Goal: Information Seeking & Learning: Learn about a topic

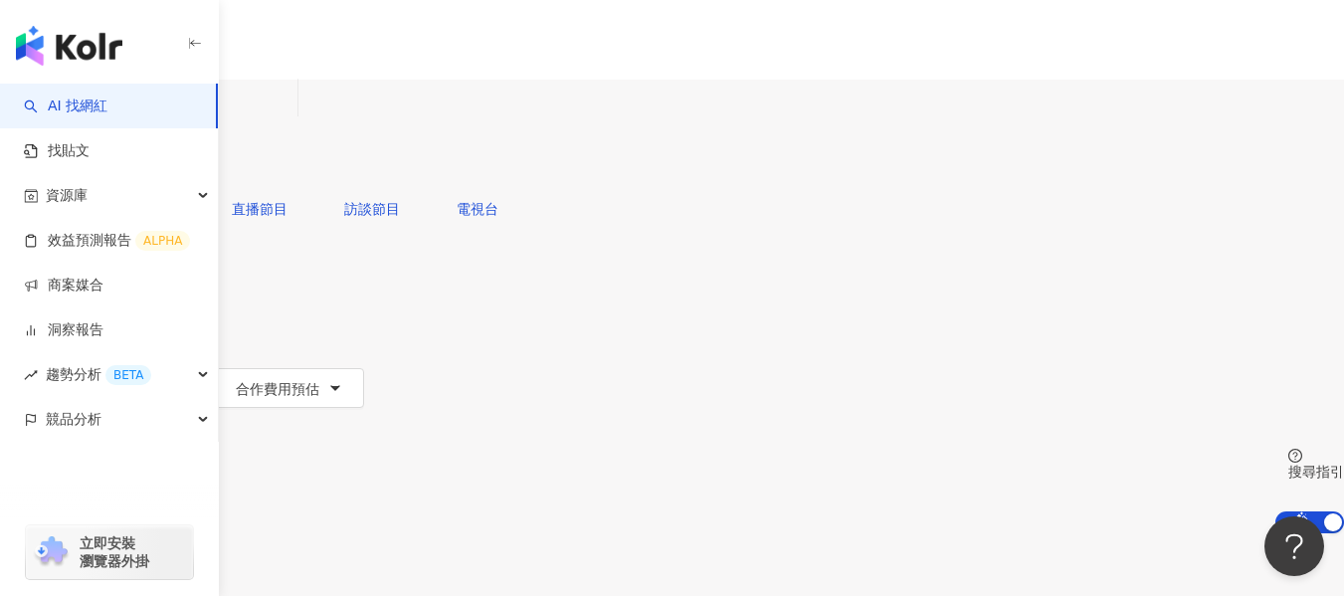
click at [82, 113] on div "不分平台" at bounding box center [47, 98] width 70 height 32
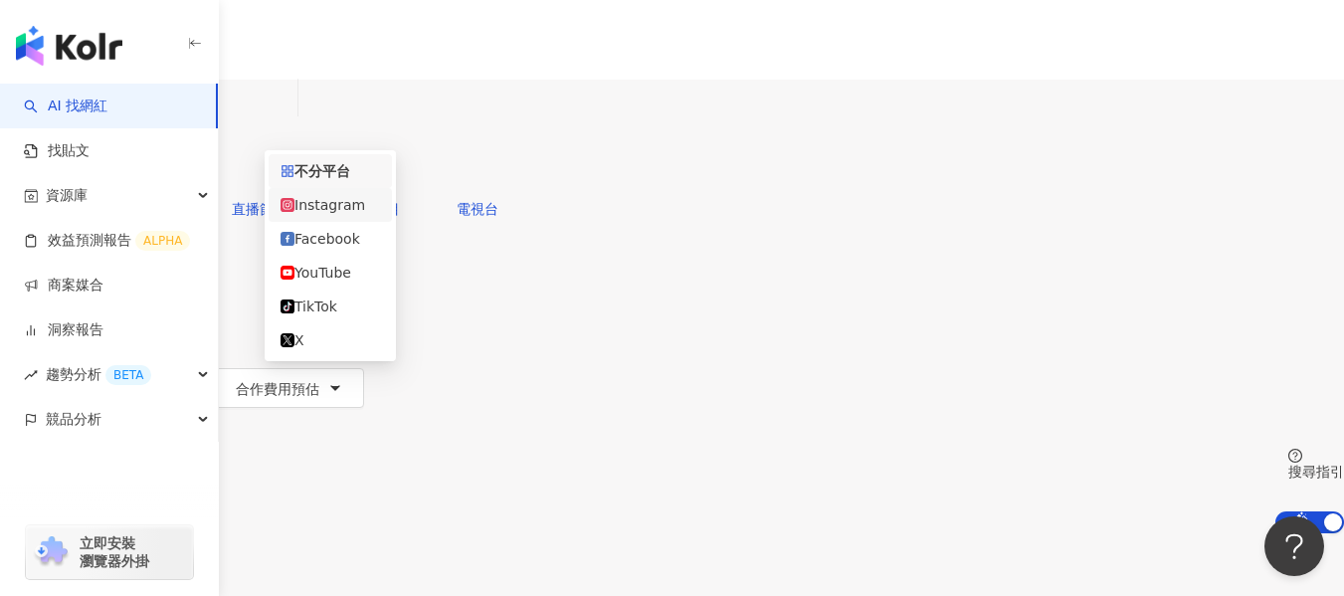
click at [355, 206] on div "Instagram" at bounding box center [331, 205] width 100 height 22
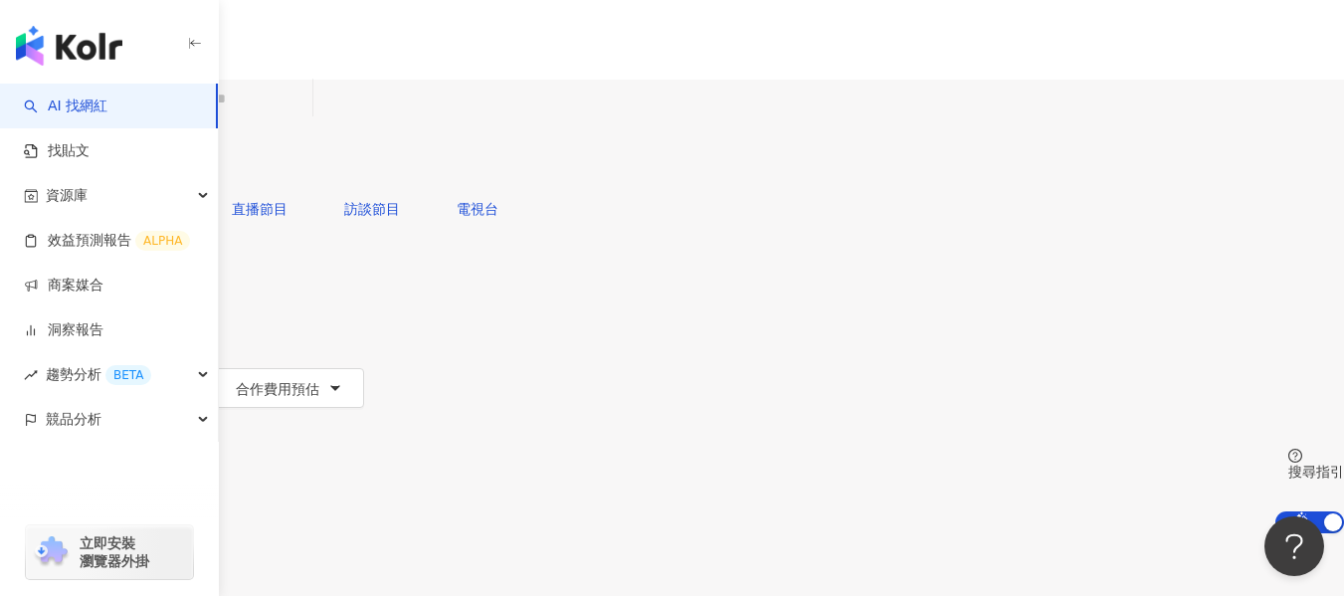
click at [94, 249] on button "類型" at bounding box center [47, 269] width 94 height 40
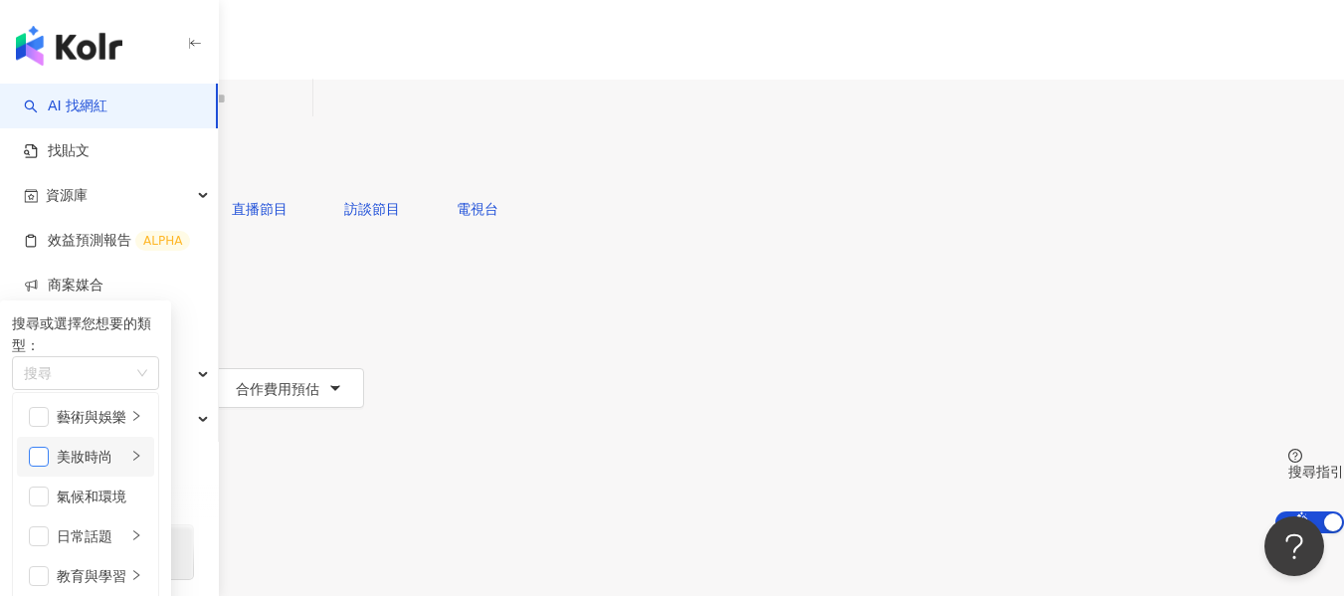
click at [49, 447] on span "button" at bounding box center [39, 457] width 20 height 20
click at [94, 289] on button "性別" at bounding box center [47, 309] width 94 height 40
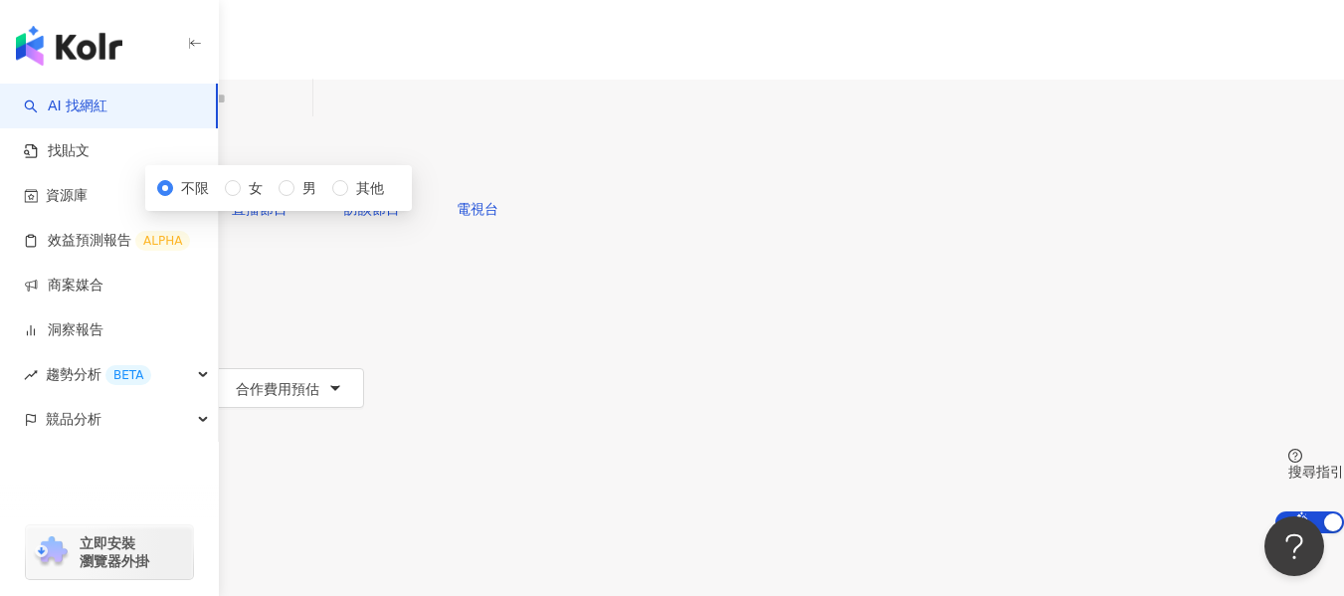
click at [383, 199] on div "不限 女 男 其他" at bounding box center [278, 188] width 243 height 22
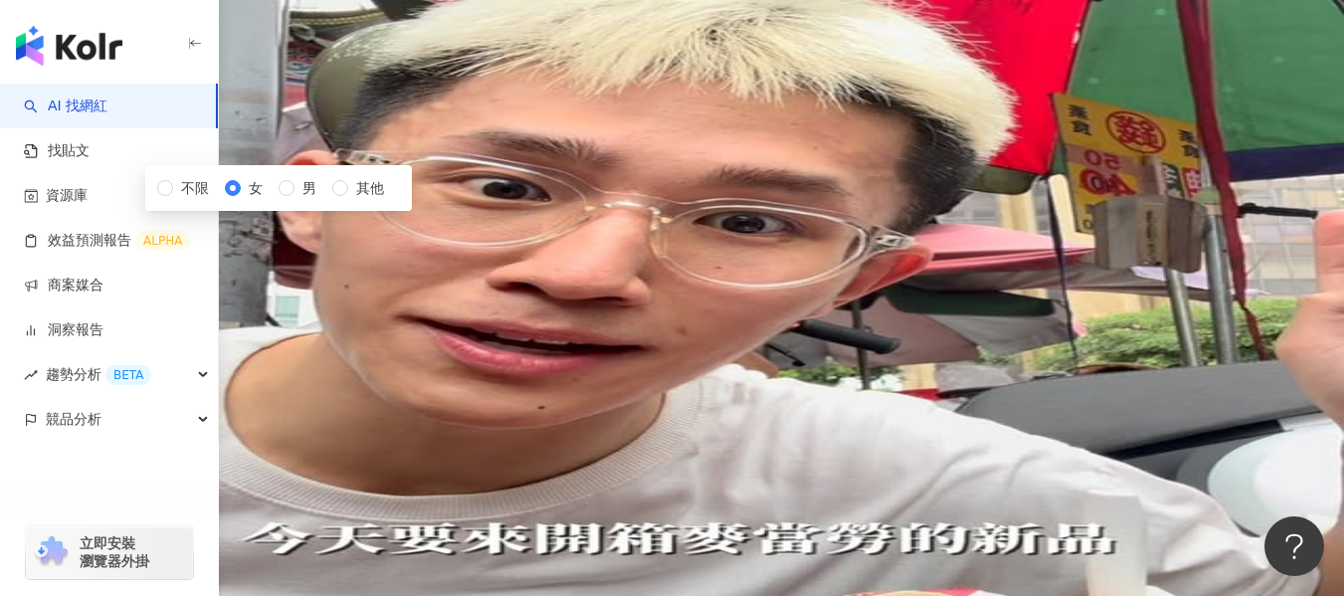
click at [107, 328] on button "追蹤數" at bounding box center [53, 348] width 107 height 40
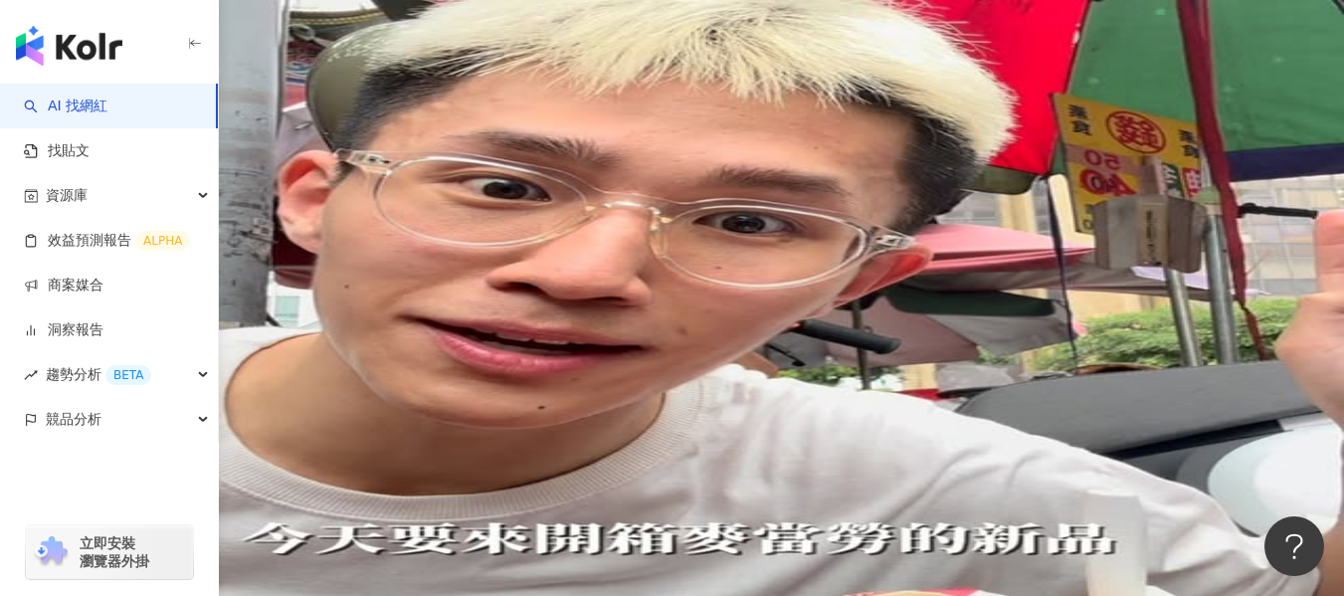
click at [87, 340] on icon "button" at bounding box center [79, 348] width 16 height 16
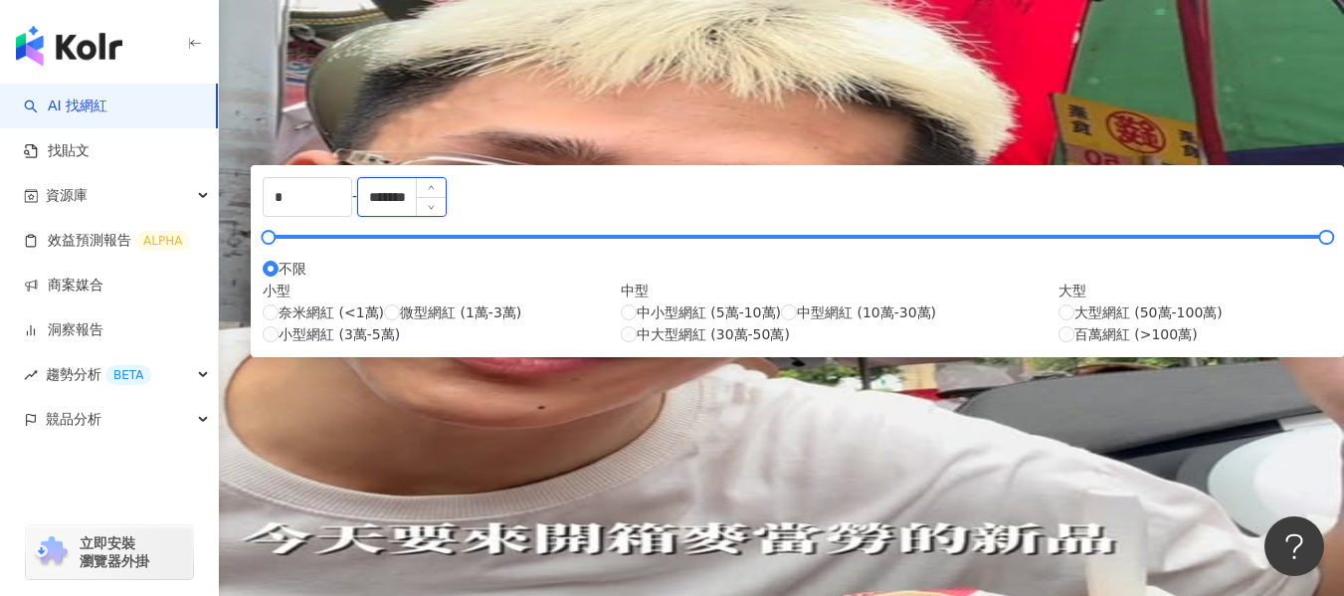
click at [446, 216] on input "*******" at bounding box center [402, 197] width 88 height 38
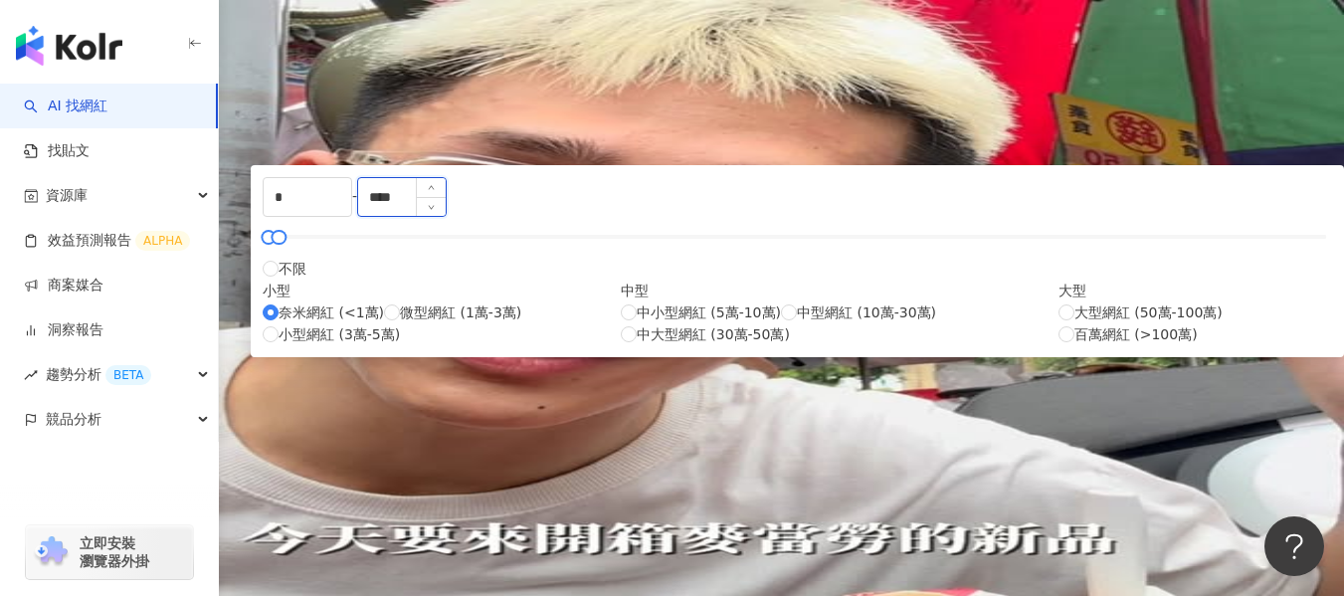
click at [446, 216] on input "****" at bounding box center [402, 197] width 88 height 38
click at [435, 193] on icon "up" at bounding box center [431, 189] width 7 height 7
click at [446, 216] on input "*****" at bounding box center [402, 197] width 88 height 38
click at [307, 280] on label "不限" at bounding box center [285, 269] width 44 height 22
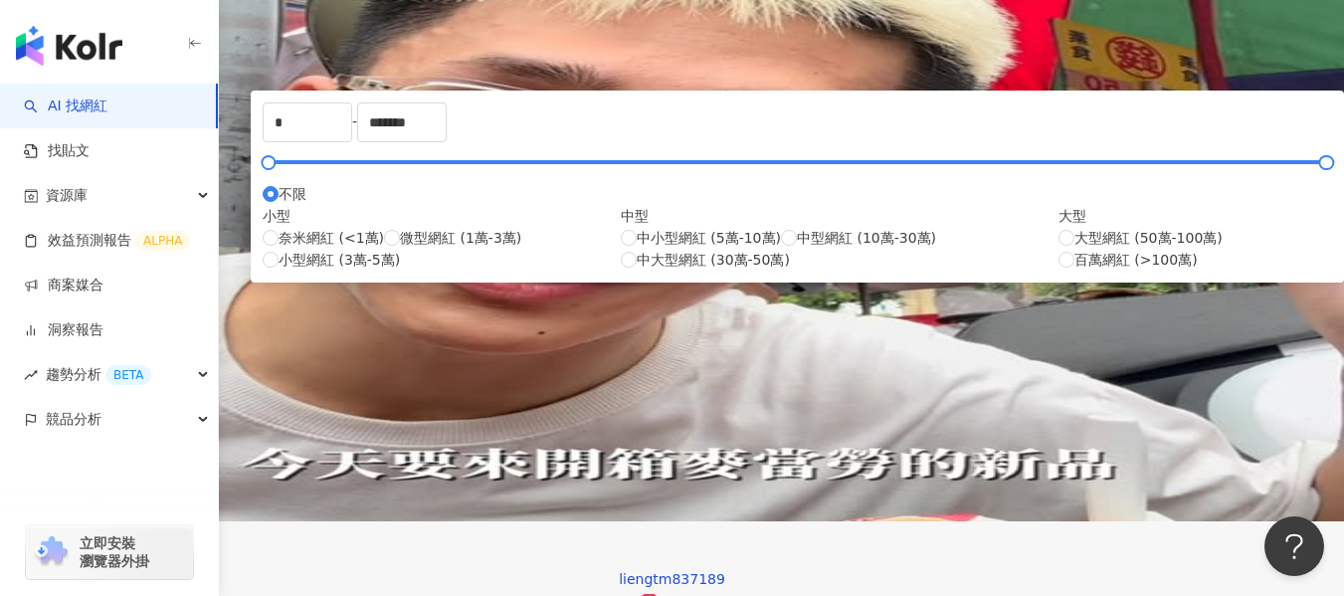
scroll to position [199, 0]
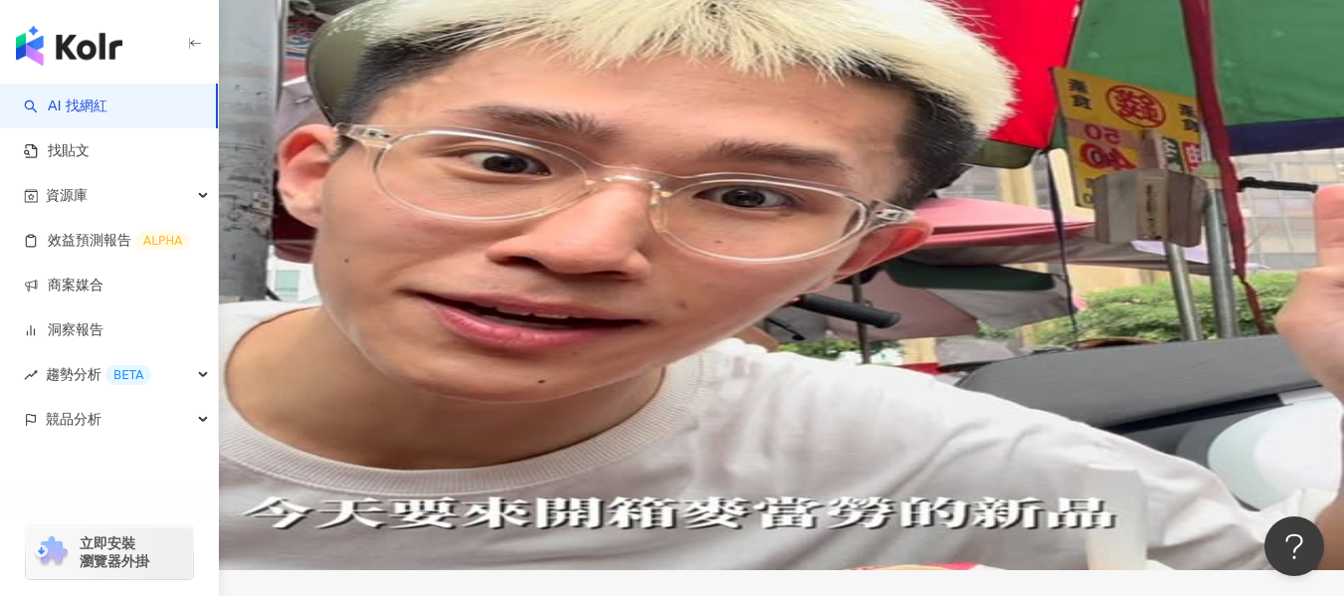
scroll to position [0, 0]
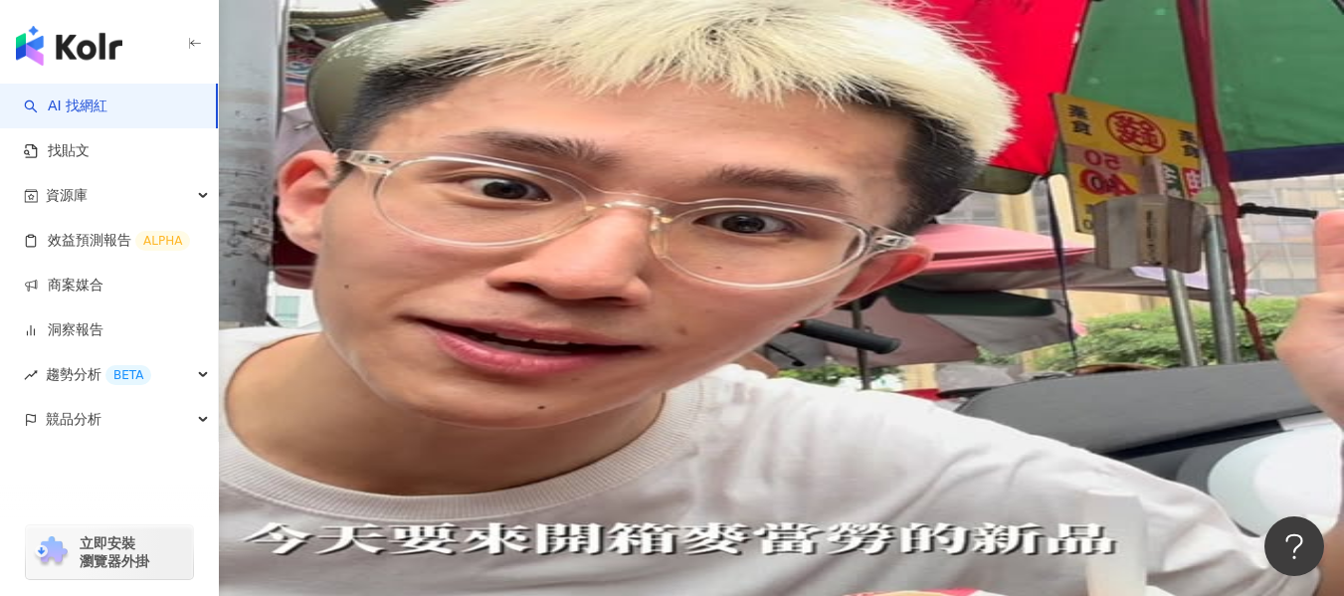
click at [63, 341] on span "追蹤數" at bounding box center [42, 349] width 42 height 16
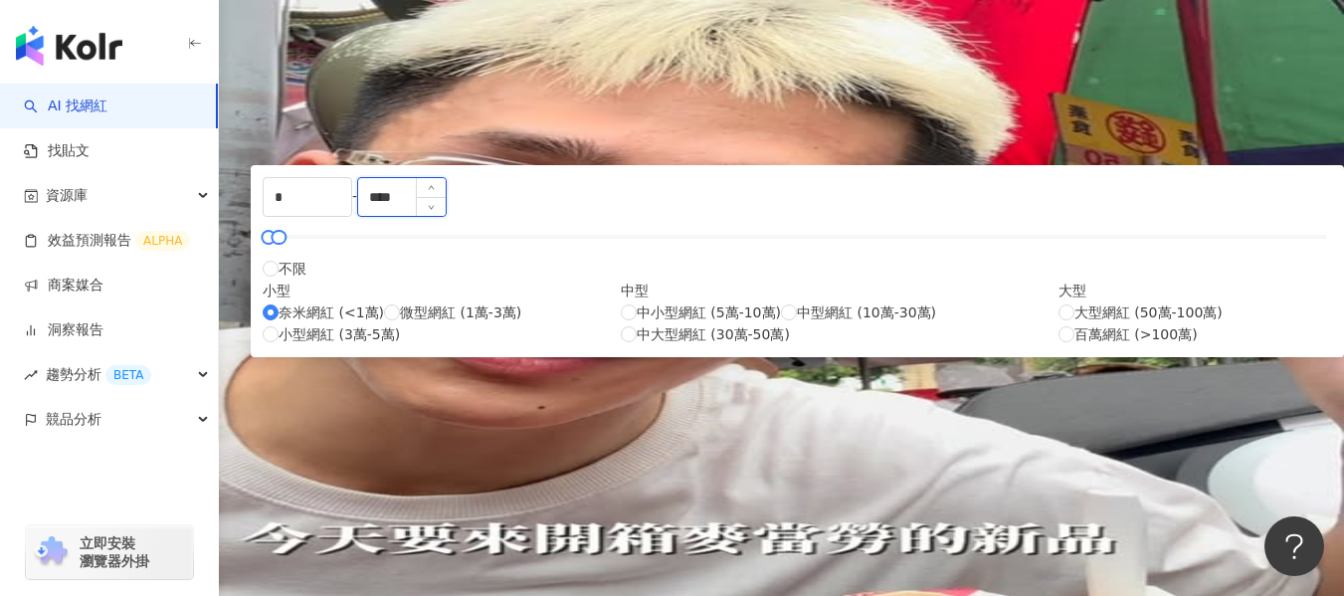
click at [446, 216] on input "****" at bounding box center [402, 197] width 88 height 38
click at [435, 193] on icon "up" at bounding box center [431, 189] width 7 height 7
click at [446, 216] on input "*****" at bounding box center [402, 197] width 88 height 38
type input "*****"
click at [1059, 345] on div "大型 大型網紅 (50萬-100萬) 百萬網紅 (>100萬)" at bounding box center [1196, 313] width 274 height 66
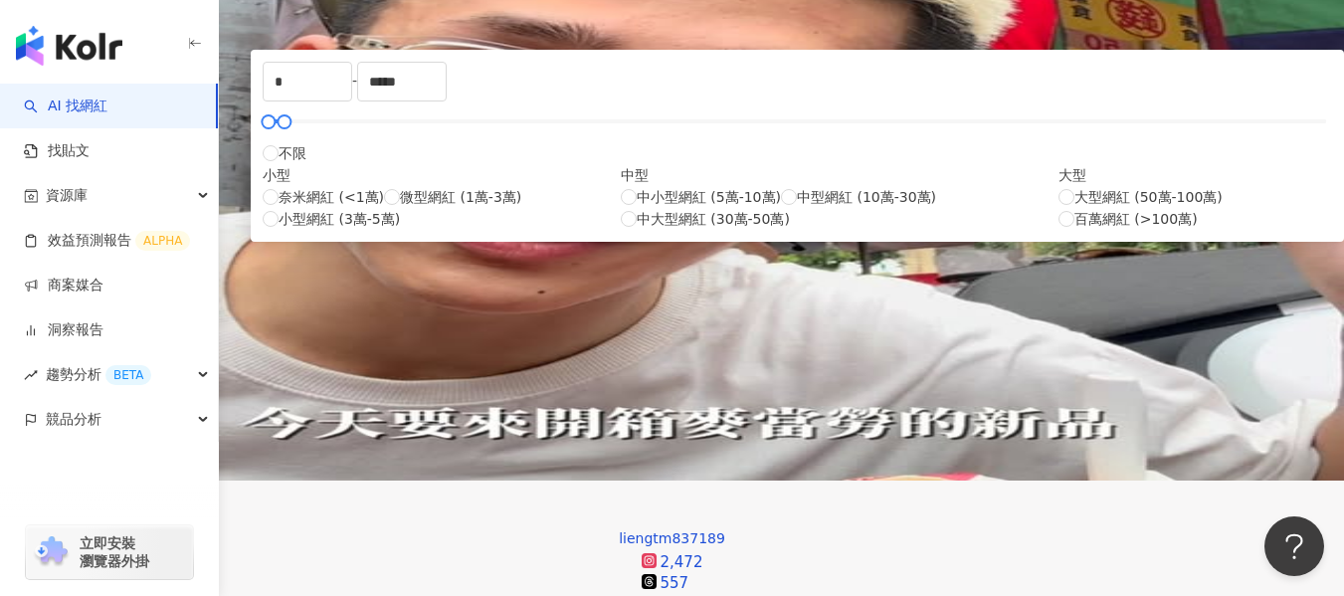
scroll to position [299, 0]
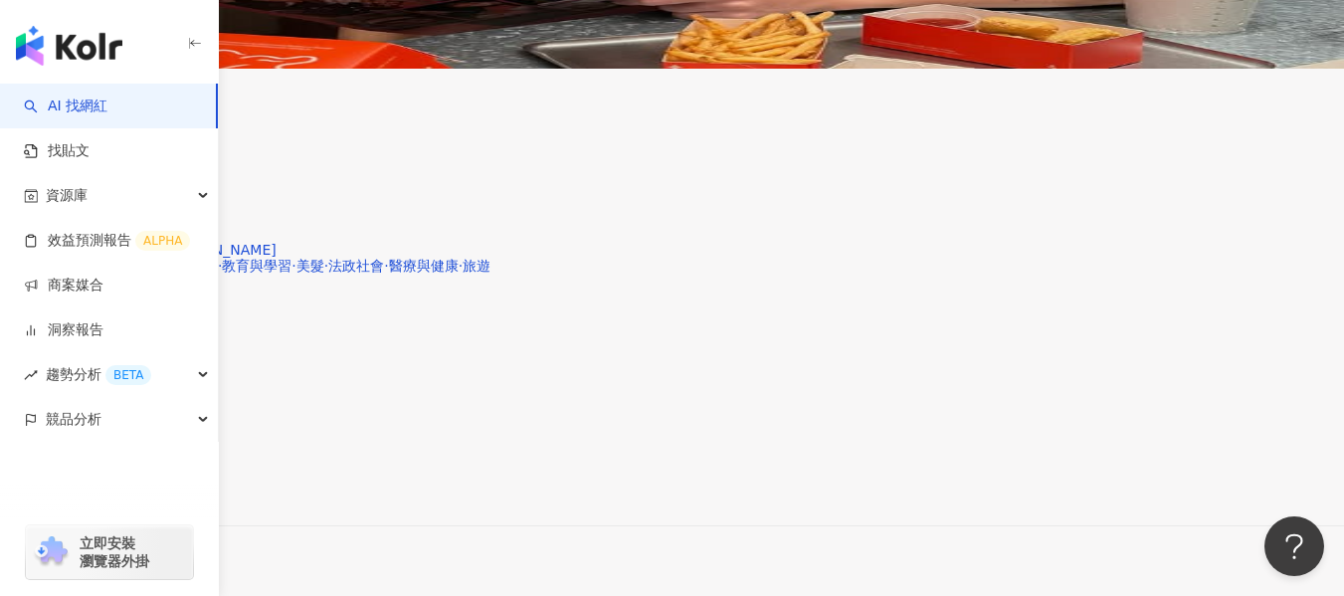
scroll to position [3989, 0]
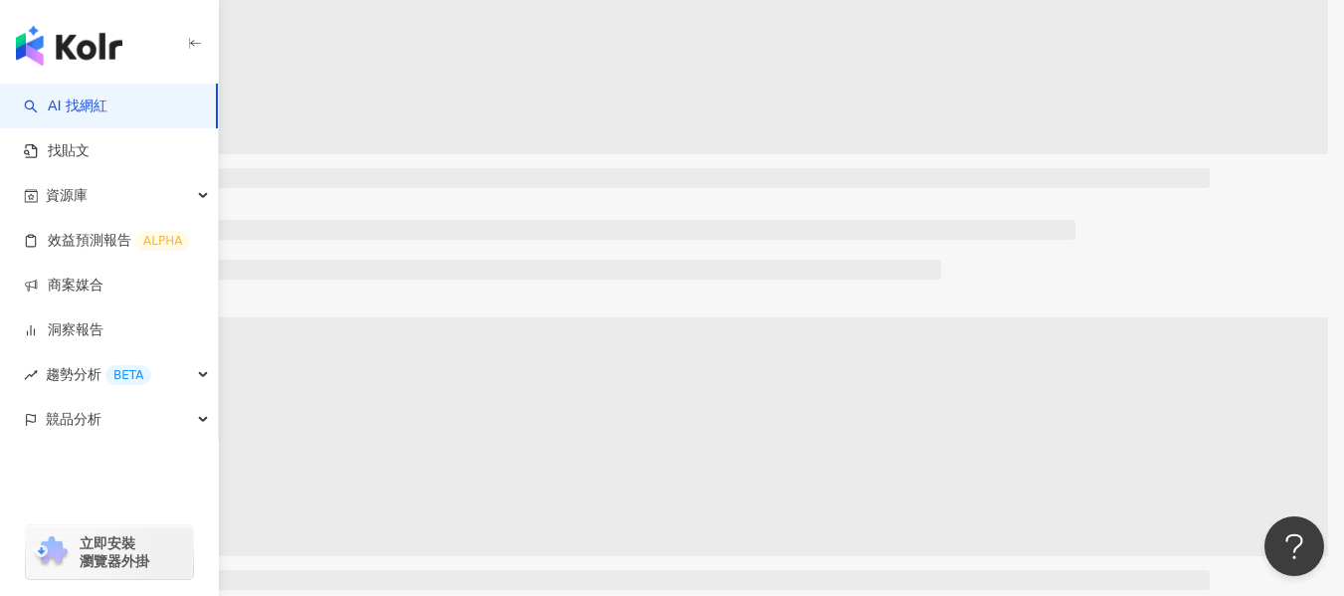
scroll to position [1763, 0]
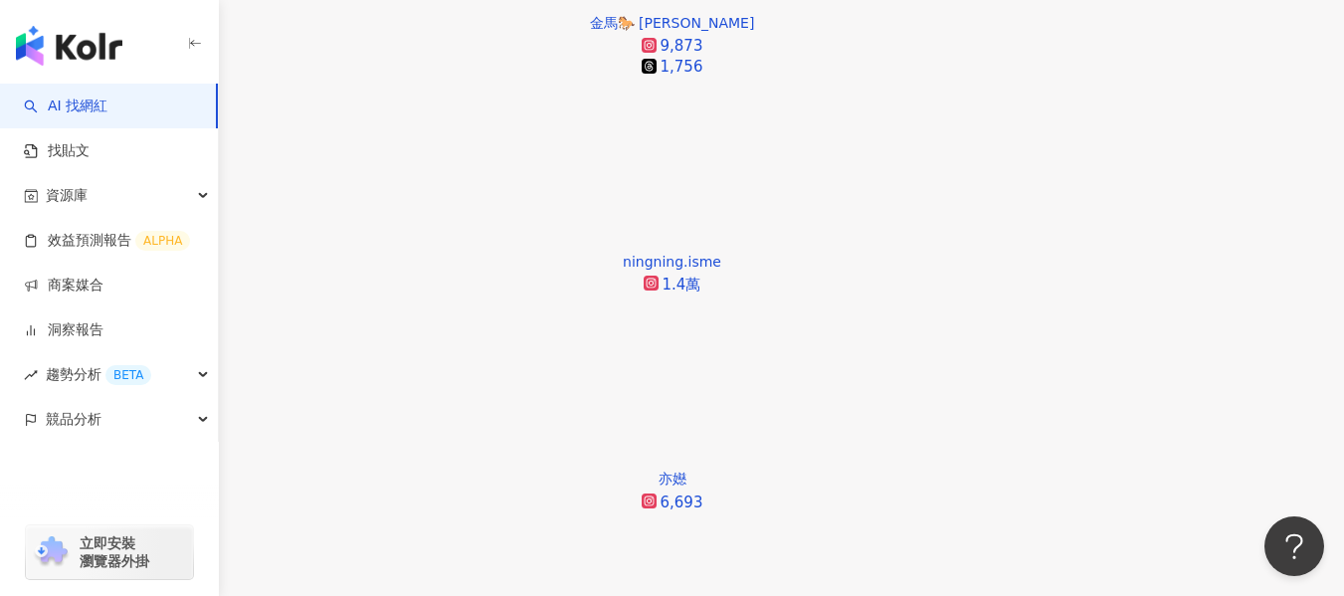
scroll to position [3827, 0]
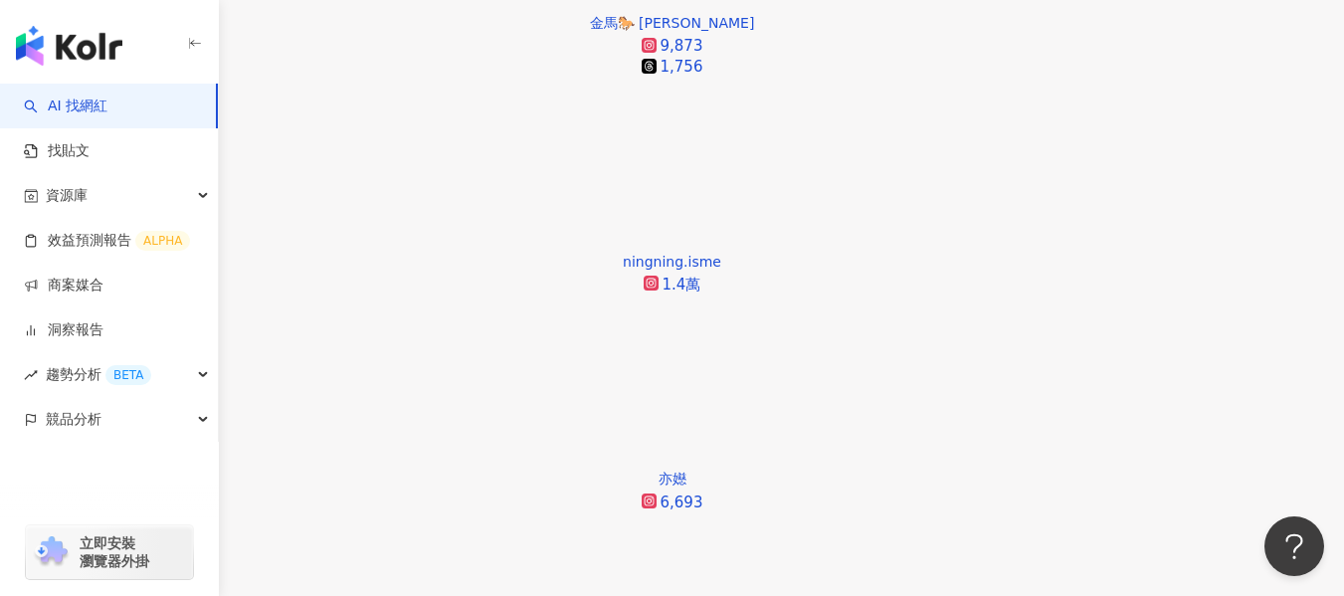
scroll to position [3673, 0]
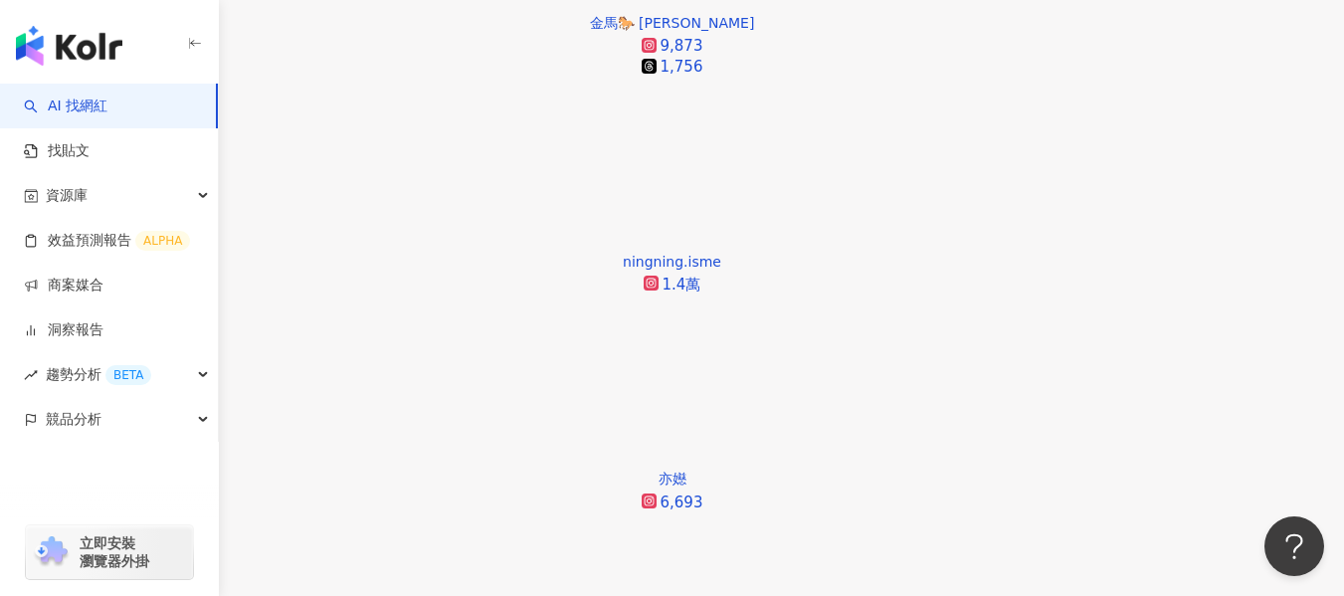
scroll to position [3660, 0]
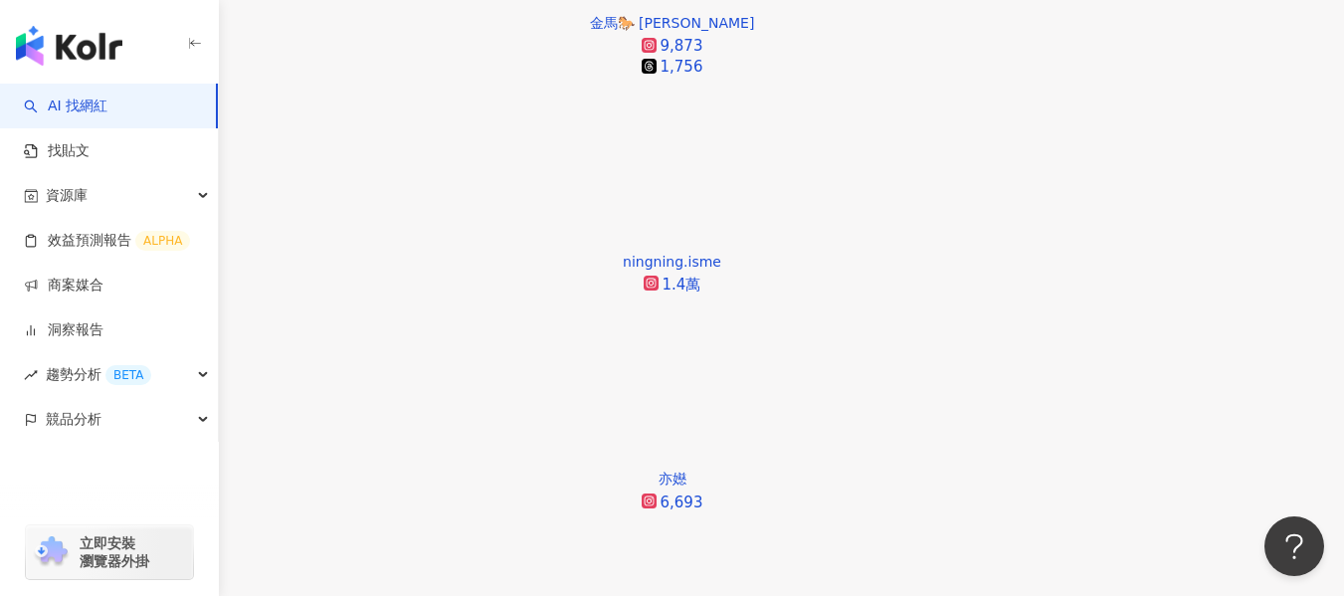
scroll to position [3744, 0]
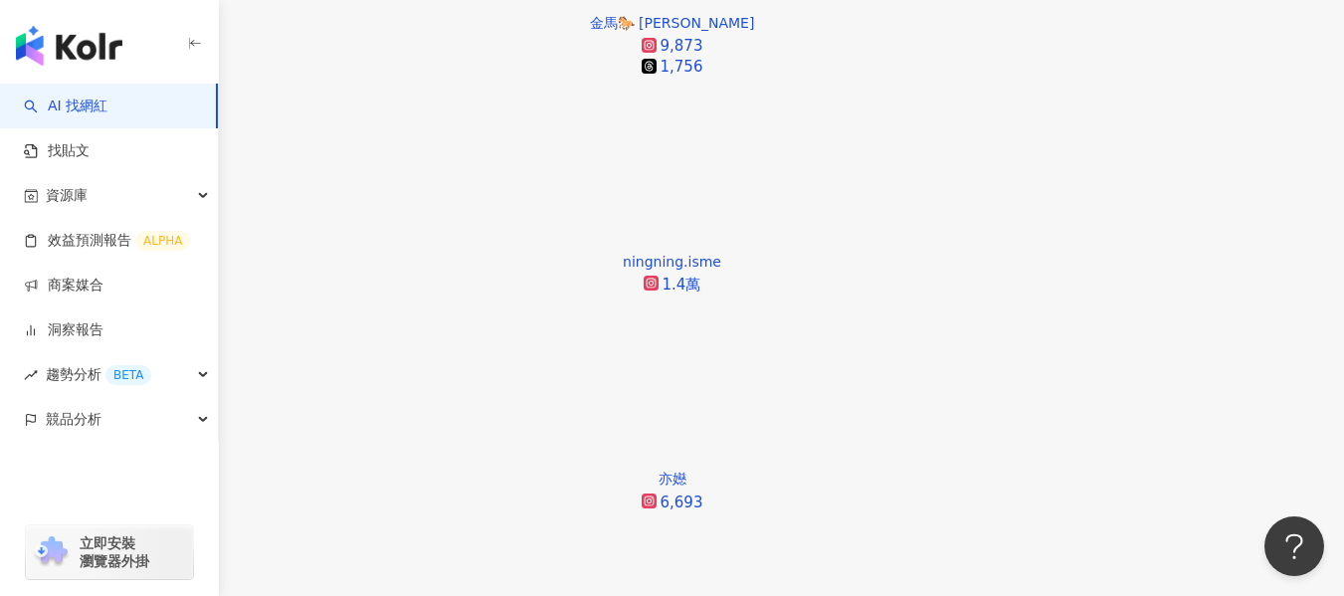
scroll to position [3721, 0]
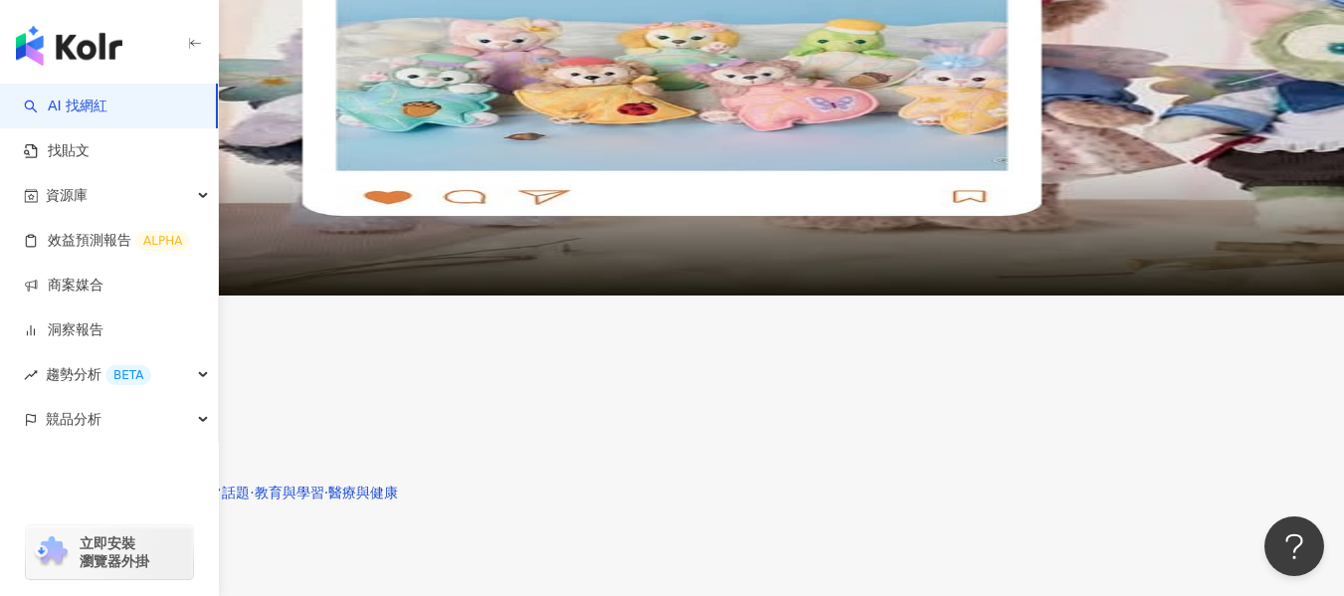
scroll to position [3859, 0]
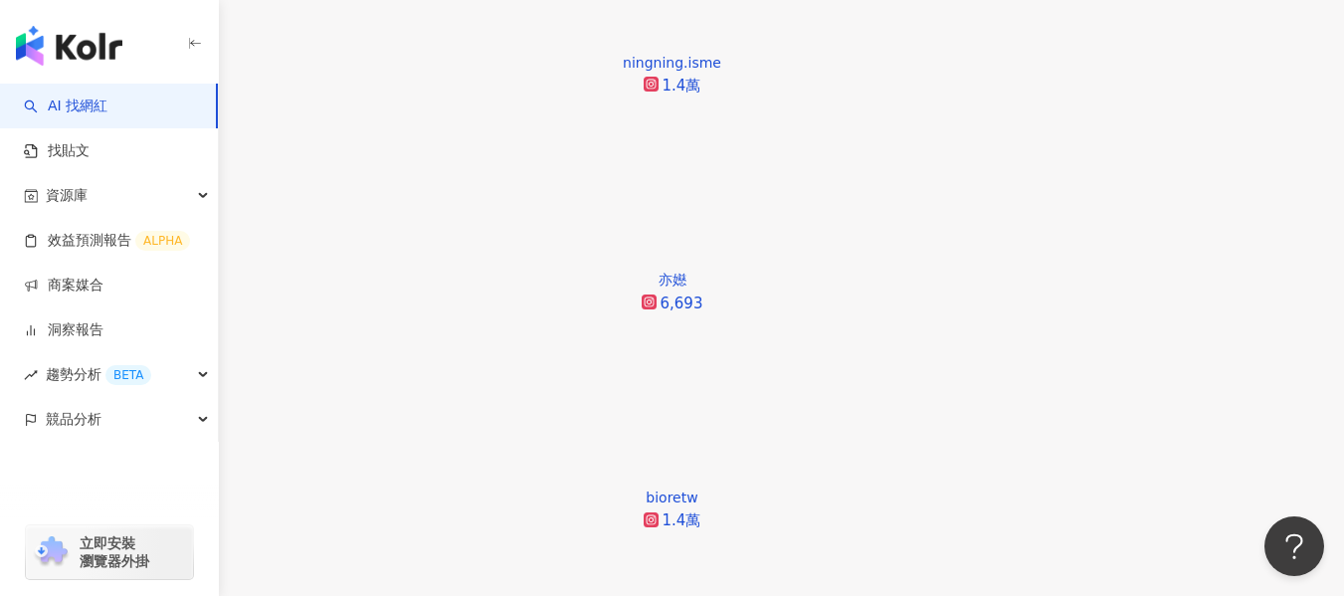
scroll to position [4052, 0]
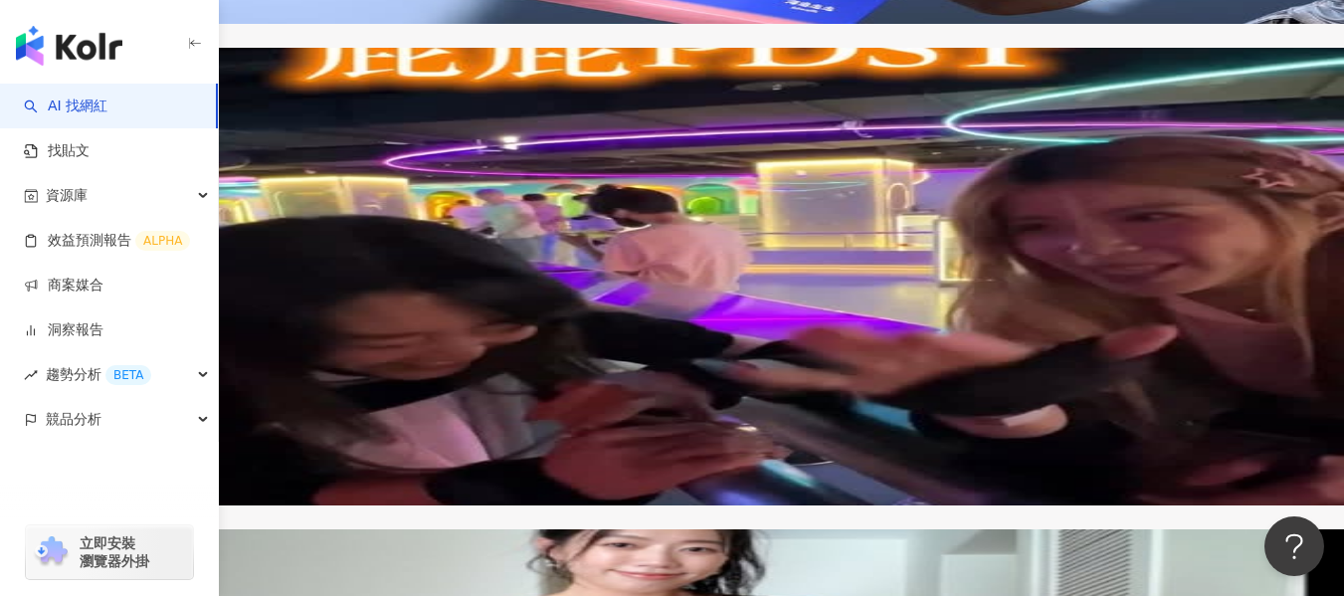
scroll to position [3924, 0]
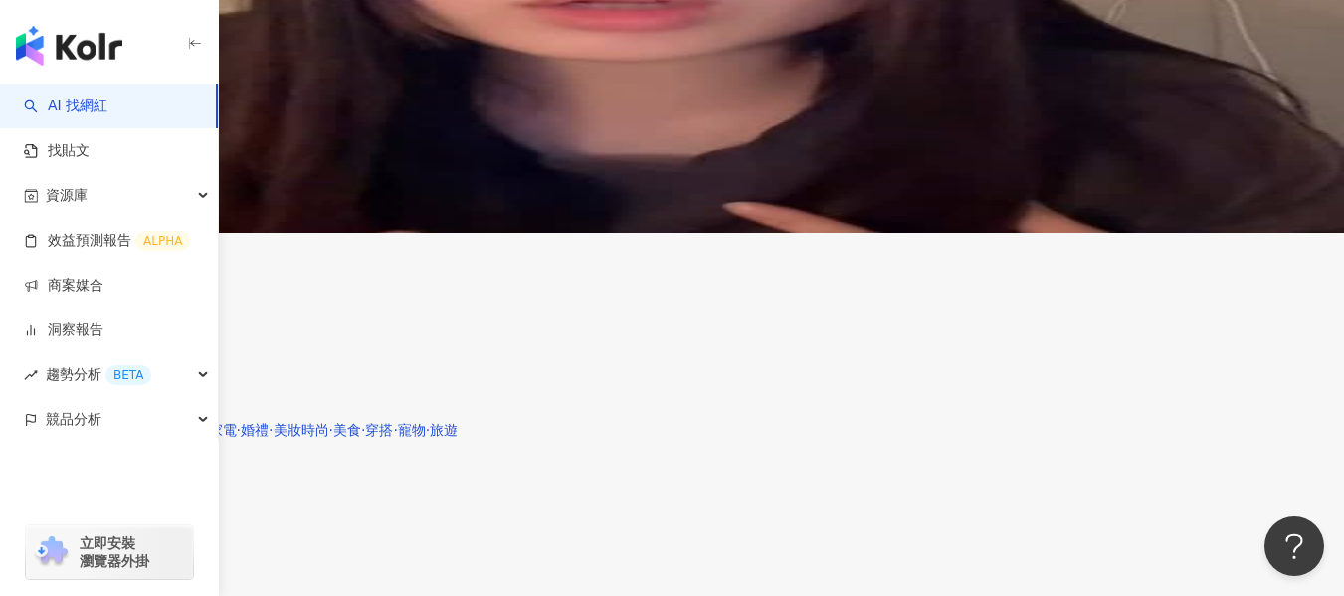
scroll to position [3710, 0]
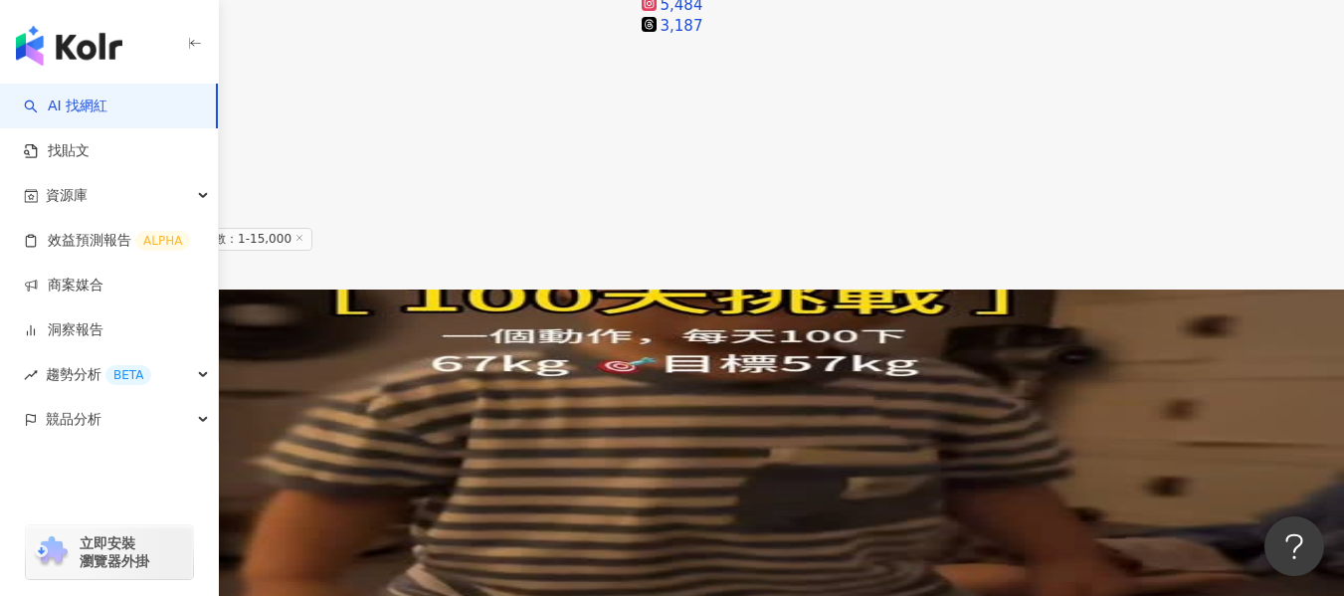
scroll to position [3113, 0]
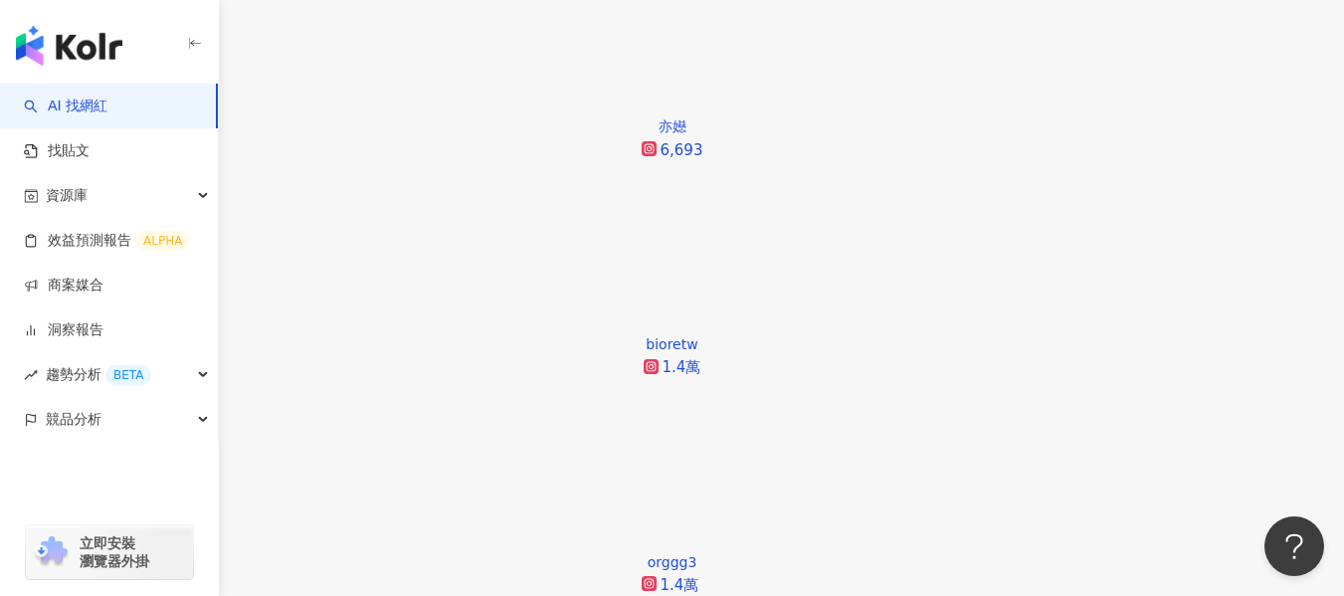
scroll to position [1919, 0]
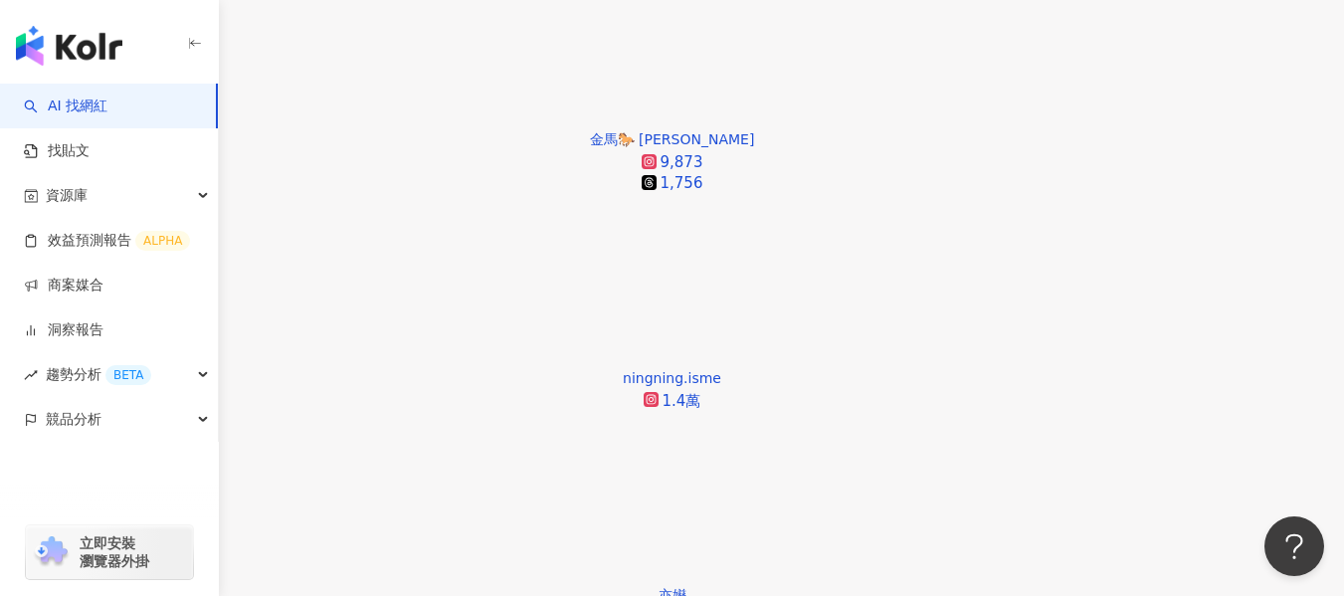
scroll to position [1421, 0]
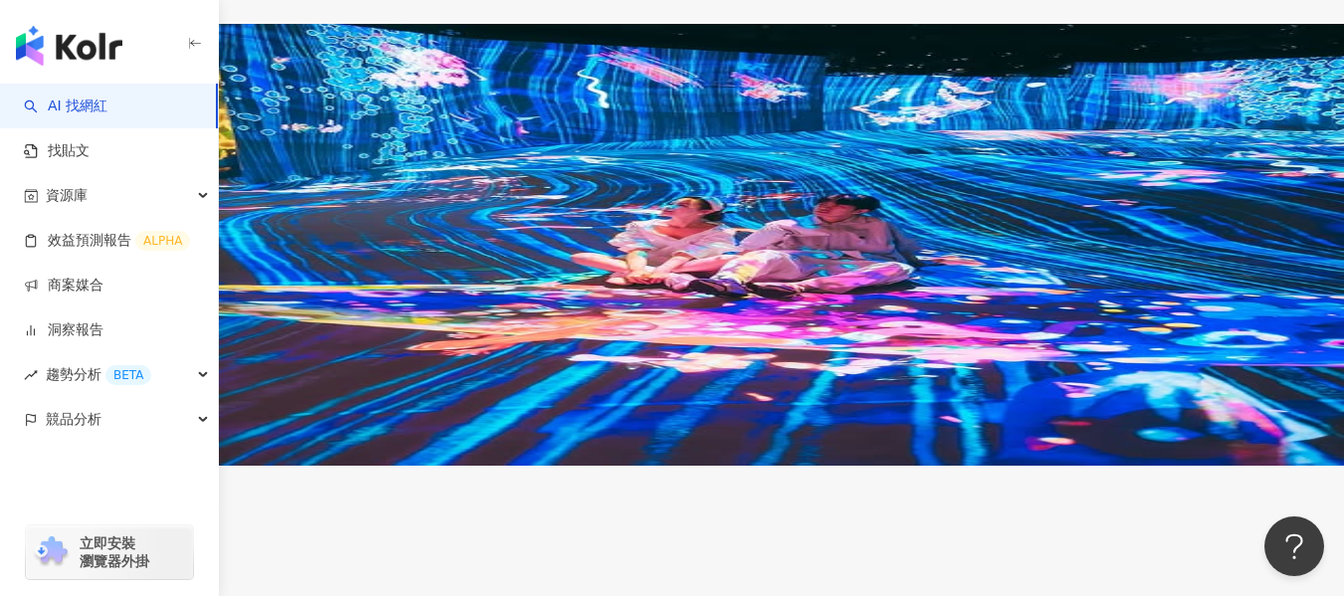
scroll to position [3909, 0]
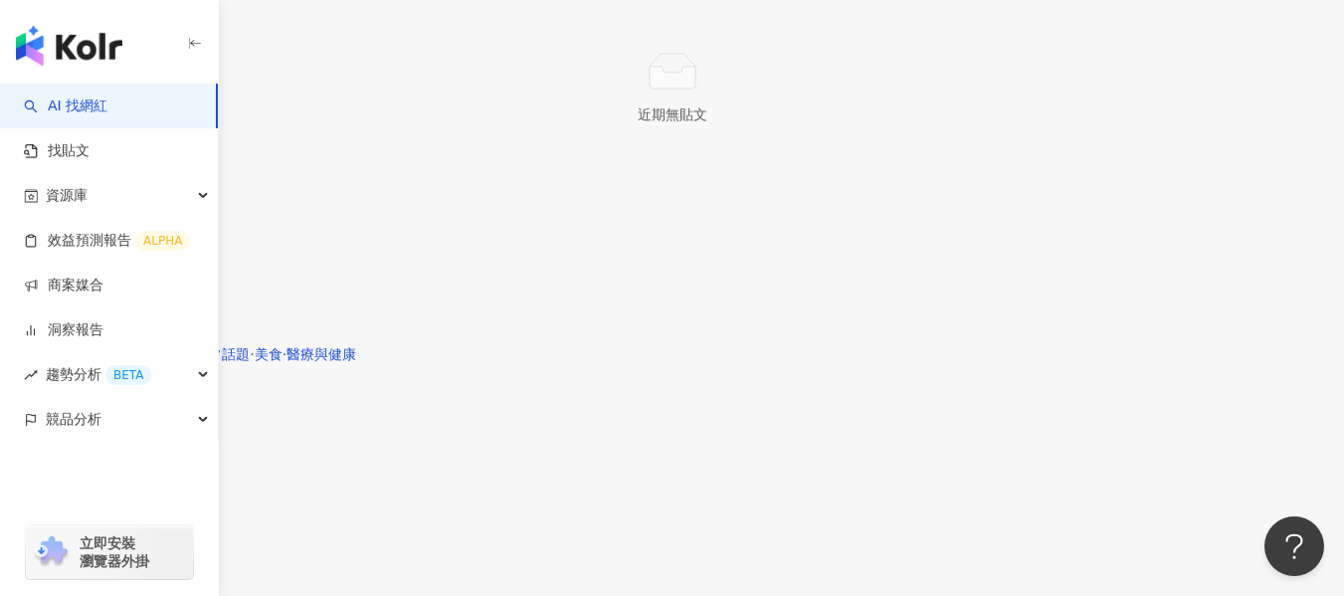
scroll to position [3940, 0]
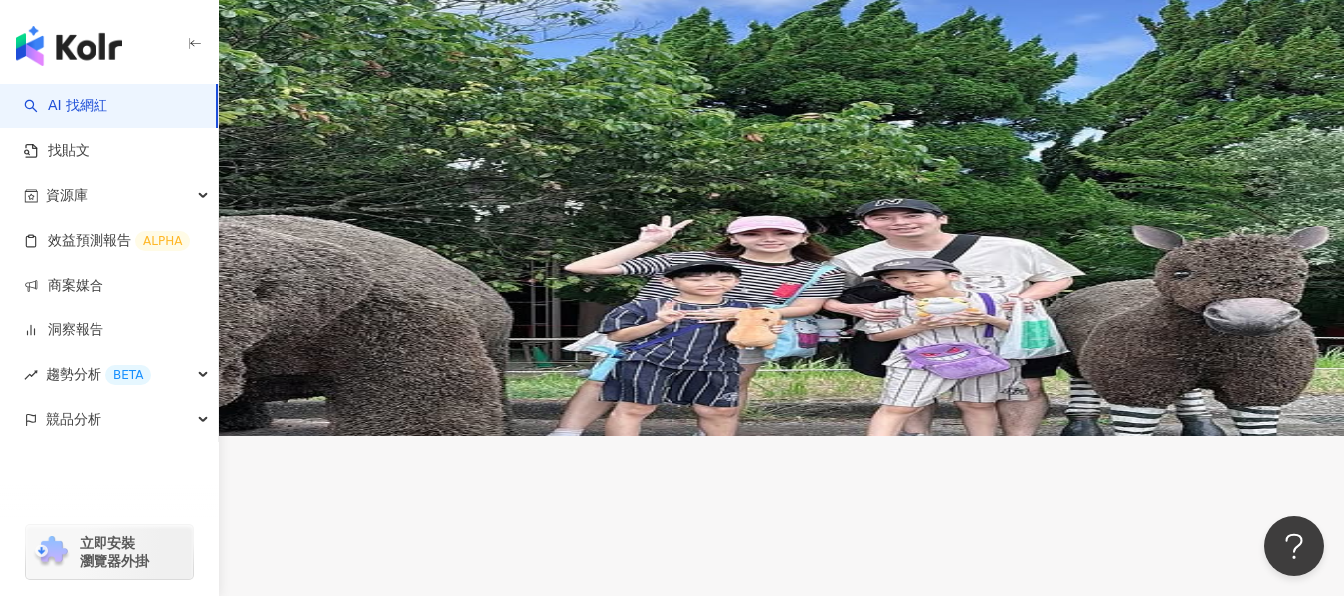
scroll to position [3976, 0]
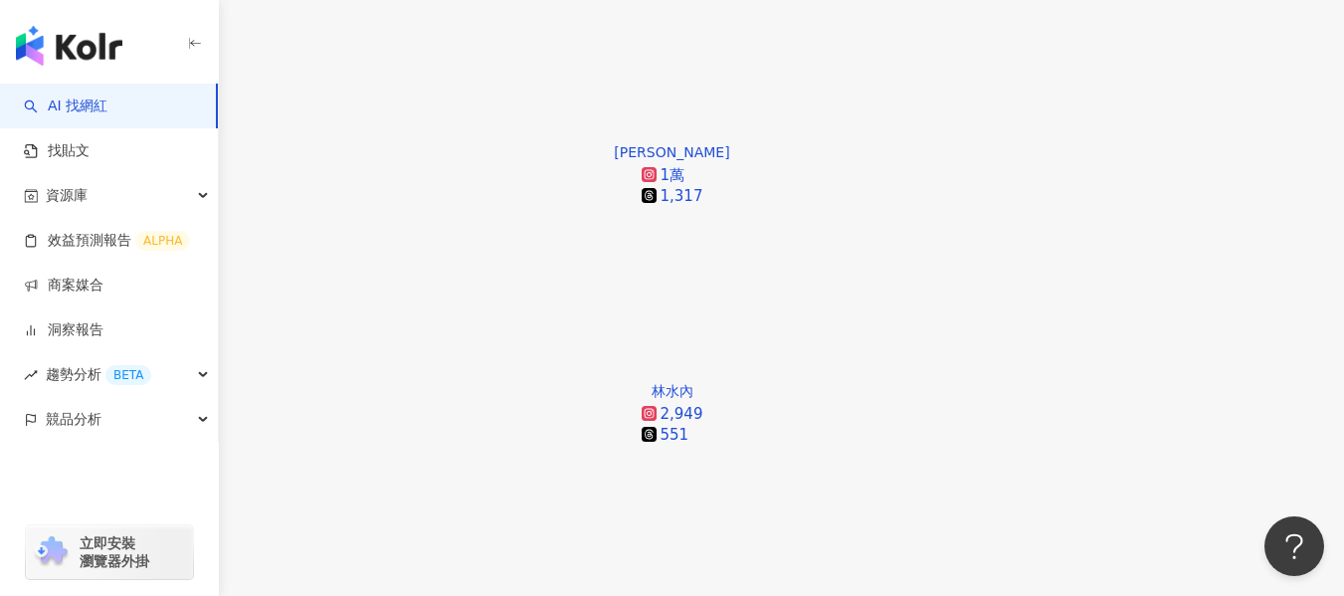
scroll to position [2560, 0]
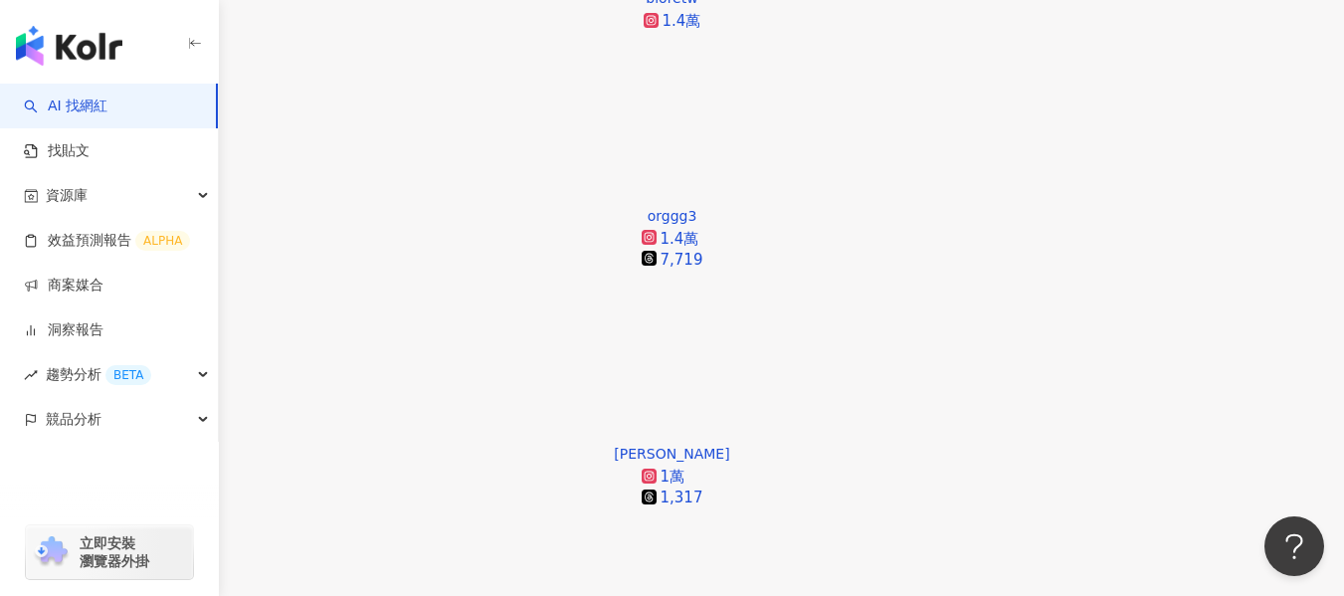
scroll to position [2262, 0]
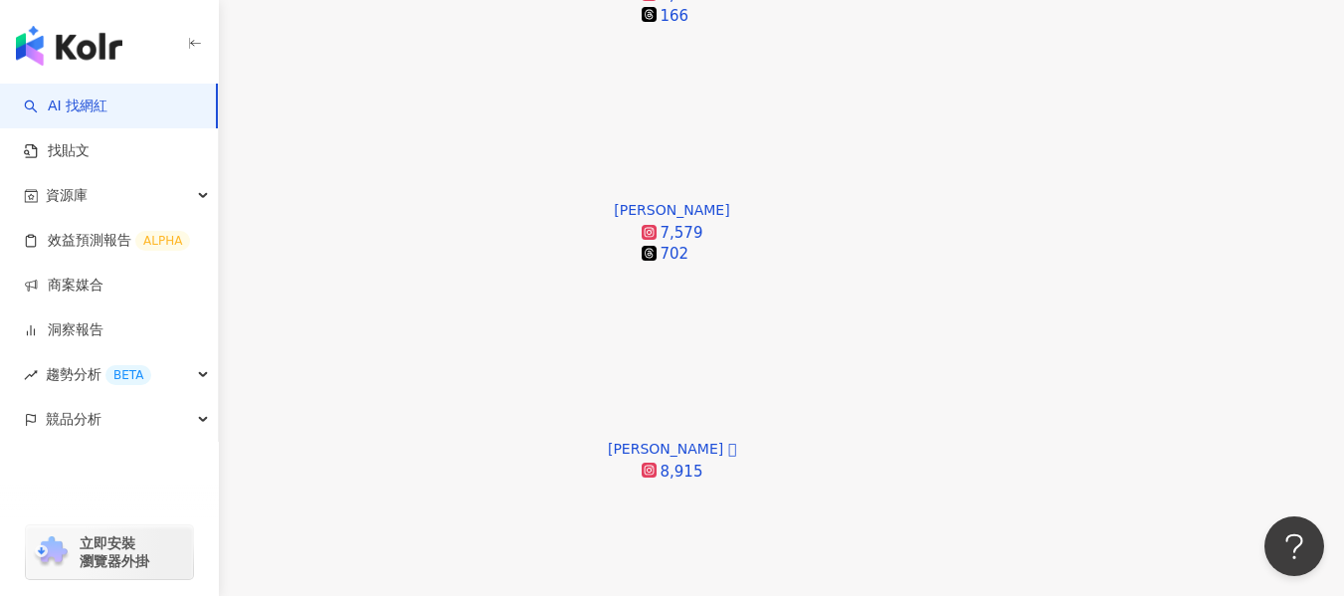
scroll to position [670, 0]
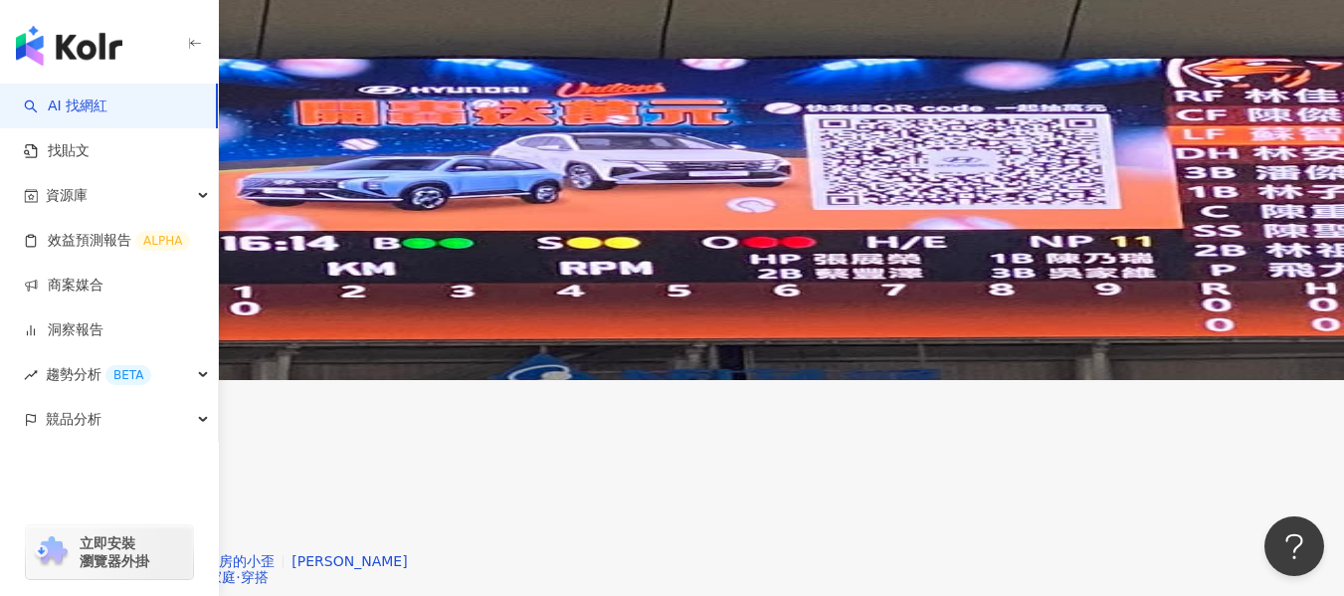
scroll to position [3719, 0]
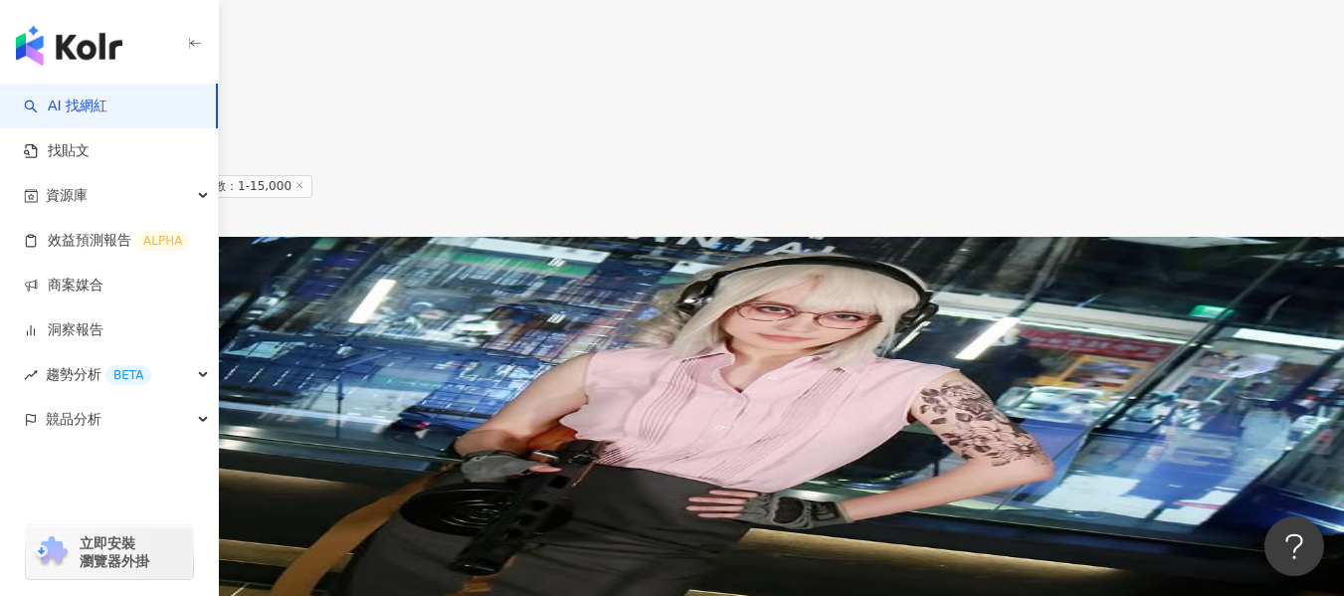
scroll to position [3082, 0]
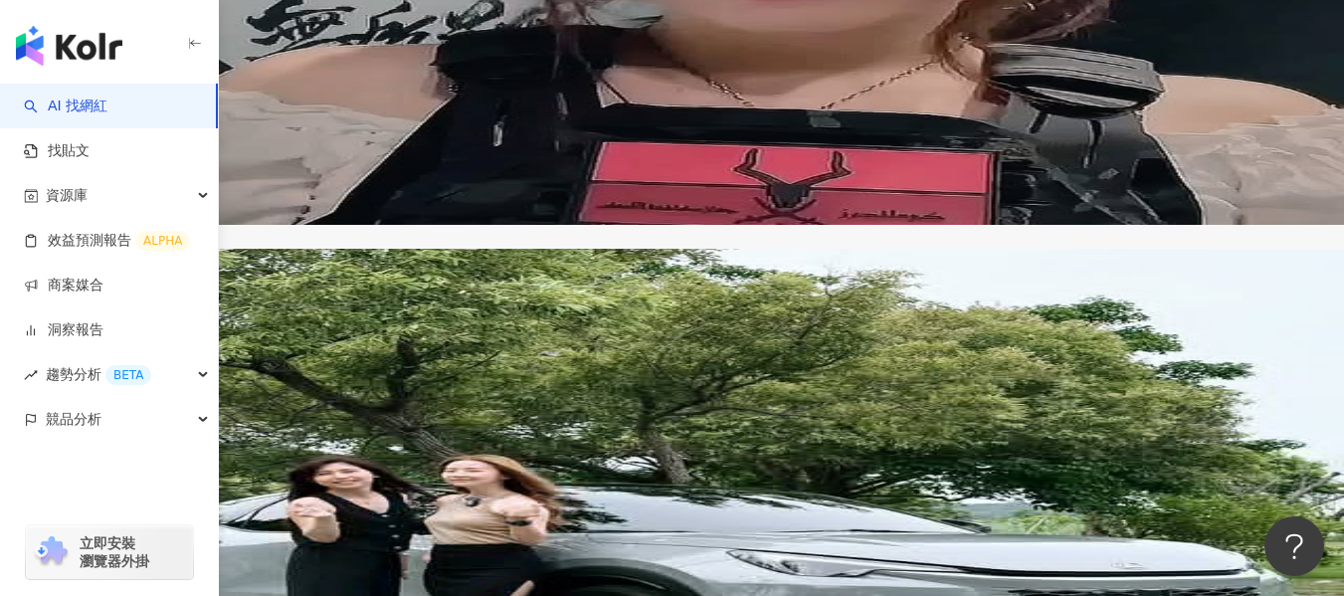
scroll to position [3779, 0]
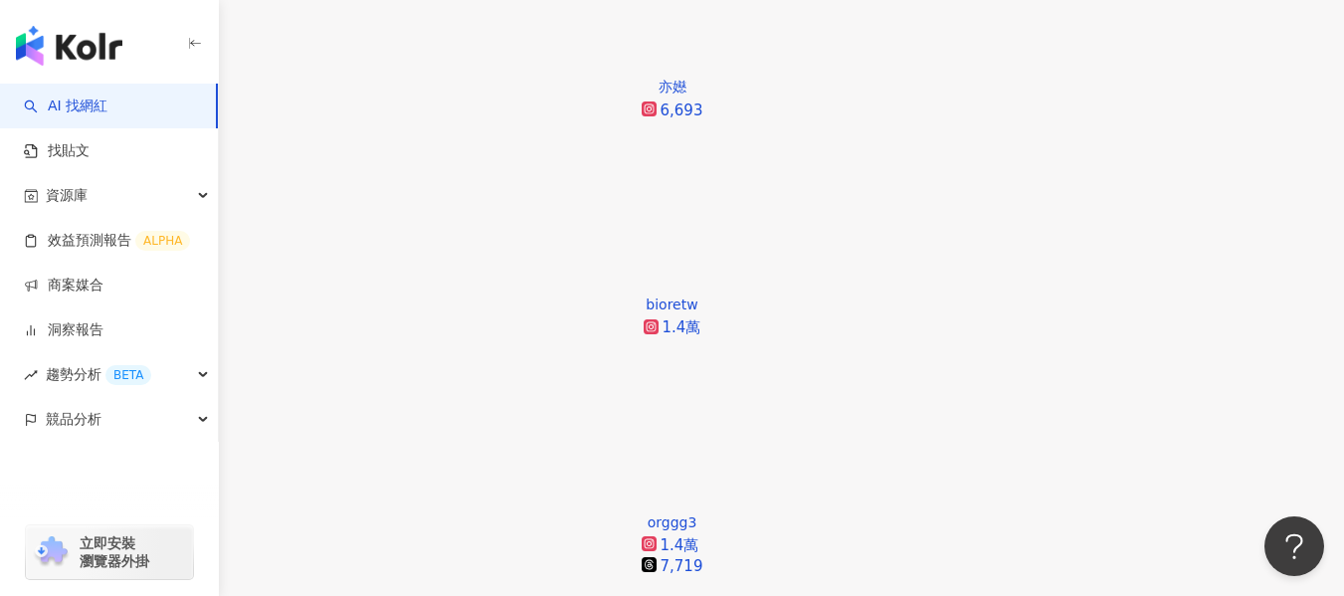
scroll to position [1910, 0]
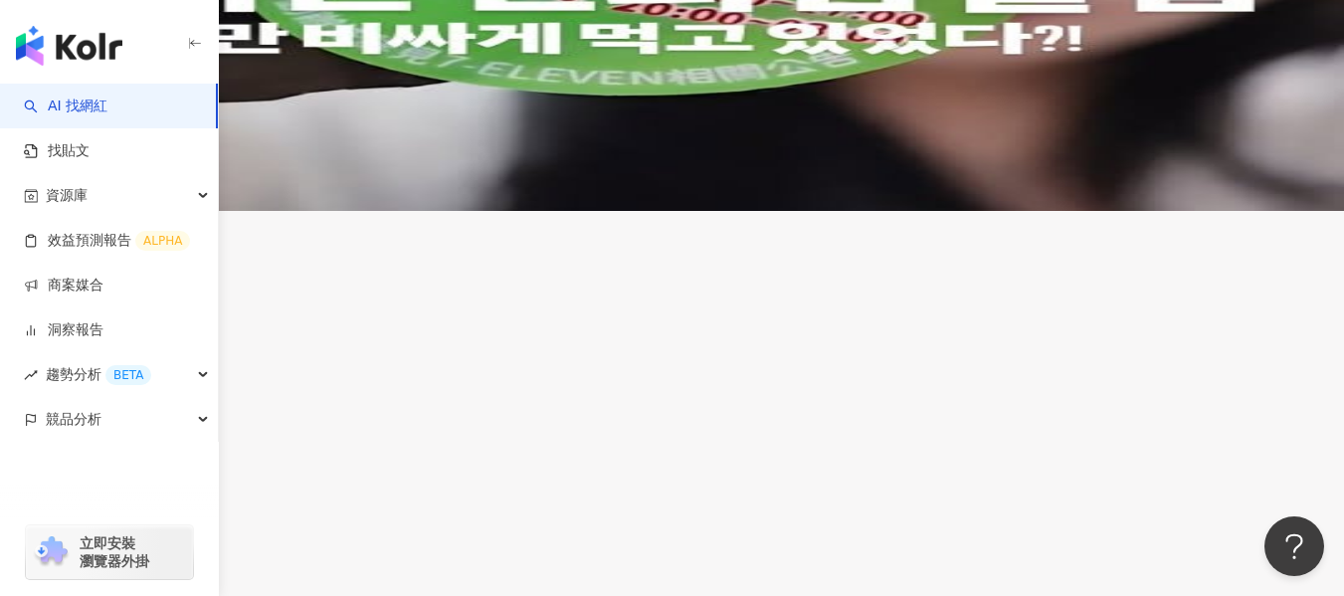
scroll to position [4099, 0]
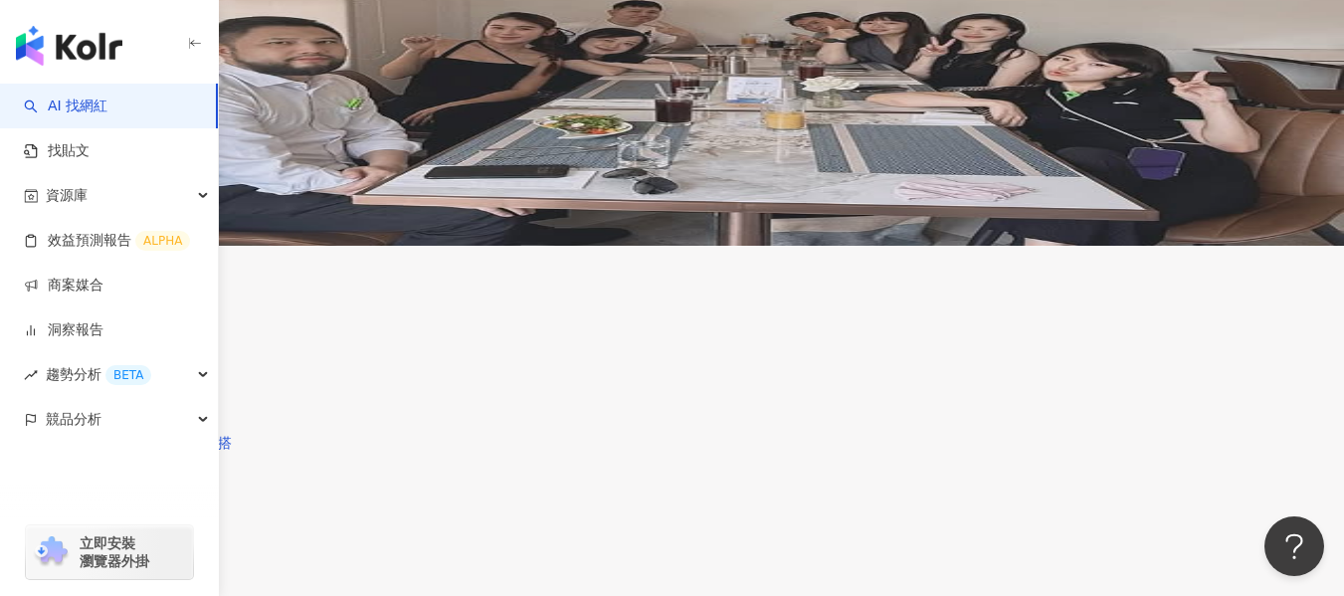
scroll to position [3892, 0]
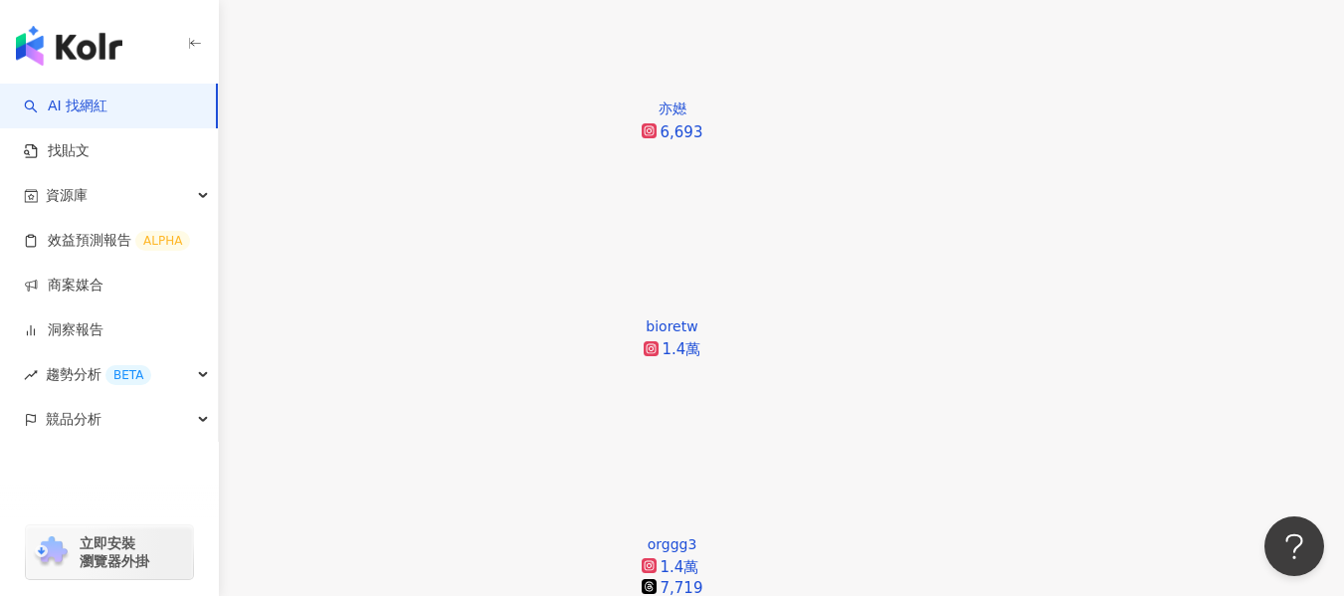
scroll to position [1888, 0]
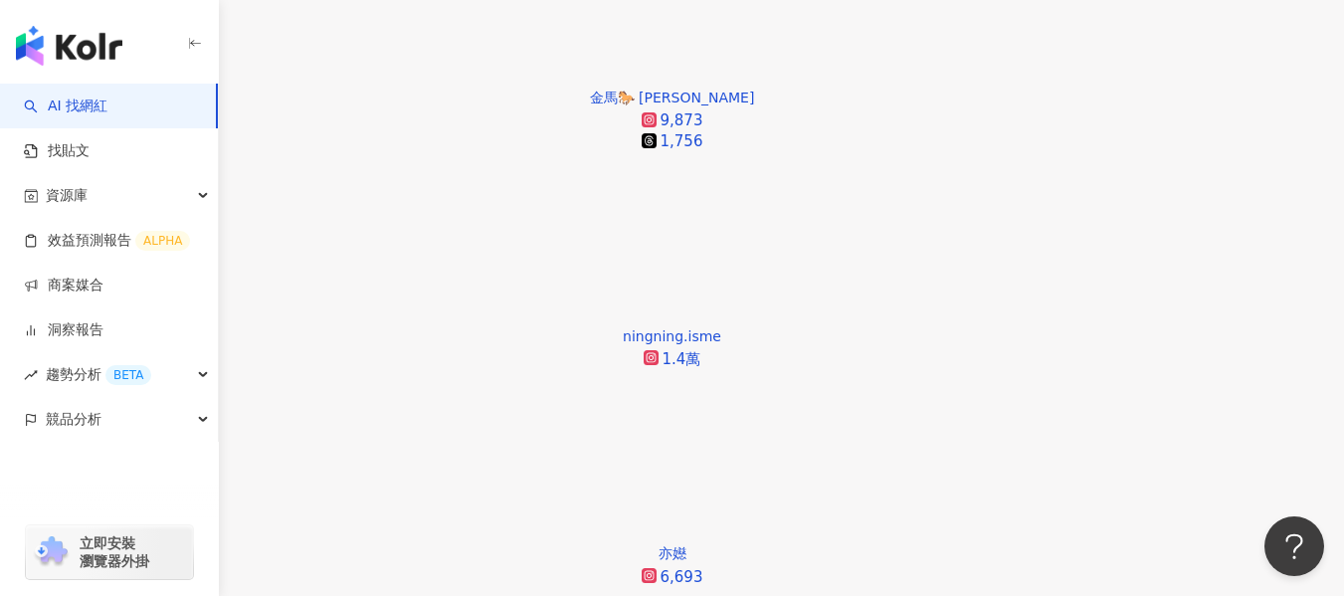
scroll to position [2485, 0]
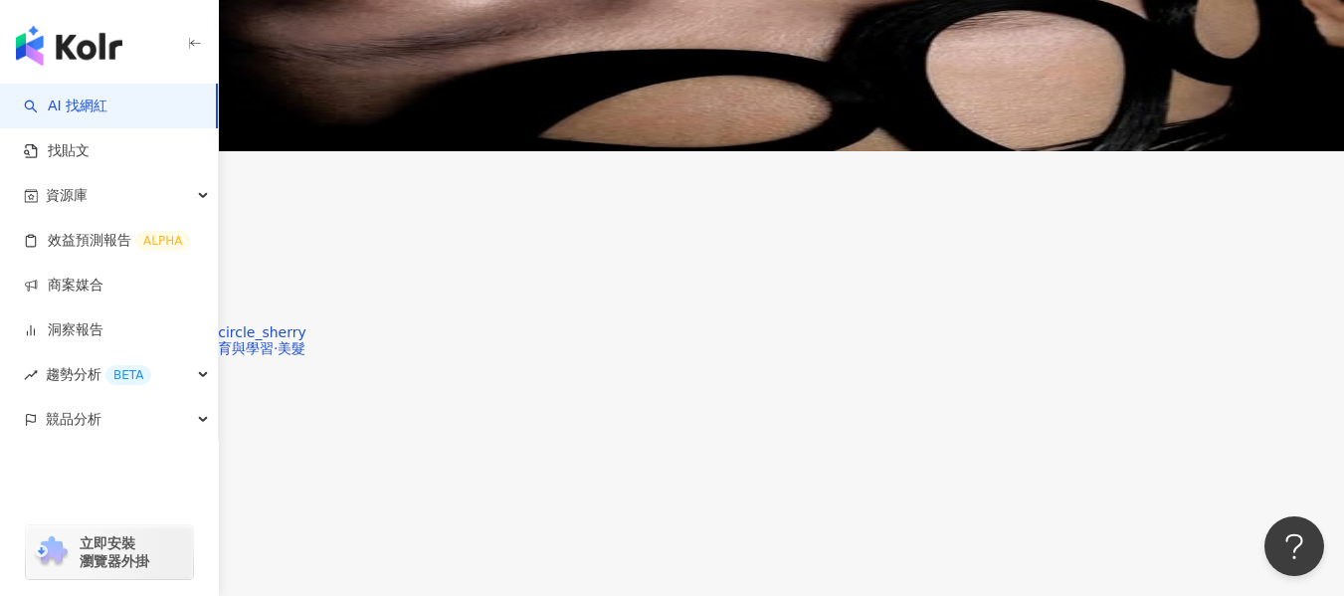
scroll to position [3806, 0]
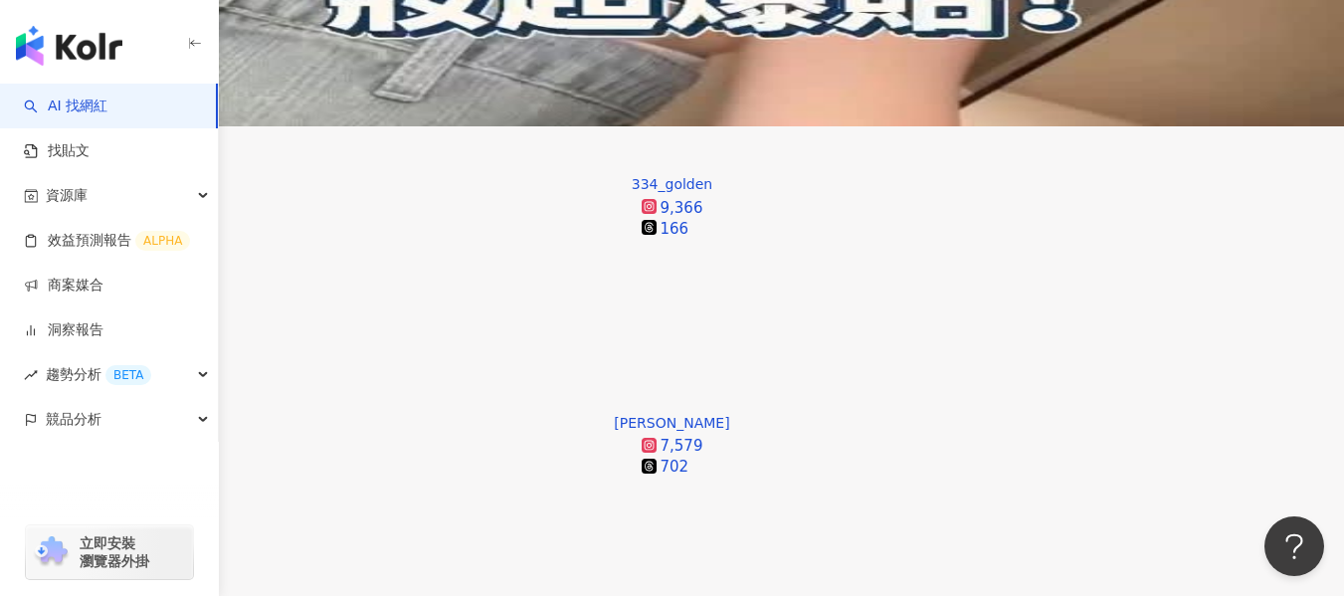
scroll to position [467, 0]
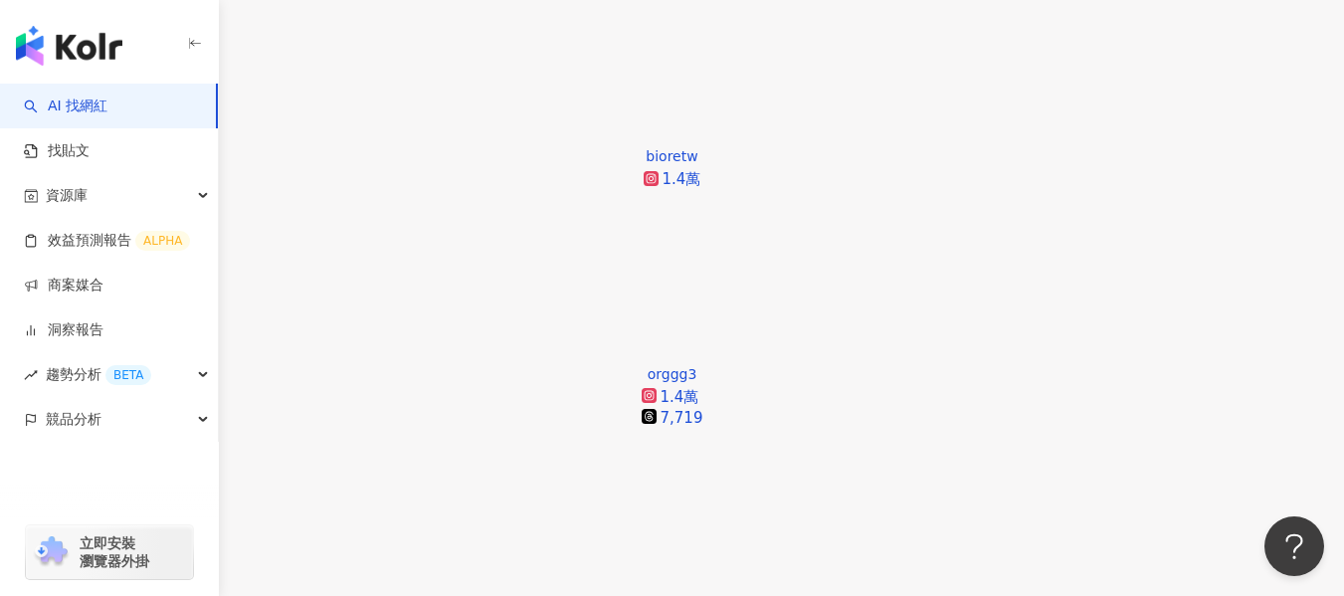
scroll to position [2033, 0]
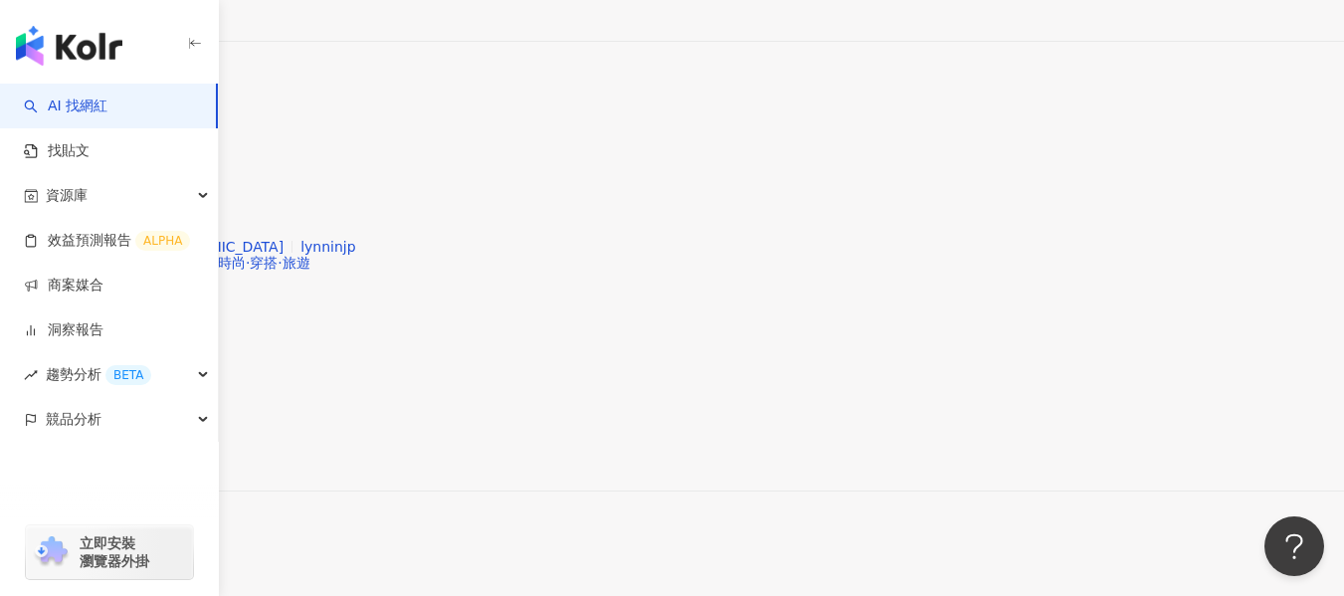
scroll to position [3725, 0]
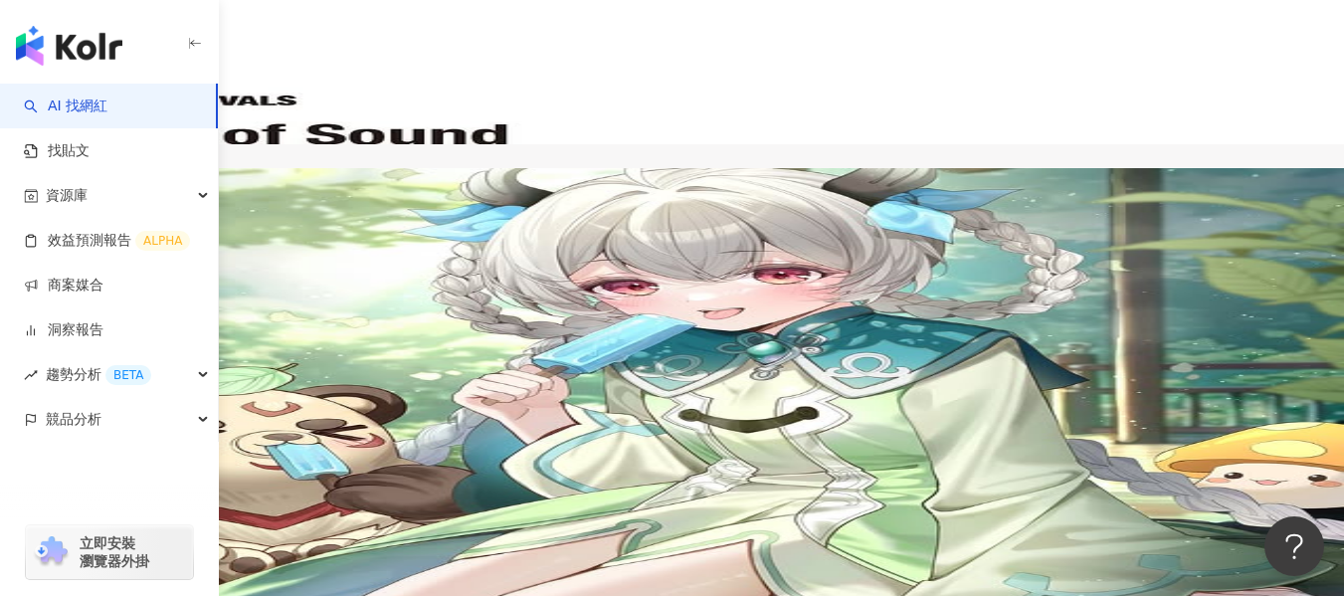
scroll to position [3817, 0]
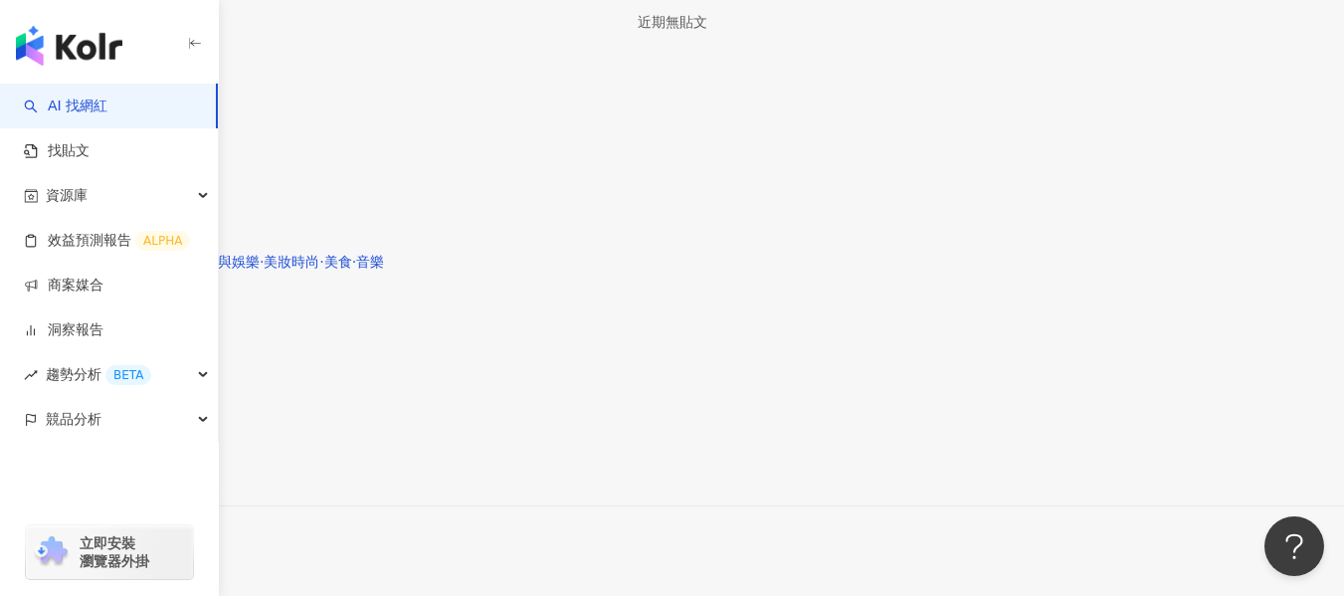
scroll to position [4152, 0]
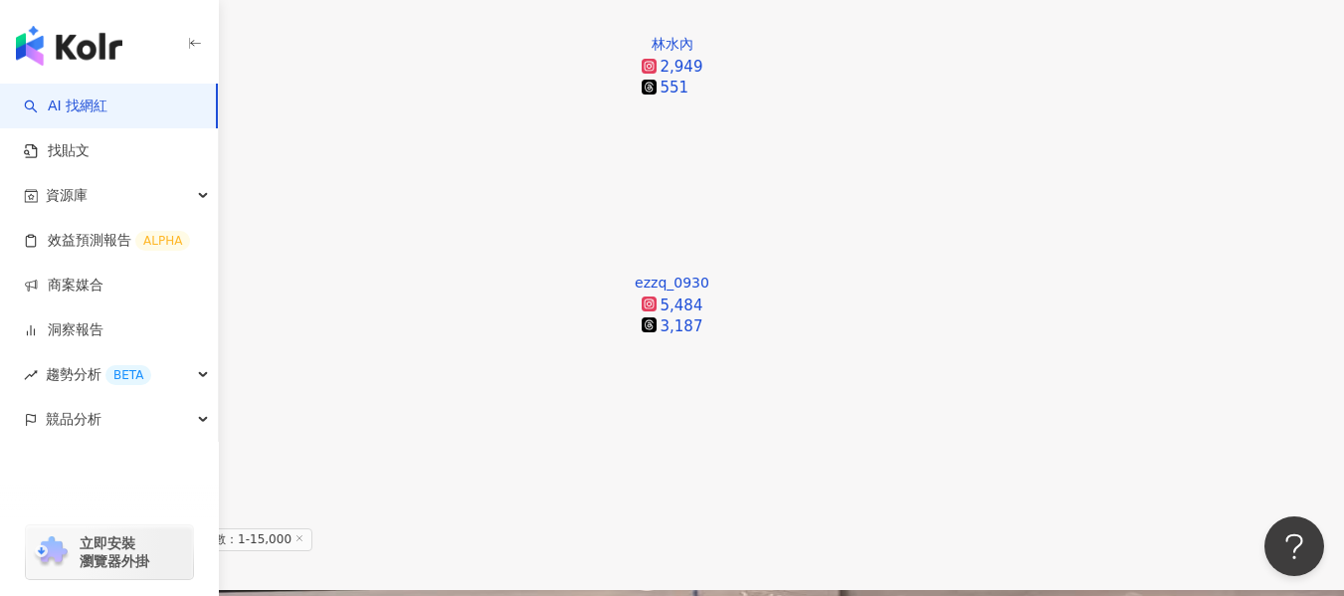
scroll to position [2765, 0]
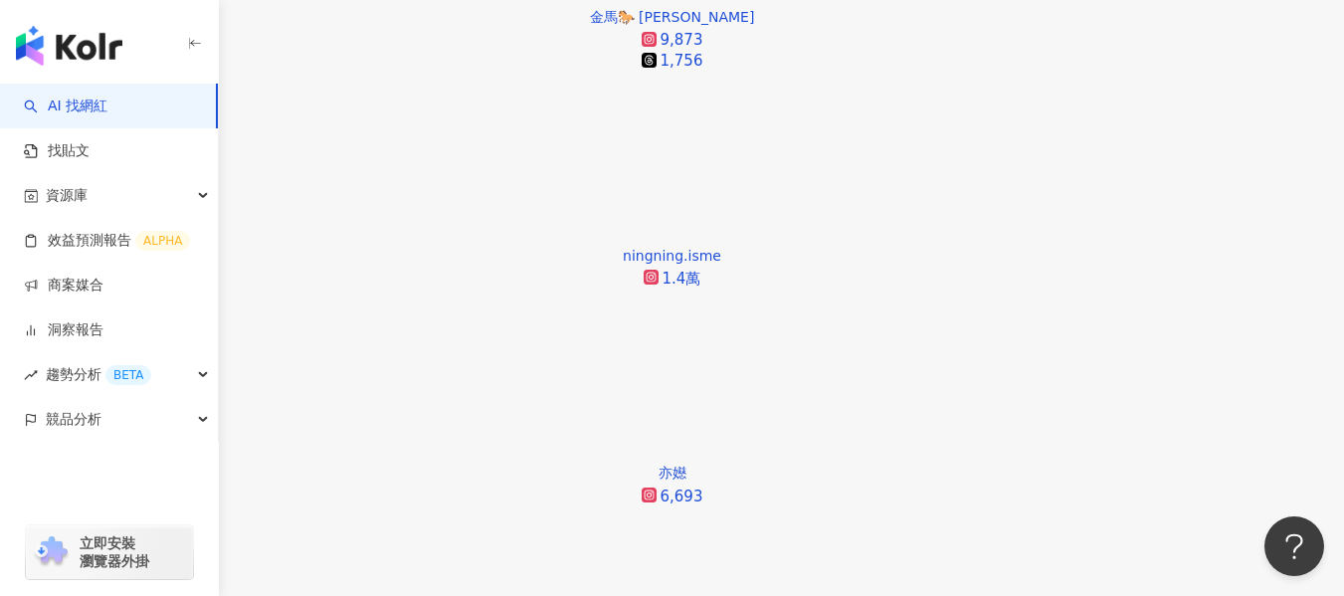
scroll to position [1670, 0]
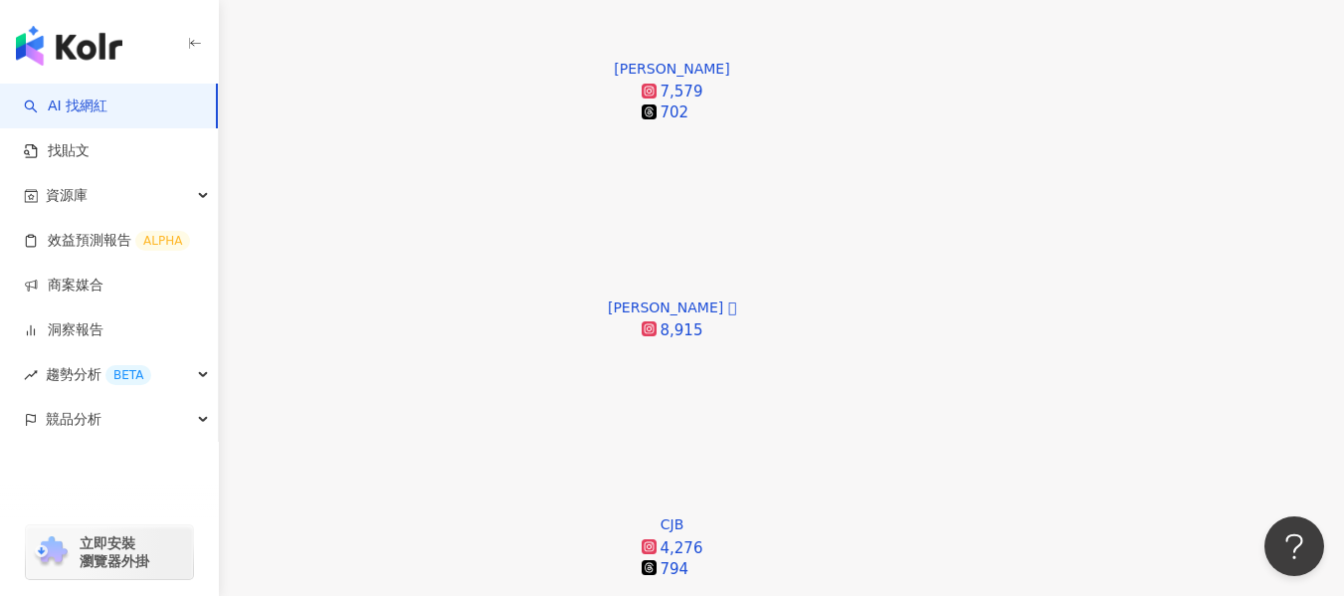
scroll to position [3859, 0]
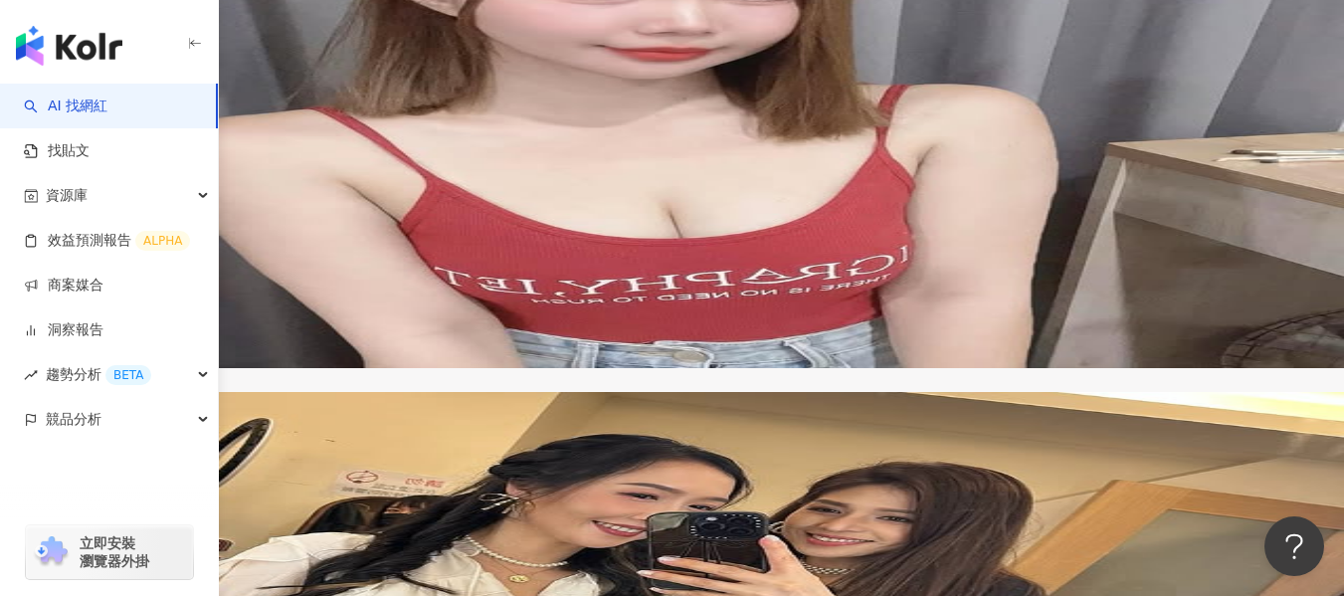
scroll to position [3826, 0]
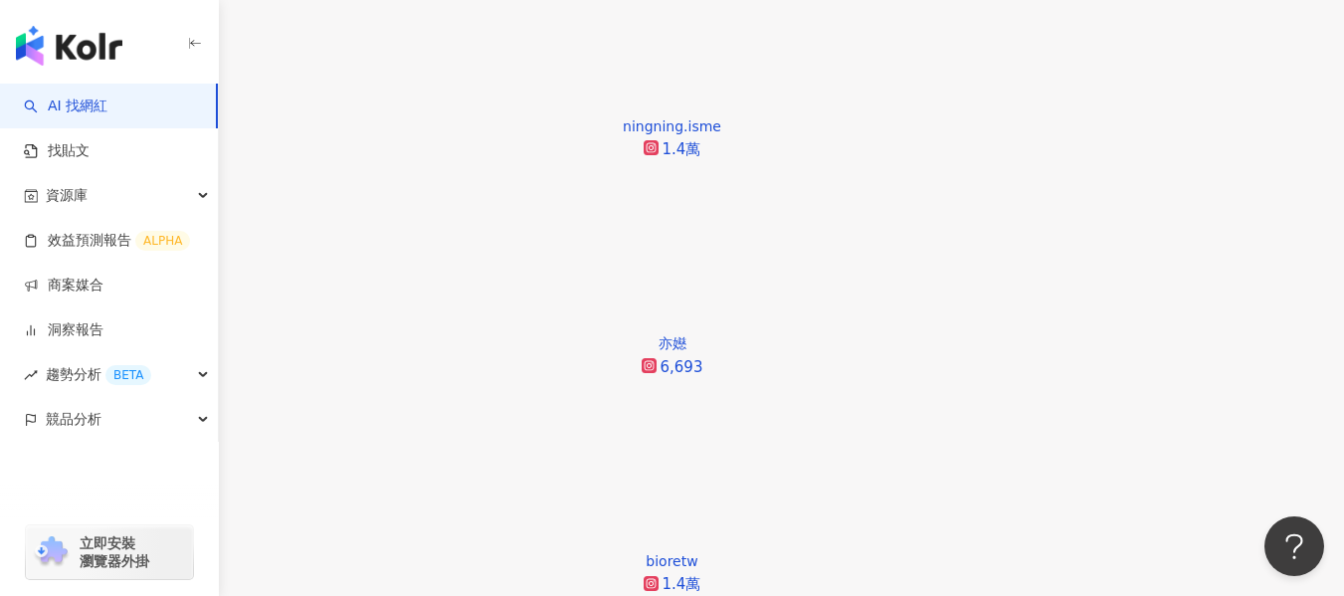
scroll to position [1664, 0]
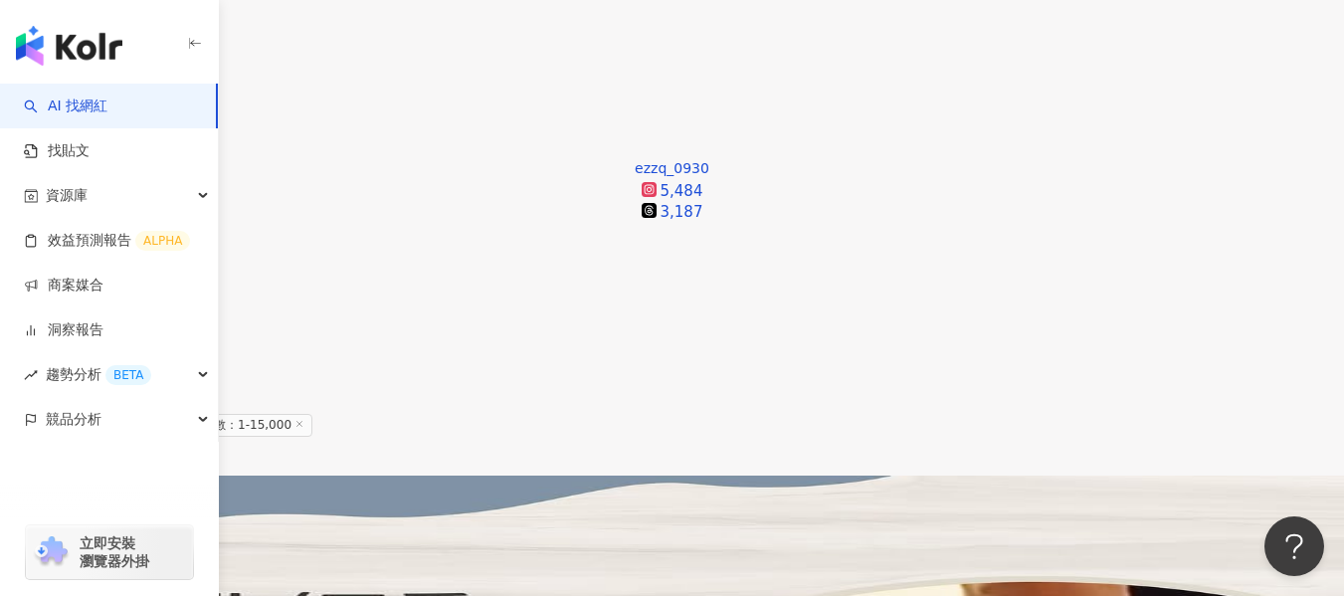
scroll to position [3126, 0]
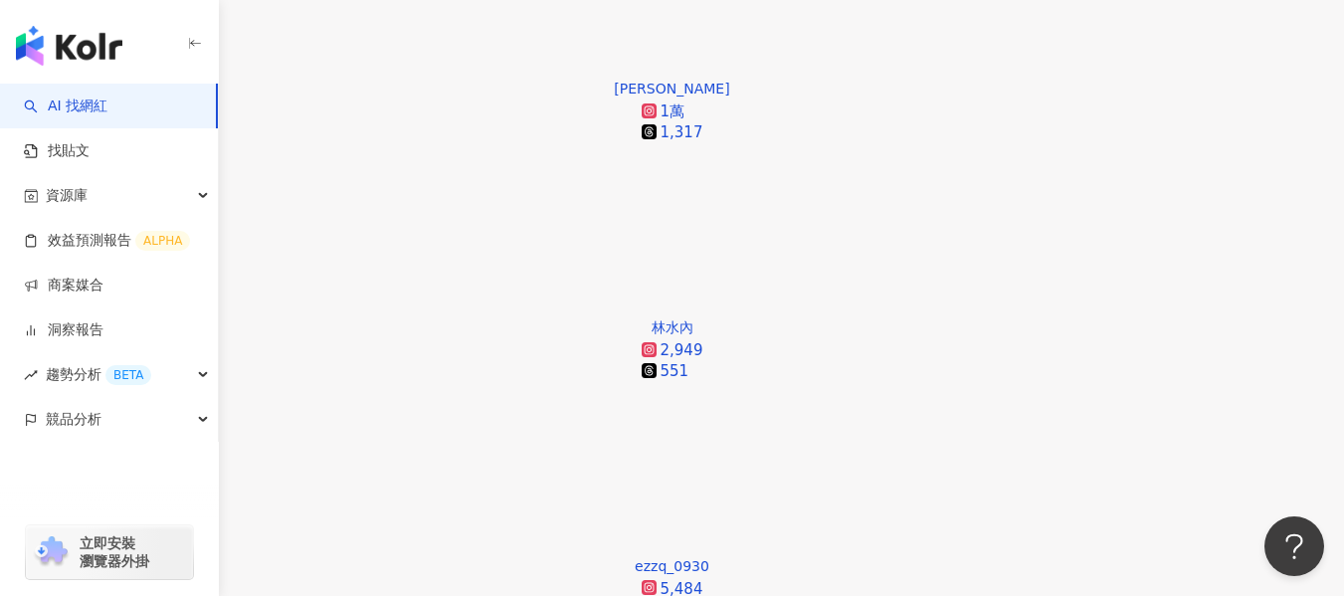
scroll to position [2529, 0]
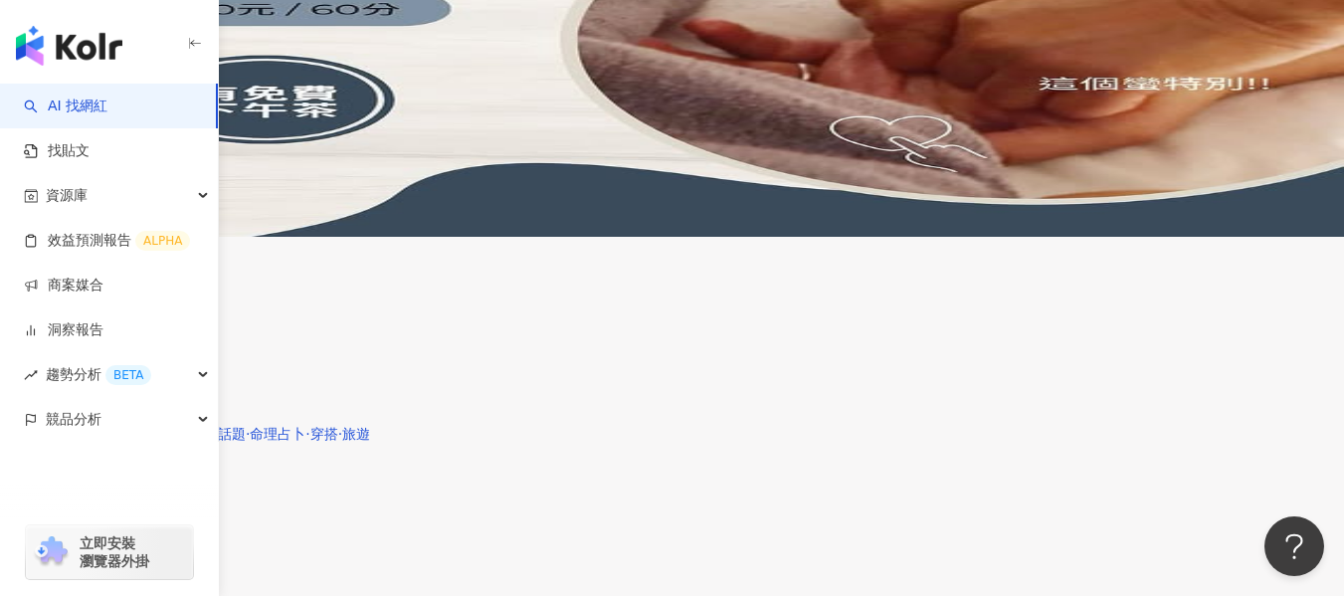
scroll to position [3822, 0]
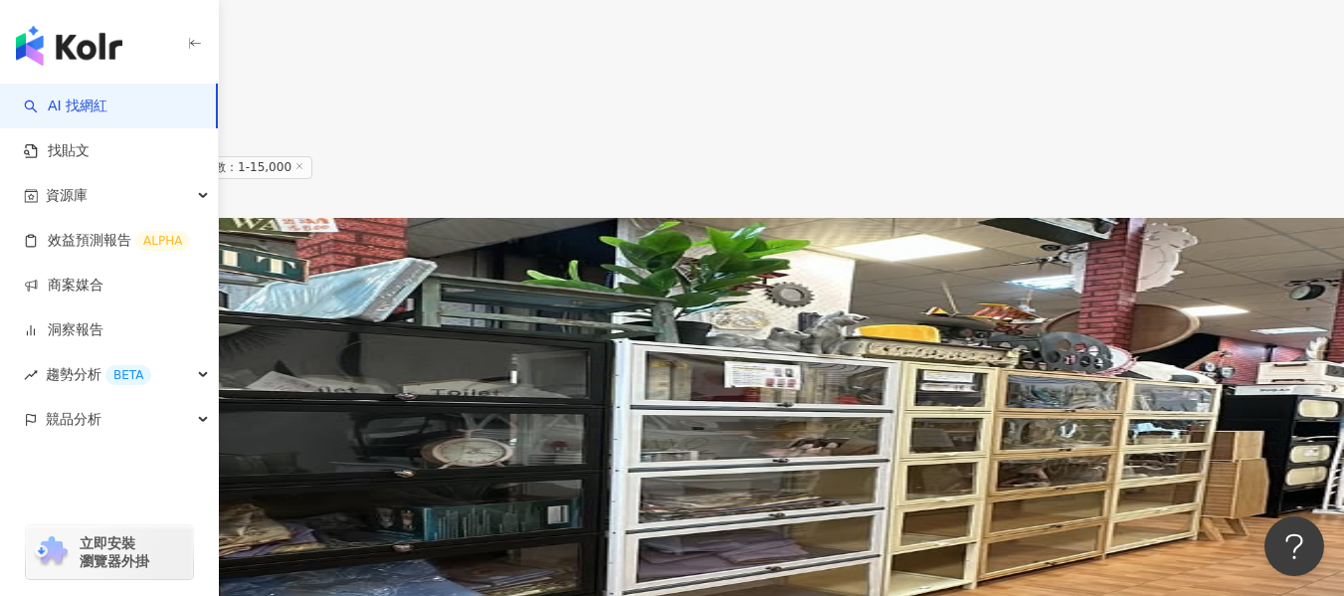
scroll to position [3236, 0]
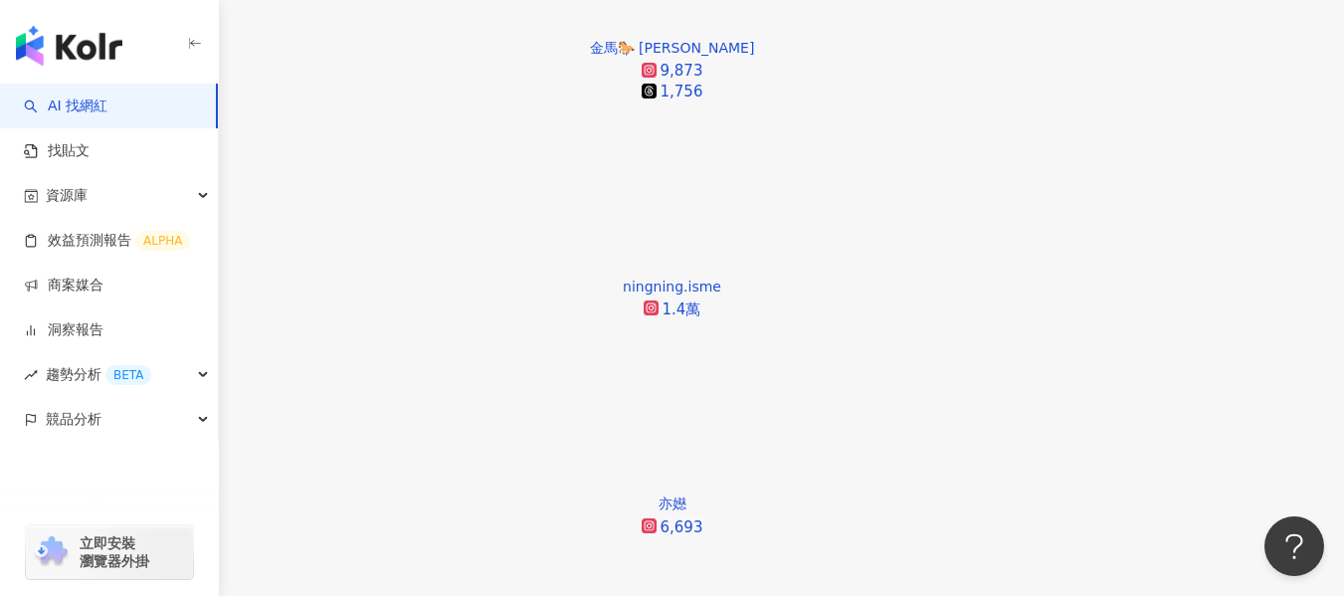
scroll to position [1644, 0]
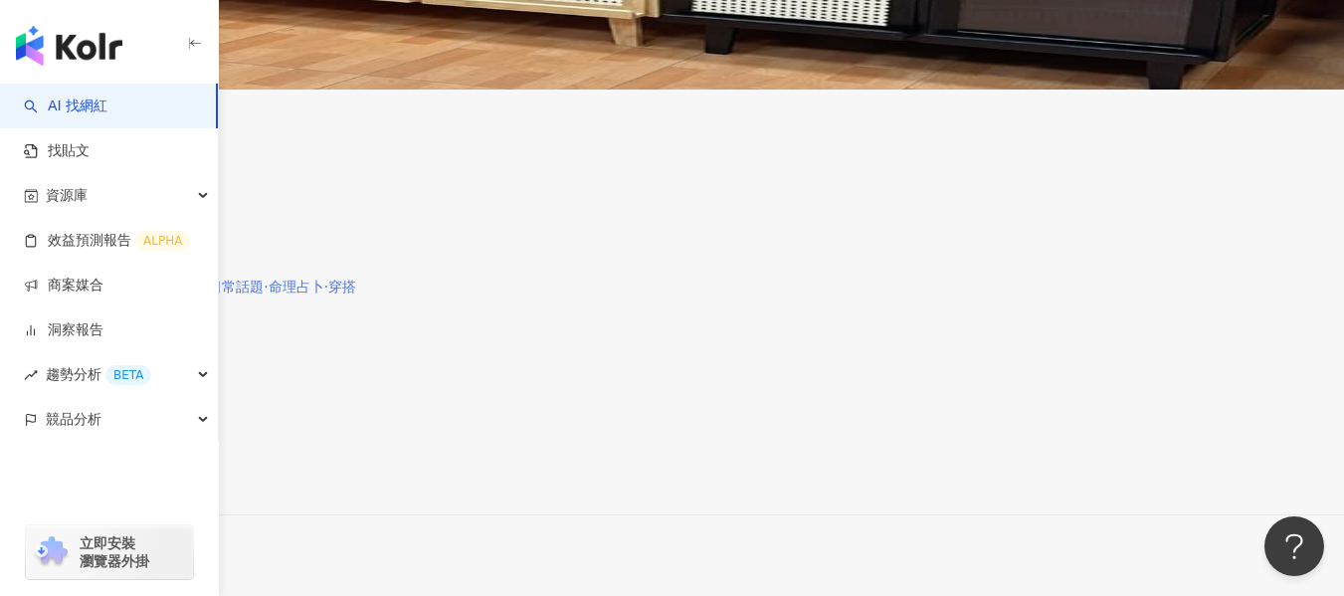
scroll to position [4032, 0]
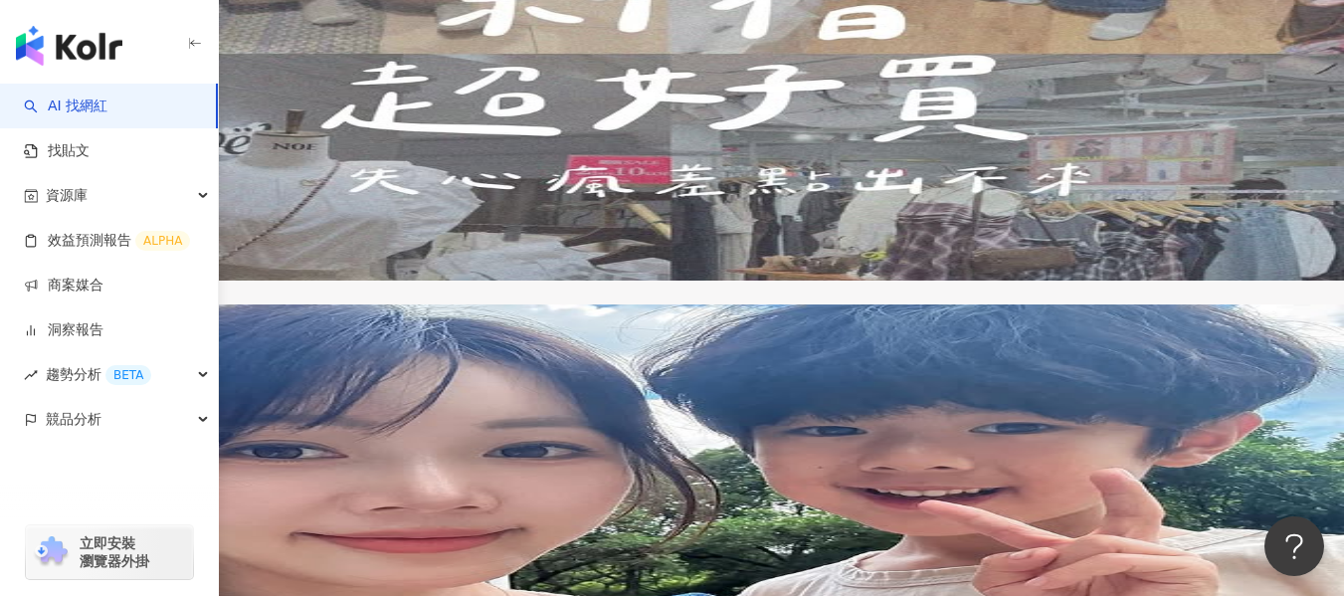
scroll to position [3851, 0]
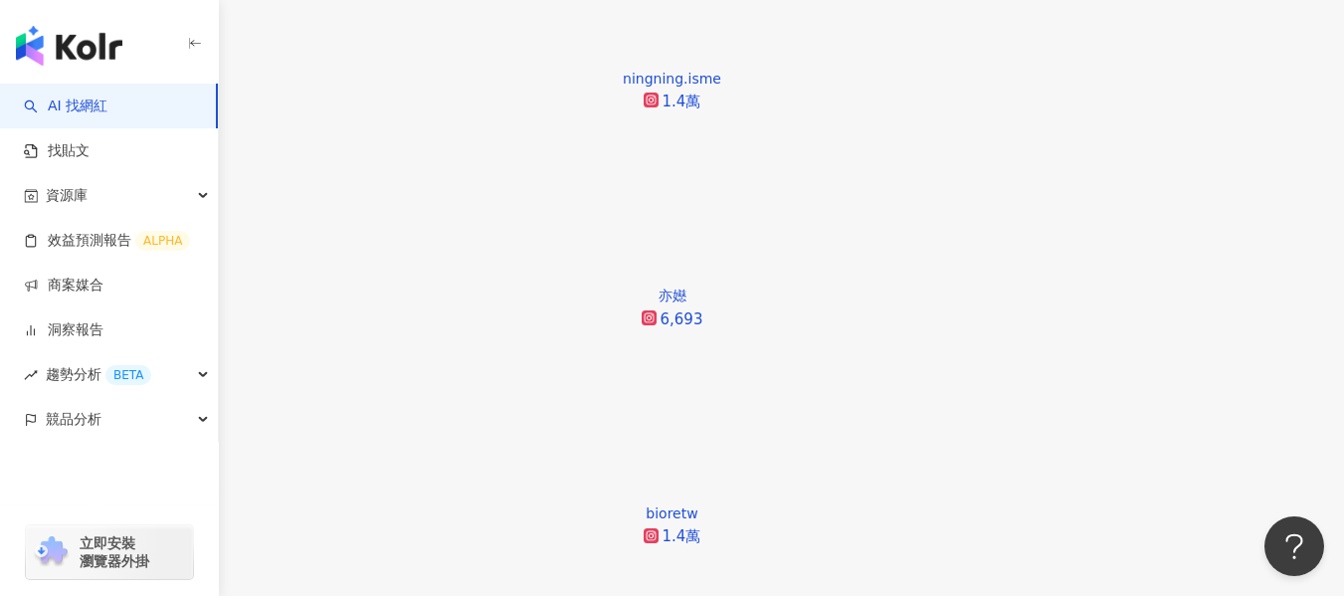
scroll to position [1732, 0]
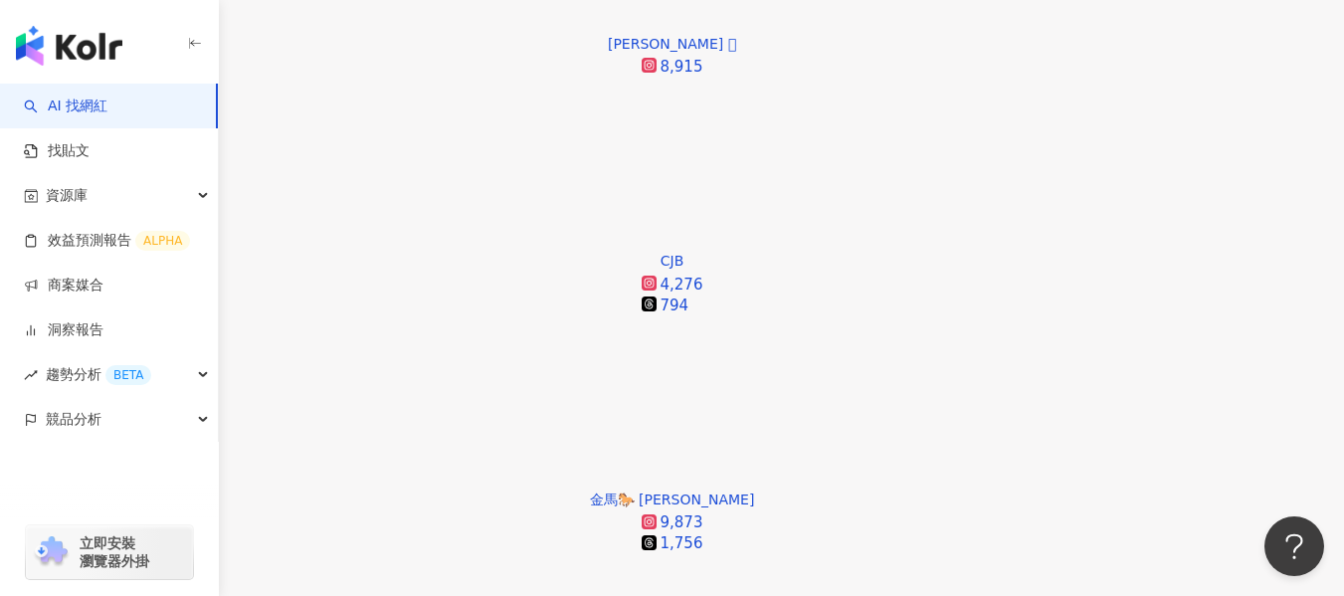
scroll to position [1134, 0]
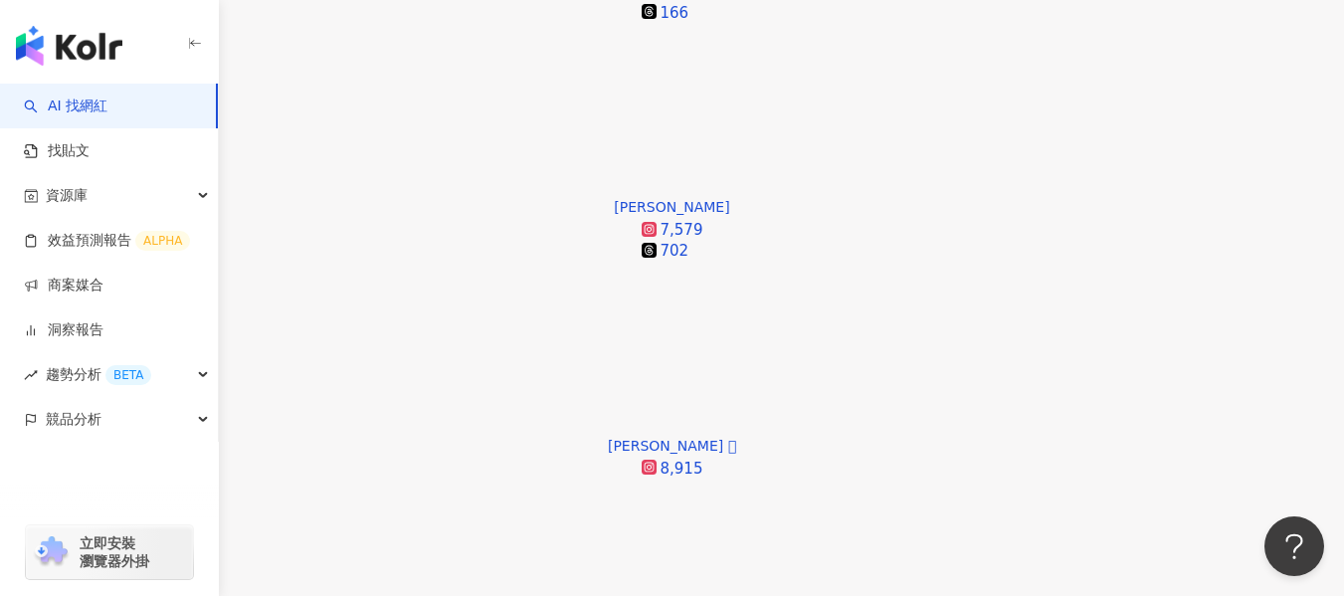
scroll to position [637, 0]
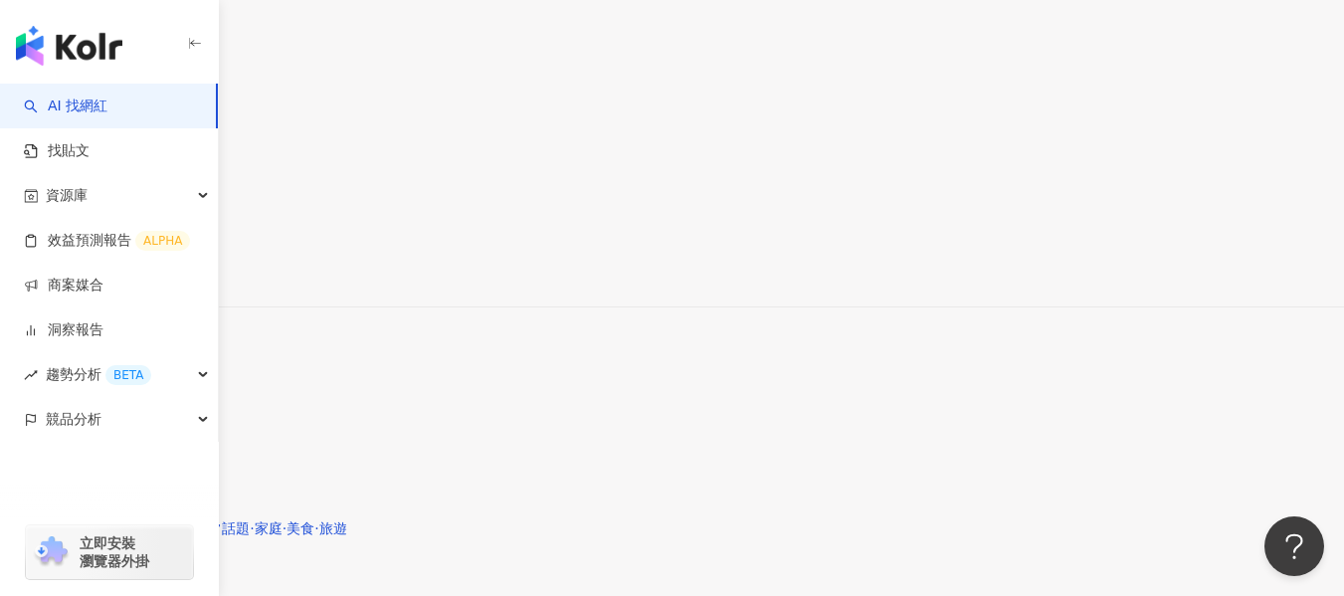
scroll to position [4120, 0]
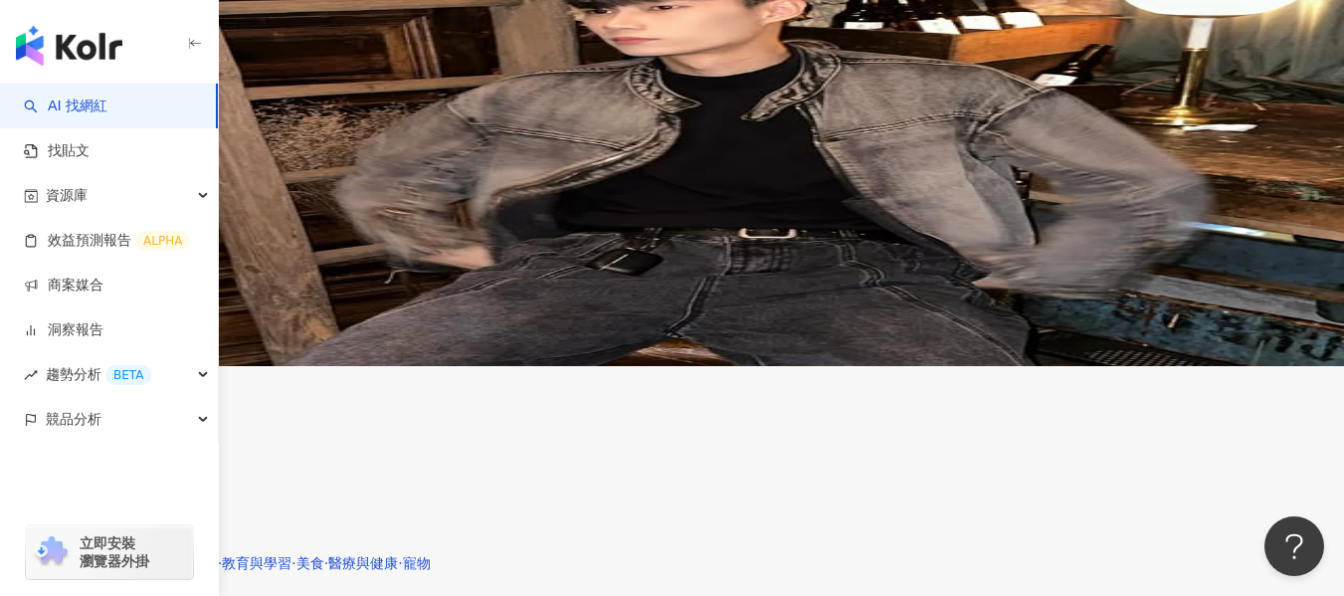
scroll to position [4075, 0]
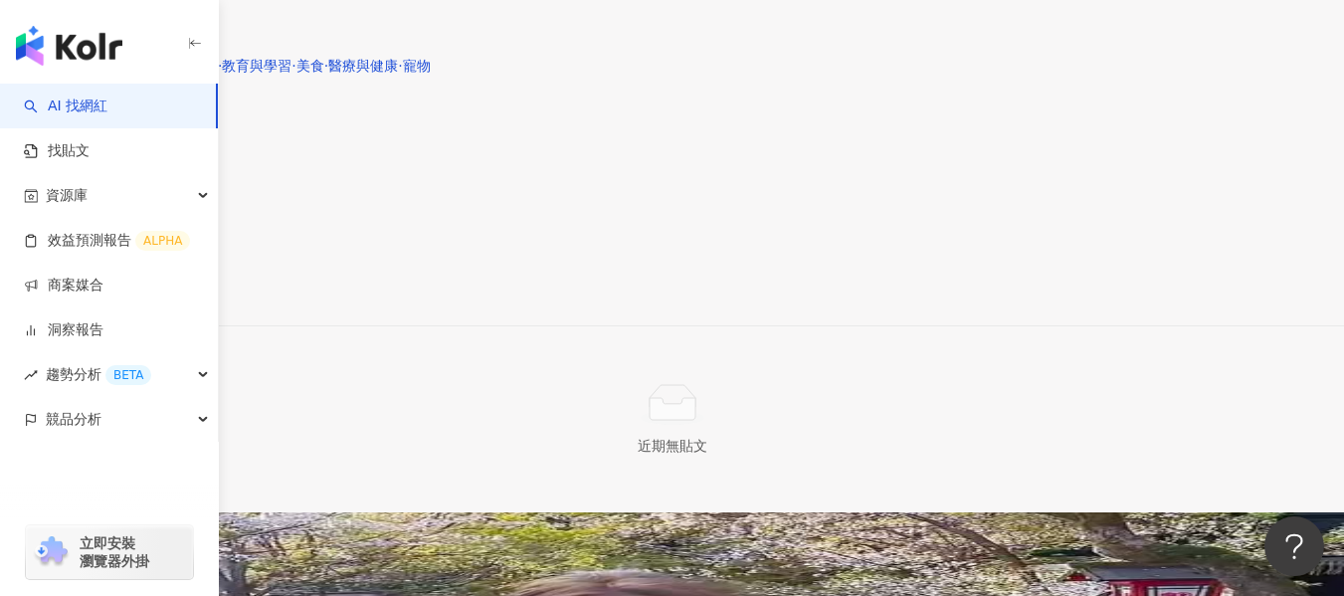
drag, startPoint x: 723, startPoint y: 360, endPoint x: 986, endPoint y: 277, distance: 275.7
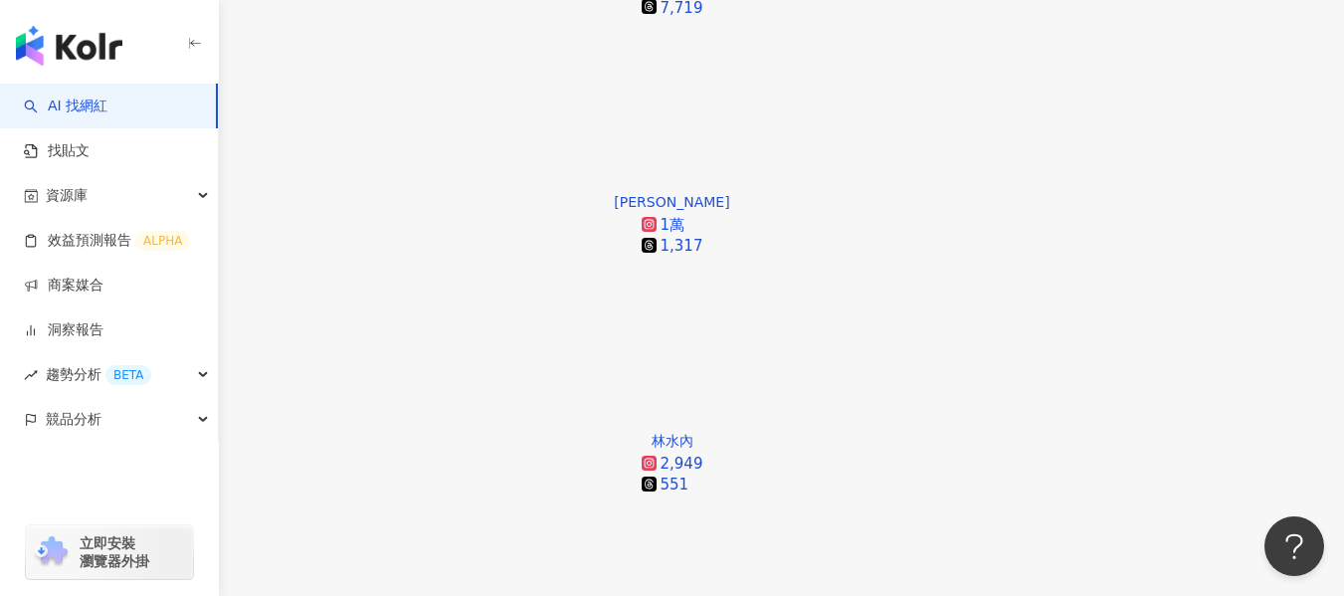
scroll to position [2479, 0]
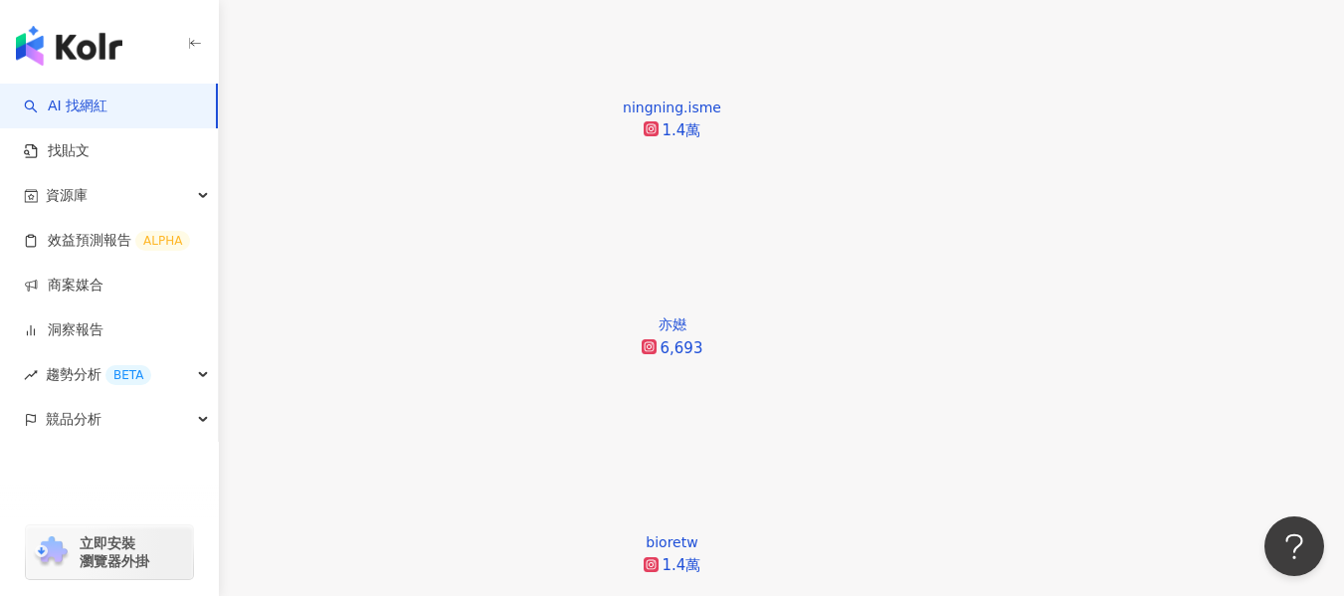
scroll to position [1683, 0]
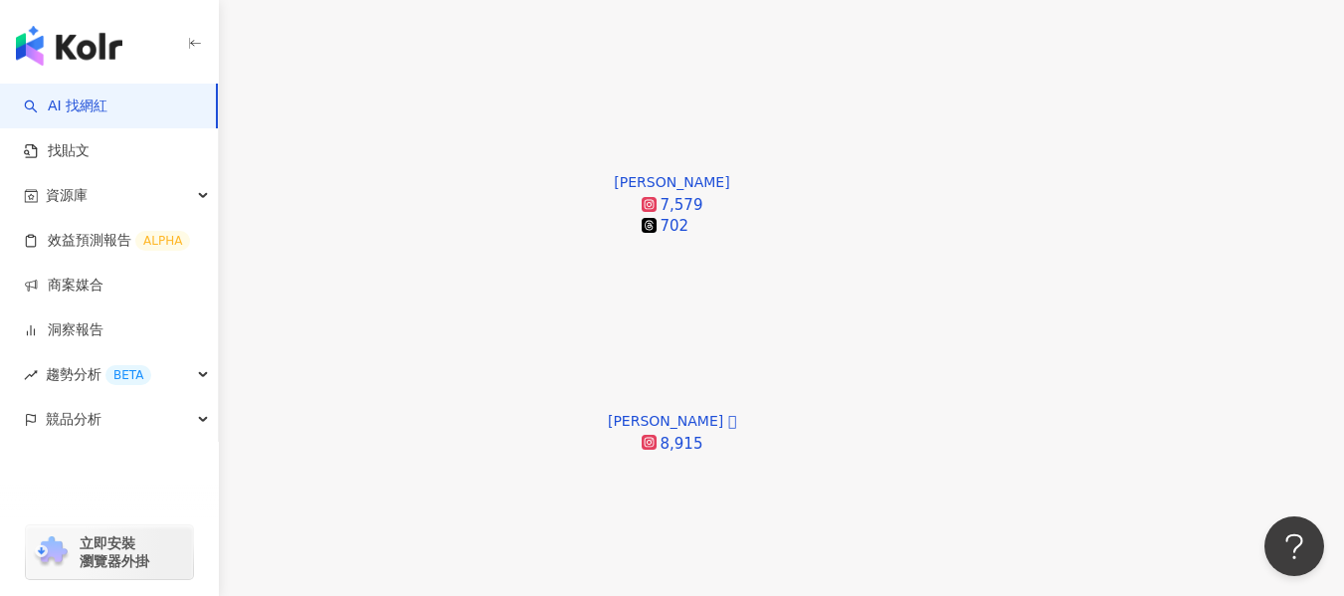
scroll to position [588, 0]
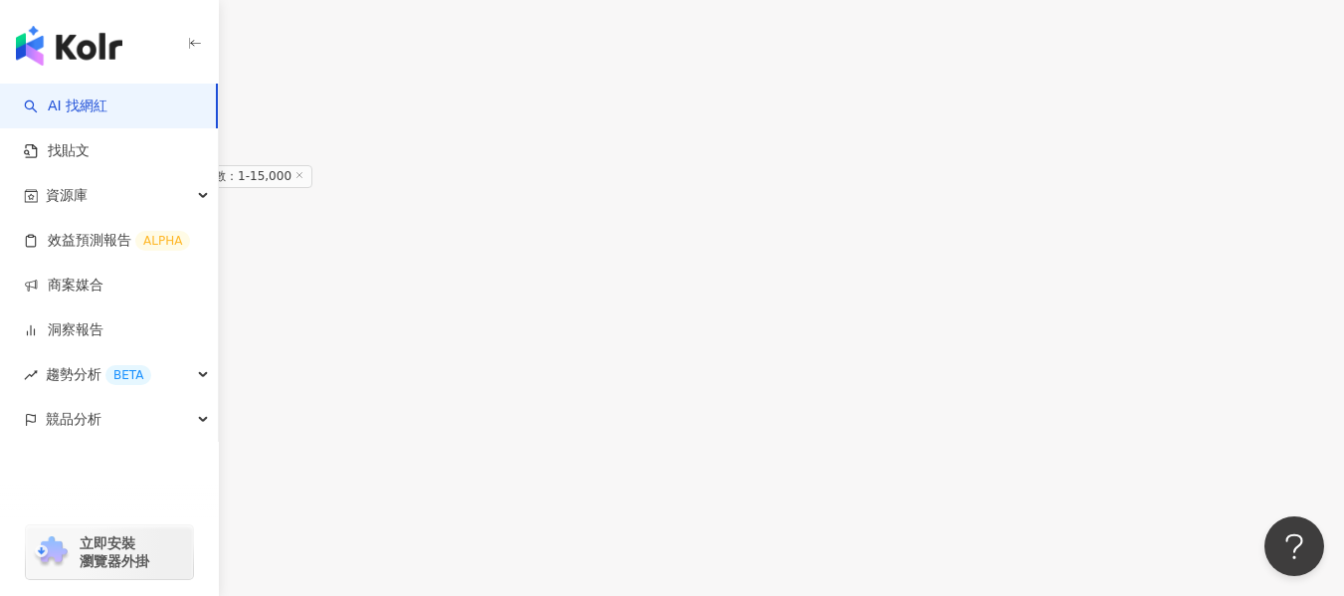
scroll to position [3972, 0]
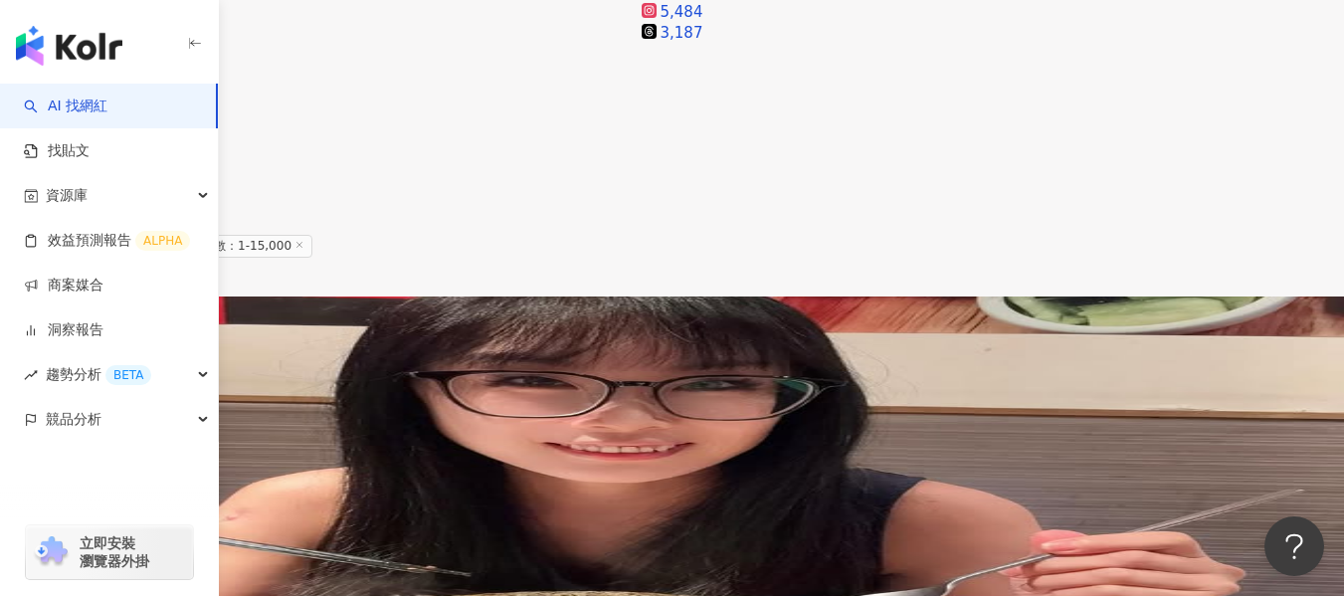
scroll to position [3106, 0]
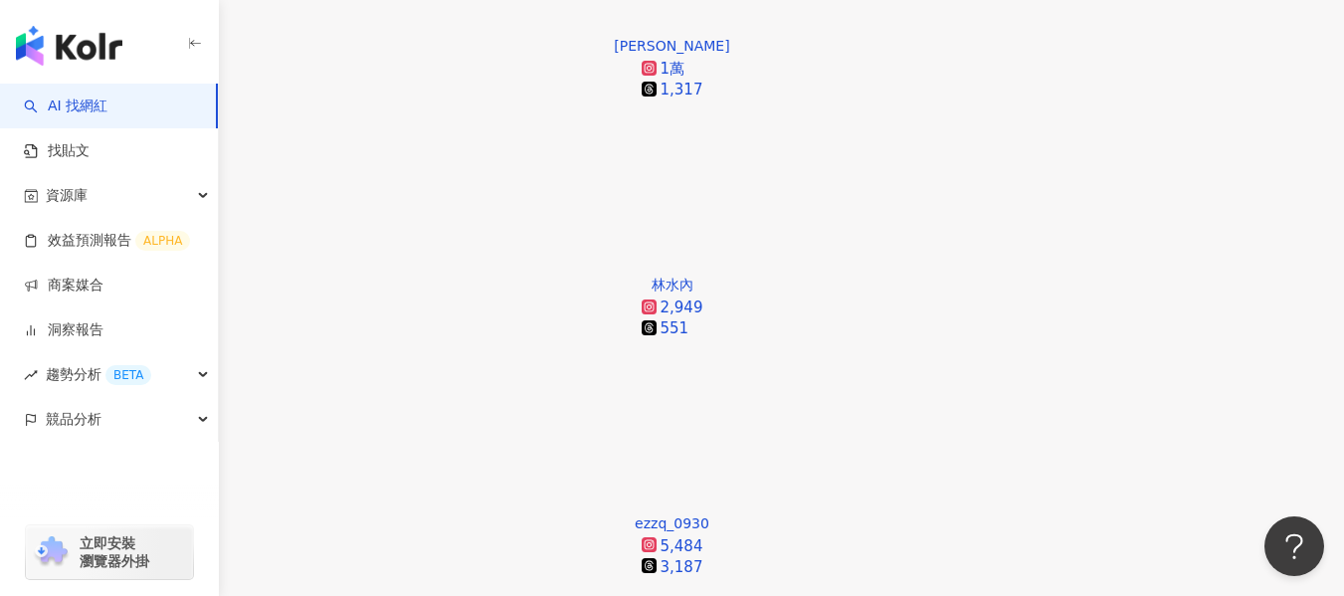
scroll to position [2608, 0]
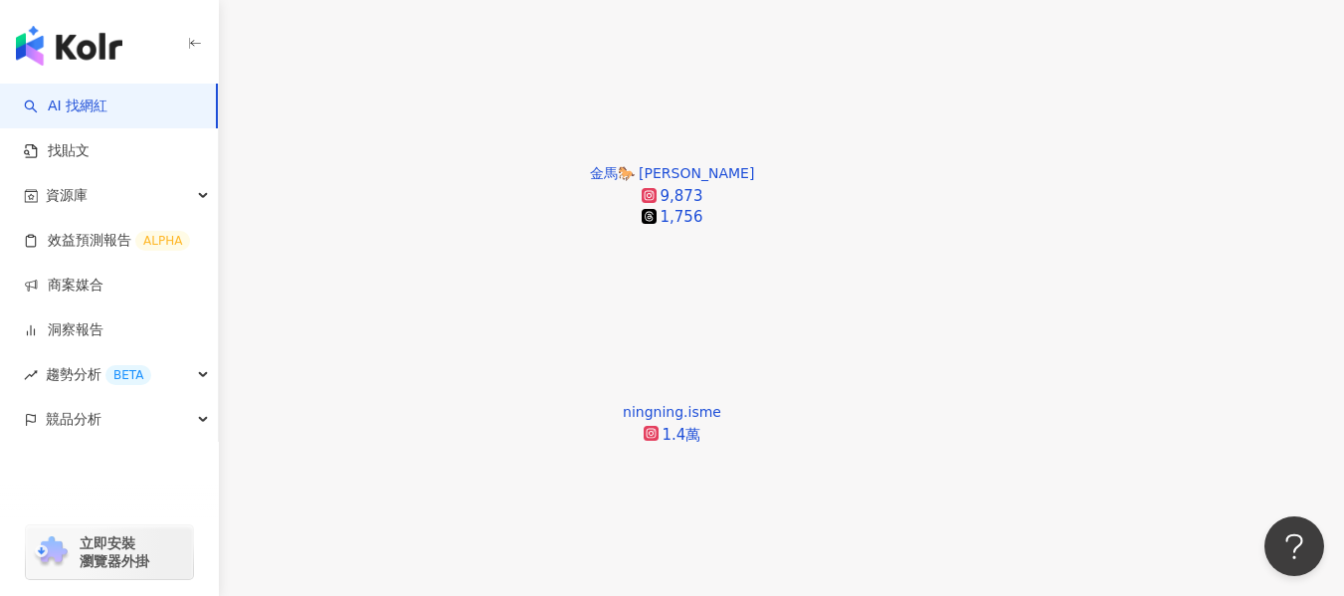
scroll to position [1215, 0]
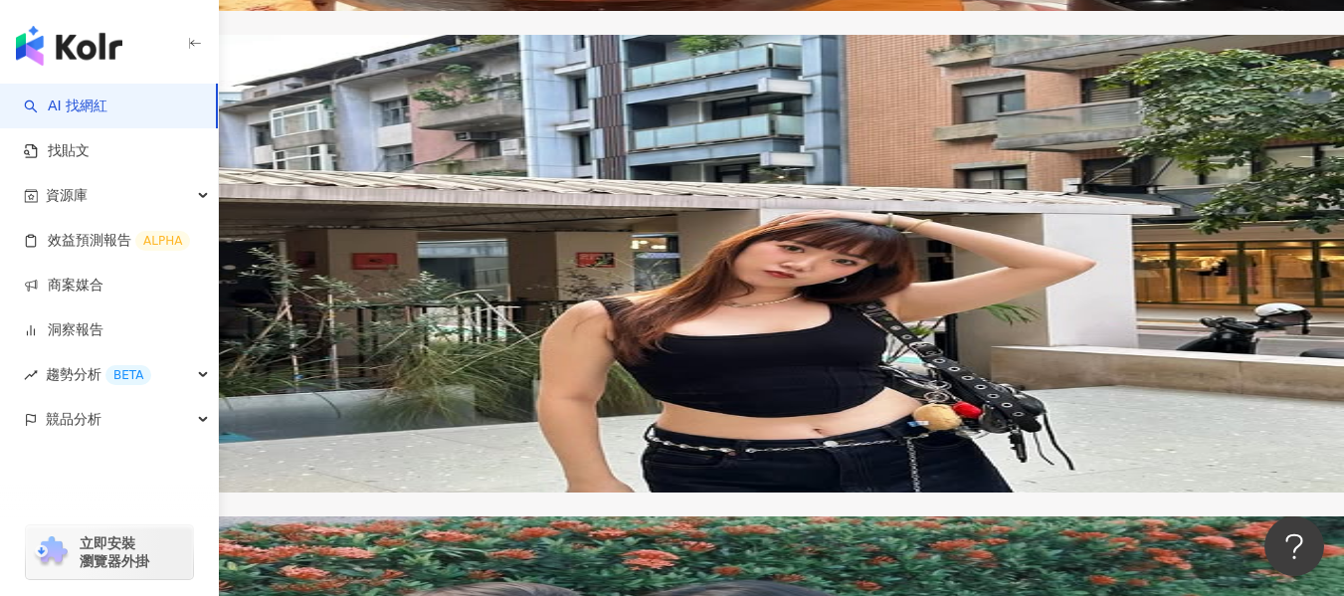
scroll to position [3908, 0]
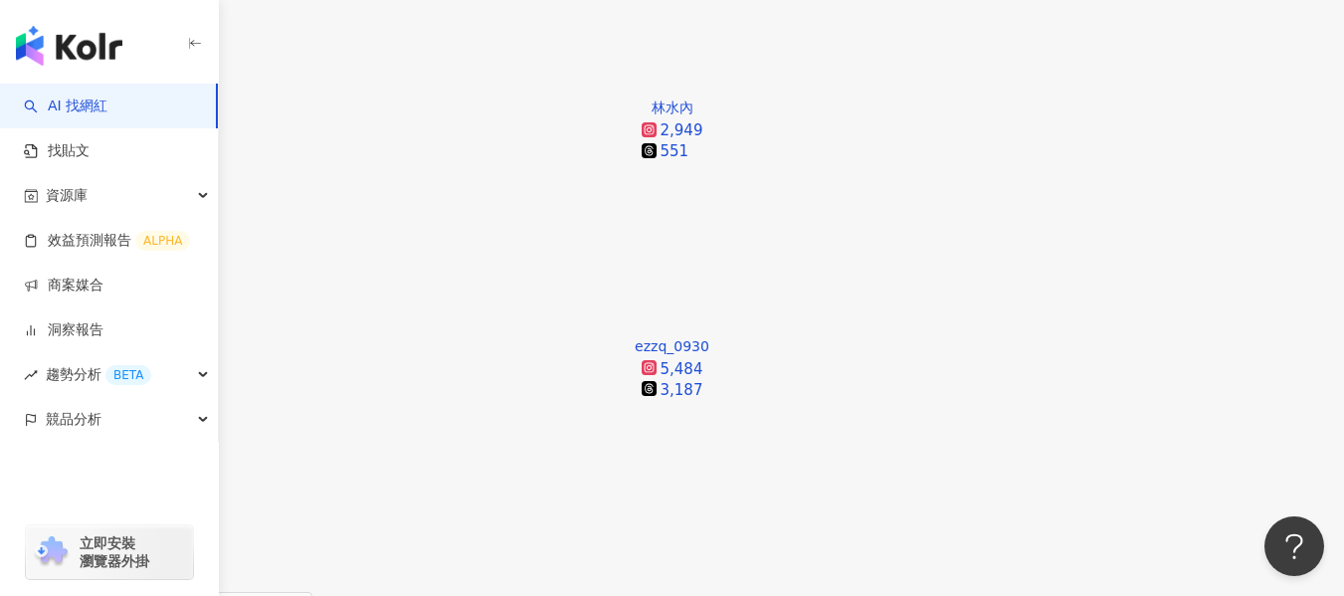
scroll to position [2749, 0]
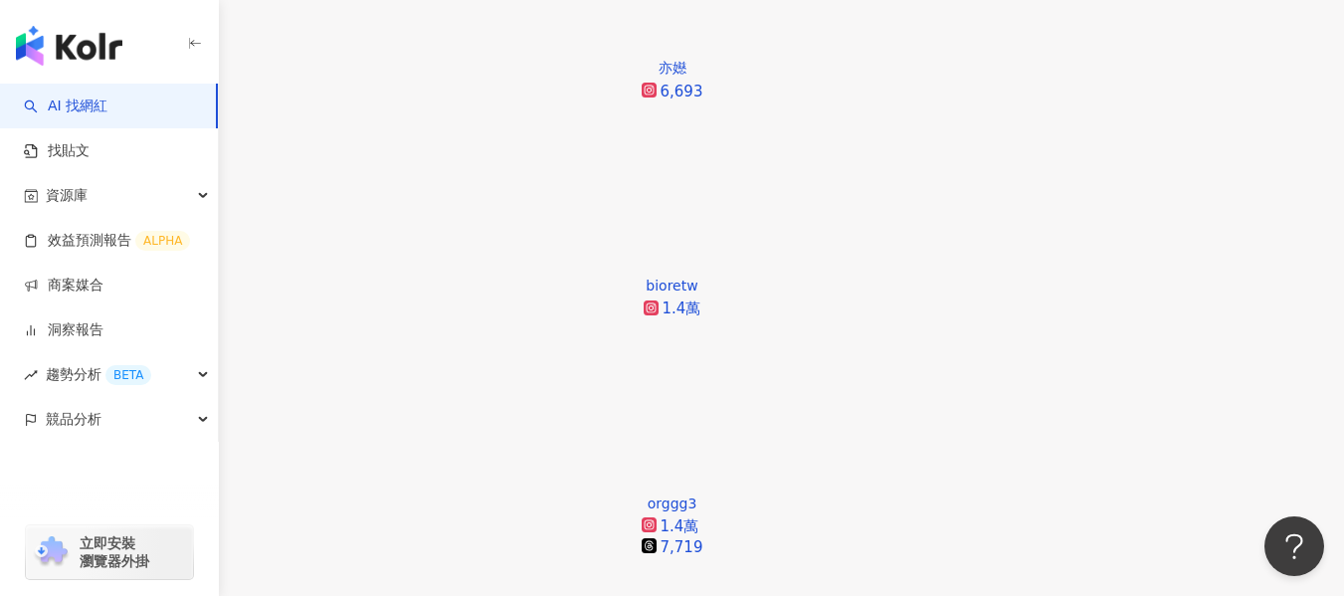
scroll to position [1952, 0]
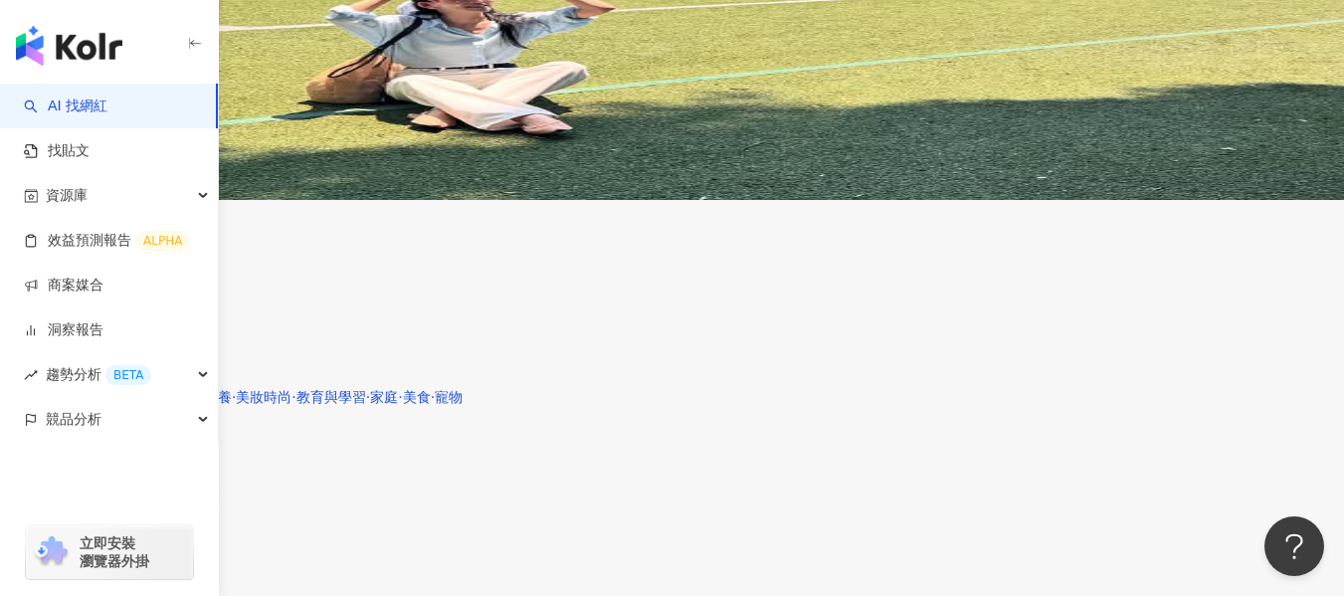
scroll to position [4042, 0]
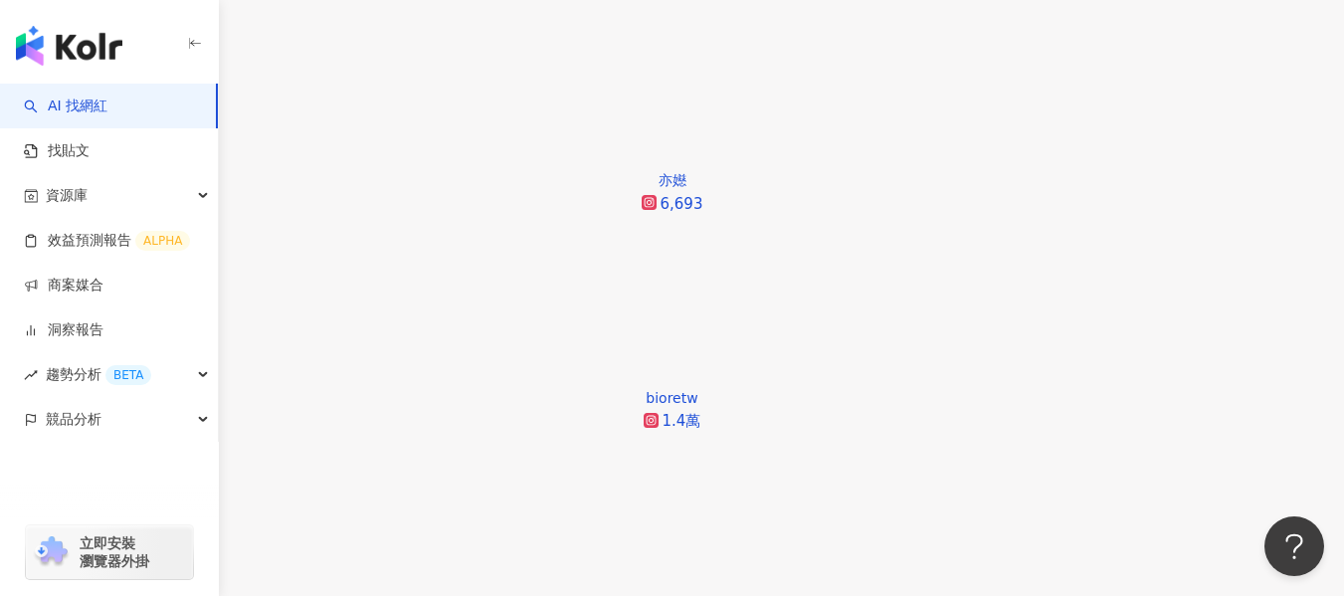
scroll to position [3699, 0]
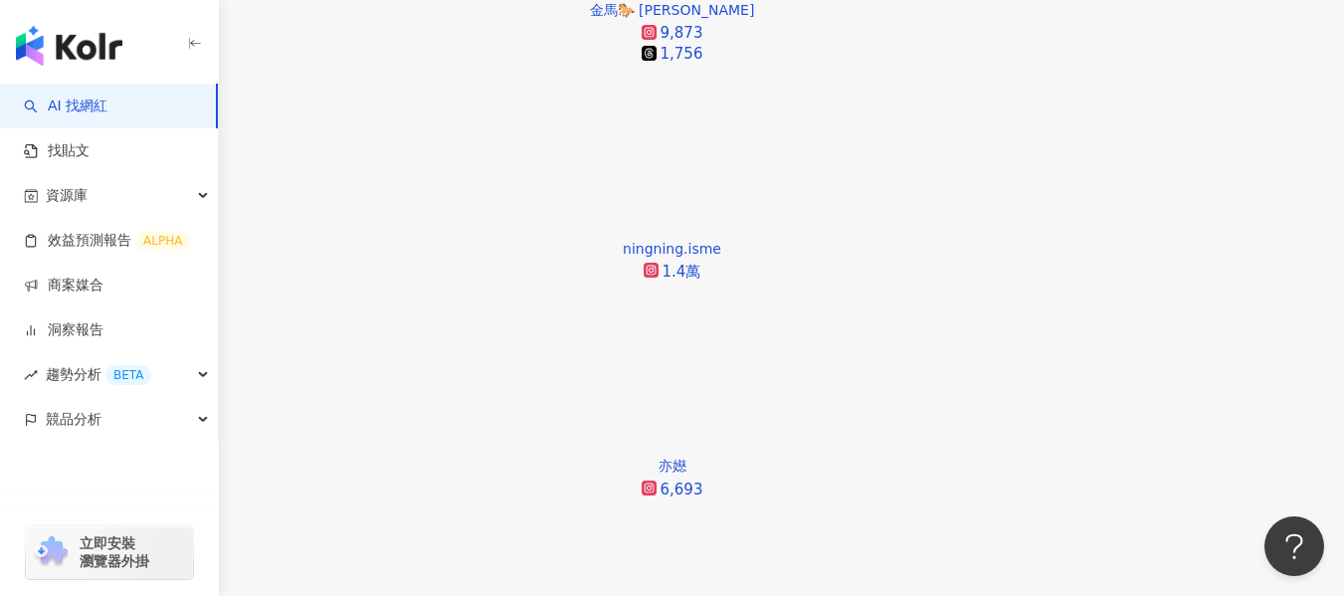
scroll to position [1609, 0]
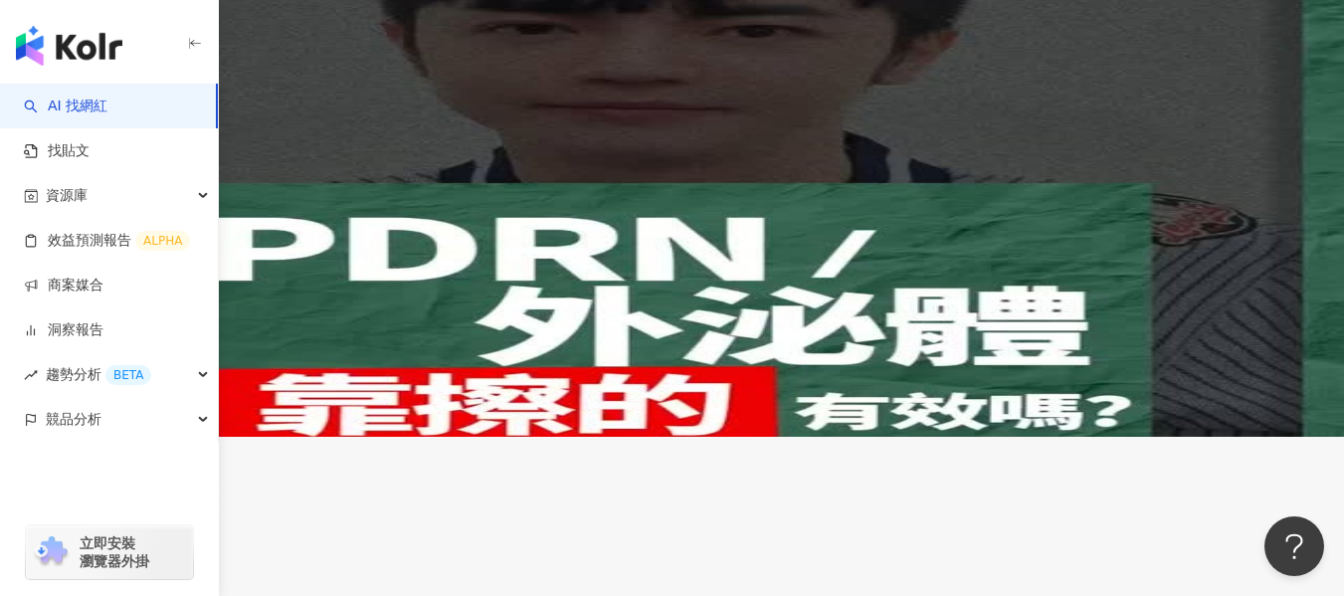
scroll to position [3997, 0]
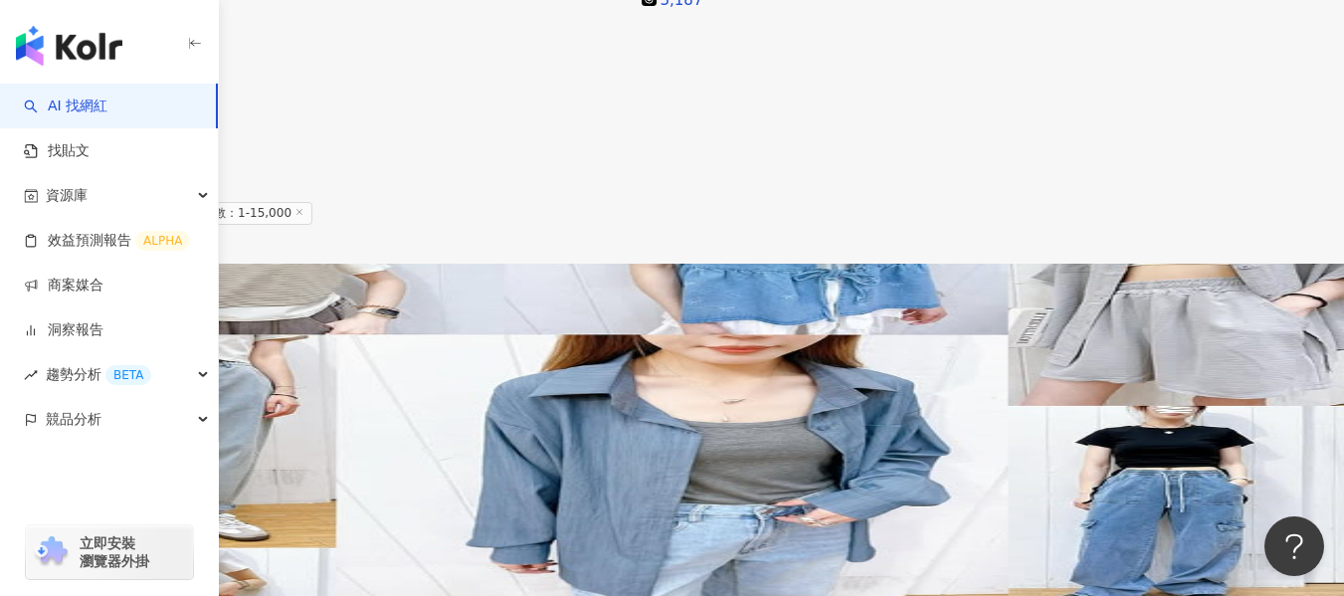
scroll to position [2940, 0]
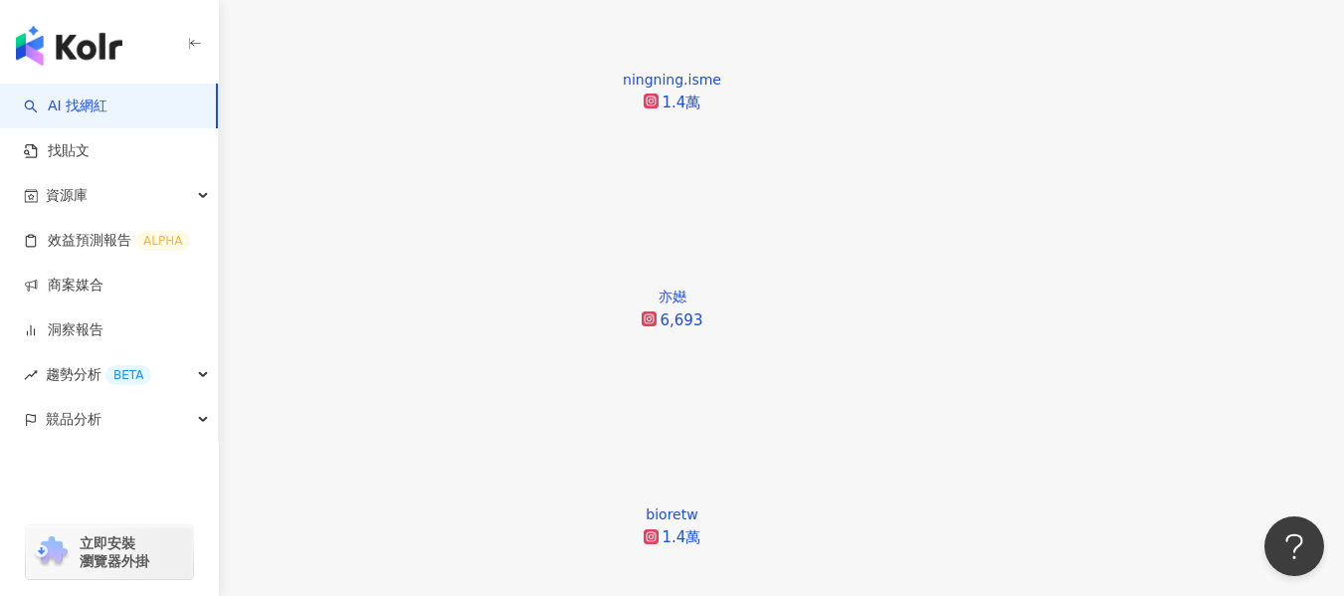
scroll to position [1745, 0]
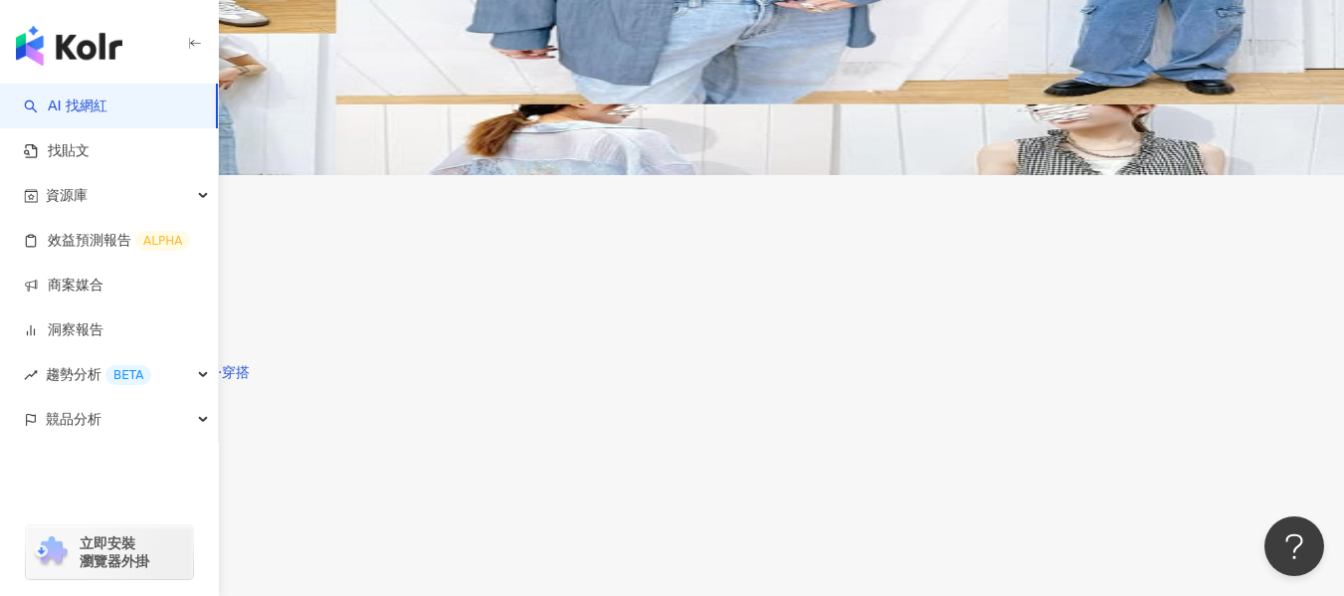
scroll to position [3736, 0]
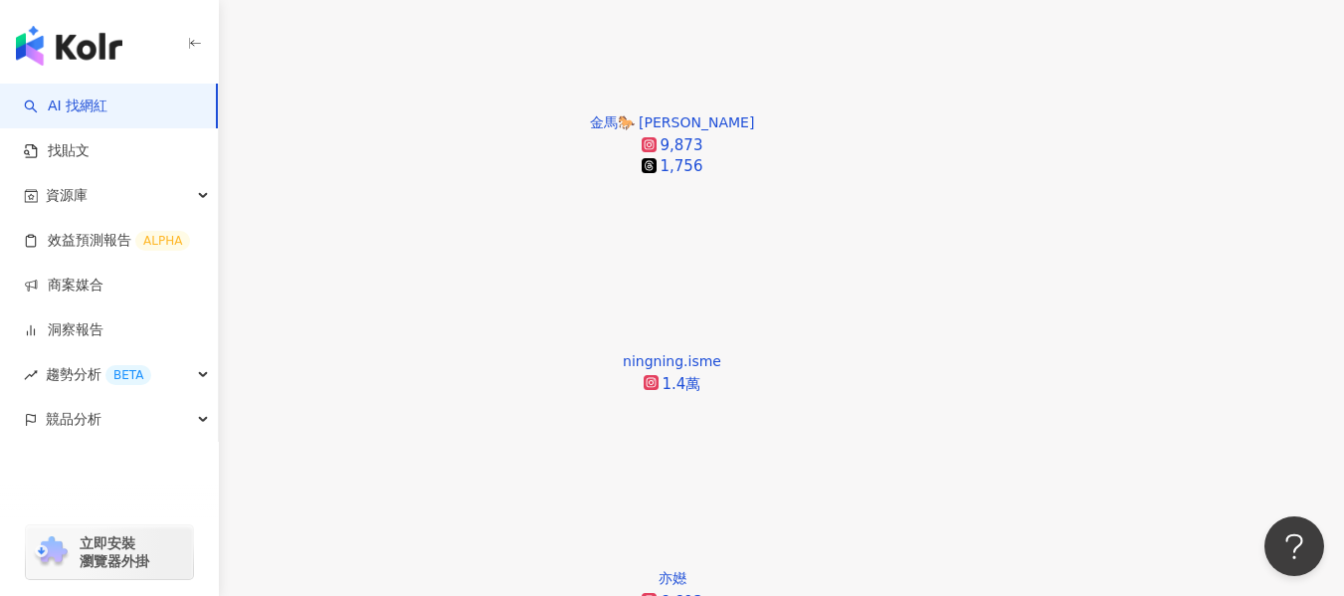
scroll to position [3561, 0]
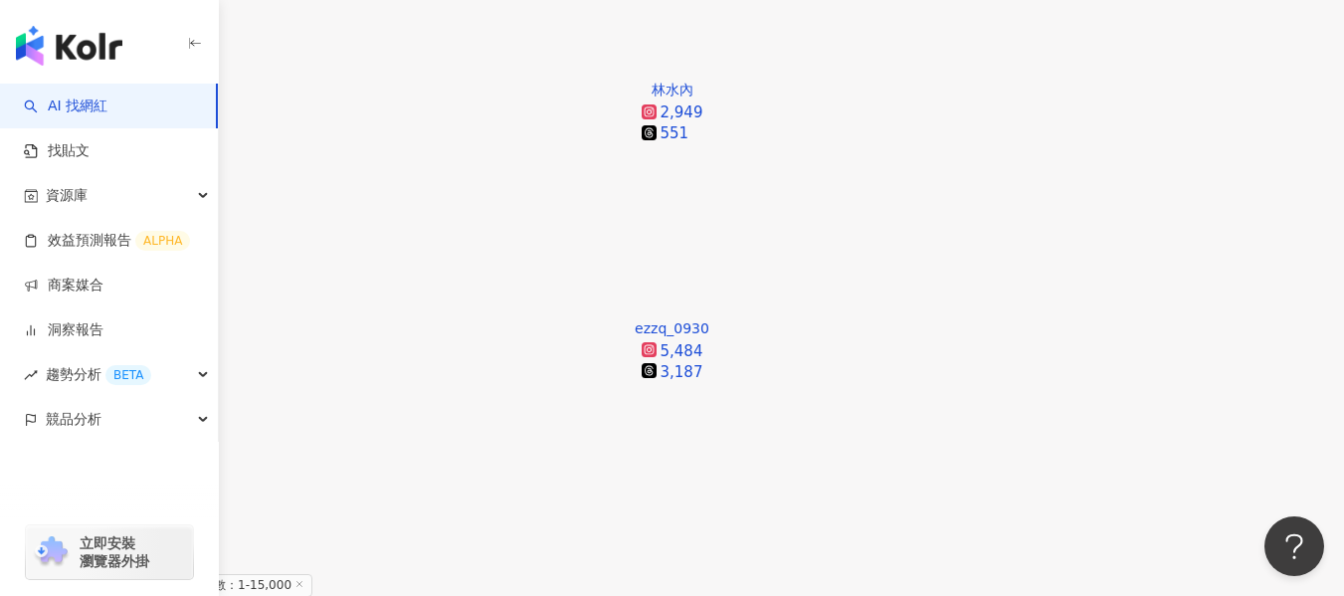
scroll to position [2864, 0]
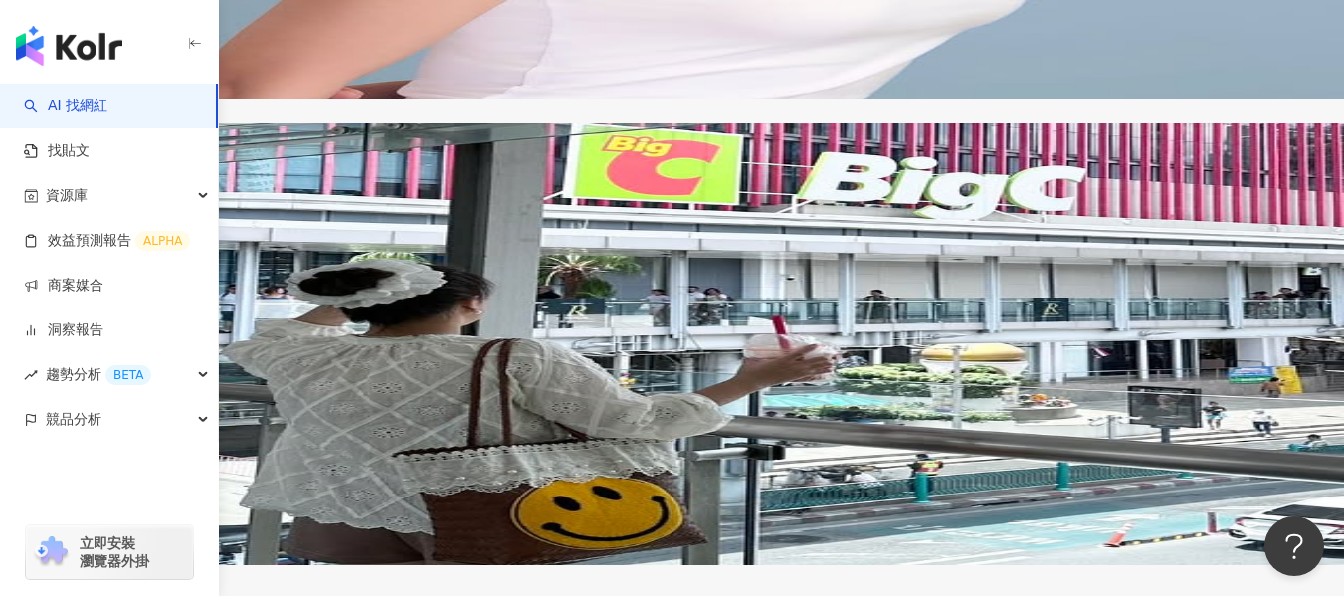
scroll to position [3959, 0]
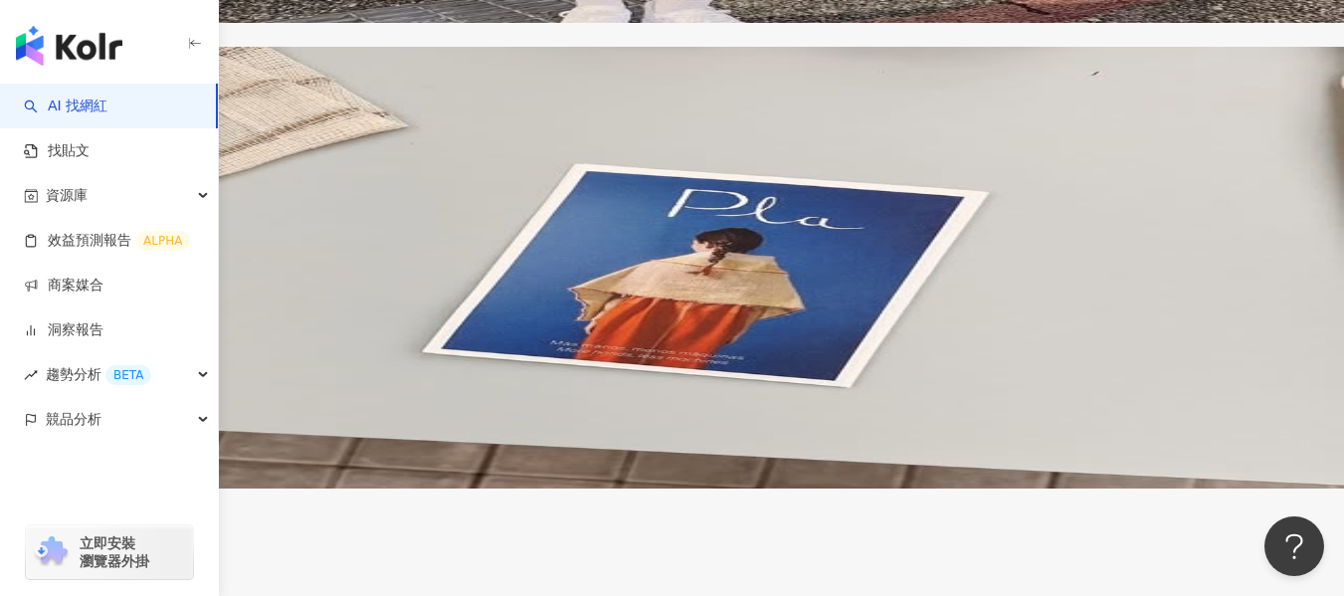
scroll to position [3821, 0]
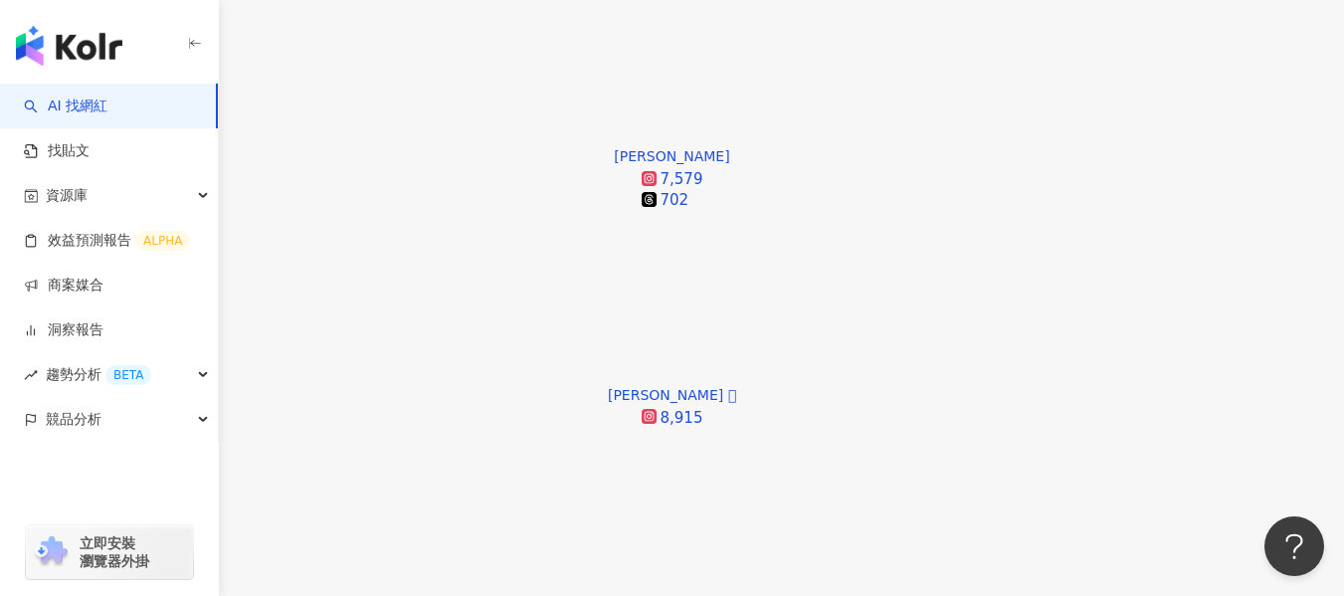
scroll to position [537, 0]
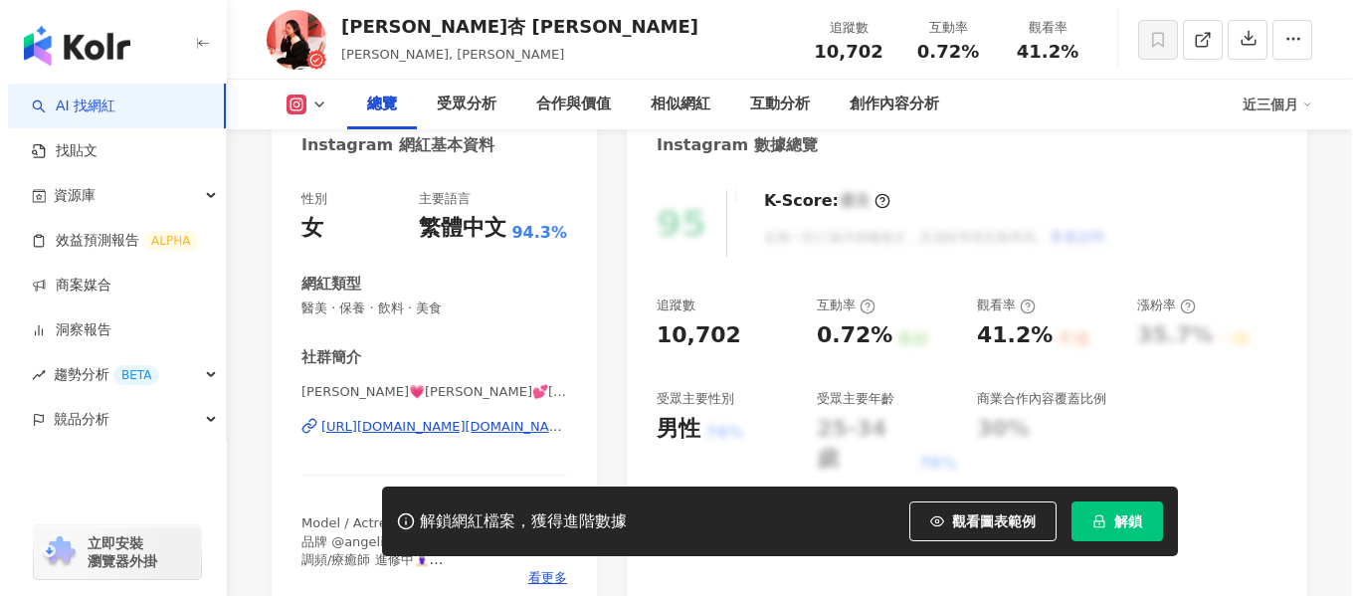
scroll to position [378, 0]
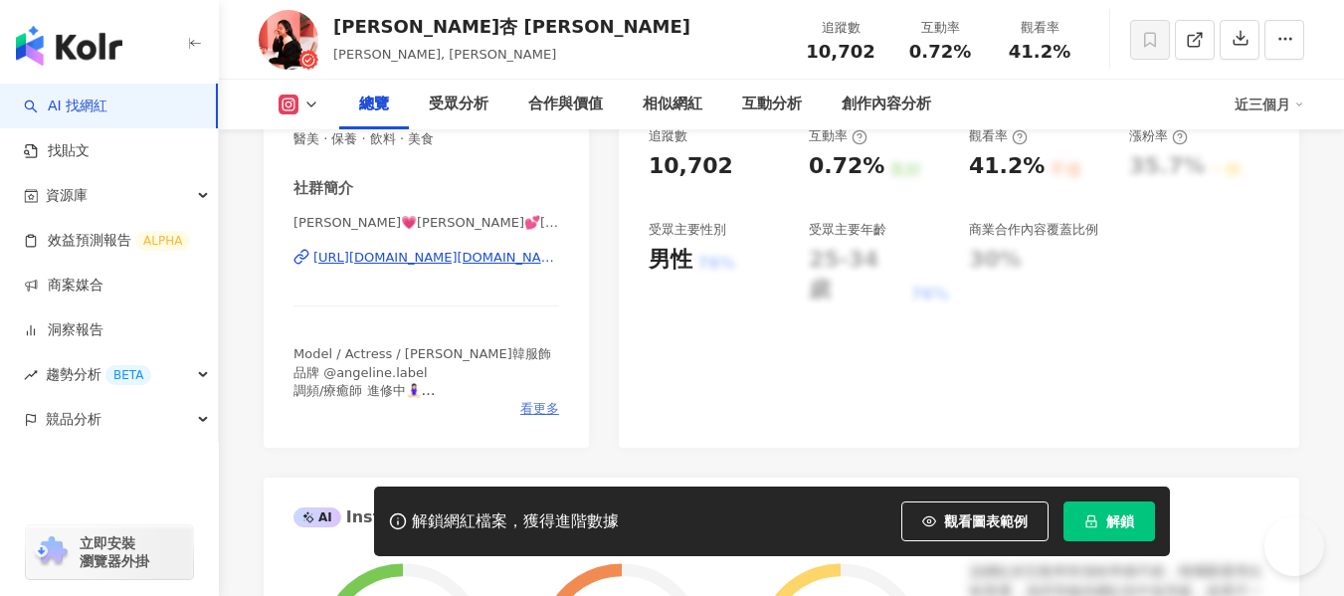
click at [546, 408] on span "看更多" at bounding box center [539, 409] width 39 height 18
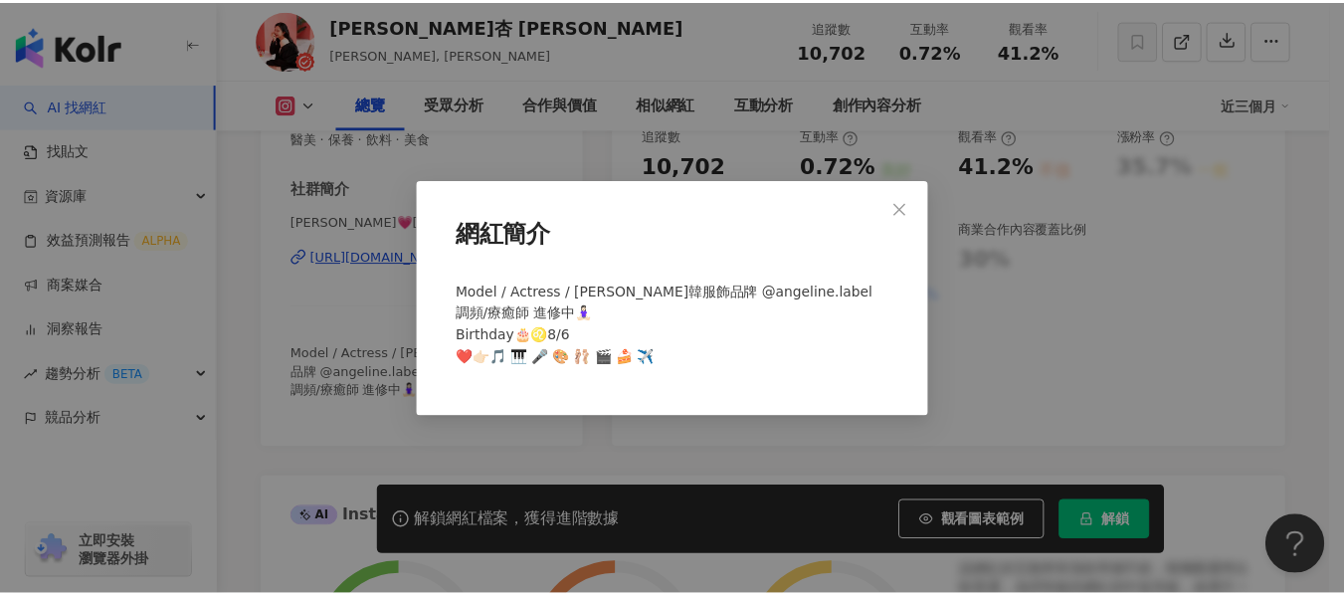
scroll to position [0, 0]
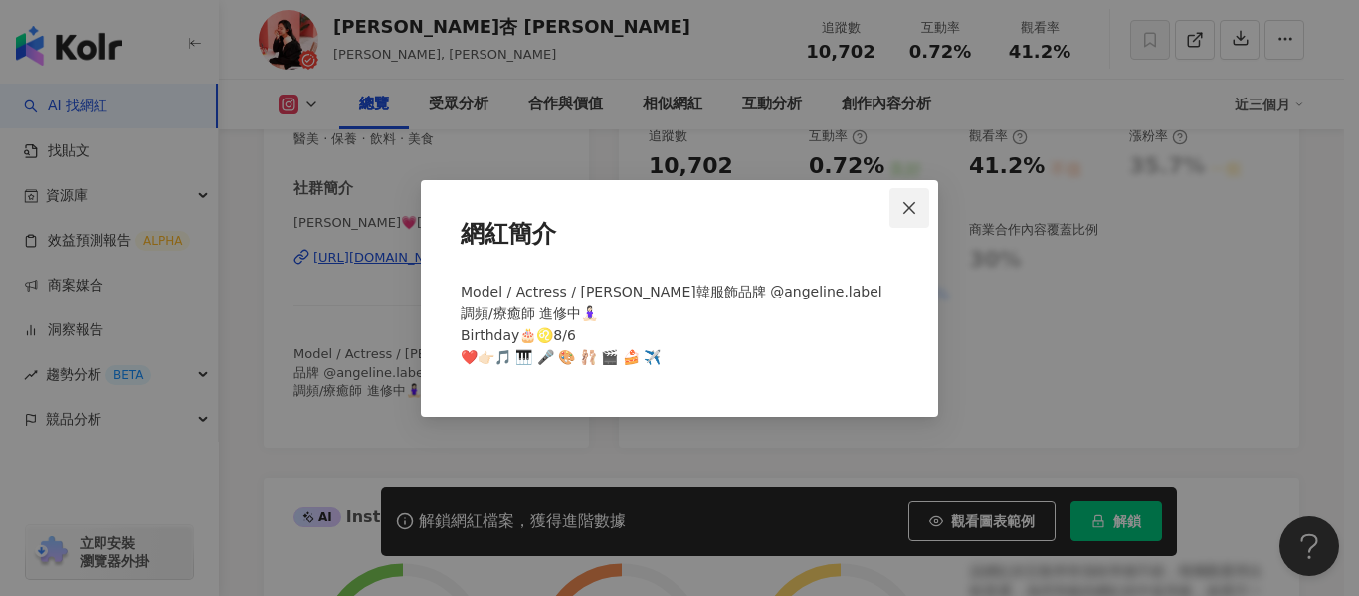
click at [903, 188] on button "Close" at bounding box center [910, 208] width 40 height 40
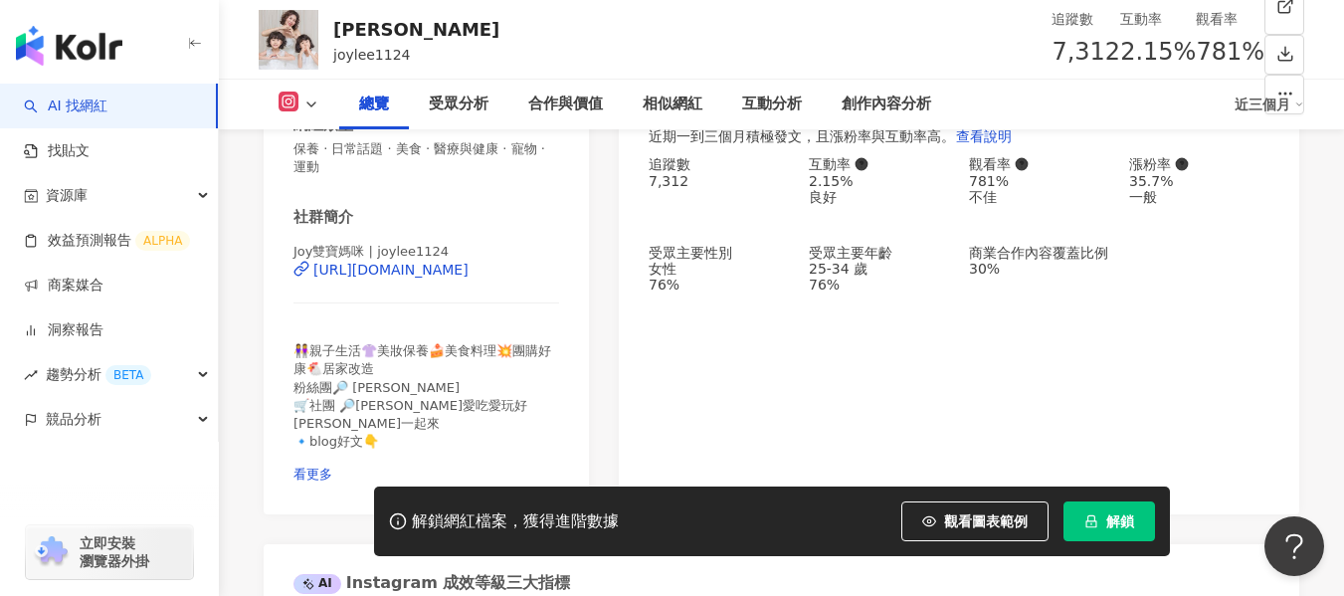
scroll to position [398, 0]
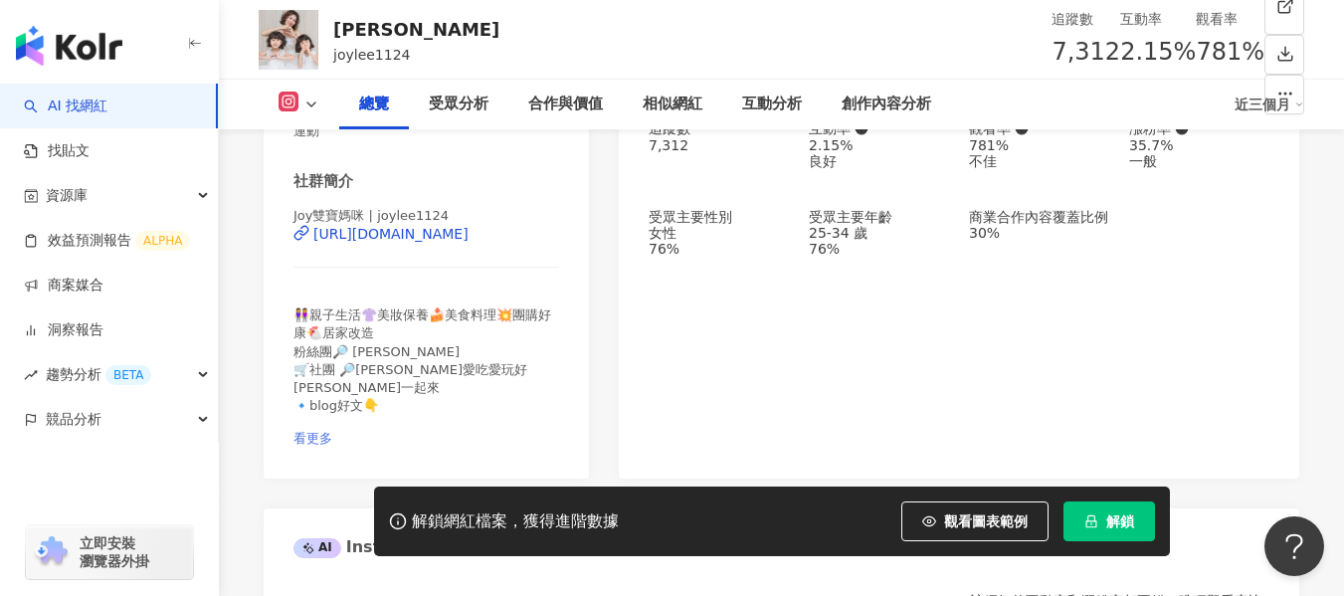
click at [332, 431] on span "看更多" at bounding box center [313, 438] width 39 height 15
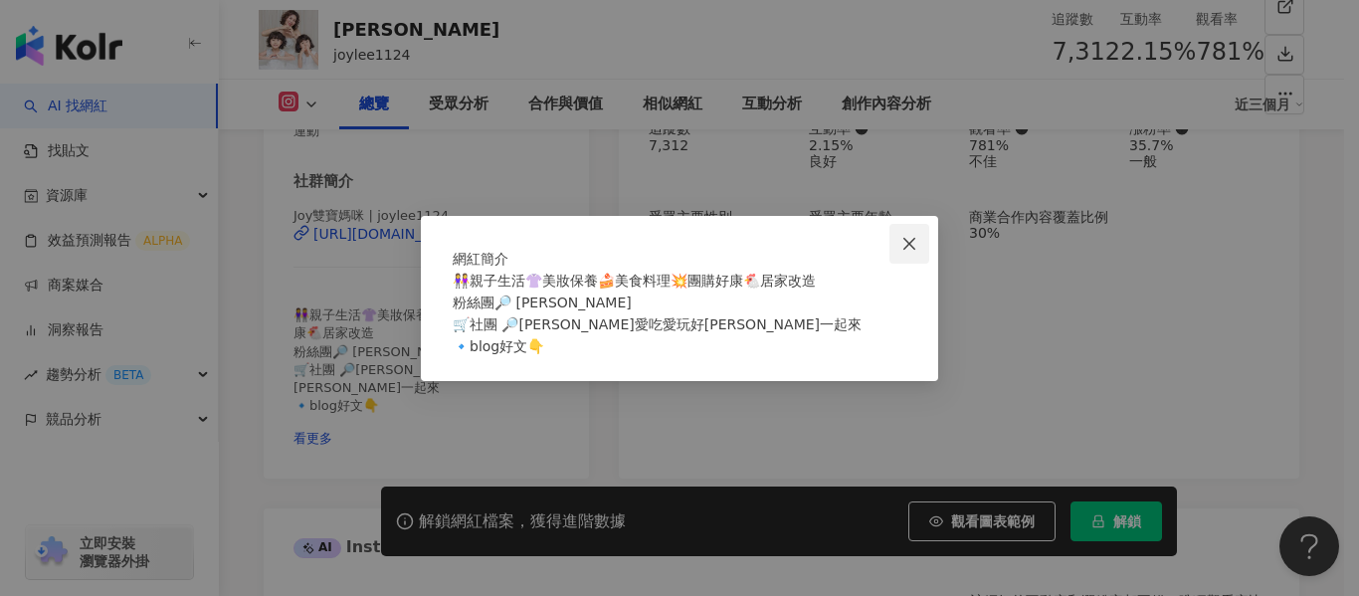
click at [913, 236] on icon "close" at bounding box center [910, 244] width 16 height 16
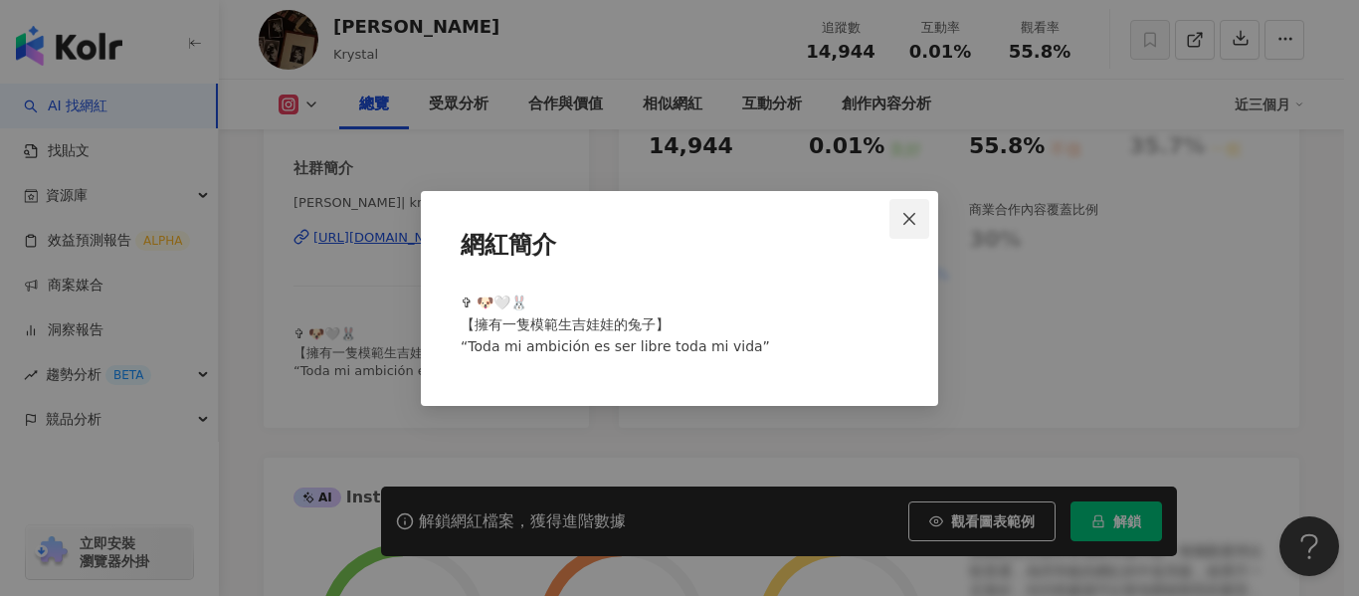
click at [899, 223] on span "Close" at bounding box center [910, 219] width 40 height 16
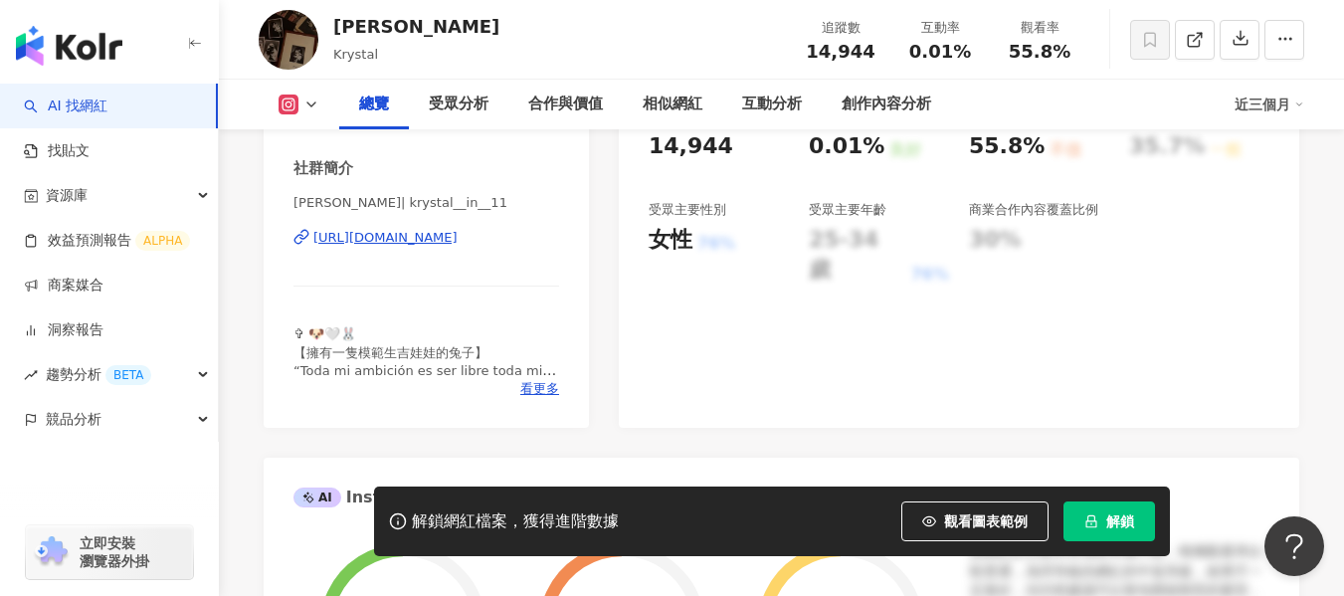
click at [448, 240] on div "https://www.instagram.com/krystal__in__11/" at bounding box center [385, 238] width 144 height 18
drag, startPoint x: 904, startPoint y: 56, endPoint x: 974, endPoint y: 59, distance: 70.7
click at [992, 62] on div "追蹤數 14,944 互動率 0.01% 觀看率 55.8%" at bounding box center [940, 39] width 299 height 59
click at [990, 60] on div "追蹤數 14,944 互動率 0.01% 觀看率 55.8%" at bounding box center [940, 39] width 299 height 59
click at [903, 59] on div "0.01%" at bounding box center [941, 52] width 76 height 20
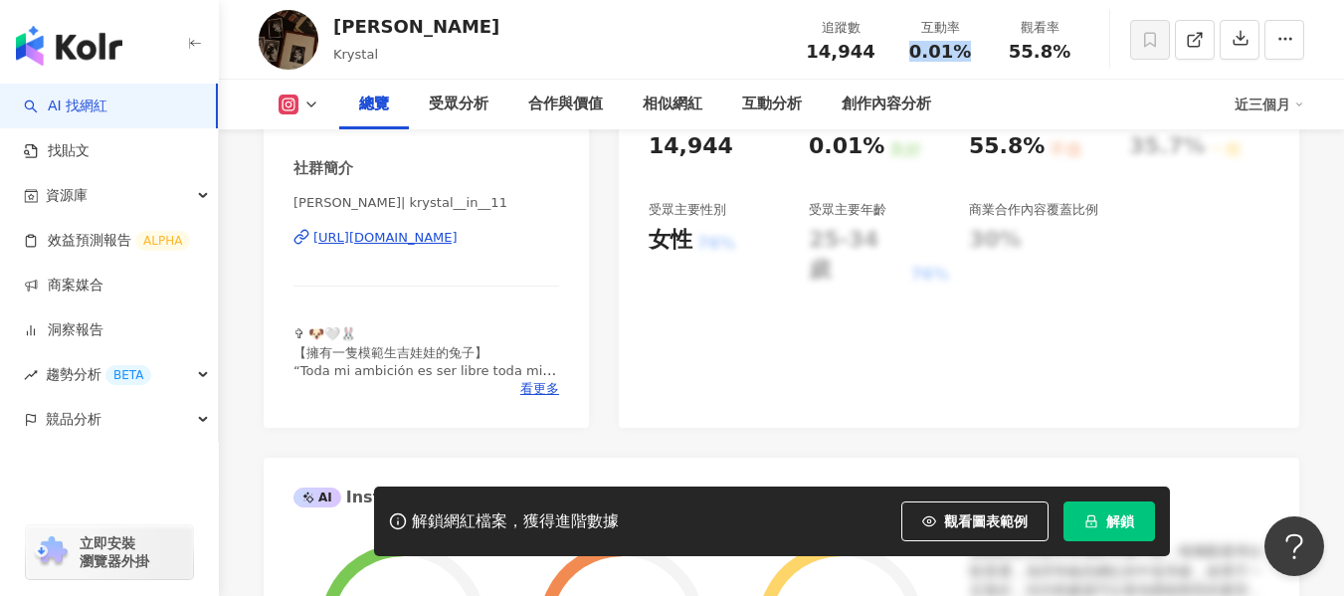
drag, startPoint x: 909, startPoint y: 54, endPoint x: 966, endPoint y: 55, distance: 57.7
click at [966, 55] on div "0.01%" at bounding box center [941, 52] width 76 height 20
copy span "0.01%"
drag, startPoint x: 1013, startPoint y: 53, endPoint x: 1077, endPoint y: 48, distance: 63.9
click at [1077, 48] on div "55.8%" at bounding box center [1040, 52] width 76 height 20
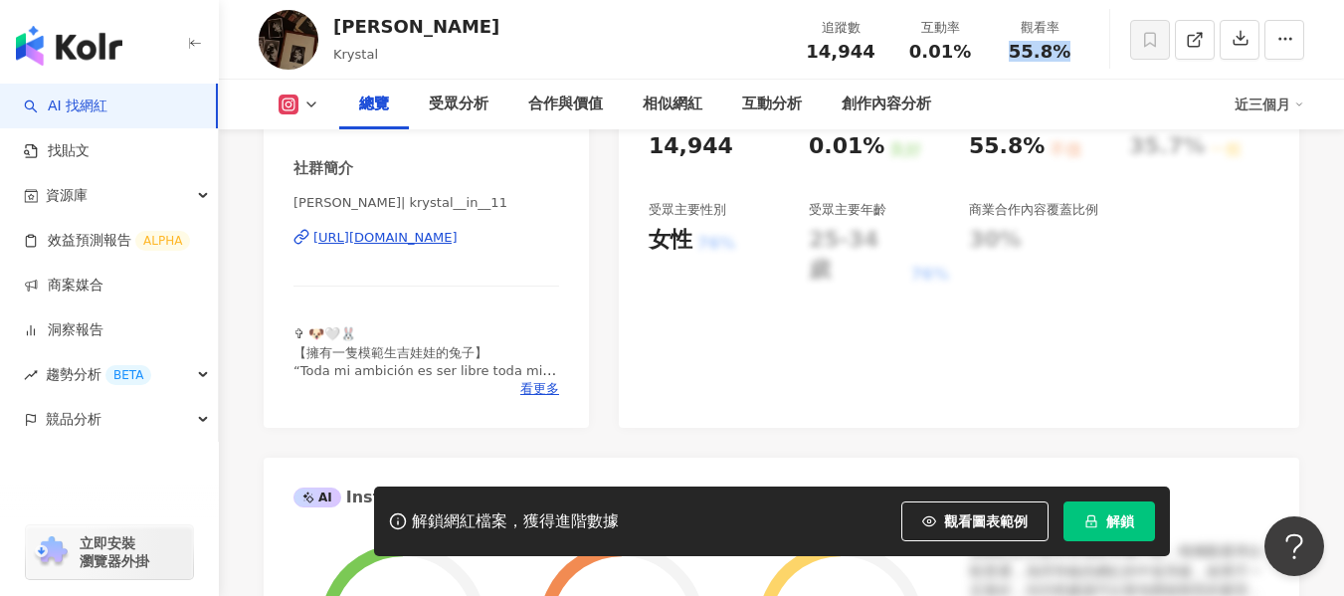
copy span "55.8%"
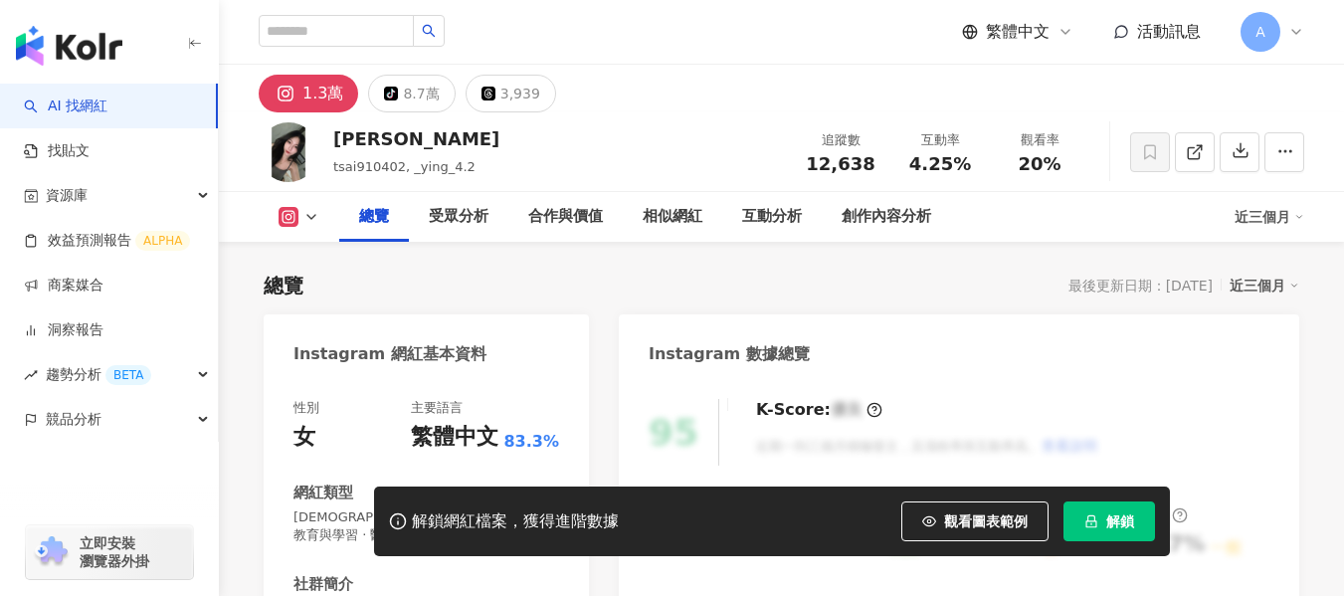
scroll to position [398, 0]
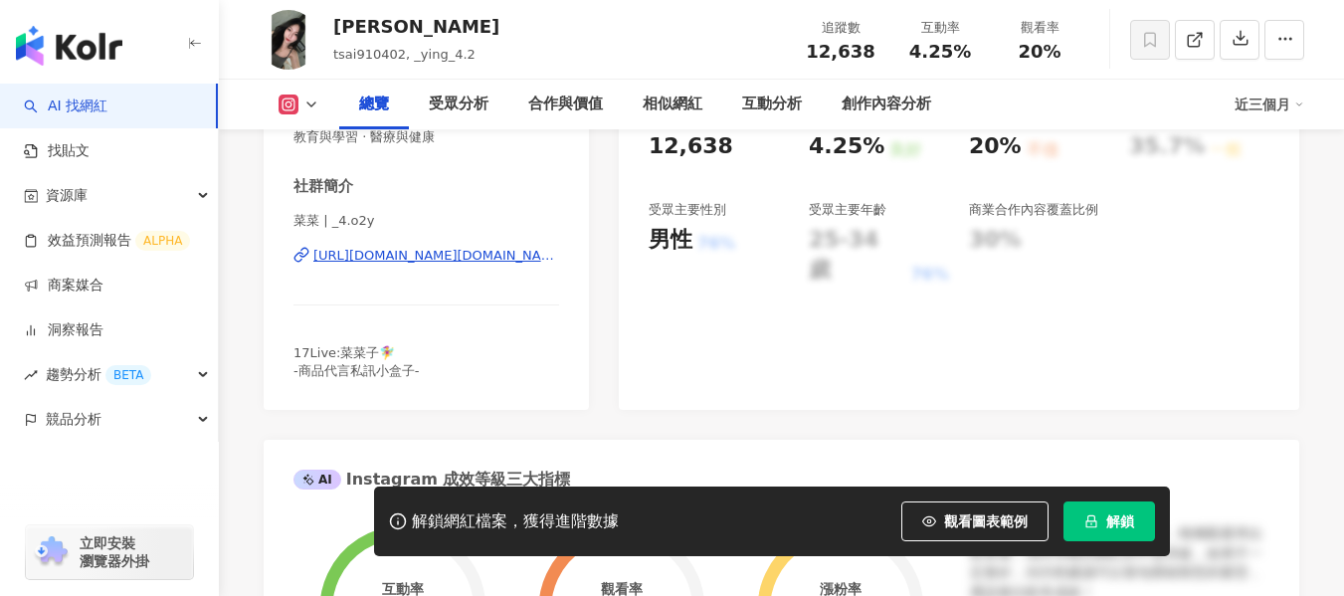
click at [438, 260] on div "[URL][DOMAIN_NAME][DOMAIN_NAME]" at bounding box center [436, 256] width 246 height 18
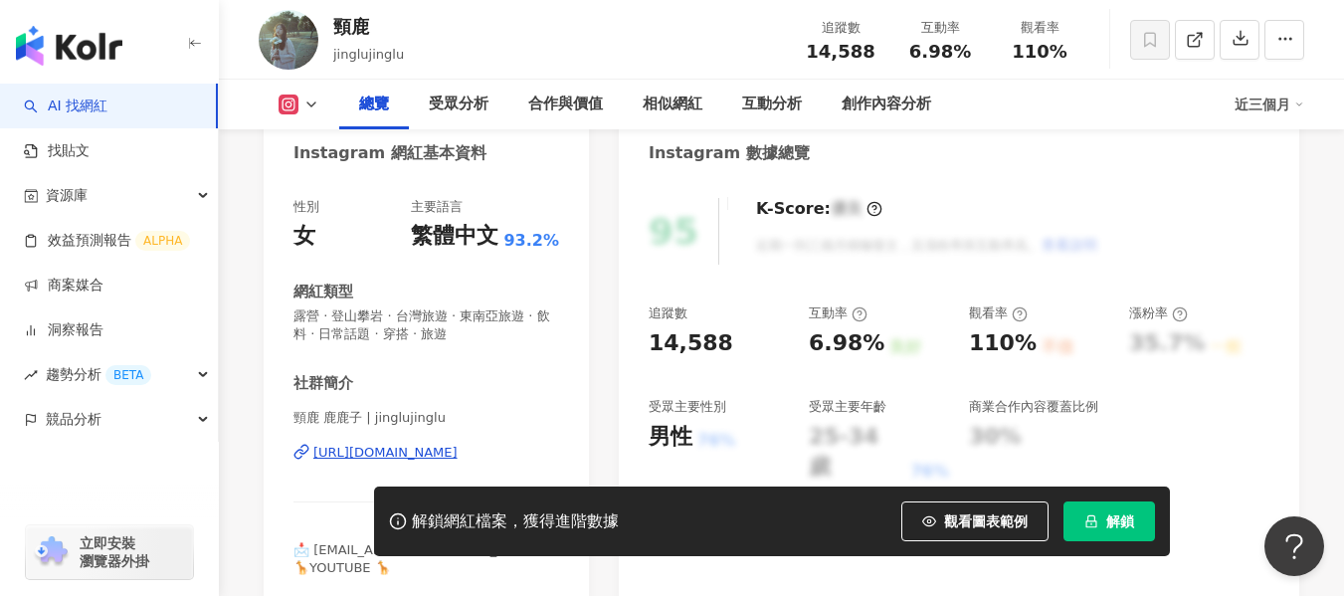
scroll to position [199, 0]
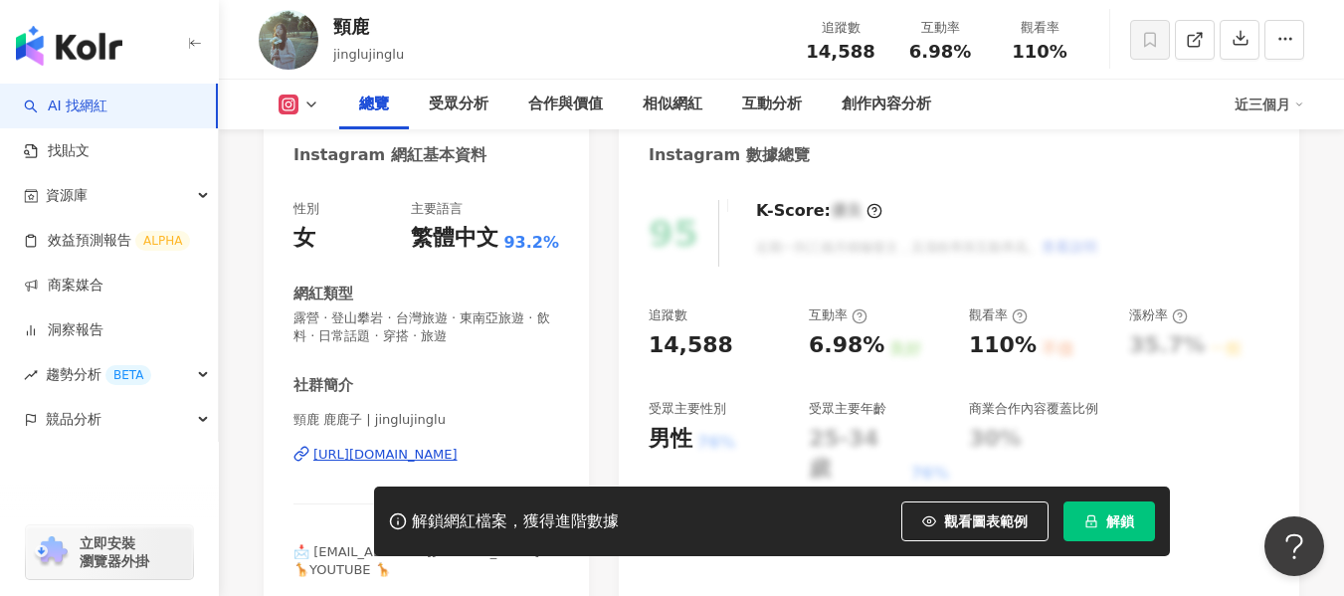
click at [340, 449] on div "https://www.instagram.com/jinglujinglu/" at bounding box center [385, 455] width 144 height 18
drag, startPoint x: 903, startPoint y: 53, endPoint x: 972, endPoint y: 50, distance: 69.7
click at [972, 50] on div "6.98%" at bounding box center [941, 52] width 76 height 20
copy span "6.98%"
click at [1084, 53] on div "觀看率 110%" at bounding box center [1040, 39] width 100 height 43
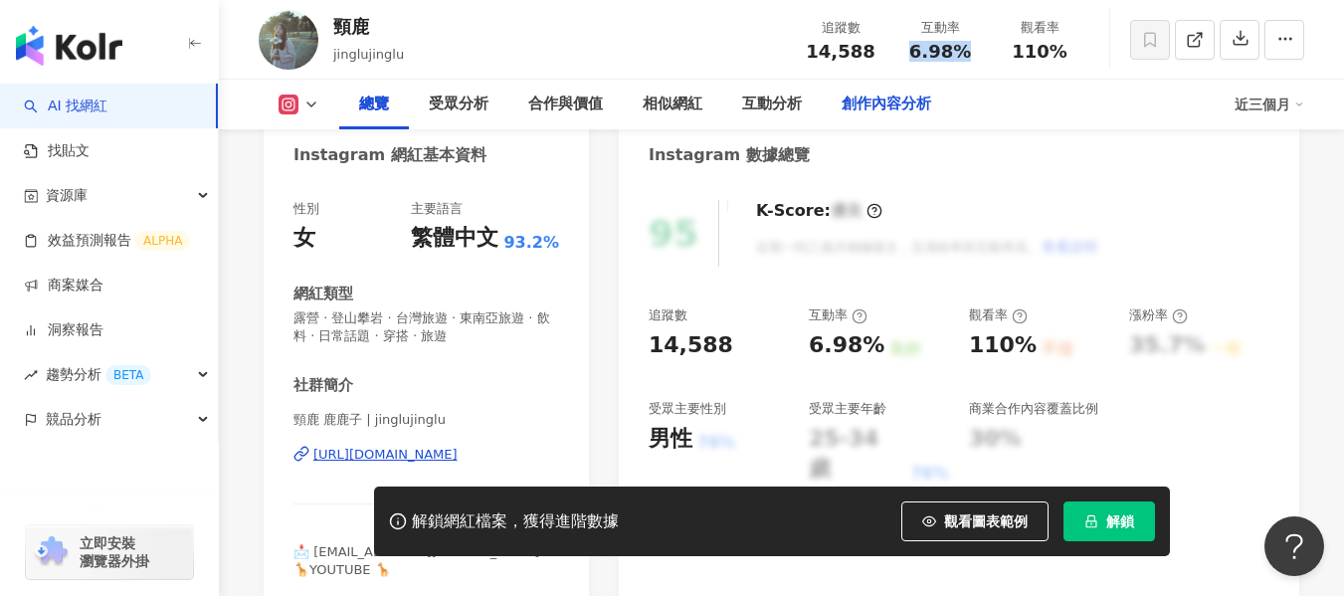
click at [1047, 53] on span "110%" at bounding box center [1040, 52] width 56 height 20
click at [1003, 55] on div "110%" at bounding box center [1040, 52] width 76 height 20
click at [1004, 54] on div "110%" at bounding box center [1040, 52] width 76 height 20
click at [1009, 54] on div "110%" at bounding box center [1040, 52] width 76 height 20
drag, startPoint x: 1009, startPoint y: 52, endPoint x: 1073, endPoint y: 53, distance: 63.7
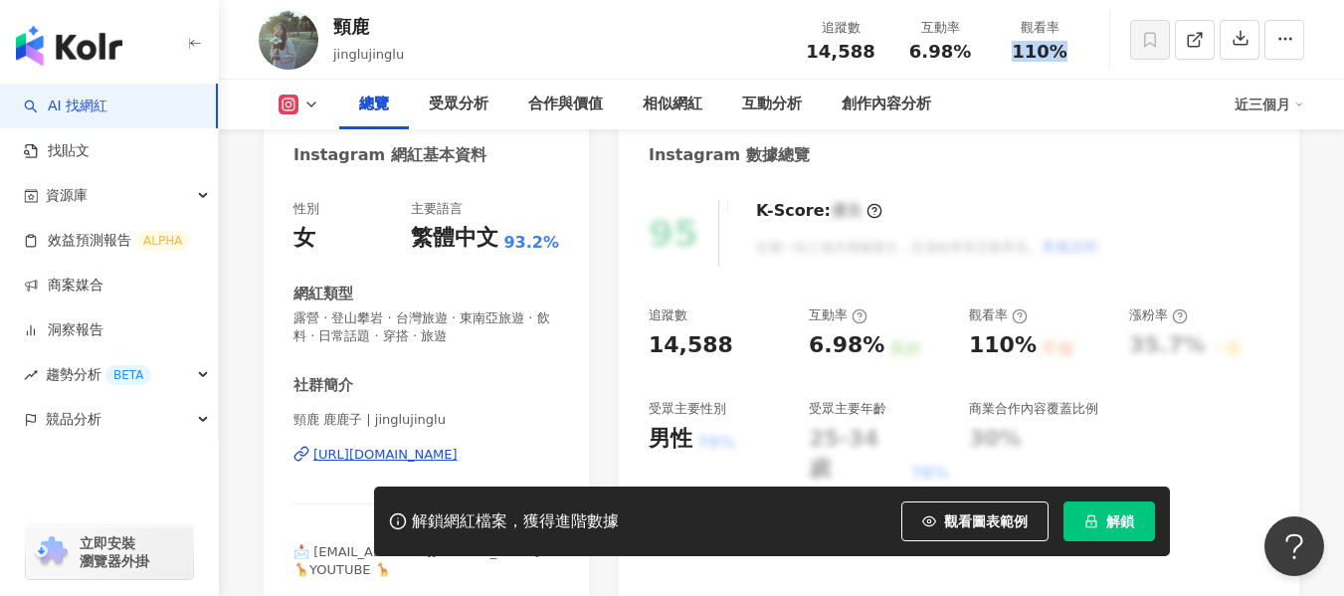
click at [1073, 53] on div "110%" at bounding box center [1040, 52] width 76 height 20
copy span "110%"
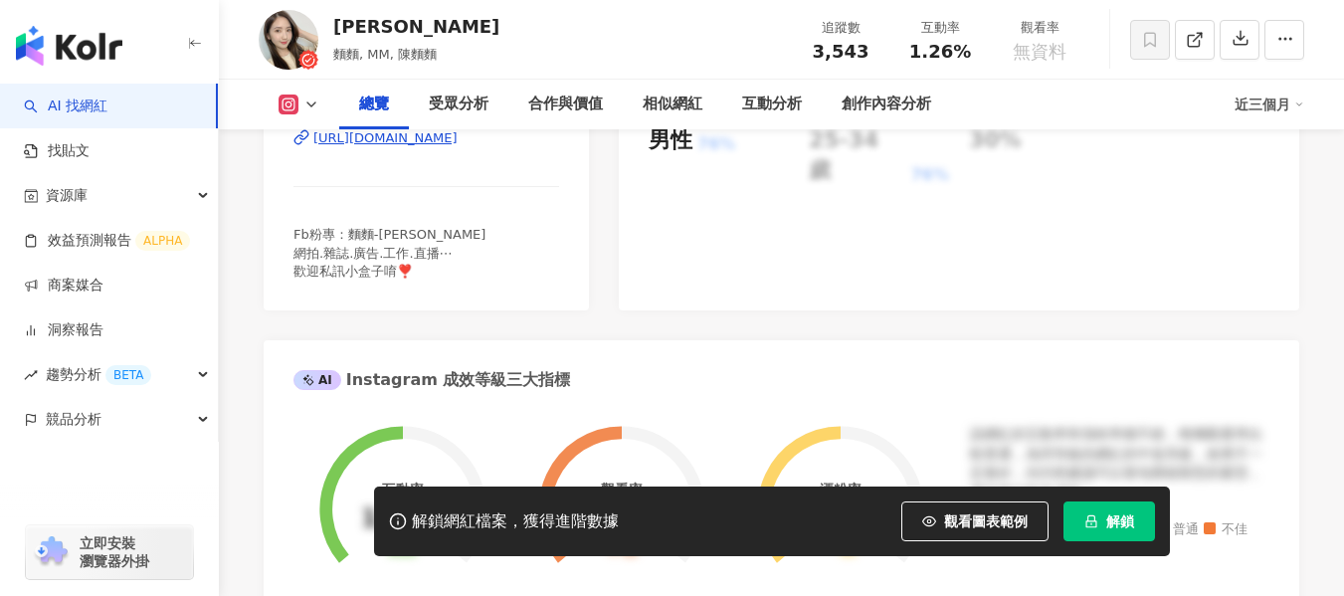
click at [373, 147] on div "[URL][DOMAIN_NAME]" at bounding box center [385, 138] width 144 height 18
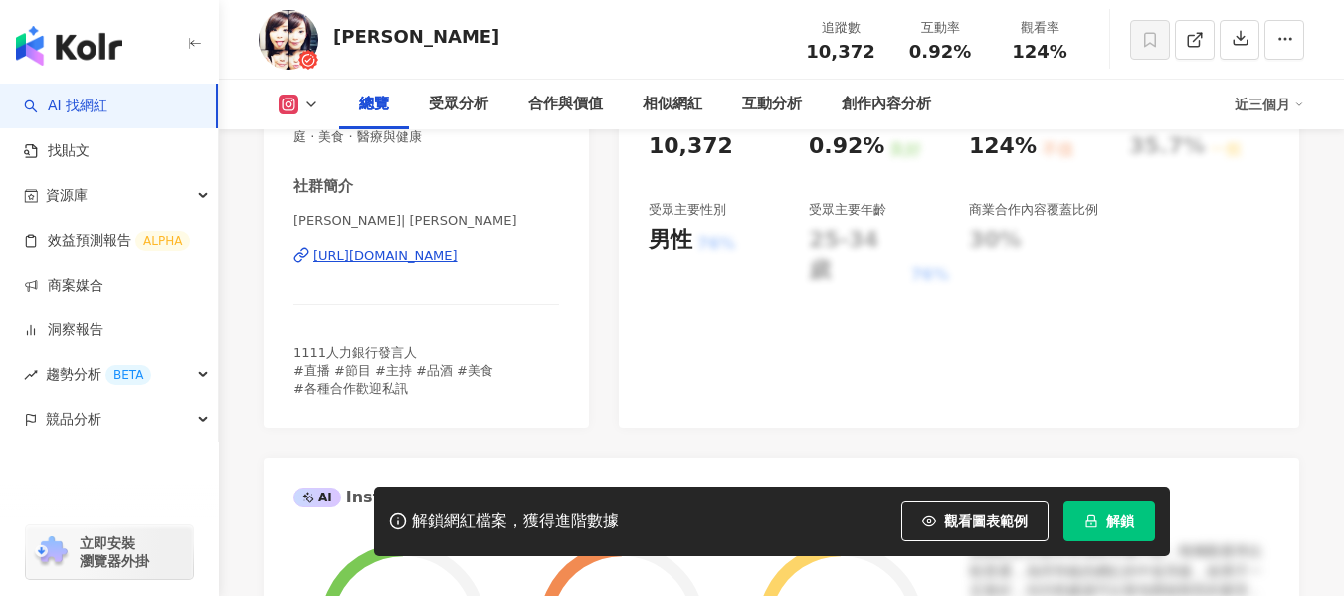
click at [458, 260] on div "[URL][DOMAIN_NAME]" at bounding box center [385, 256] width 144 height 18
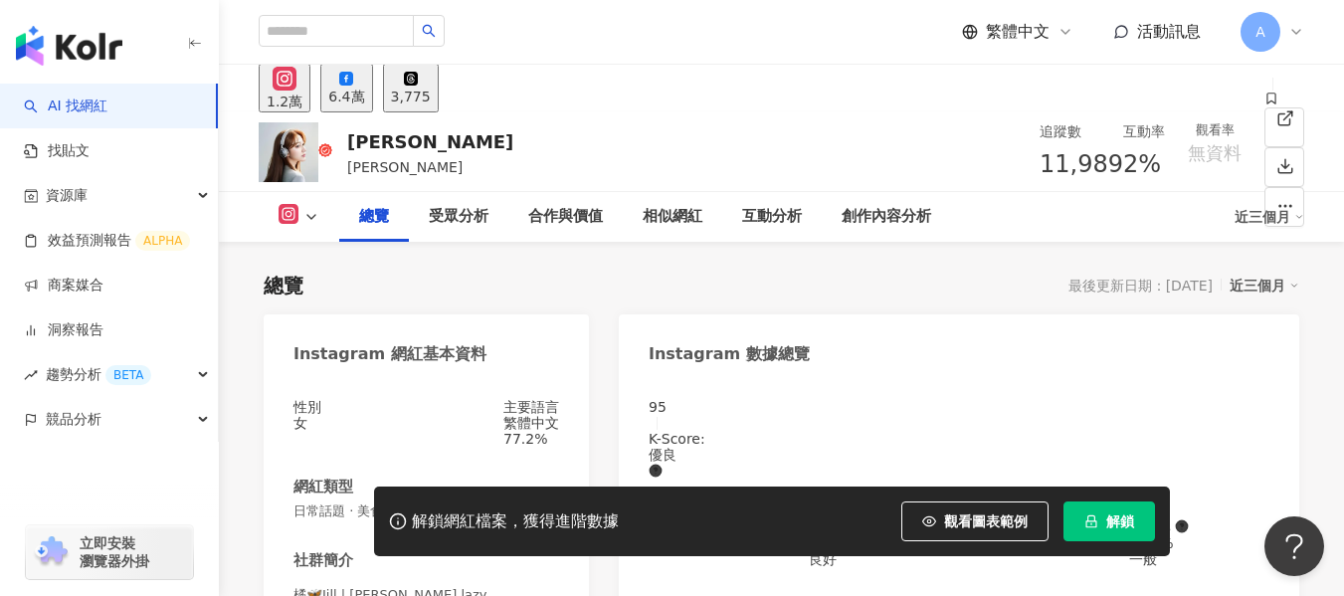
scroll to position [299, 0]
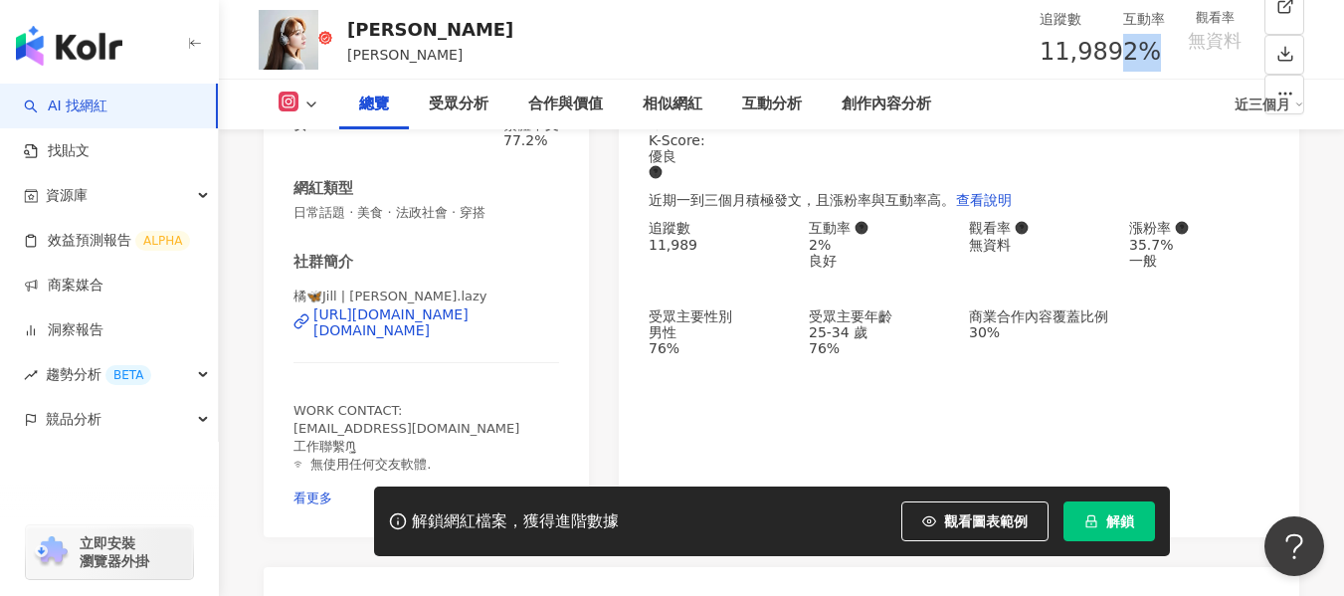
drag, startPoint x: 922, startPoint y: 56, endPoint x: 962, endPoint y: 54, distance: 40.8
click at [1124, 54] on div "2%" at bounding box center [1145, 53] width 42 height 38
copy span "2%"
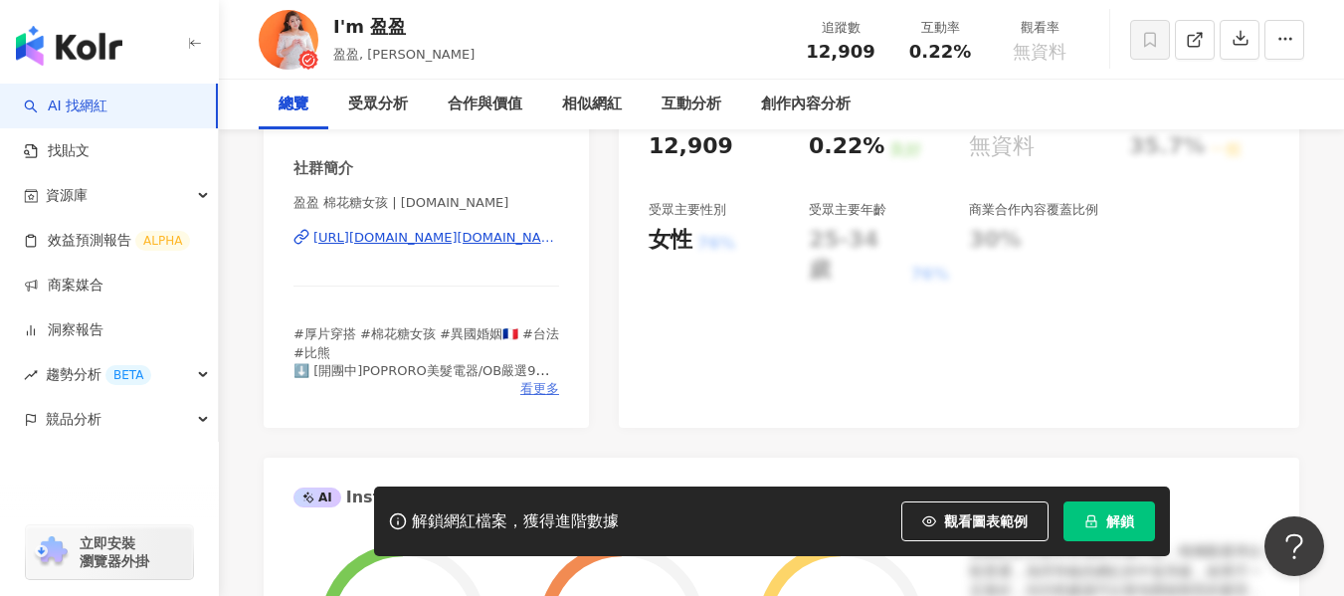
click at [543, 389] on span "看更多" at bounding box center [539, 389] width 39 height 18
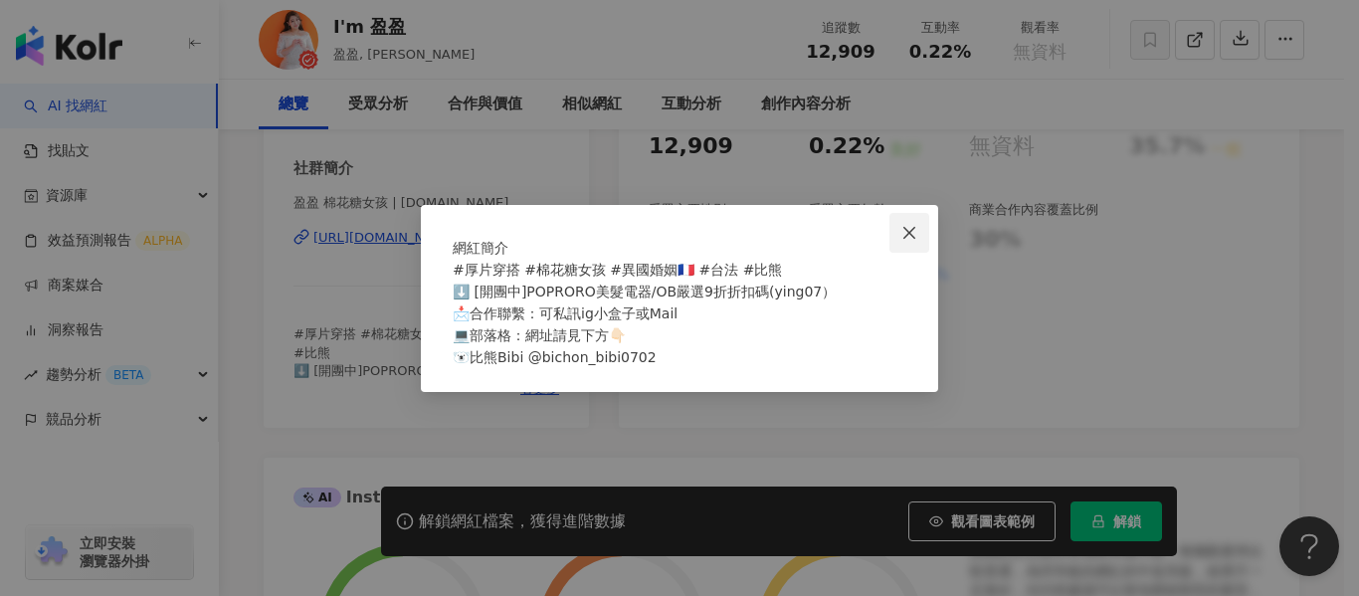
click at [920, 225] on span "Close" at bounding box center [910, 233] width 40 height 16
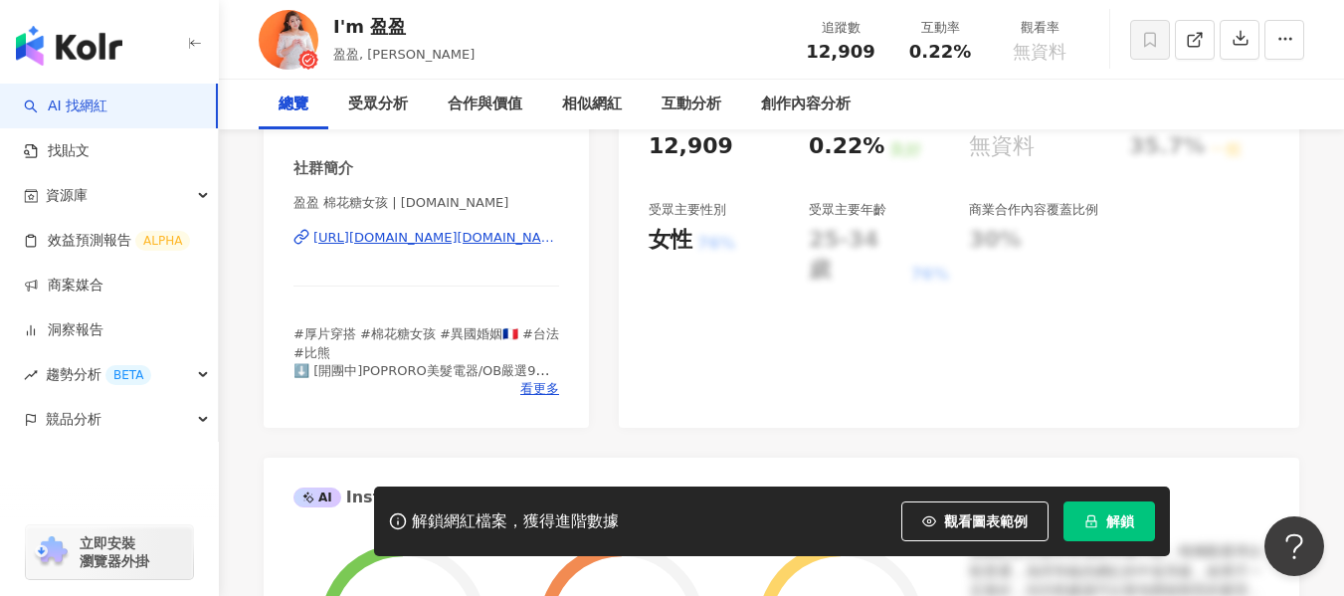
click at [455, 241] on div "https://www.instagram.com/yingying.tw/" at bounding box center [436, 238] width 246 height 18
click at [557, 393] on span "看更多" at bounding box center [539, 389] width 39 height 18
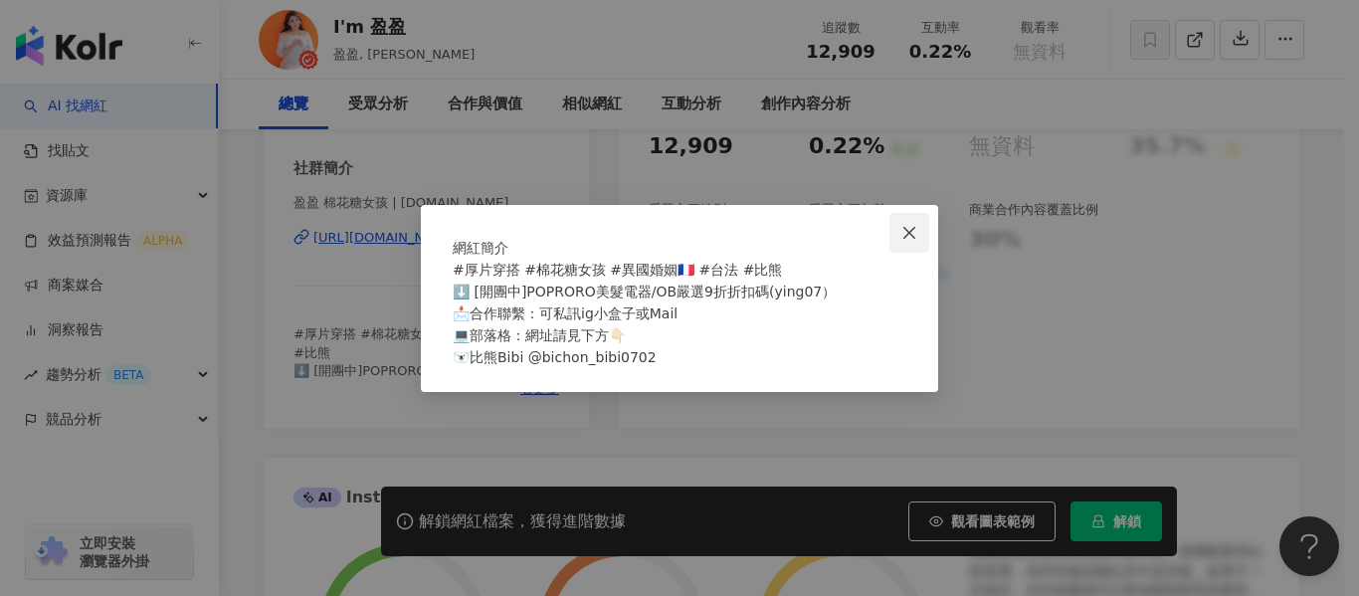
click at [910, 227] on icon "close" at bounding box center [910, 233] width 12 height 12
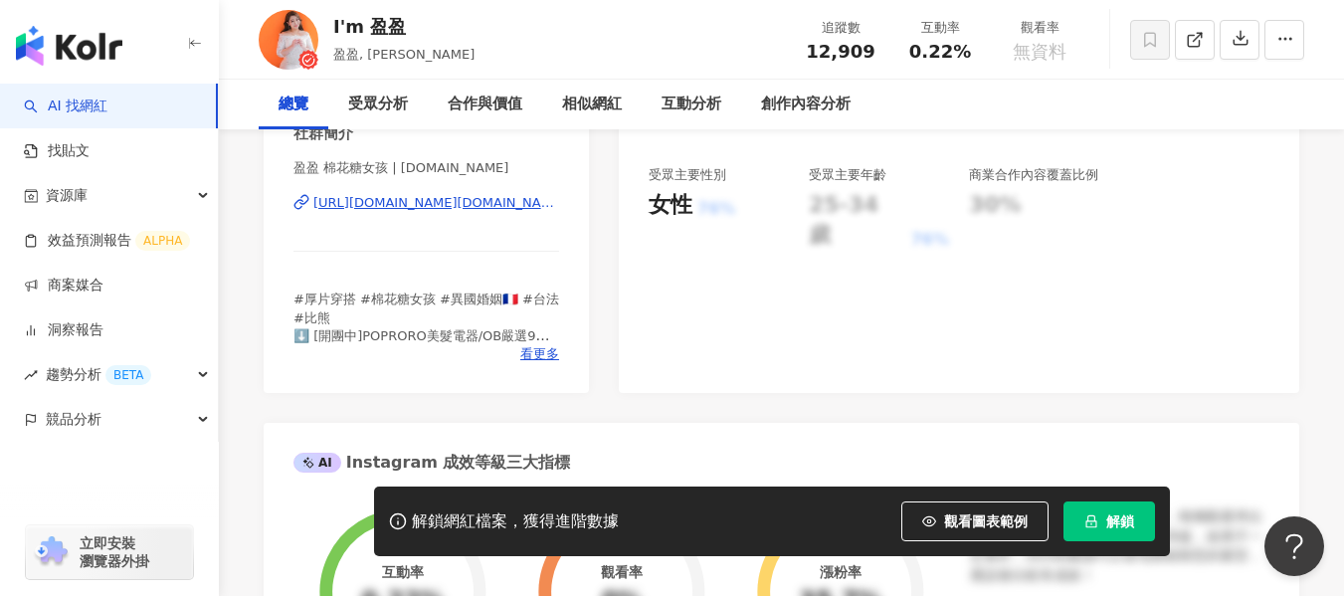
scroll to position [398, 0]
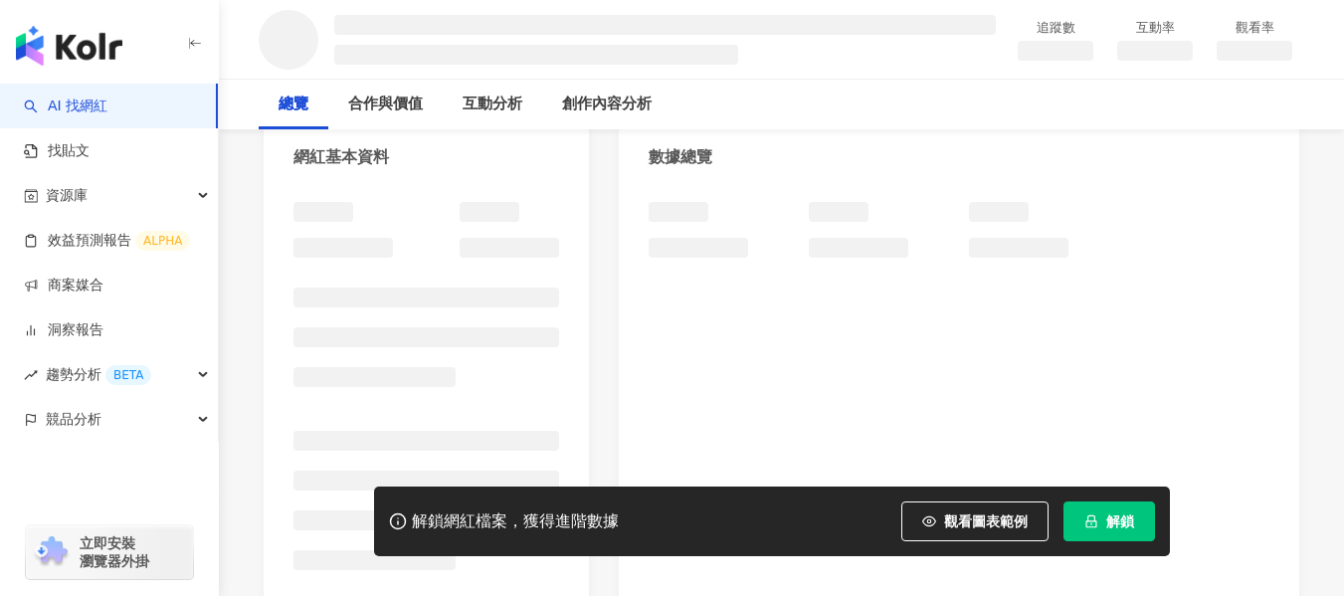
scroll to position [199, 0]
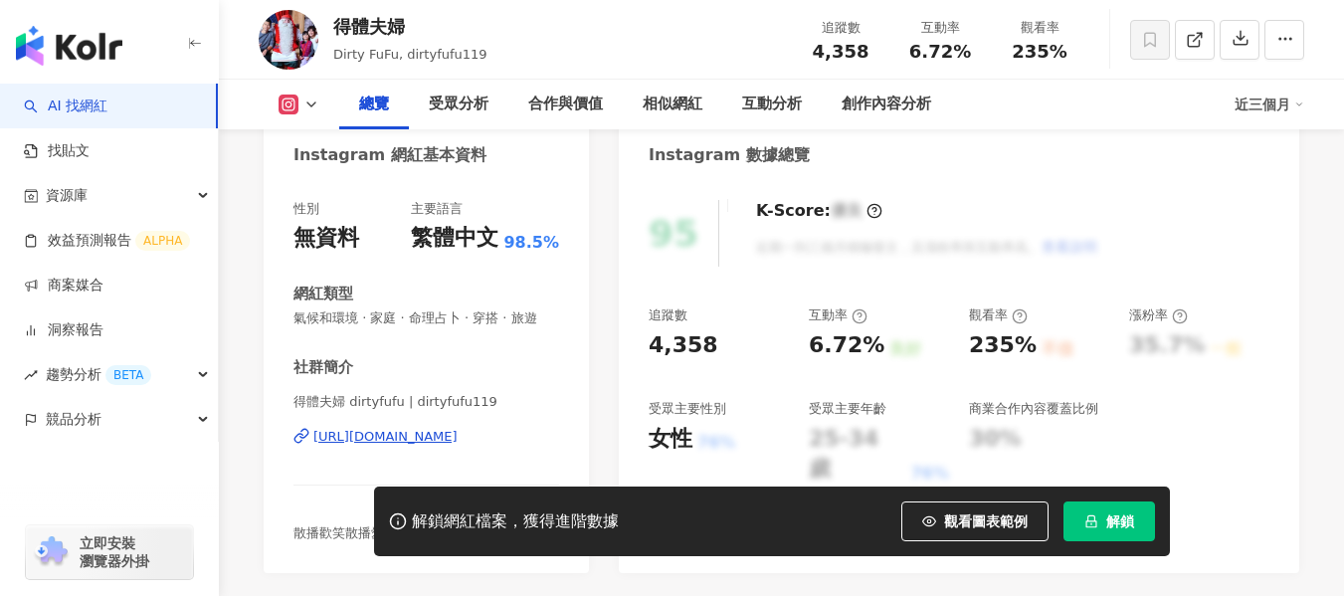
click at [444, 525] on span "散播歡笑散播愛的得體一家日常。" at bounding box center [391, 532] width 194 height 15
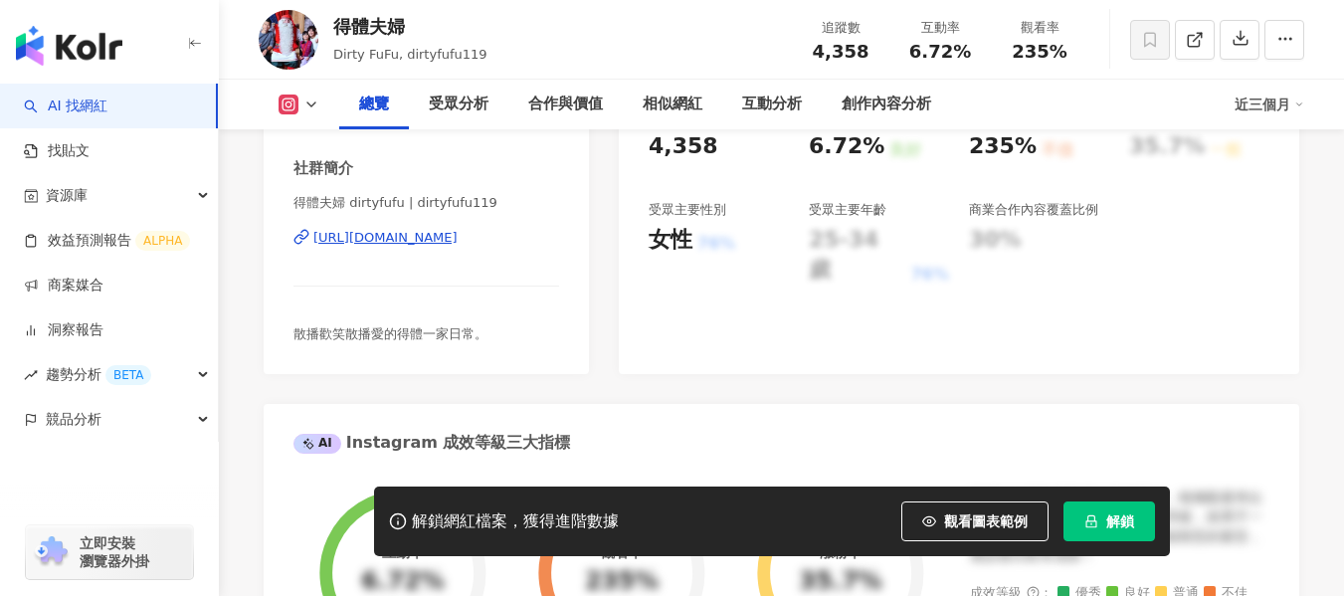
click at [435, 247] on div "[URL][DOMAIN_NAME]" at bounding box center [385, 238] width 144 height 18
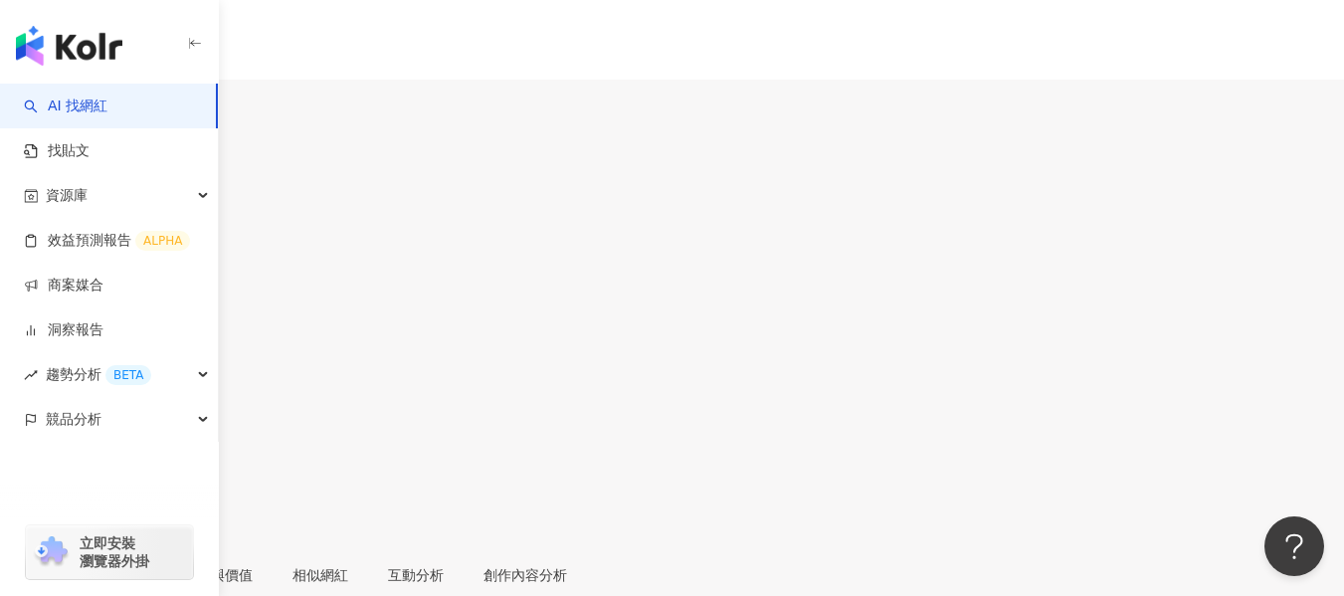
scroll to position [398, 0]
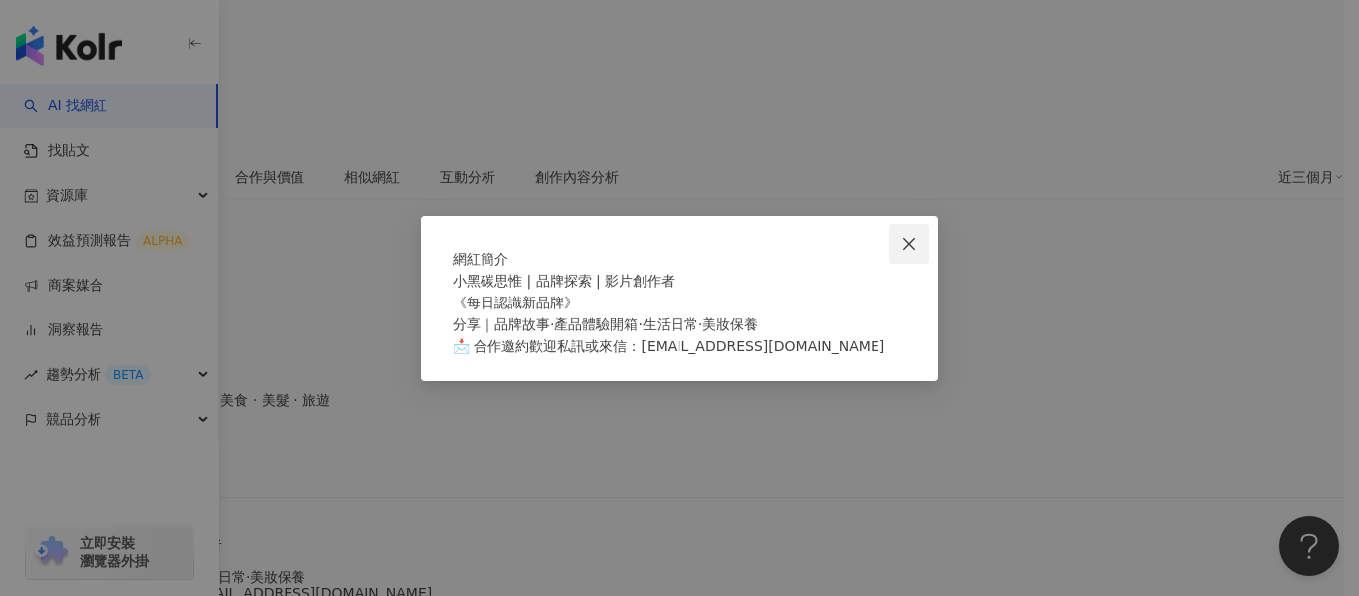
click at [910, 236] on icon "close" at bounding box center [910, 244] width 16 height 16
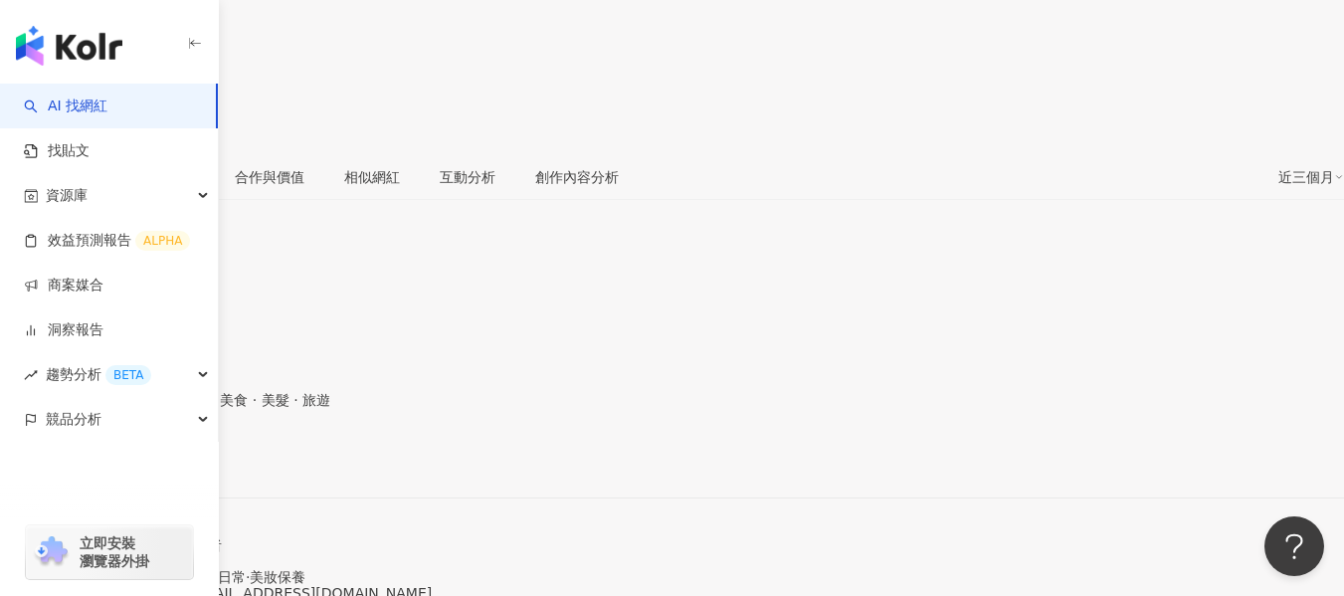
click at [175, 456] on div "https://www.instagram.com/ssu_wei418/" at bounding box center [97, 464] width 155 height 16
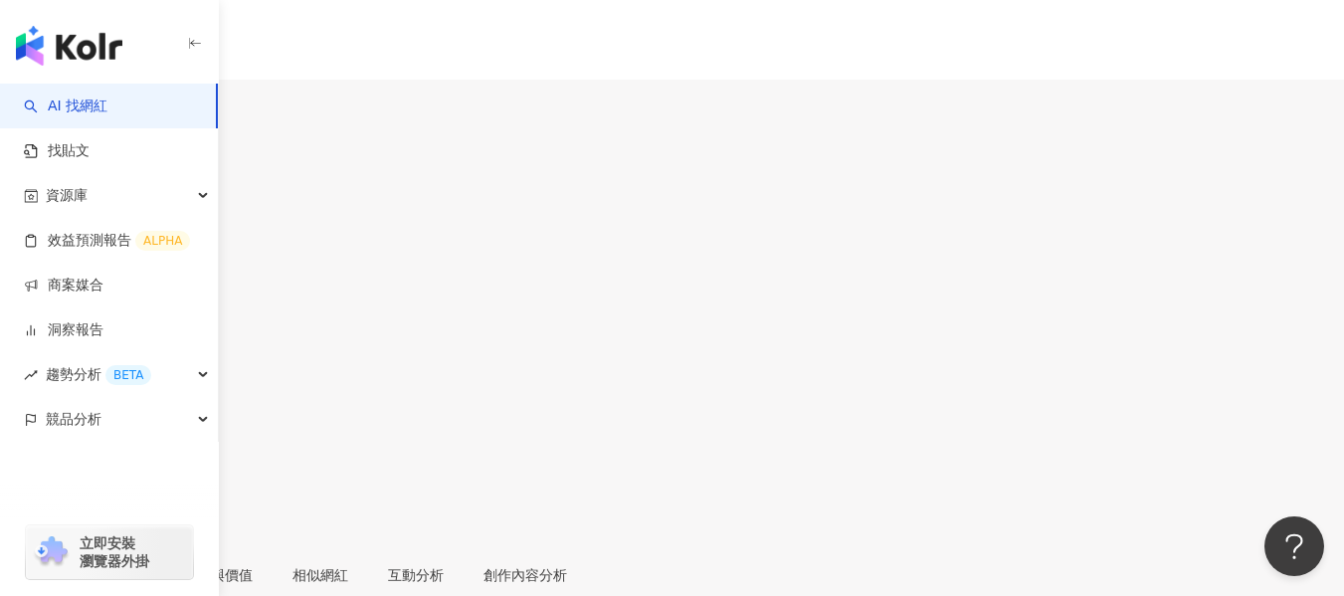
drag, startPoint x: 415, startPoint y: 240, endPoint x: 428, endPoint y: 264, distance: 27.2
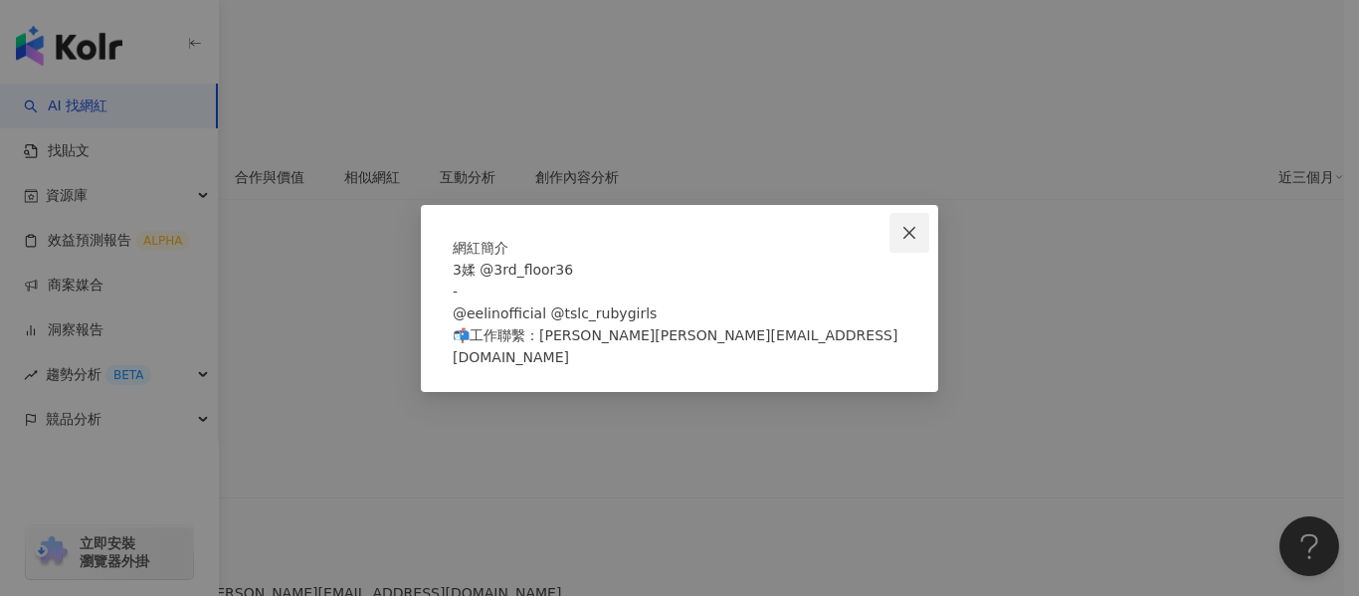
click at [902, 213] on button "Close" at bounding box center [910, 233] width 40 height 40
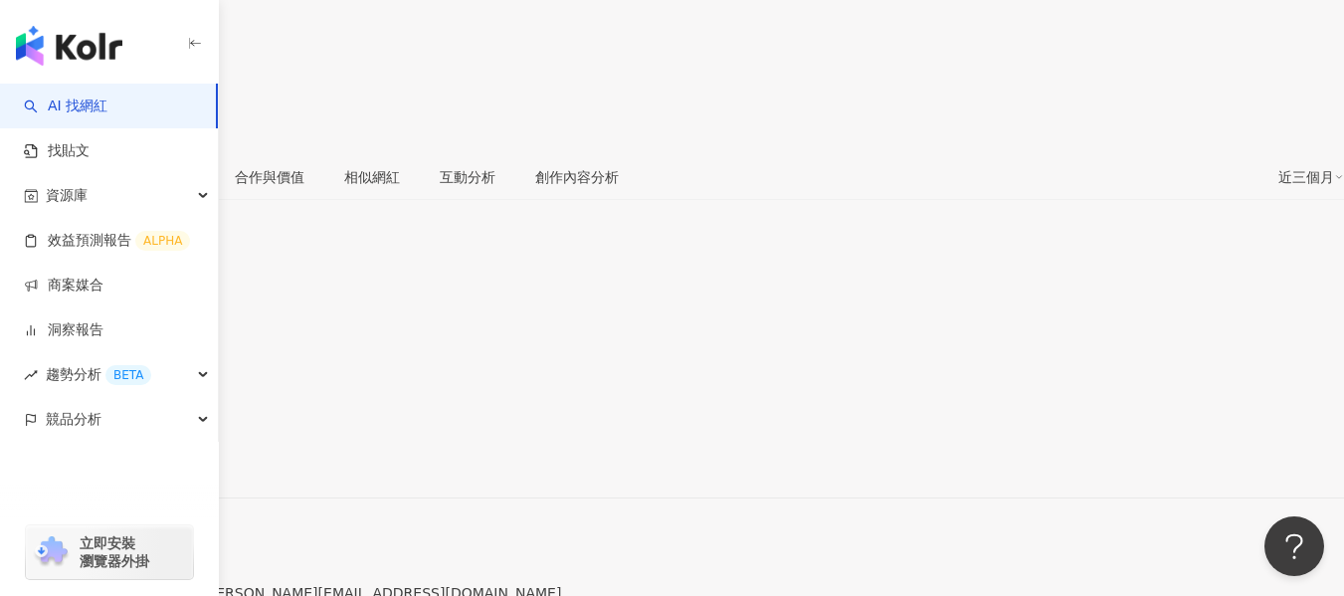
click at [175, 456] on div "https://www.instagram.com/ha._.rou_/" at bounding box center [97, 464] width 155 height 16
drag, startPoint x: 907, startPoint y: 56, endPoint x: 974, endPoint y: 54, distance: 67.7
copy span "12.1%"
drag, startPoint x: 1001, startPoint y: 52, endPoint x: 1065, endPoint y: 52, distance: 63.7
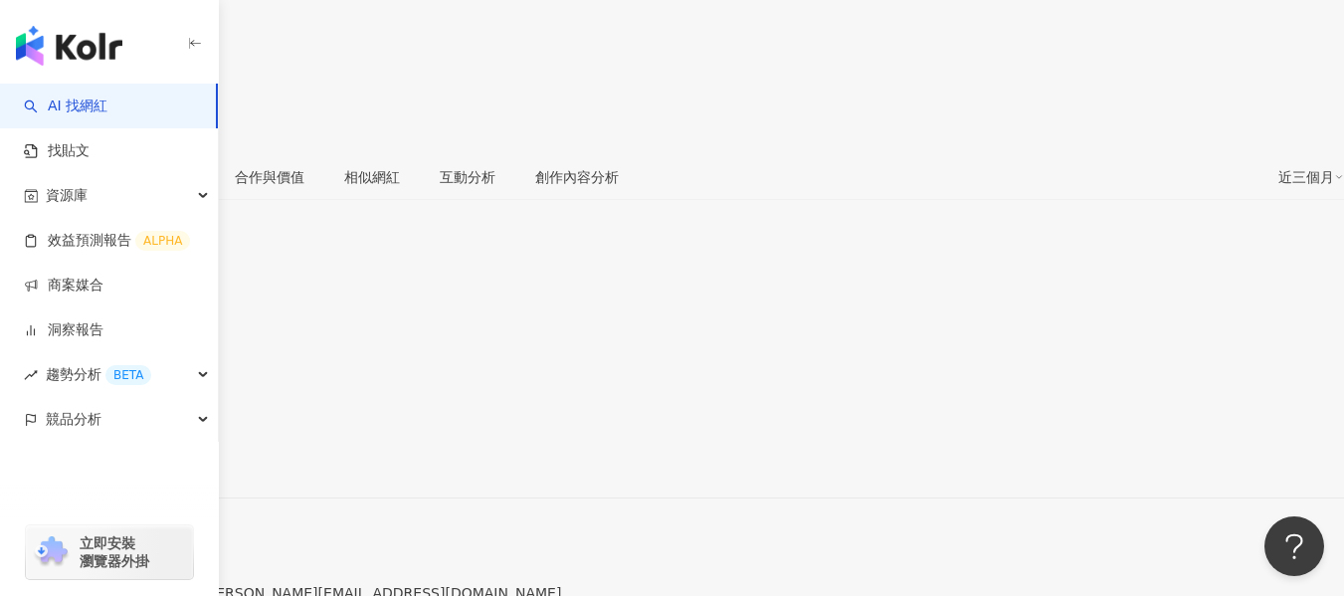
copy span "278%"
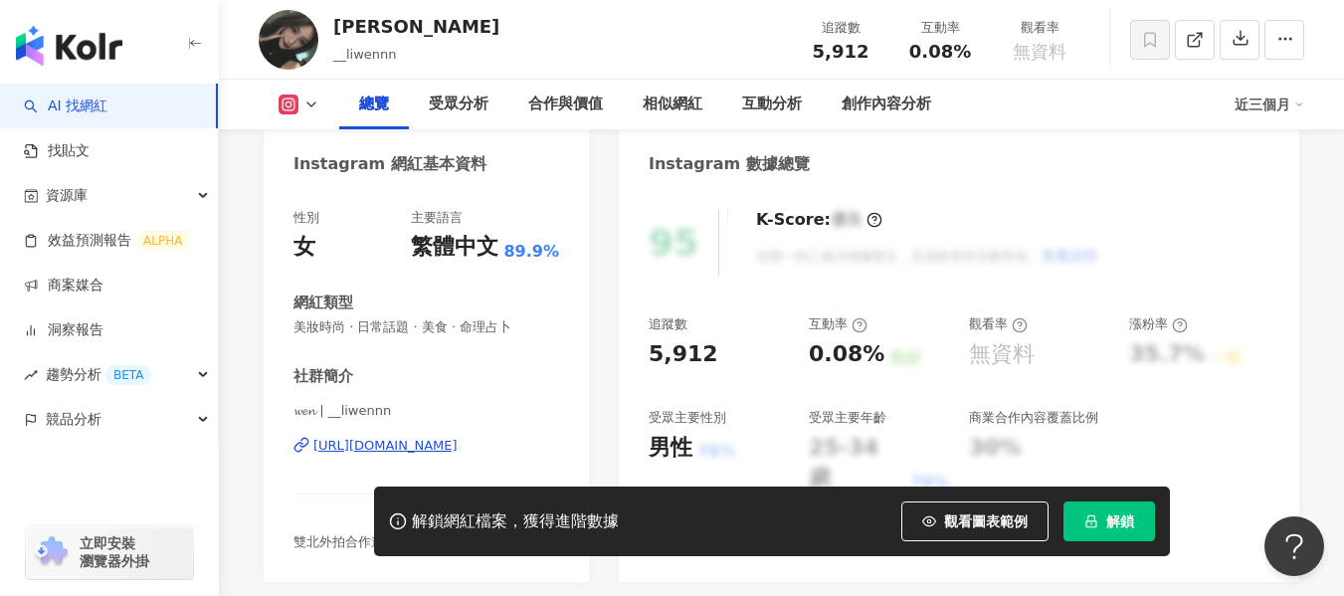
scroll to position [299, 0]
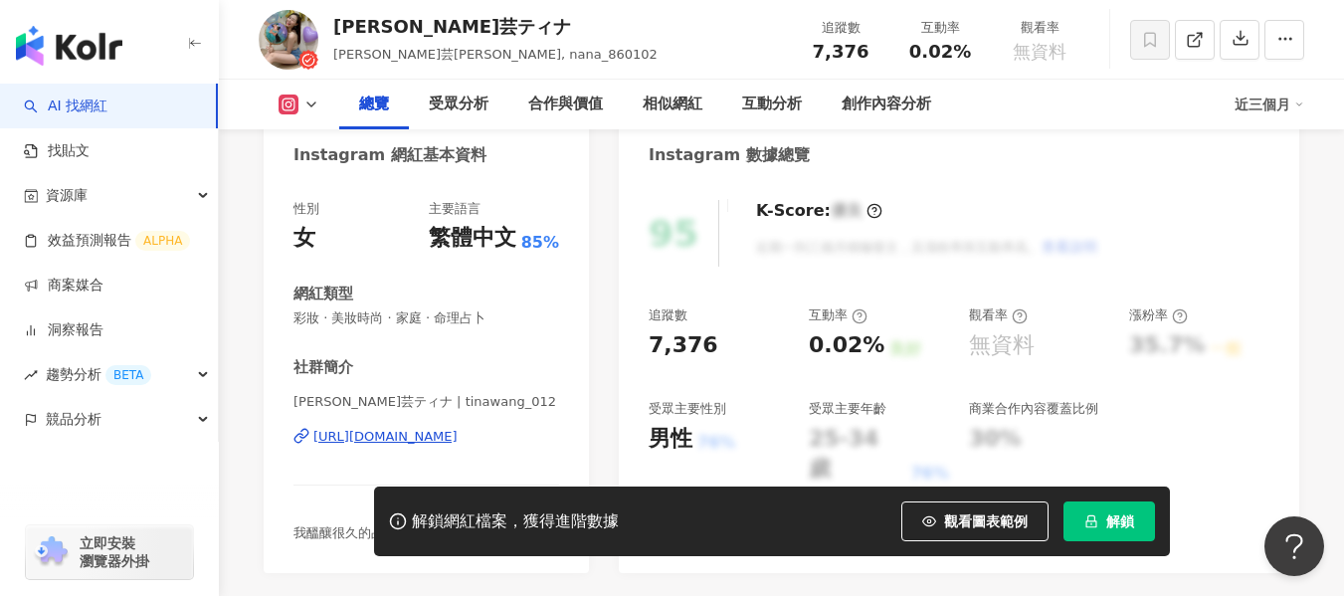
scroll to position [299, 0]
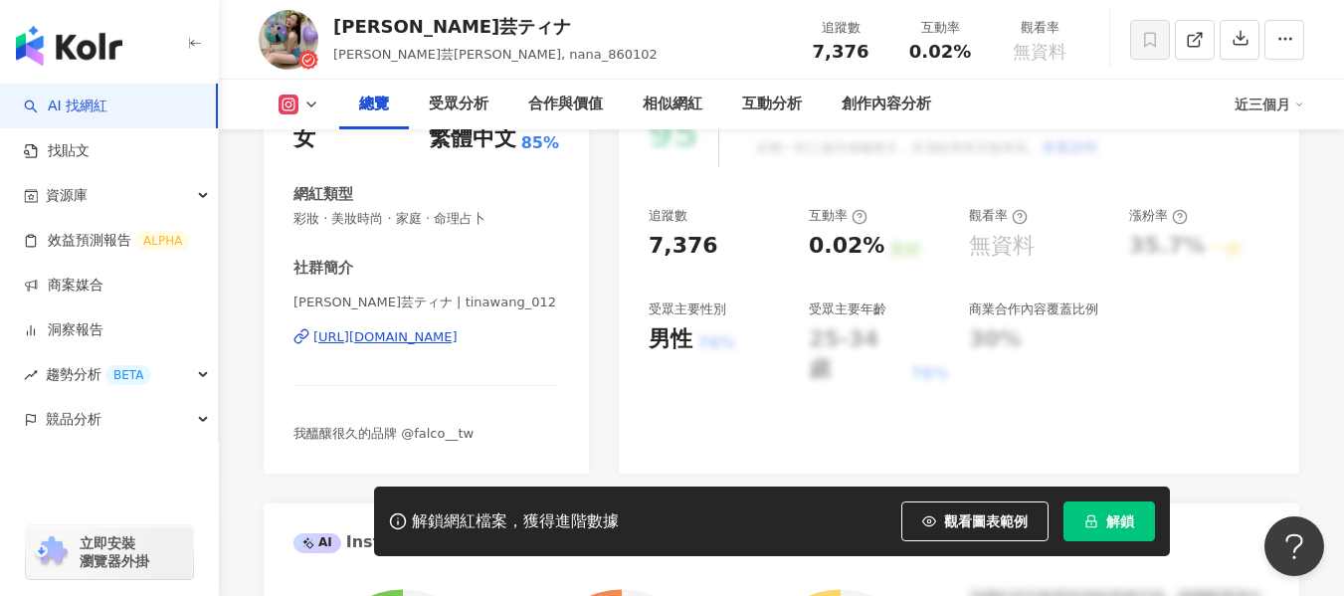
click at [458, 332] on div "https://www.instagram.com/tinawang_012/" at bounding box center [385, 337] width 144 height 18
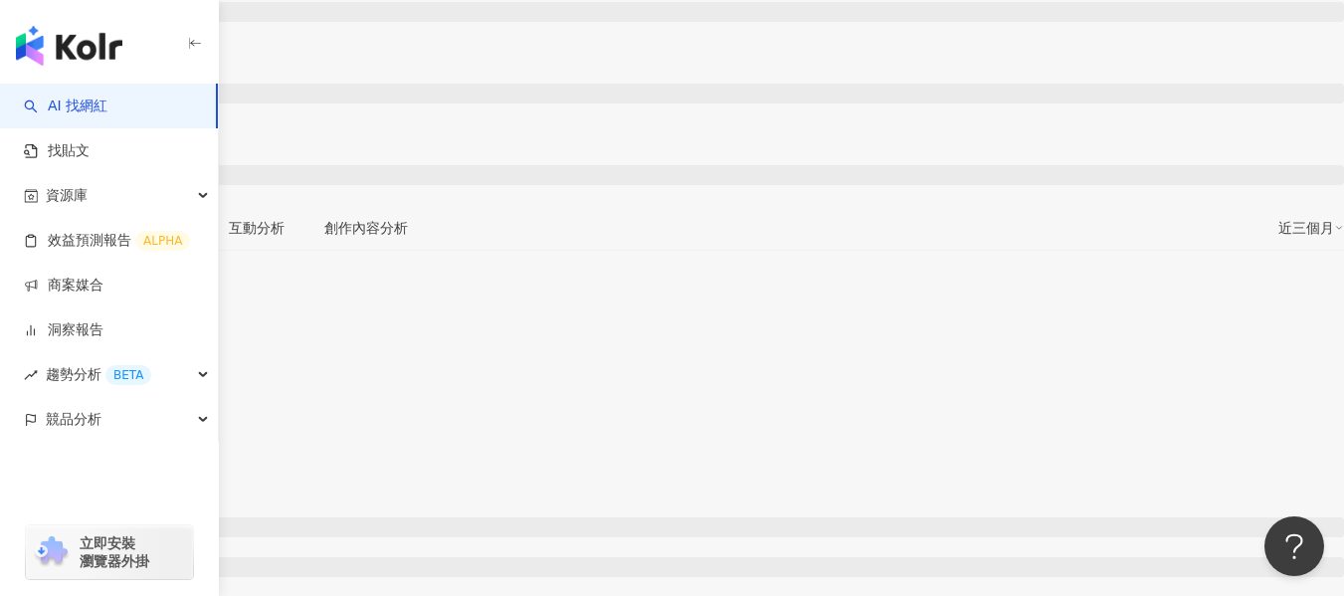
scroll to position [398, 0]
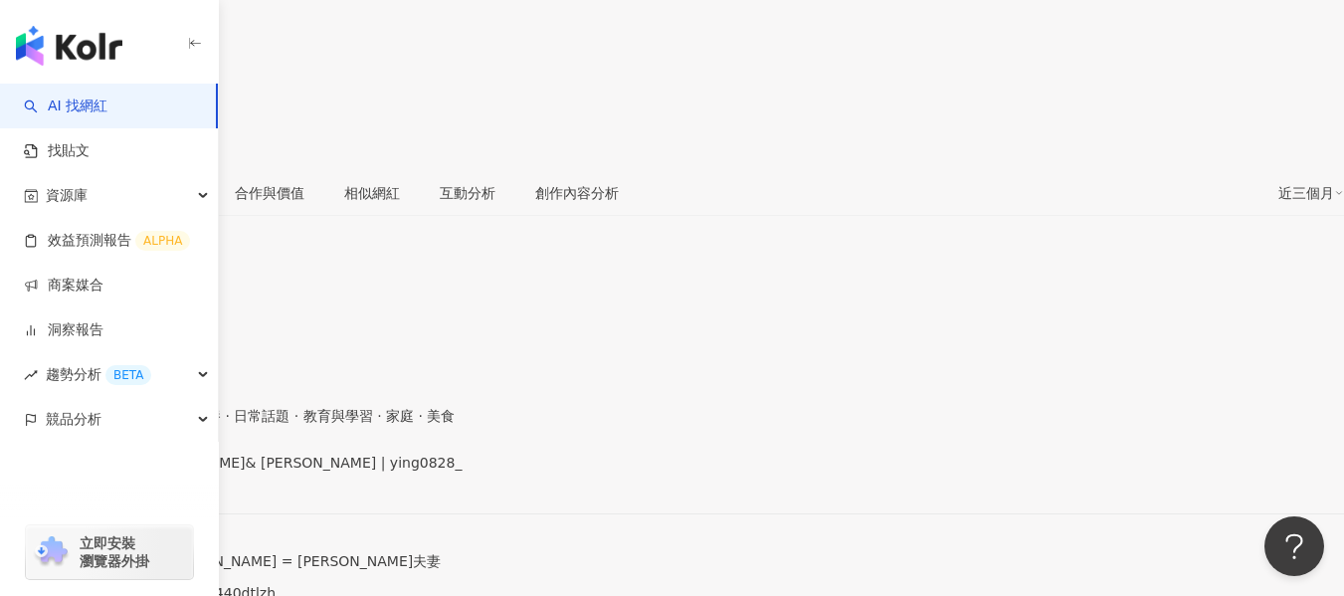
click at [175, 472] on div "https://www.instagram.com/ying0828_/" at bounding box center [97, 480] width 155 height 16
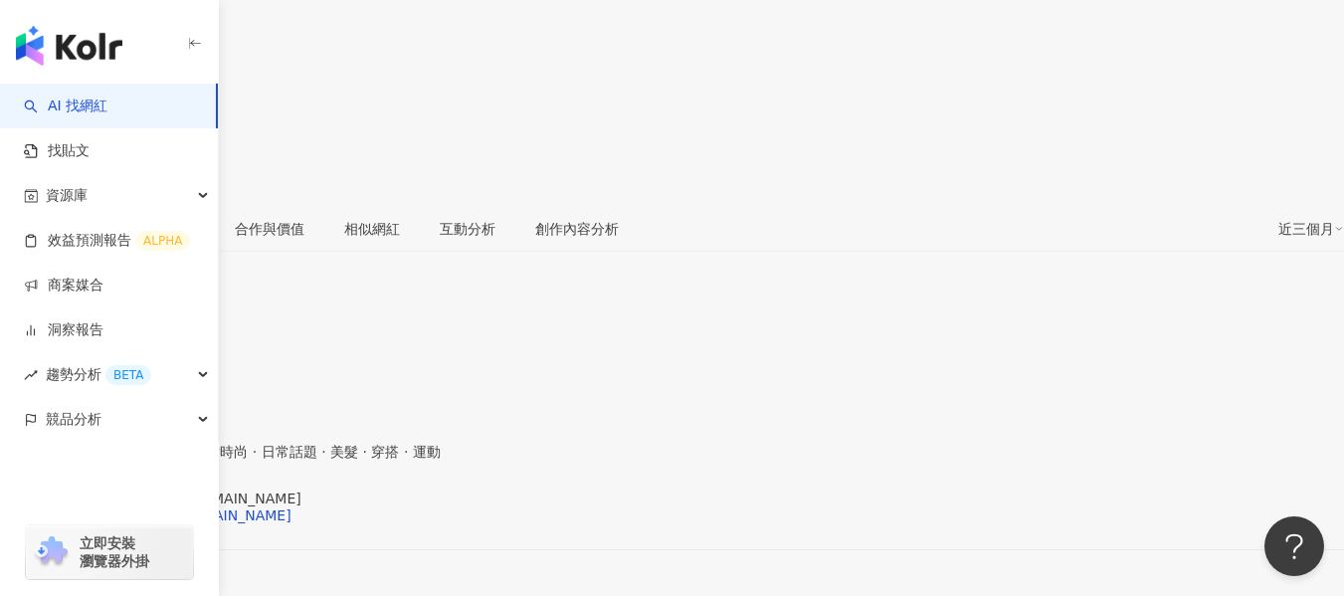
scroll to position [398, 0]
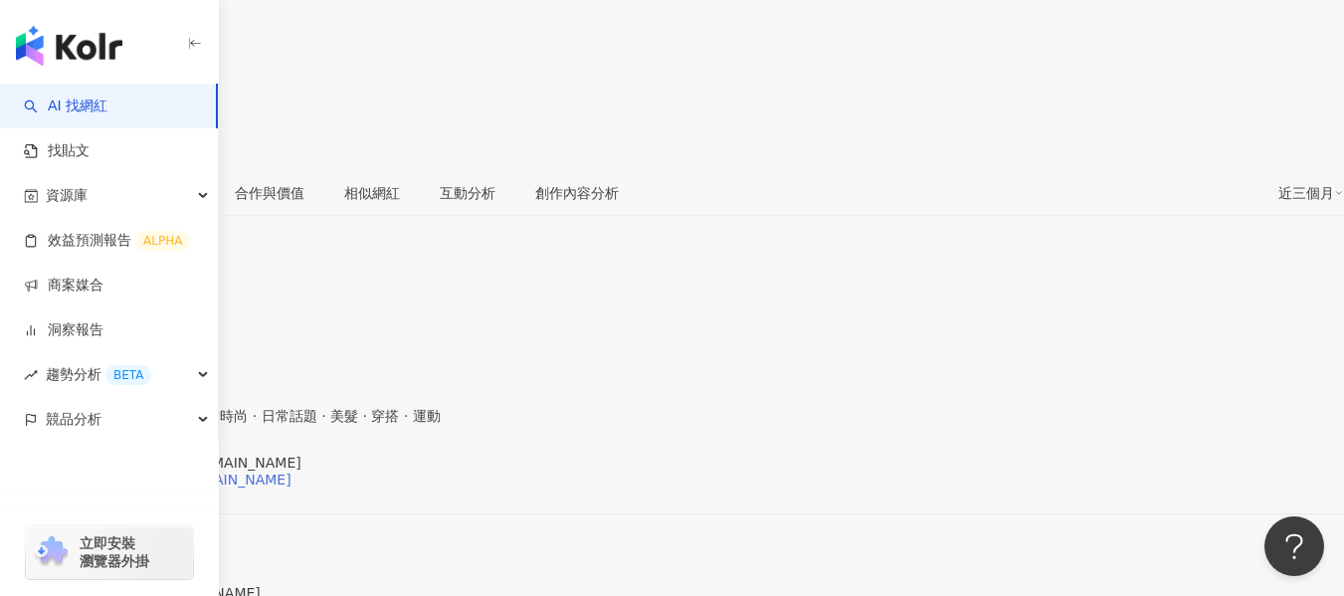
click at [292, 472] on div "https://www.instagram.com/daisy.tt.tt/" at bounding box center [156, 480] width 272 height 16
drag, startPoint x: 904, startPoint y: 54, endPoint x: 979, endPoint y: 56, distance: 75.7
copy span "9.17%"
drag, startPoint x: 1001, startPoint y: 56, endPoint x: 1062, endPoint y: 52, distance: 60.8
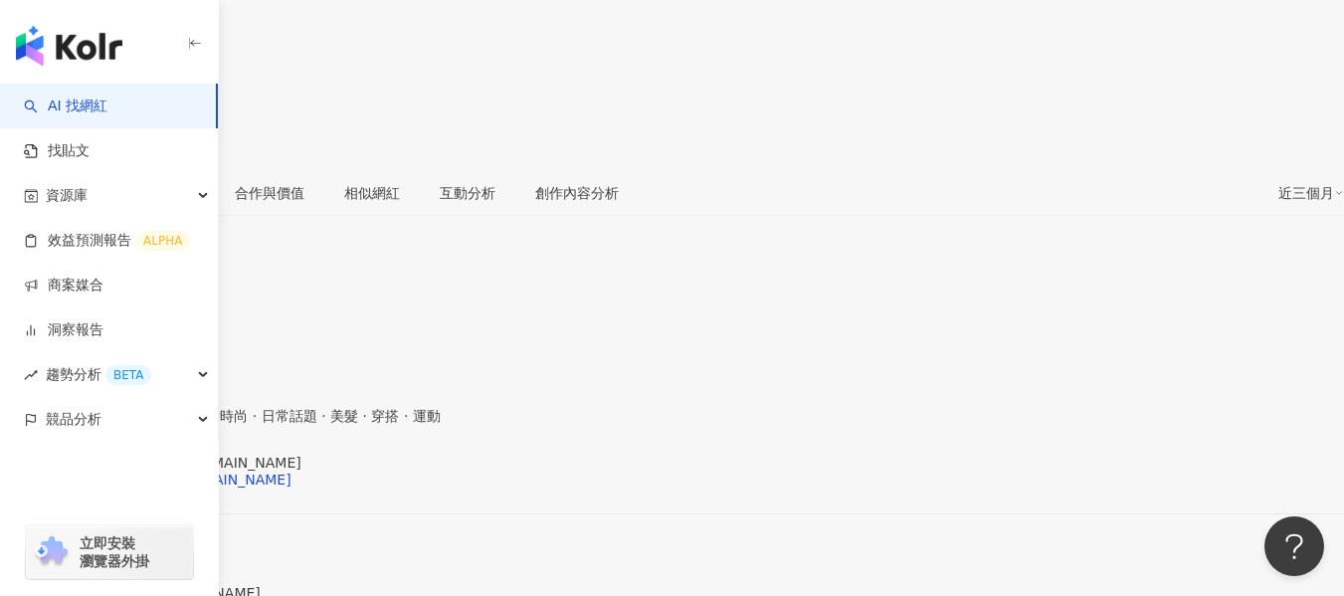
copy span "122%"
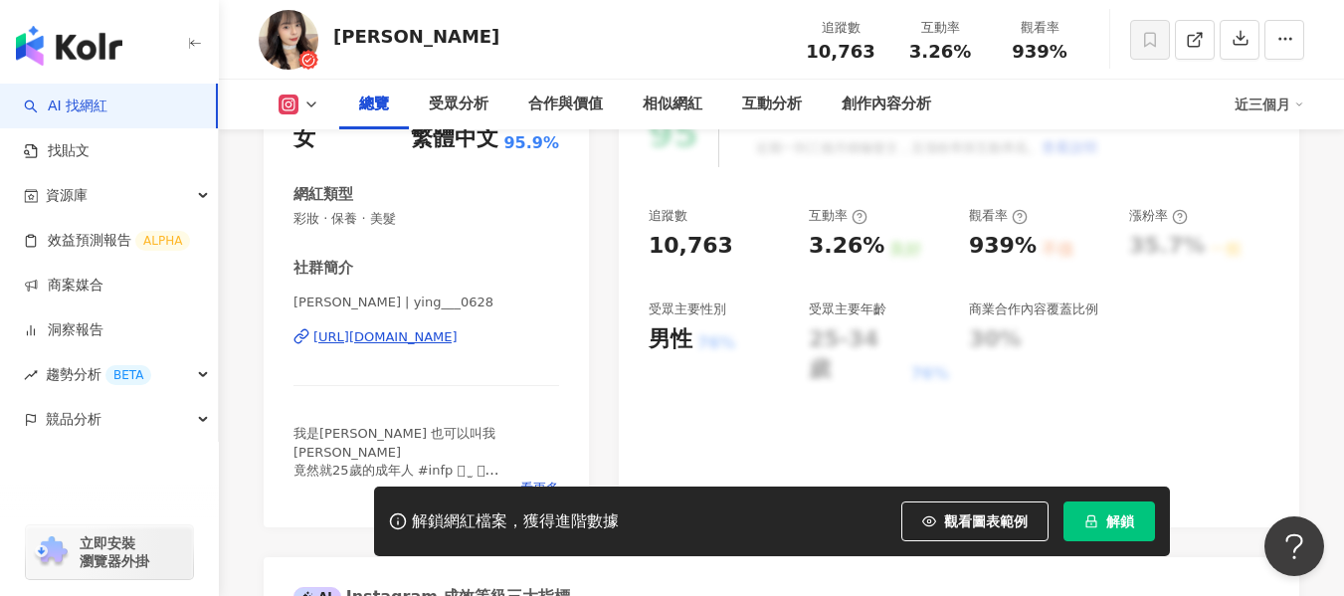
scroll to position [398, 0]
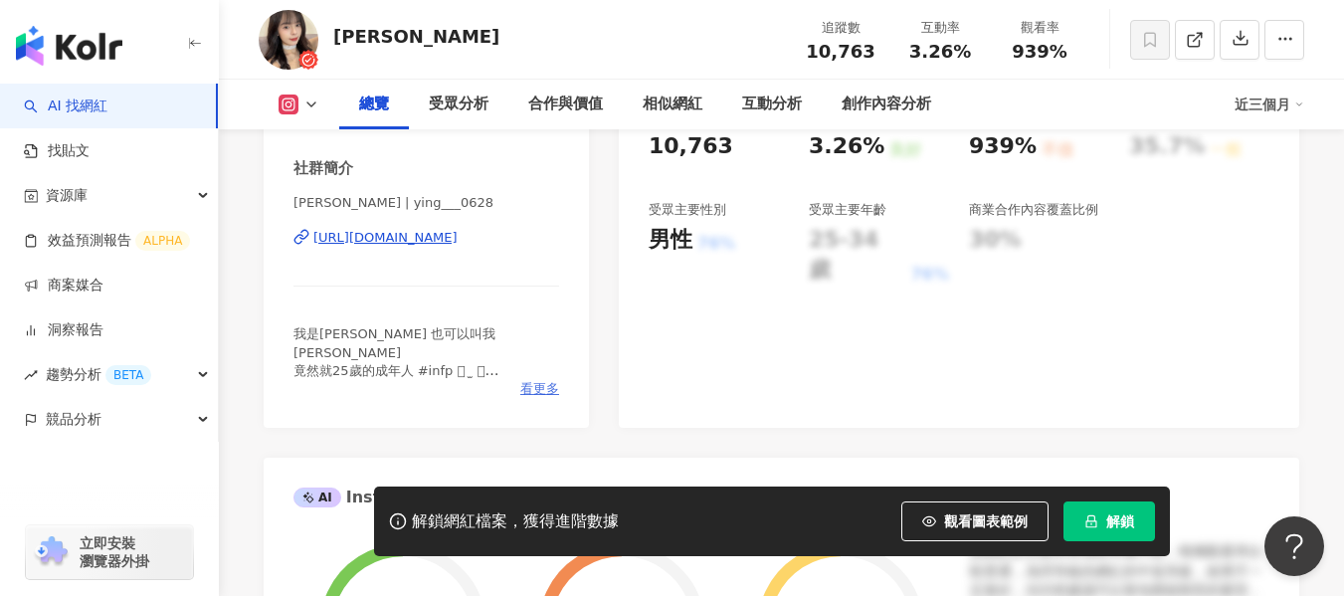
click at [556, 394] on span "看更多" at bounding box center [539, 389] width 39 height 18
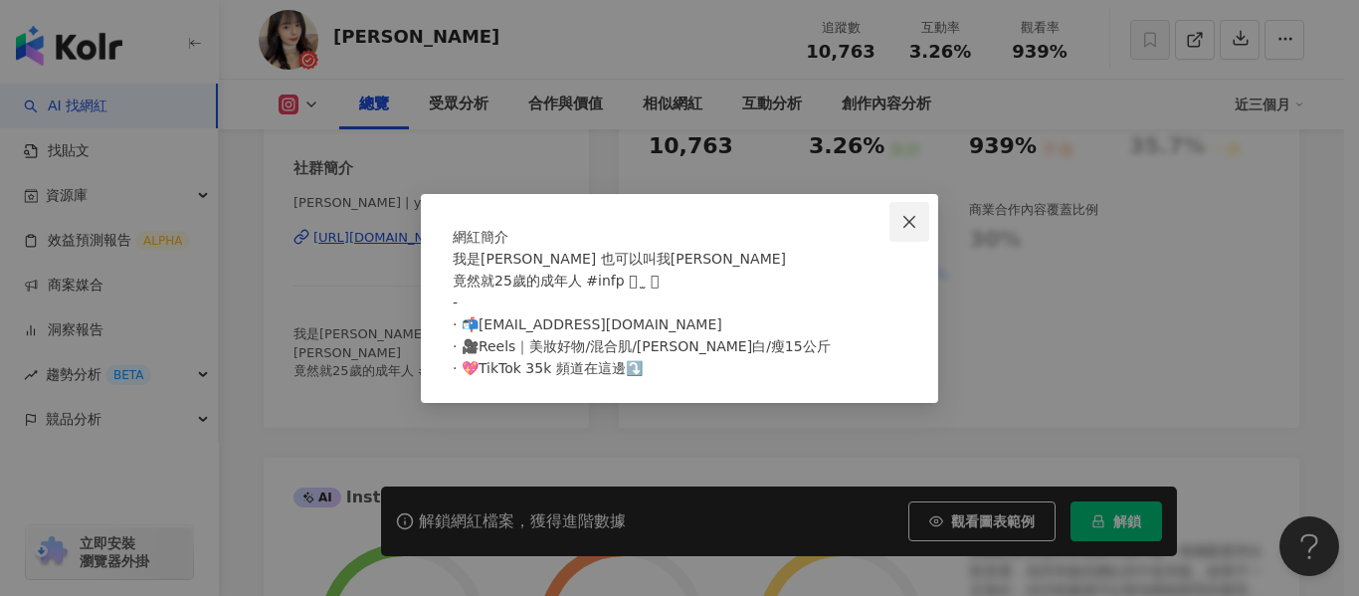
click at [912, 216] on icon "close" at bounding box center [910, 222] width 12 height 12
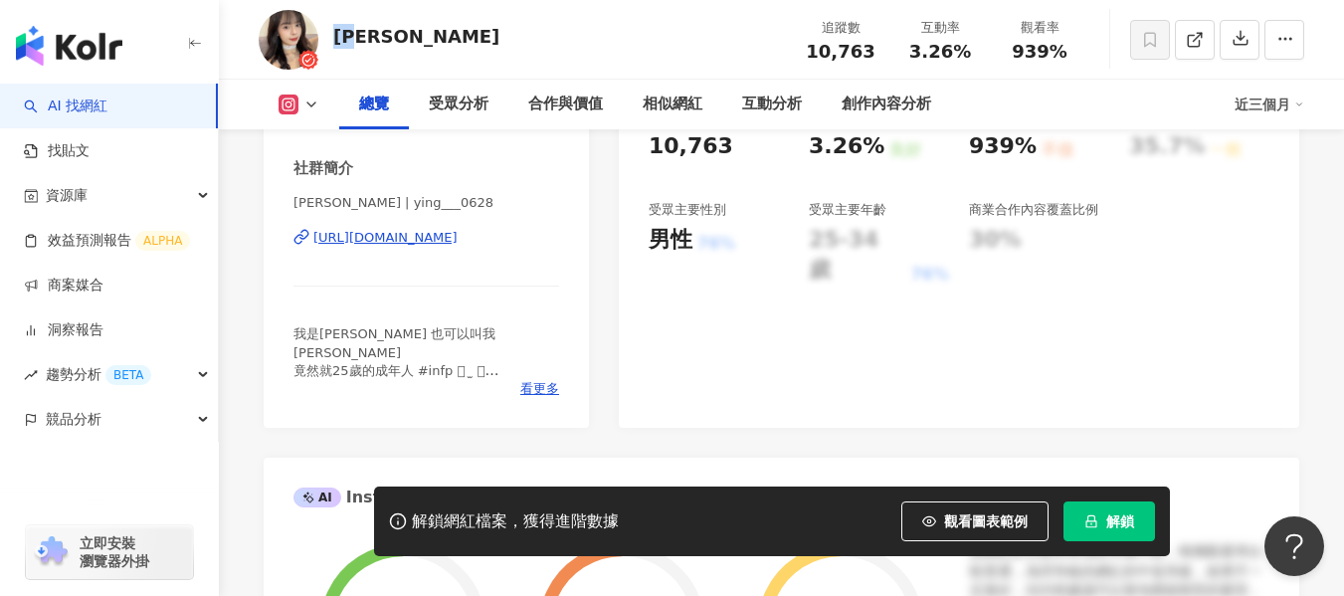
drag, startPoint x: 374, startPoint y: 32, endPoint x: 333, endPoint y: 45, distance: 42.8
click at [333, 45] on div "陳陳 追蹤數 10,763 互動率 3.26% 觀看率 939%" at bounding box center [782, 39] width 1126 height 79
copy div "陳陳"
click at [407, 233] on div "https://www.instagram.com/ying___0628/" at bounding box center [385, 238] width 144 height 18
drag, startPoint x: 899, startPoint y: 49, endPoint x: 976, endPoint y: 47, distance: 77.6
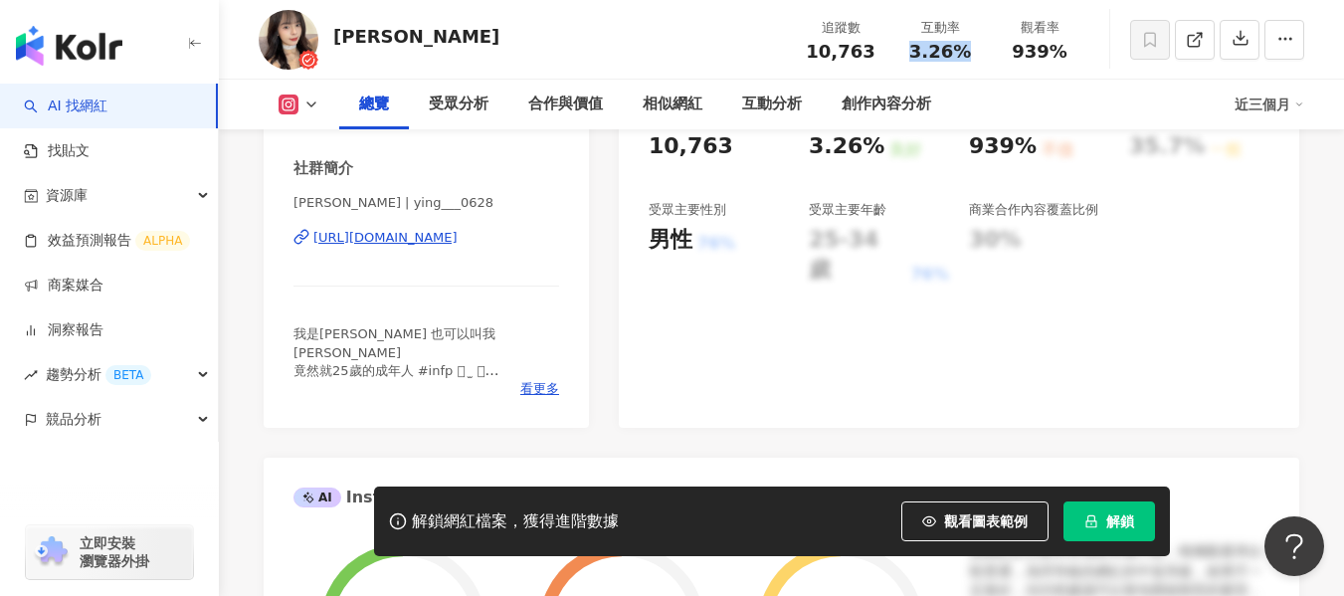
click at [972, 47] on div "互動率 3.26%" at bounding box center [941, 39] width 100 height 43
copy span "3.26%"
drag, startPoint x: 1009, startPoint y: 53, endPoint x: 1074, endPoint y: 50, distance: 64.8
click at [1074, 50] on div "939%" at bounding box center [1040, 52] width 76 height 20
copy span "939%"
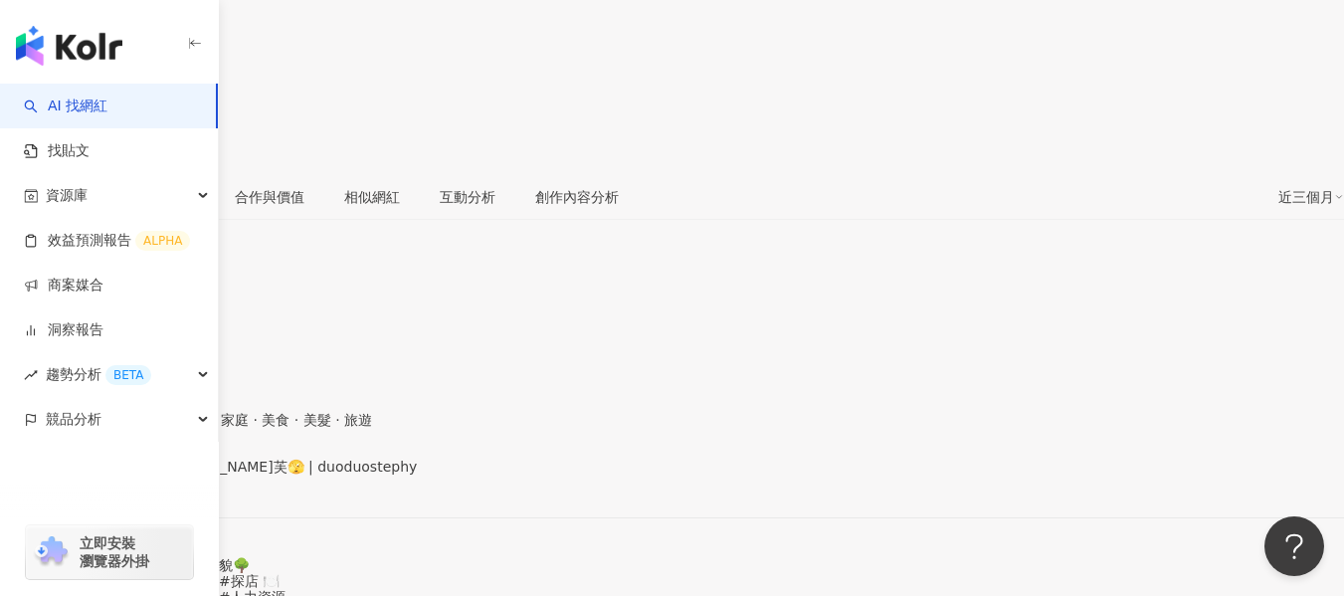
scroll to position [398, 0]
click at [175, 472] on div "[URL][DOMAIN_NAME]" at bounding box center [97, 480] width 155 height 16
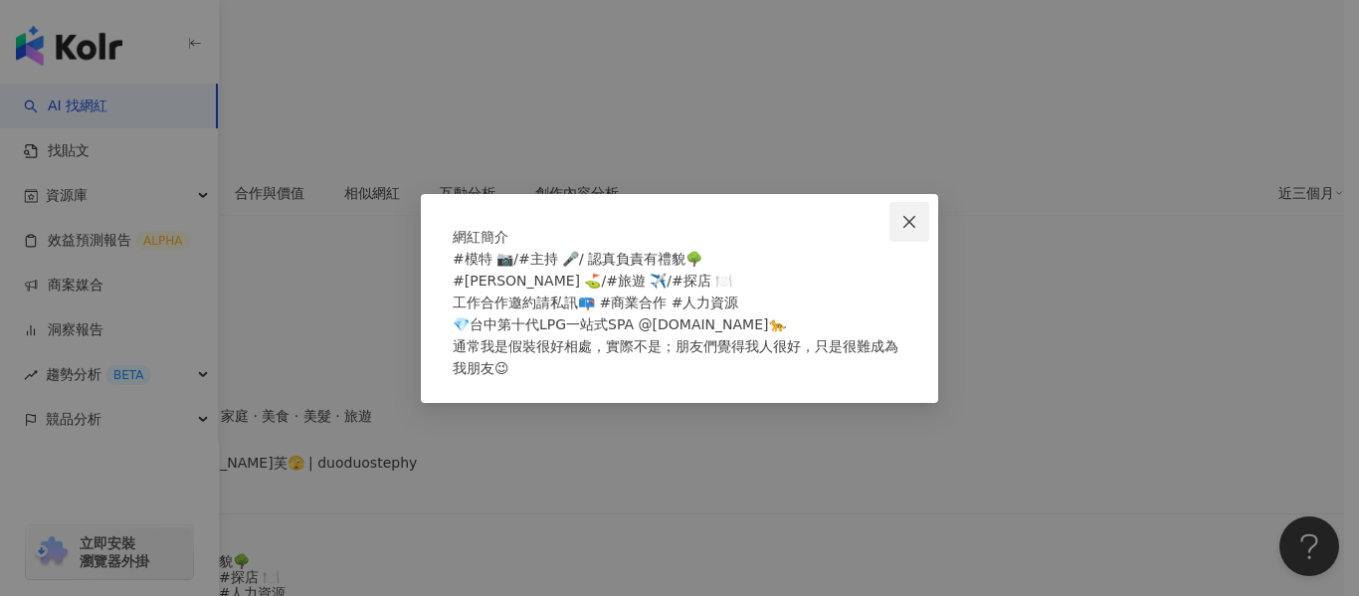
click at [904, 214] on icon "close" at bounding box center [910, 222] width 16 height 16
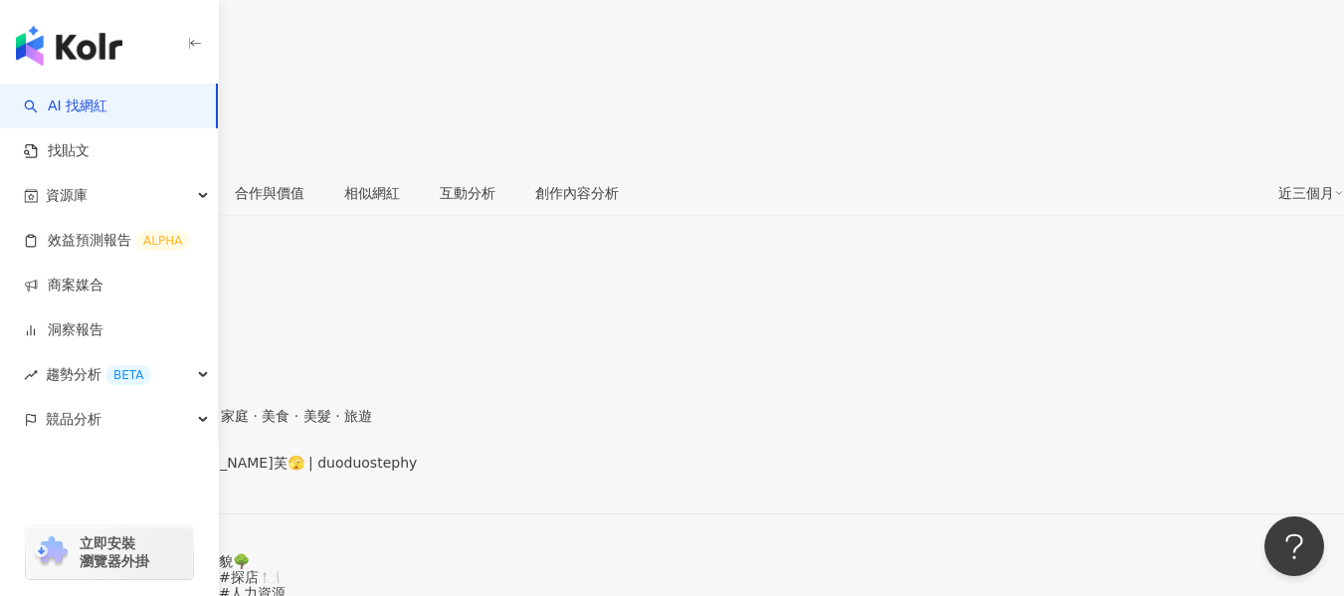
click at [175, 472] on div "https://www.instagram.com/duoduostephy/" at bounding box center [97, 480] width 155 height 16
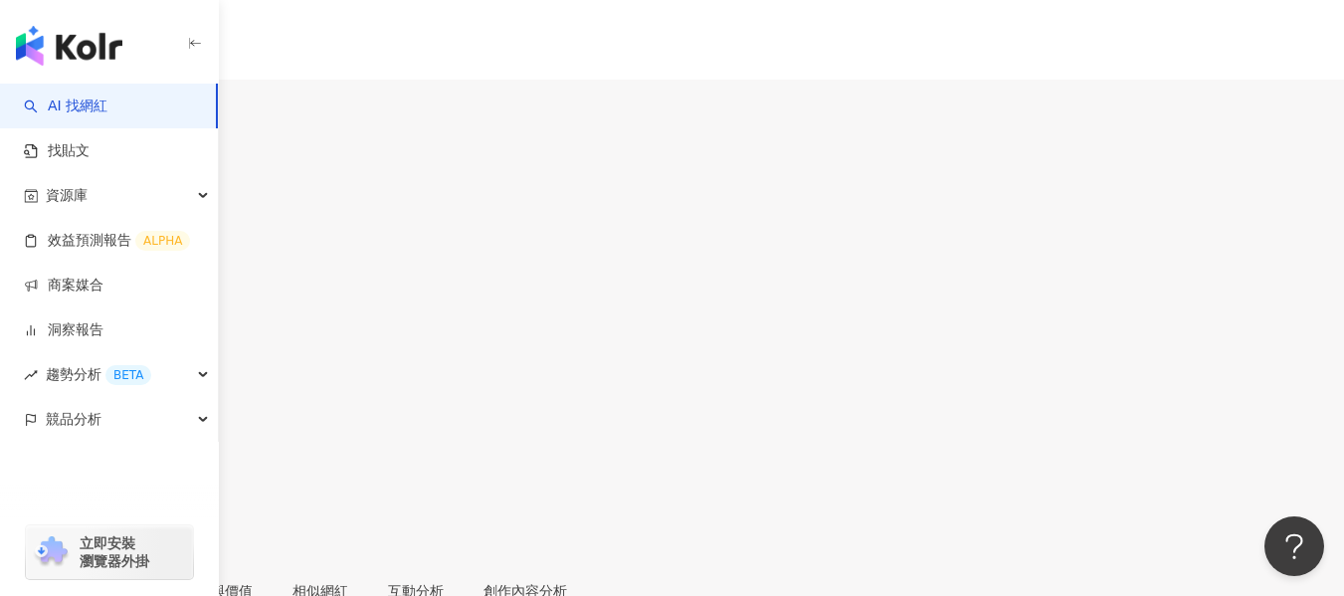
scroll to position [299, 0]
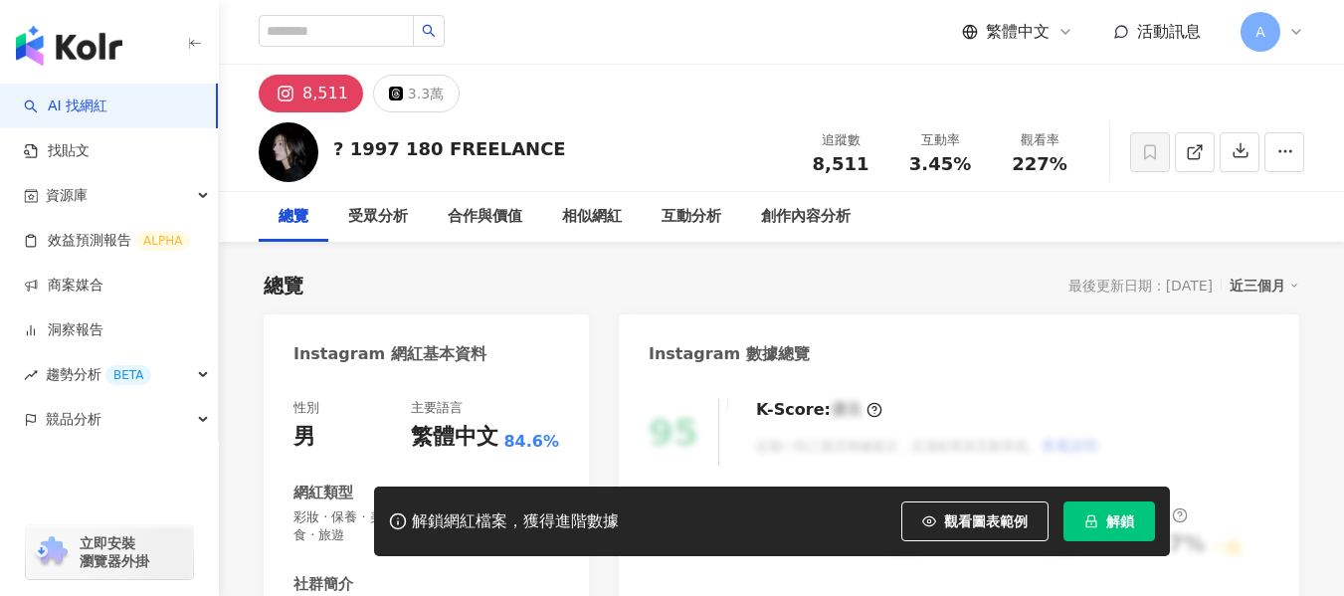
click at [499, 399] on div "性別 男 主要語言 繁體中文 84.6% 網紅類型 彩妝 · 保養 · 美妝時尚 · 日常話題 · 家庭 · 美食 · 旅遊 社群簡介 蓮 연 Lien | …" at bounding box center [427, 597] width 266 height 397
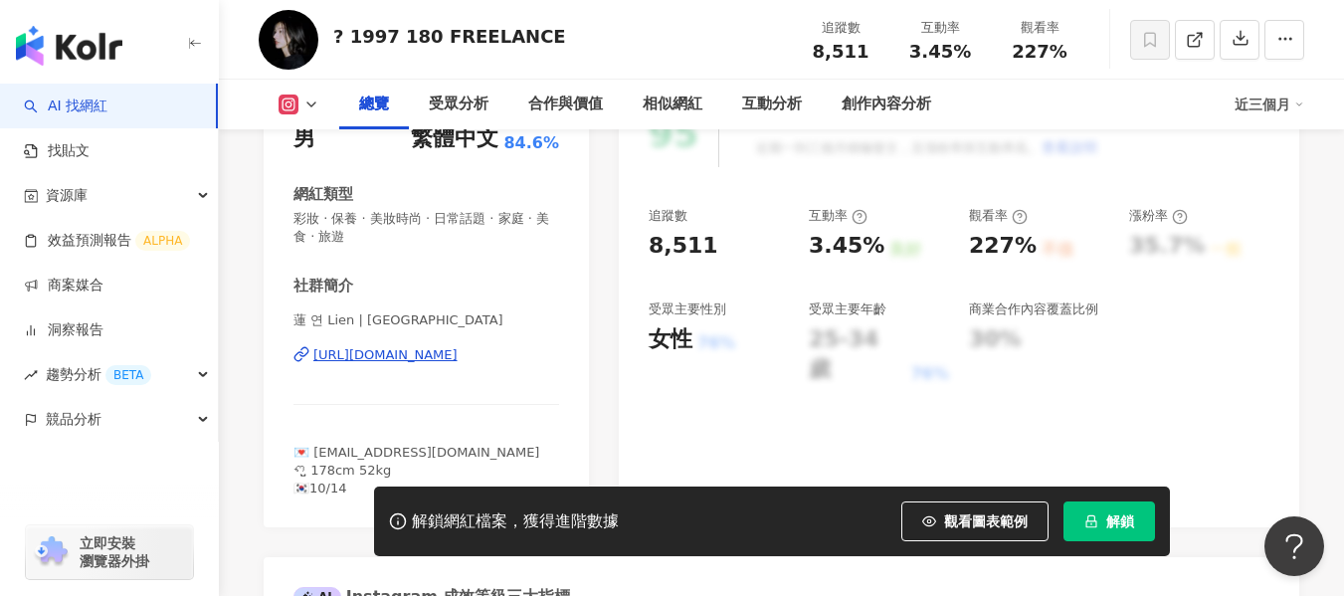
click at [458, 359] on div "[URL][DOMAIN_NAME]" at bounding box center [385, 355] width 144 height 18
drag, startPoint x: 952, startPoint y: 53, endPoint x: 987, endPoint y: 53, distance: 34.8
click at [987, 53] on div "互動率 3.45%" at bounding box center [941, 39] width 100 height 43
copy span "3.45%"
drag, startPoint x: 1015, startPoint y: 48, endPoint x: 1071, endPoint y: 48, distance: 55.7
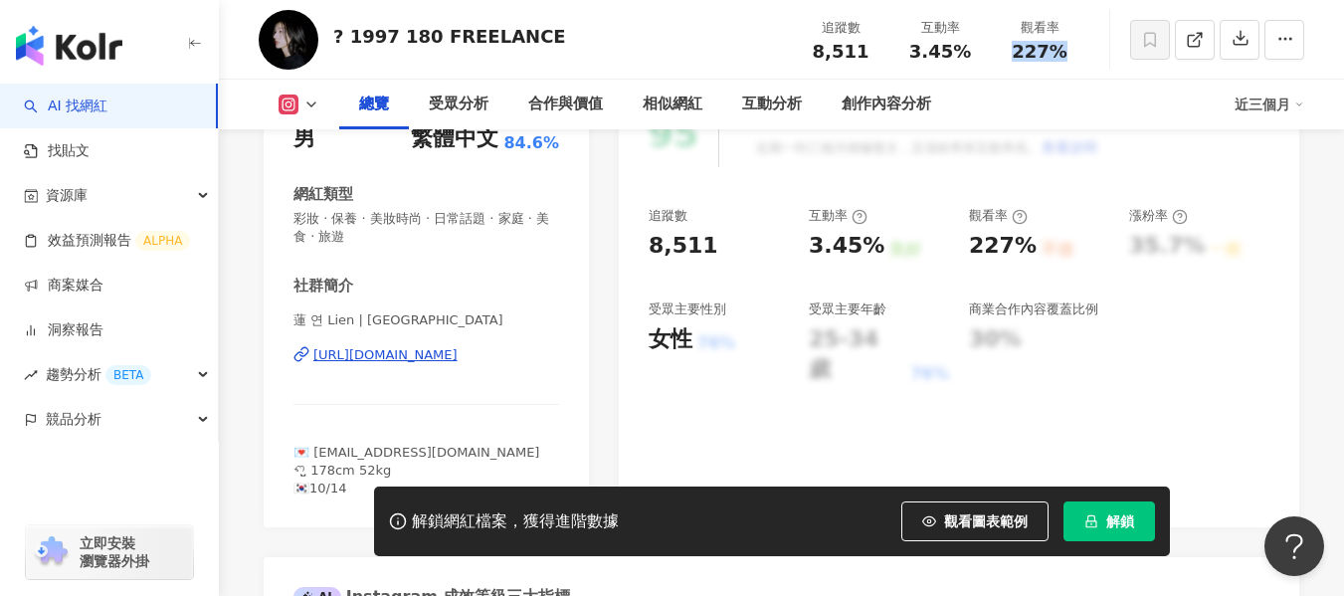
click at [1071, 48] on div "227%" at bounding box center [1040, 52] width 76 height 20
copy span "227%"
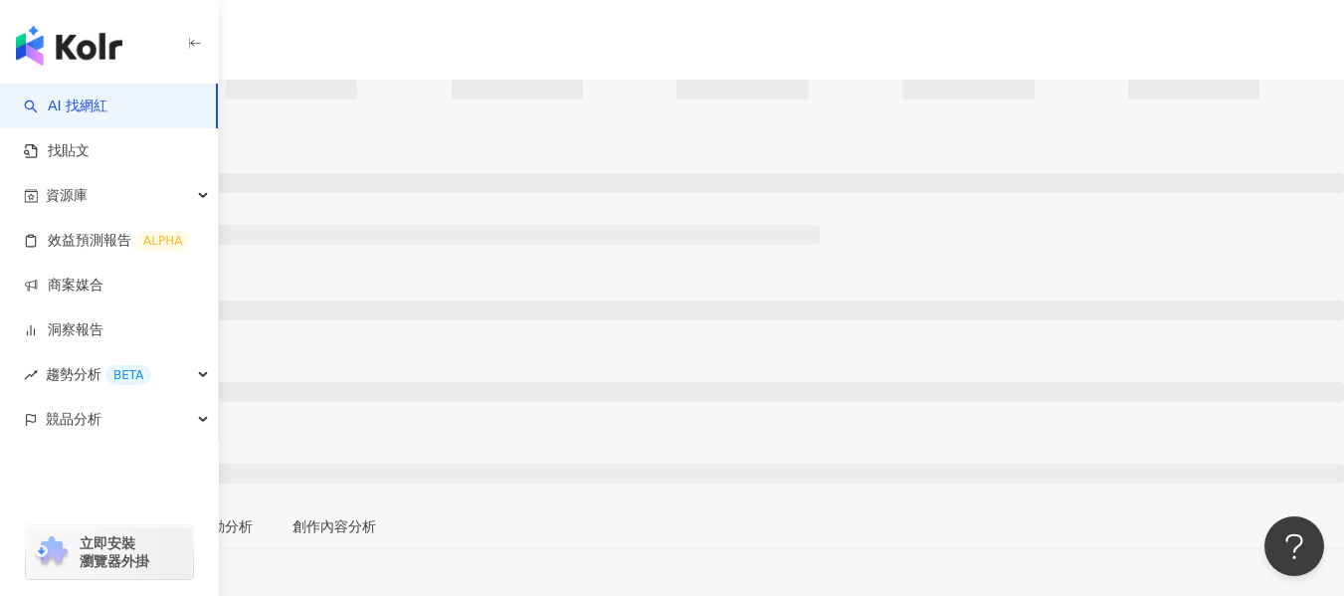
scroll to position [199, 0]
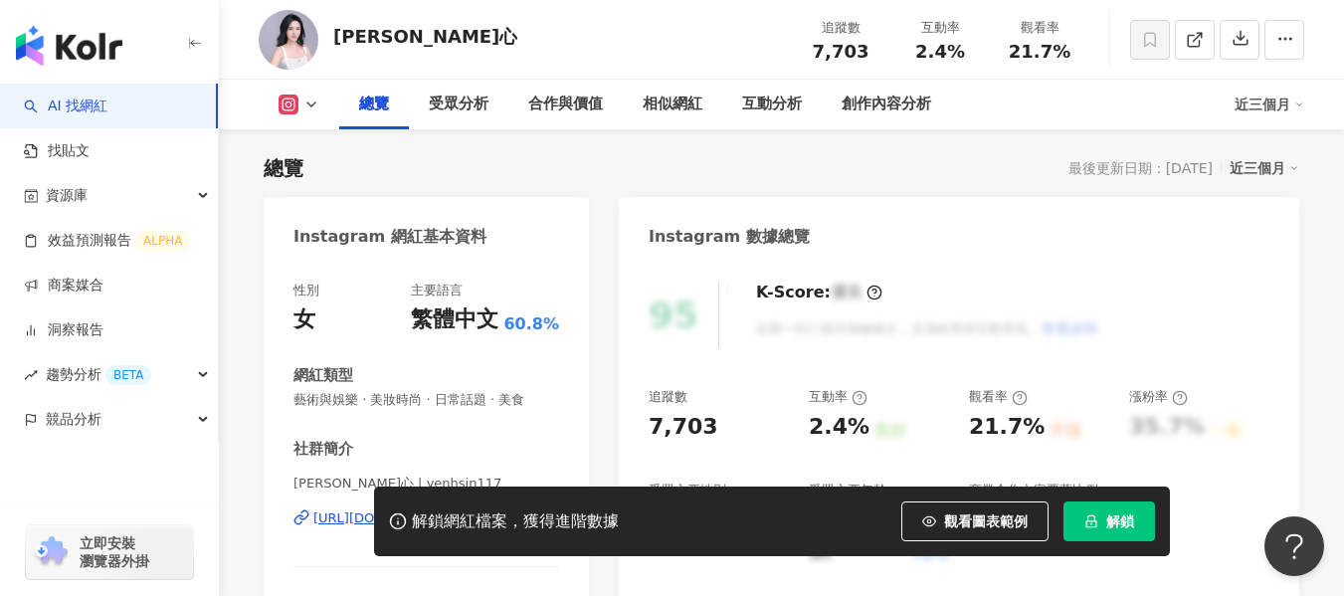
scroll to position [398, 0]
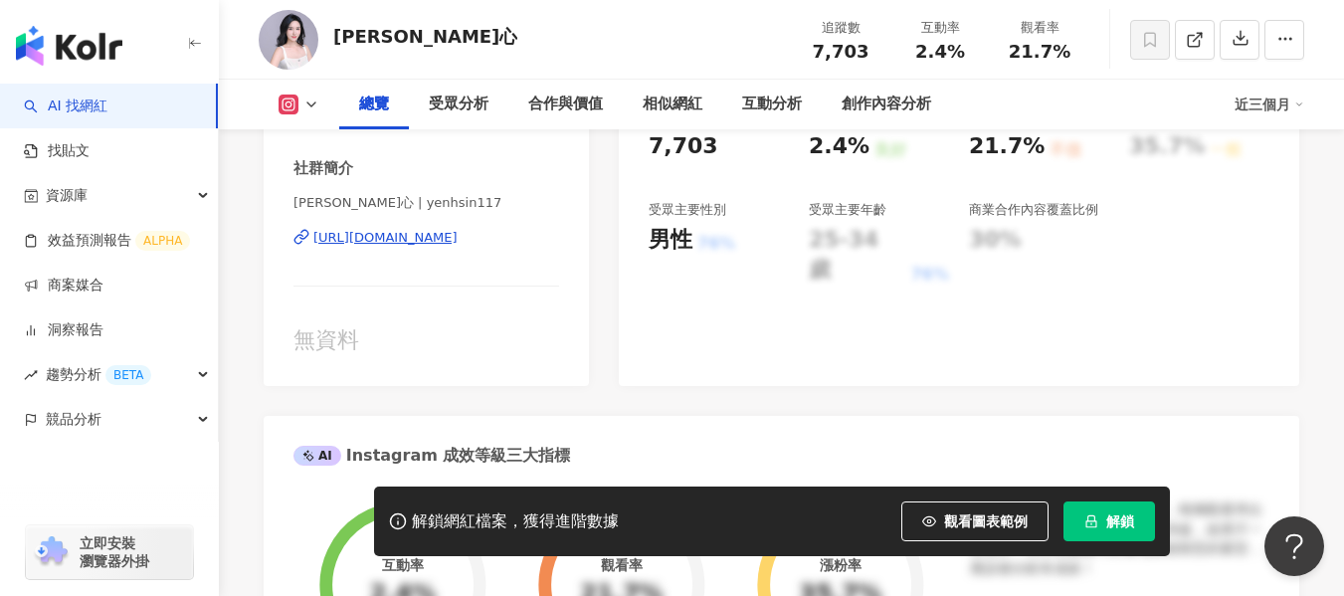
click at [458, 239] on div "https://www.instagram.com/yenhsin117/" at bounding box center [385, 238] width 144 height 18
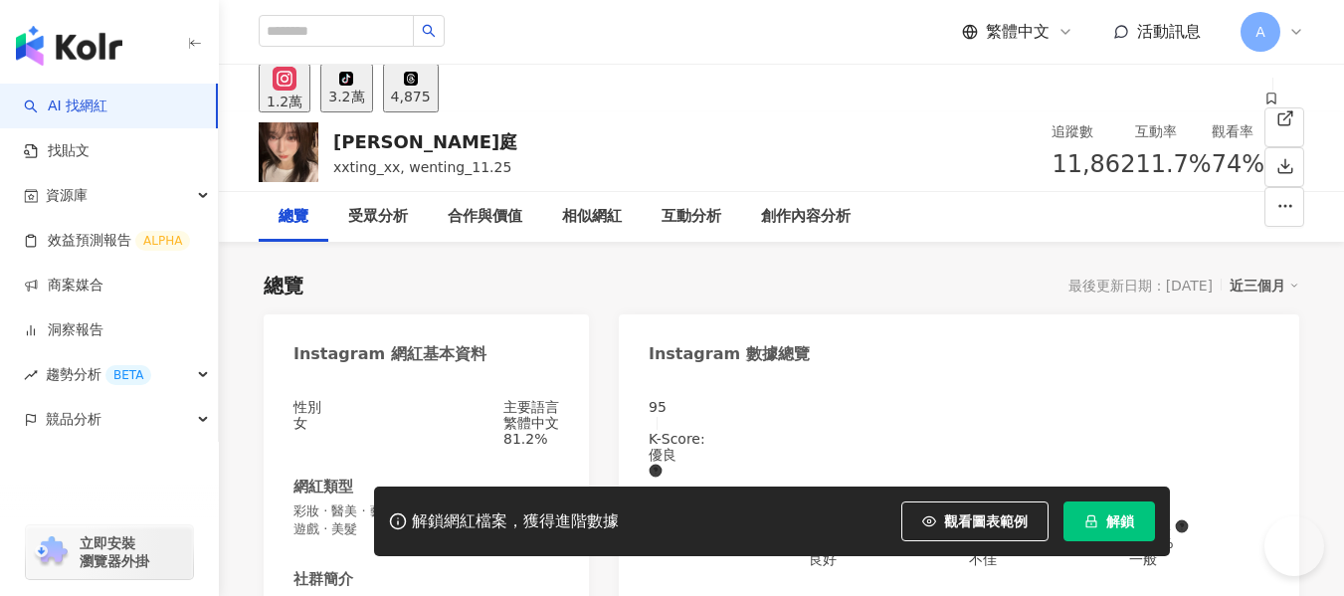
scroll to position [299, 0]
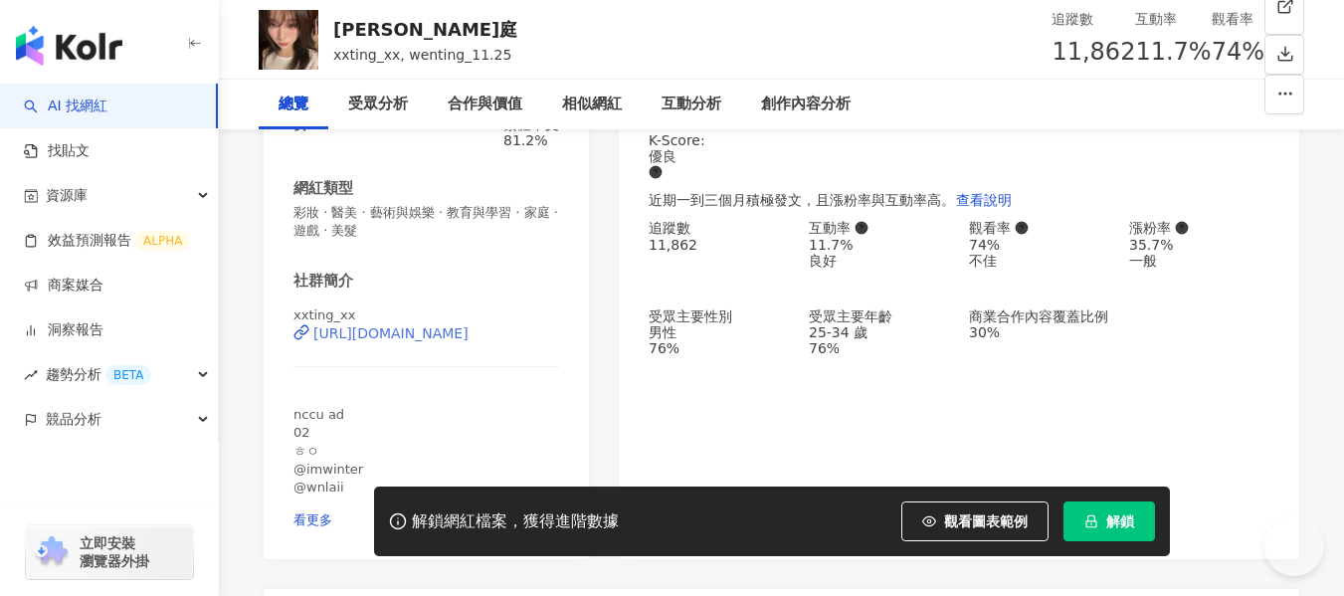
click at [468, 341] on div "https://www.instagram.com/xxting_xx/" at bounding box center [390, 333] width 155 height 16
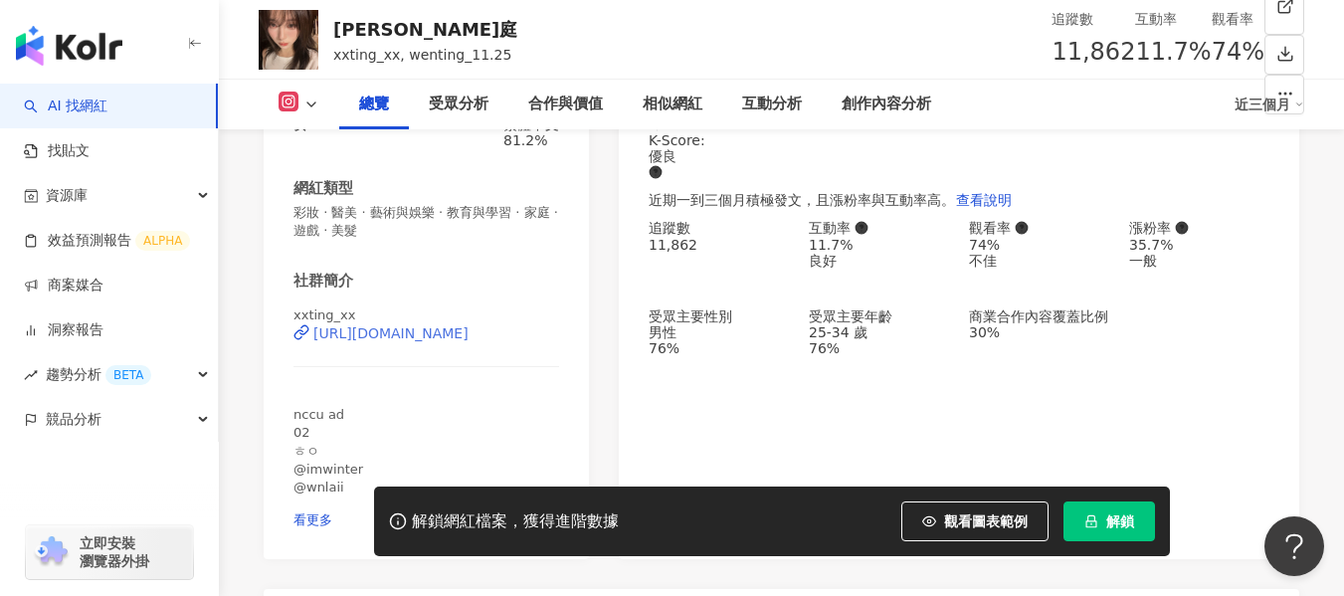
scroll to position [0, 0]
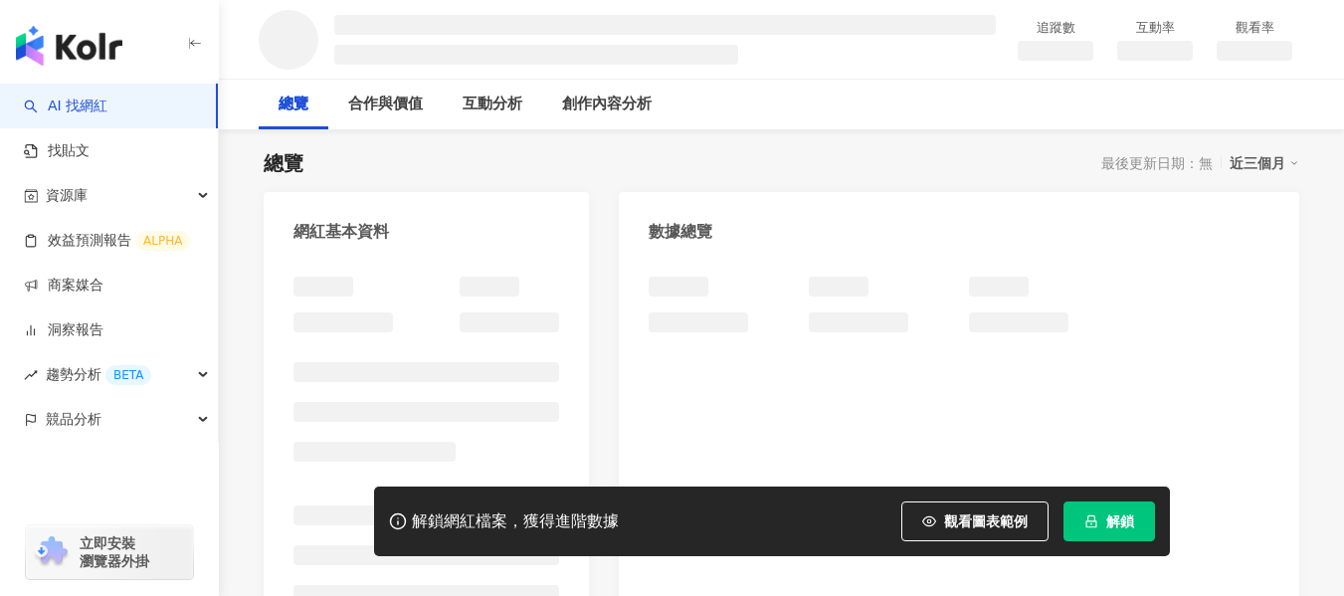
scroll to position [199, 0]
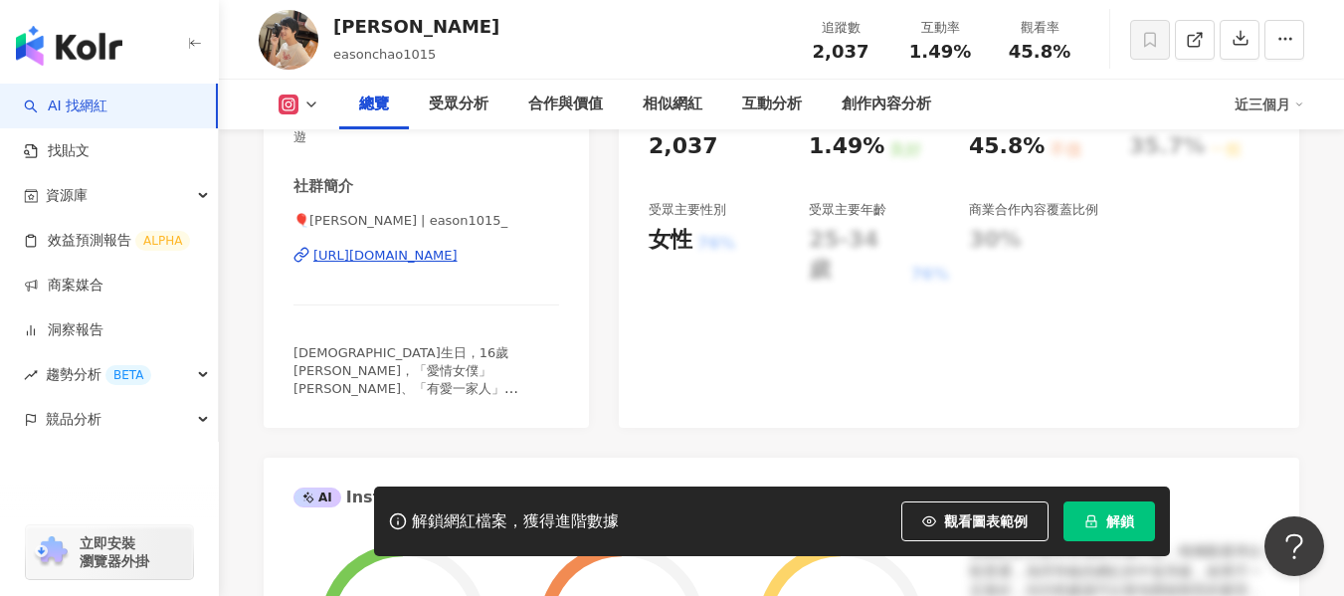
click at [446, 254] on div "https://www.instagram.com/eason1015_/" at bounding box center [385, 256] width 144 height 18
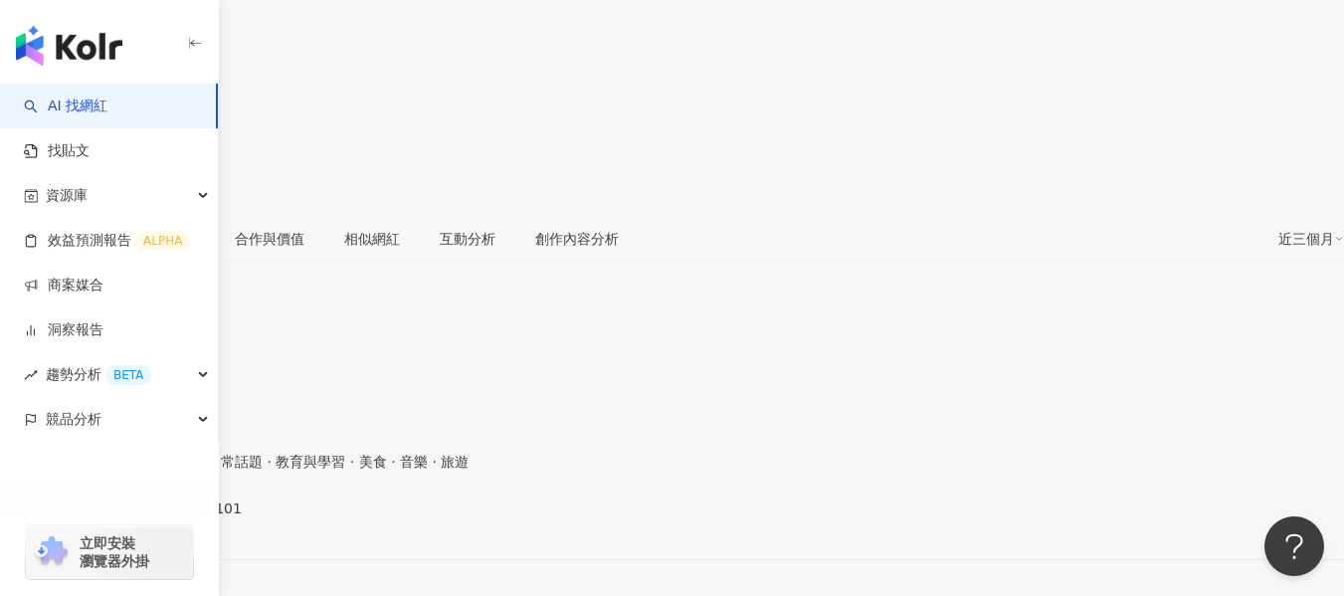
scroll to position [398, 0]
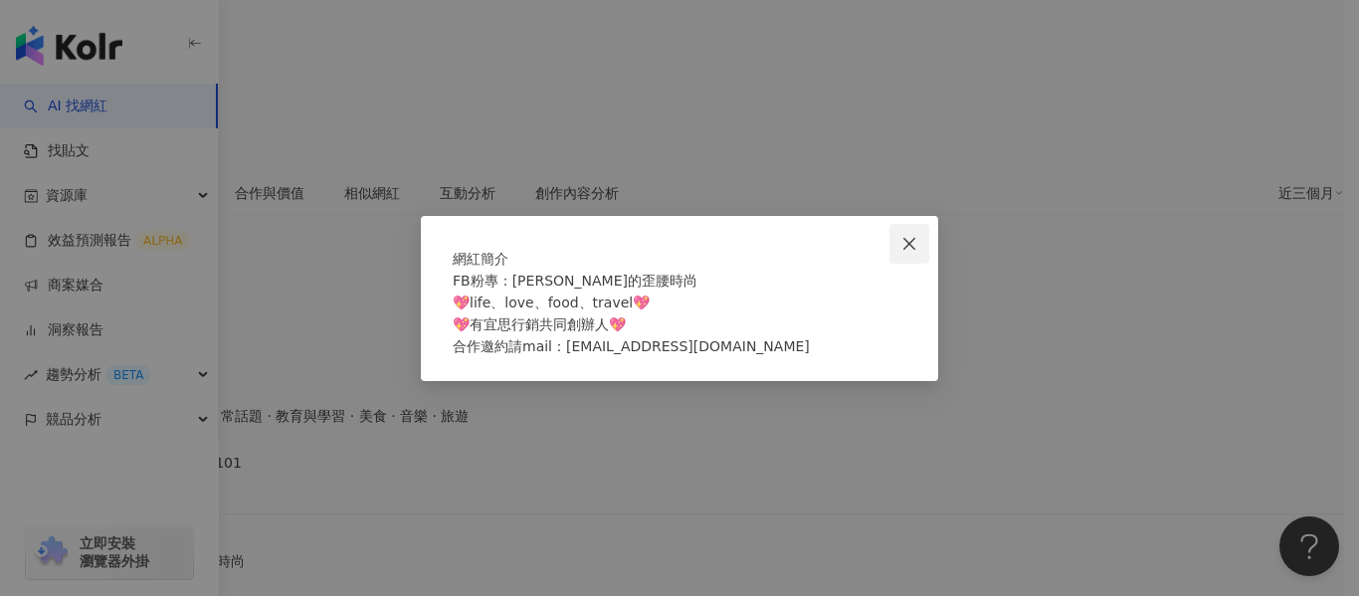
click at [900, 236] on span "Close" at bounding box center [910, 244] width 40 height 16
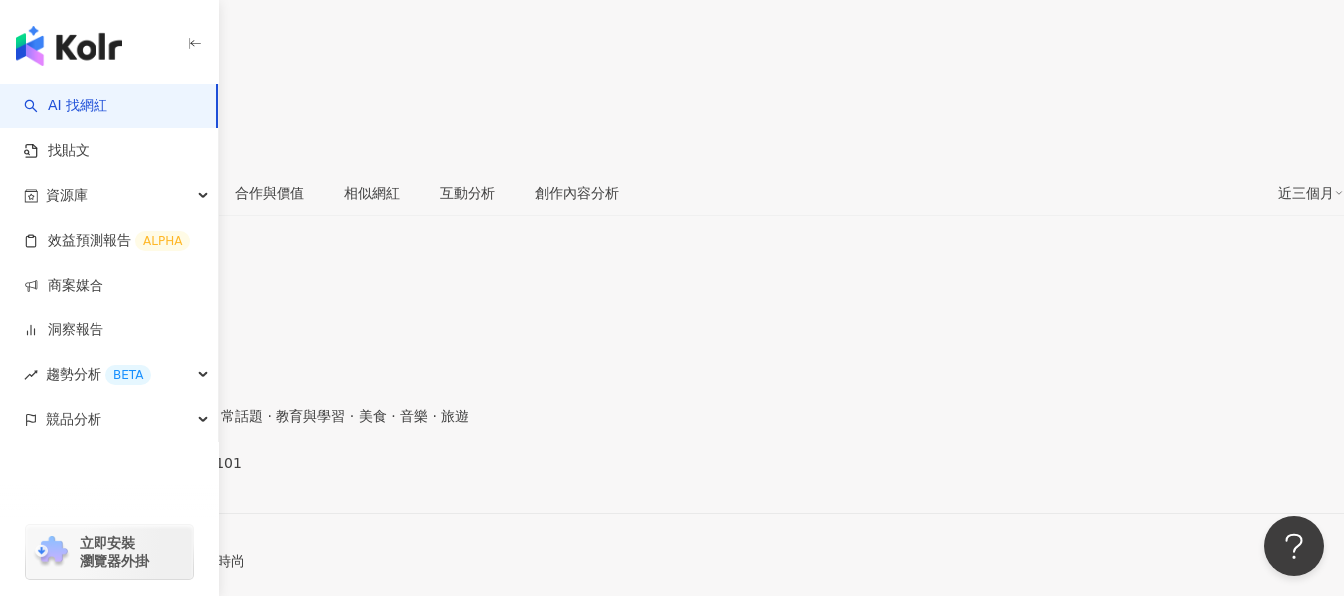
click at [175, 472] on div "https://www.instagram.com/gloriawang1101/" at bounding box center [97, 480] width 155 height 16
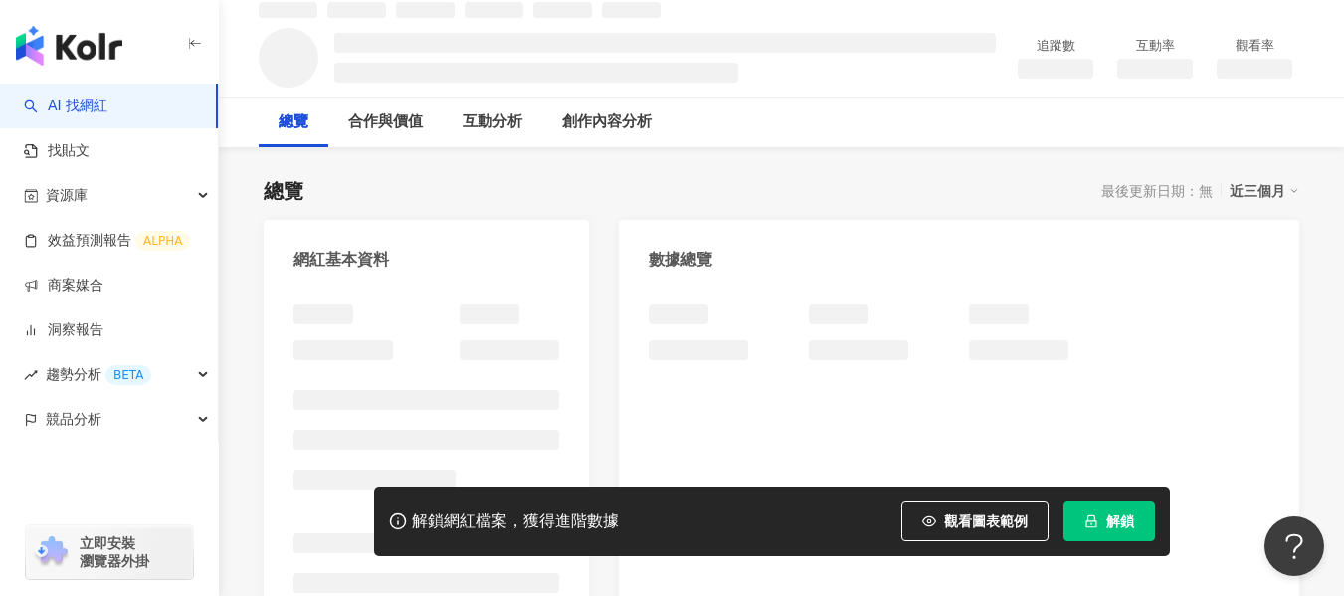
scroll to position [100, 0]
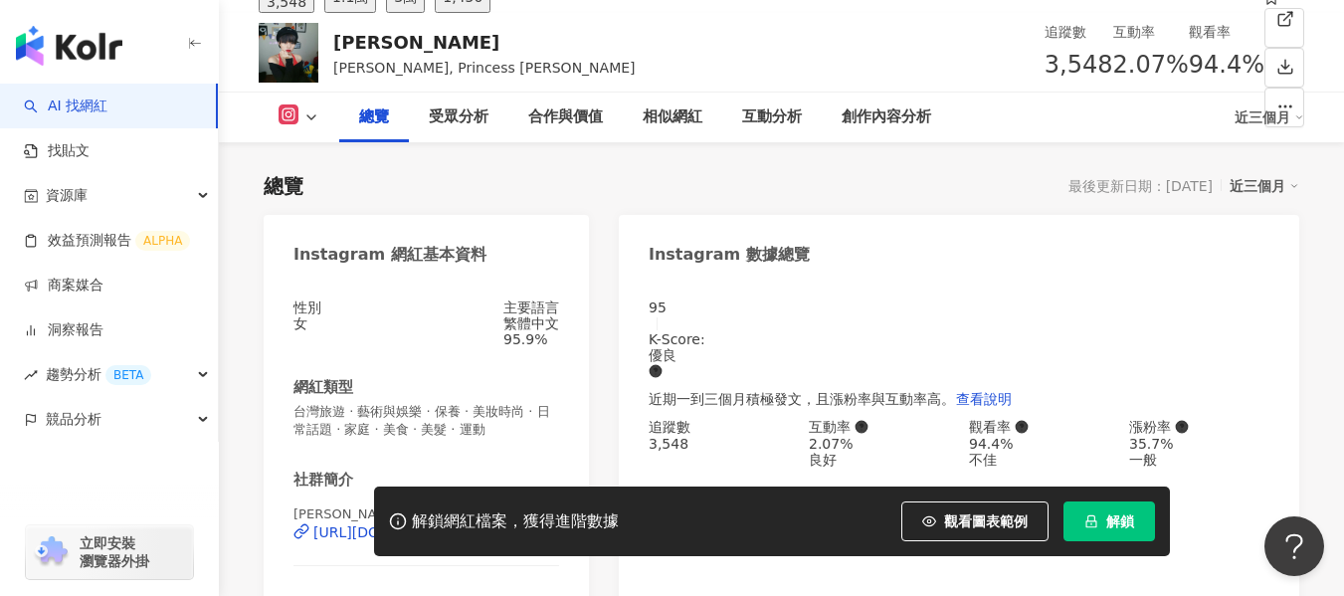
scroll to position [398, 0]
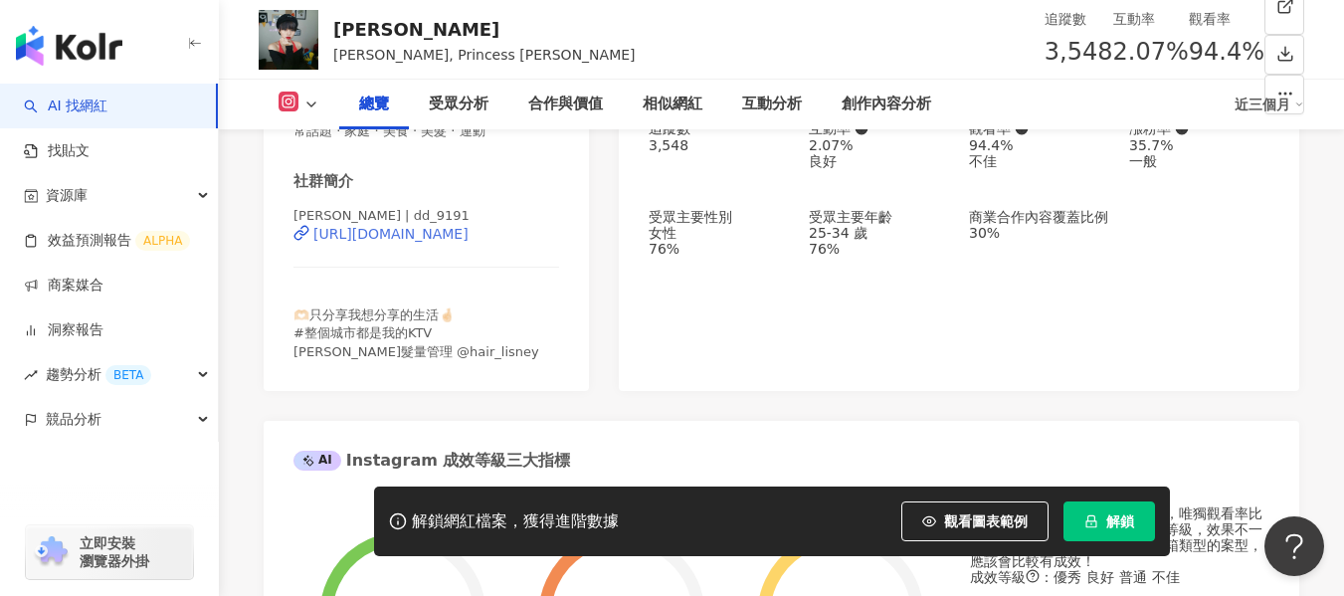
click at [403, 251] on div "李李涵 Joy | dd_9191 https://www.instagram.com/dd_9191/" at bounding box center [427, 249] width 266 height 85
click at [403, 242] on div "https://www.instagram.com/dd_9191/" at bounding box center [390, 234] width 155 height 16
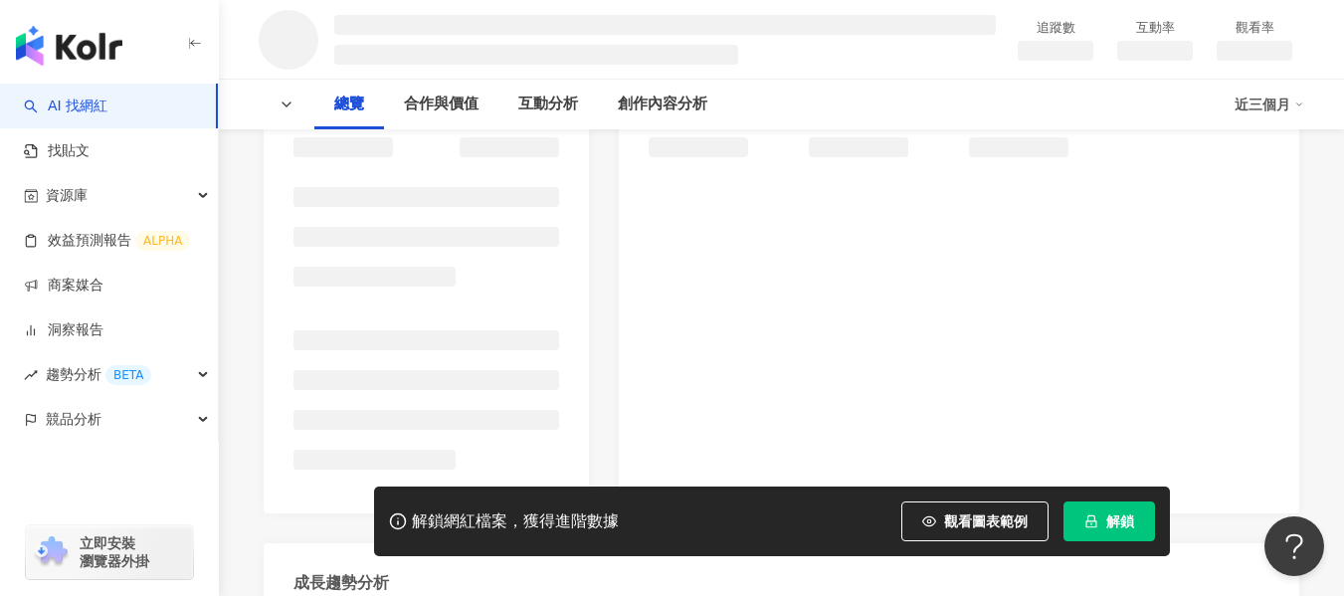
scroll to position [299, 0]
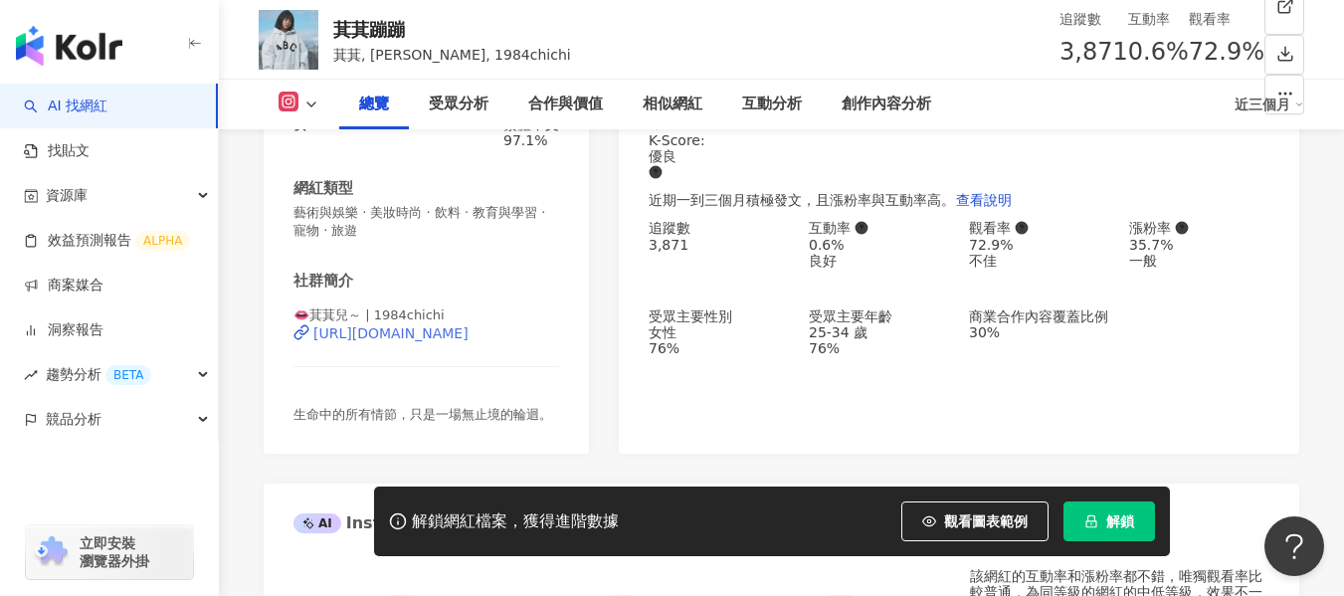
click at [469, 341] on div "[URL][DOMAIN_NAME]" at bounding box center [390, 333] width 155 height 16
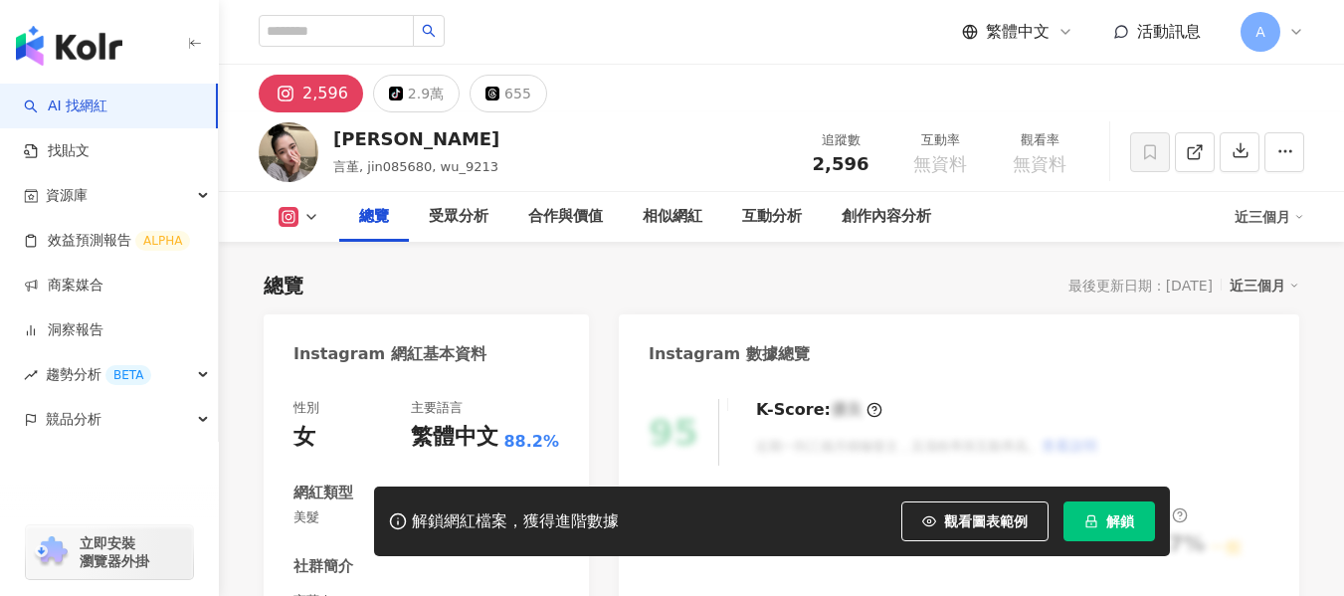
scroll to position [299, 0]
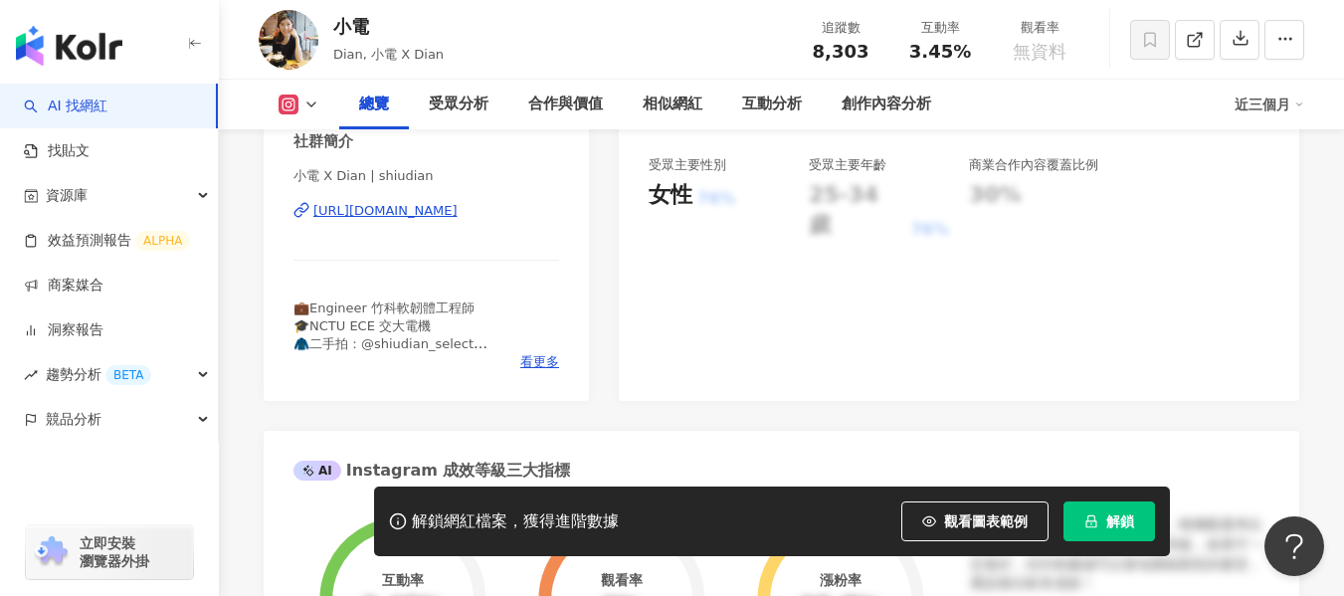
scroll to position [498, 0]
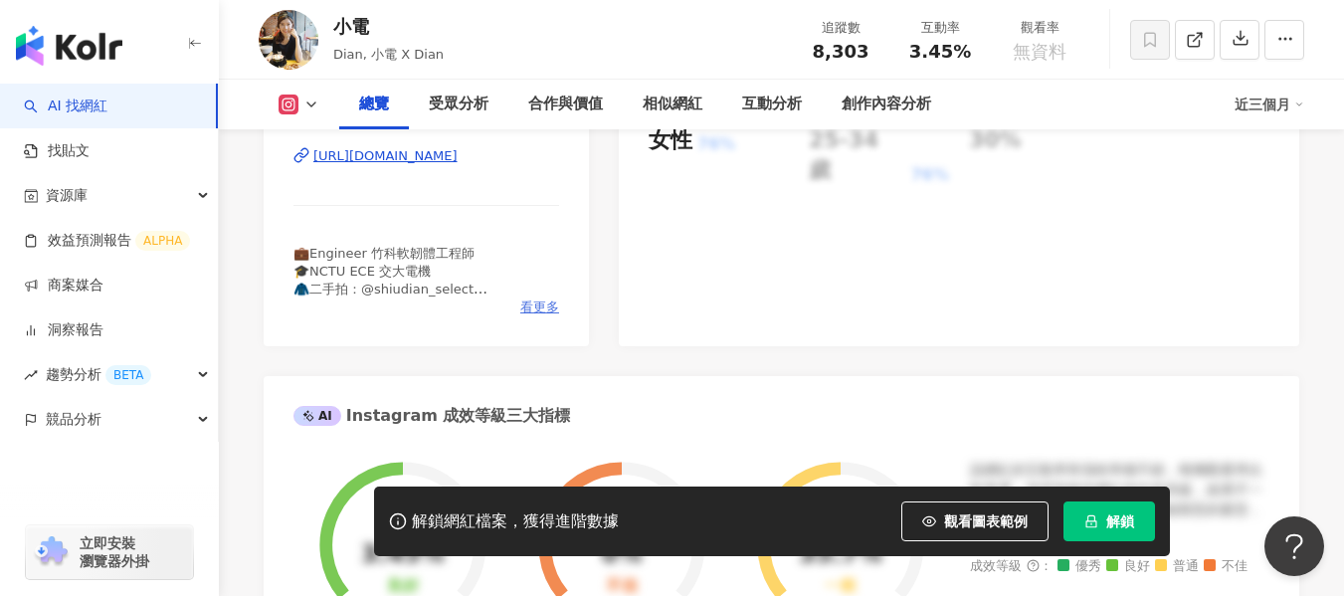
click at [544, 309] on span "看更多" at bounding box center [539, 308] width 39 height 18
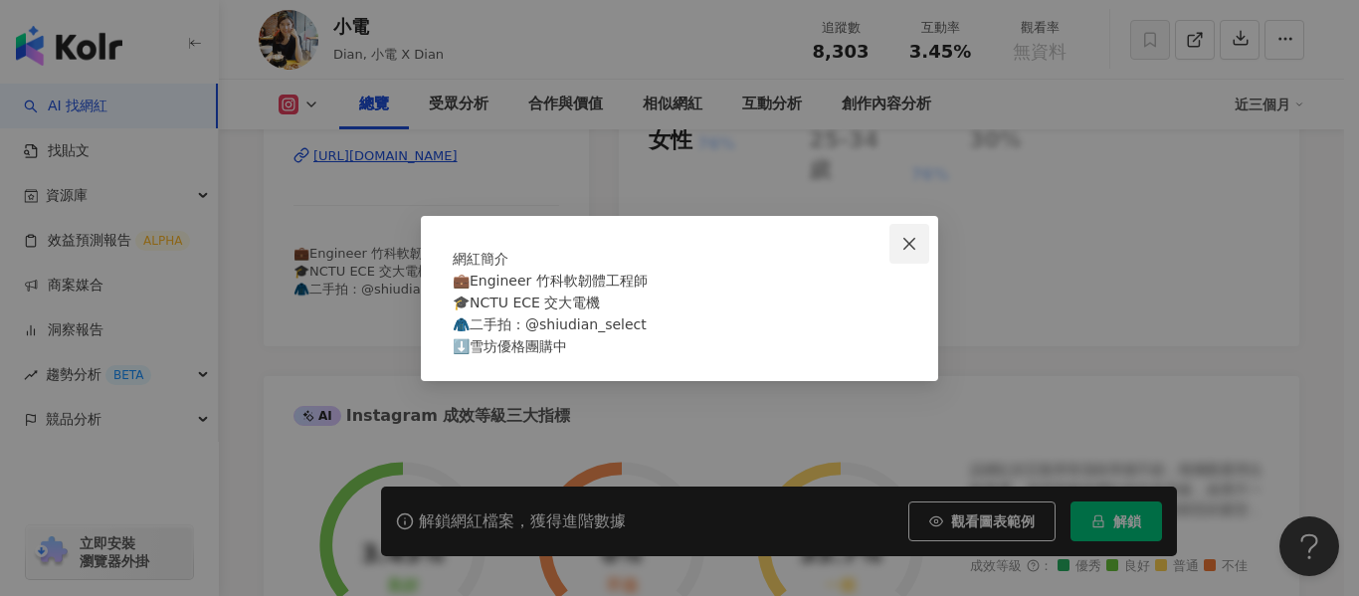
click at [901, 236] on span "Close" at bounding box center [910, 244] width 40 height 16
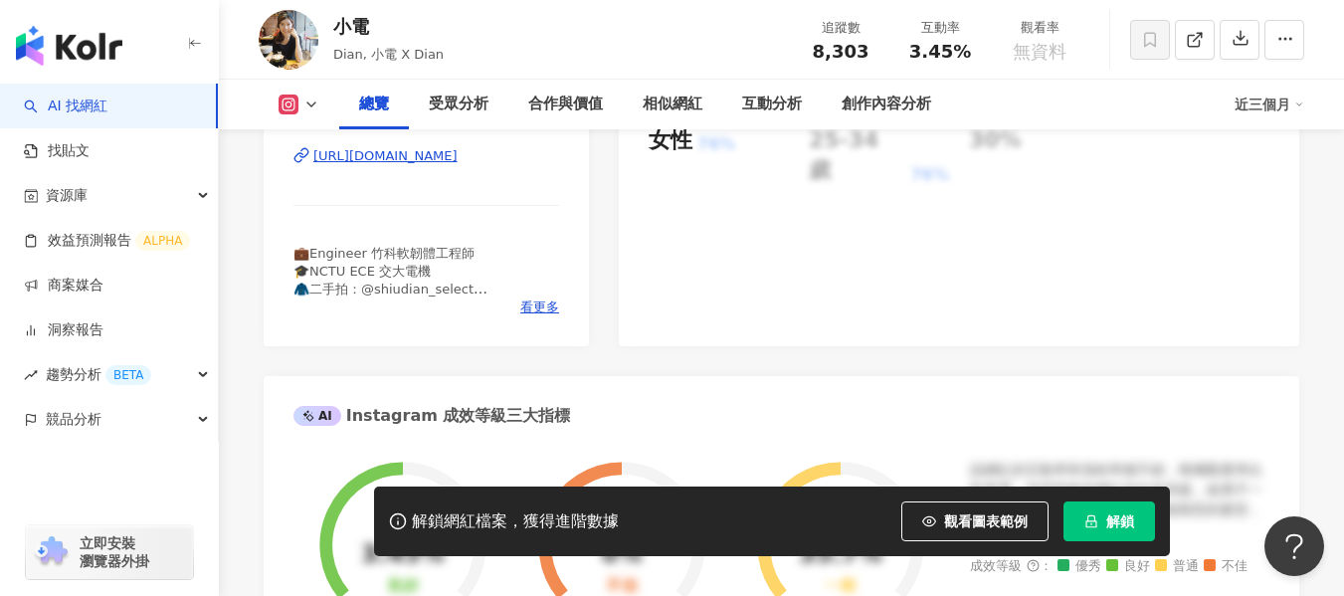
click at [381, 150] on div "https://www.instagram.com/shiudian/" at bounding box center [385, 156] width 144 height 18
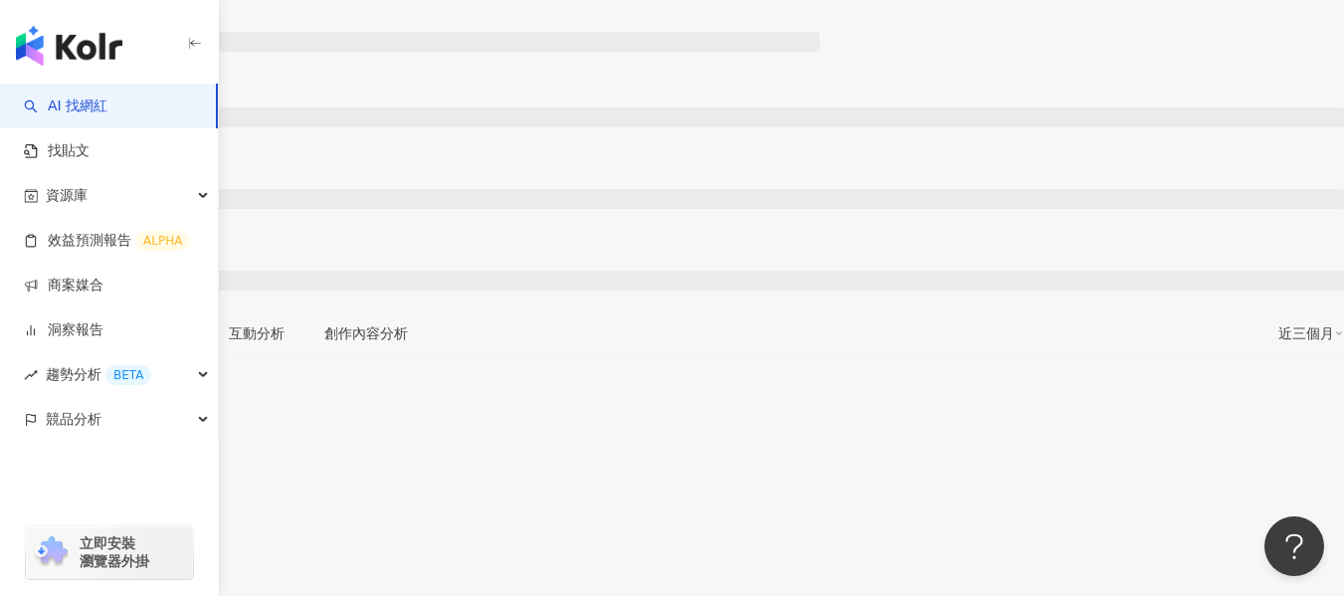
scroll to position [199, 0]
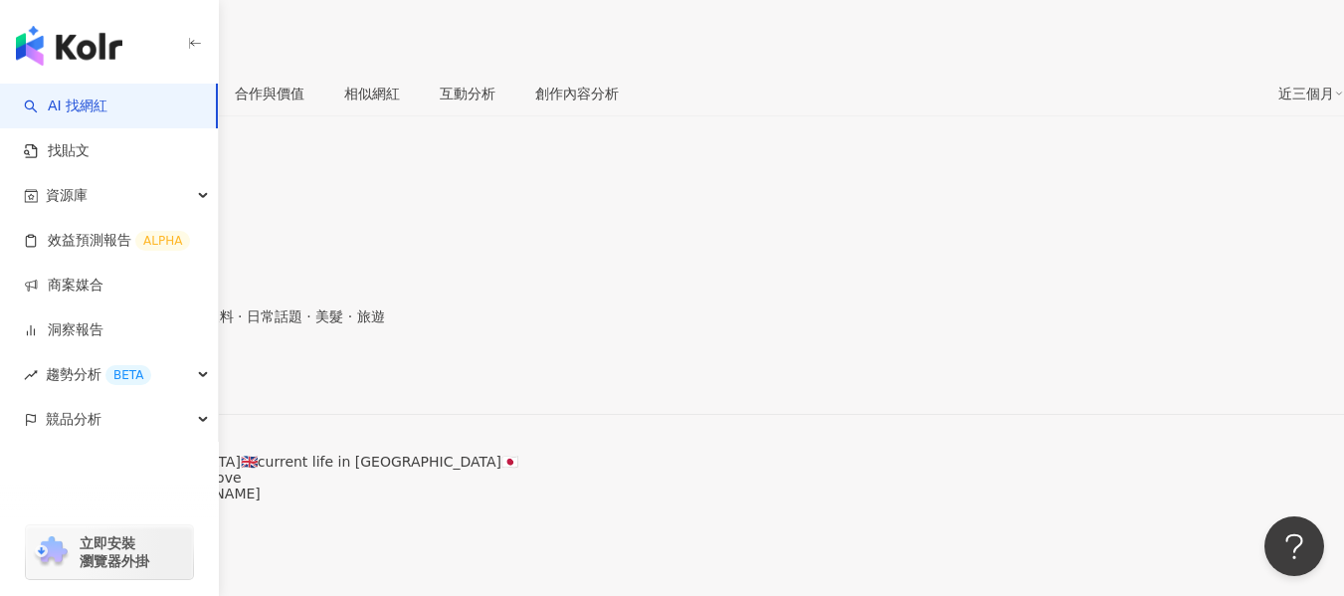
click at [42, 516] on span "看更多" at bounding box center [21, 524] width 42 height 16
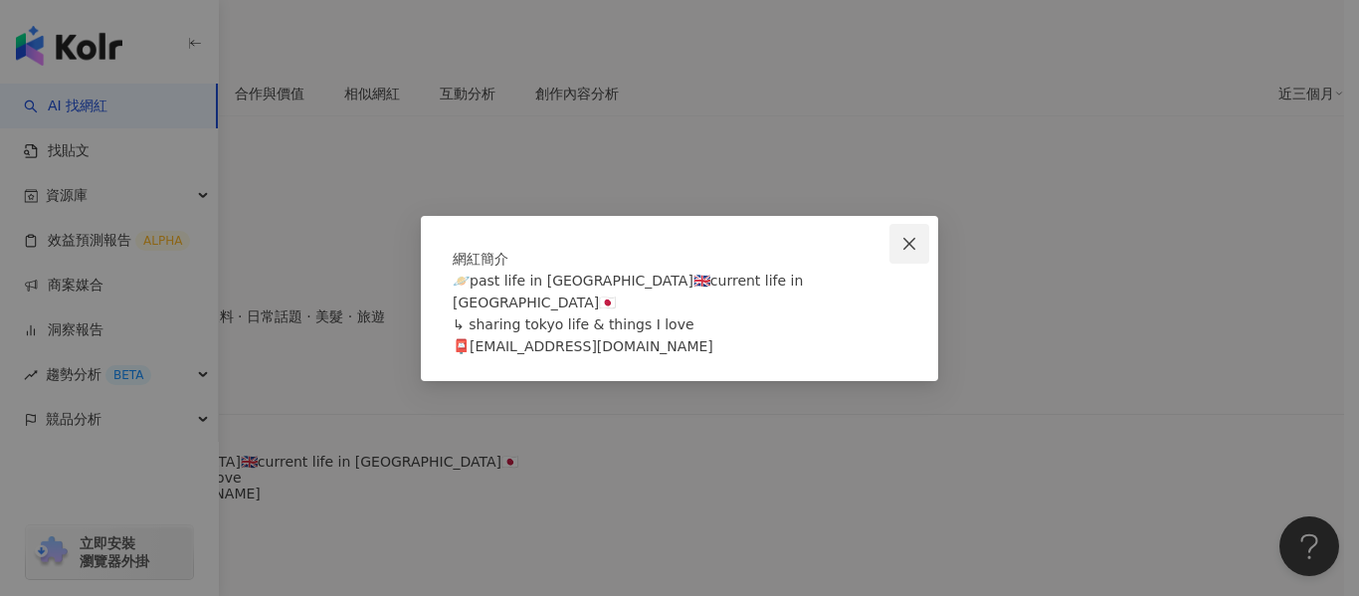
click at [909, 224] on button "Close" at bounding box center [910, 244] width 40 height 40
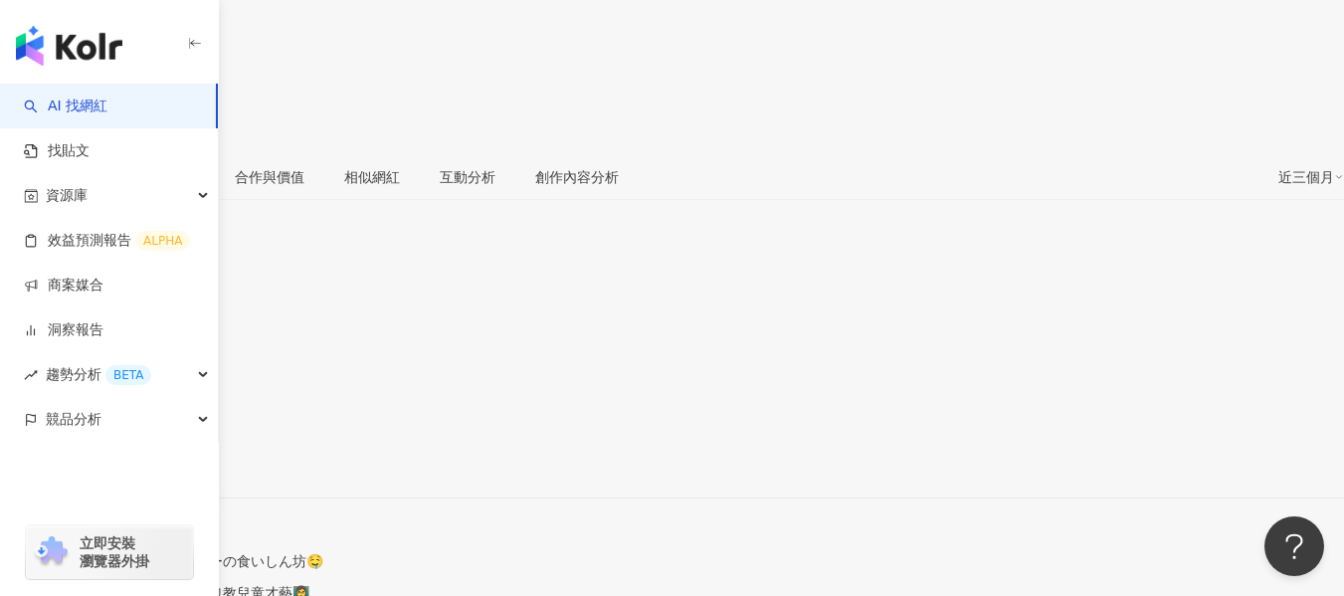
click at [175, 456] on div "https://www.instagram.com/niwa_sakana/" at bounding box center [97, 464] width 155 height 16
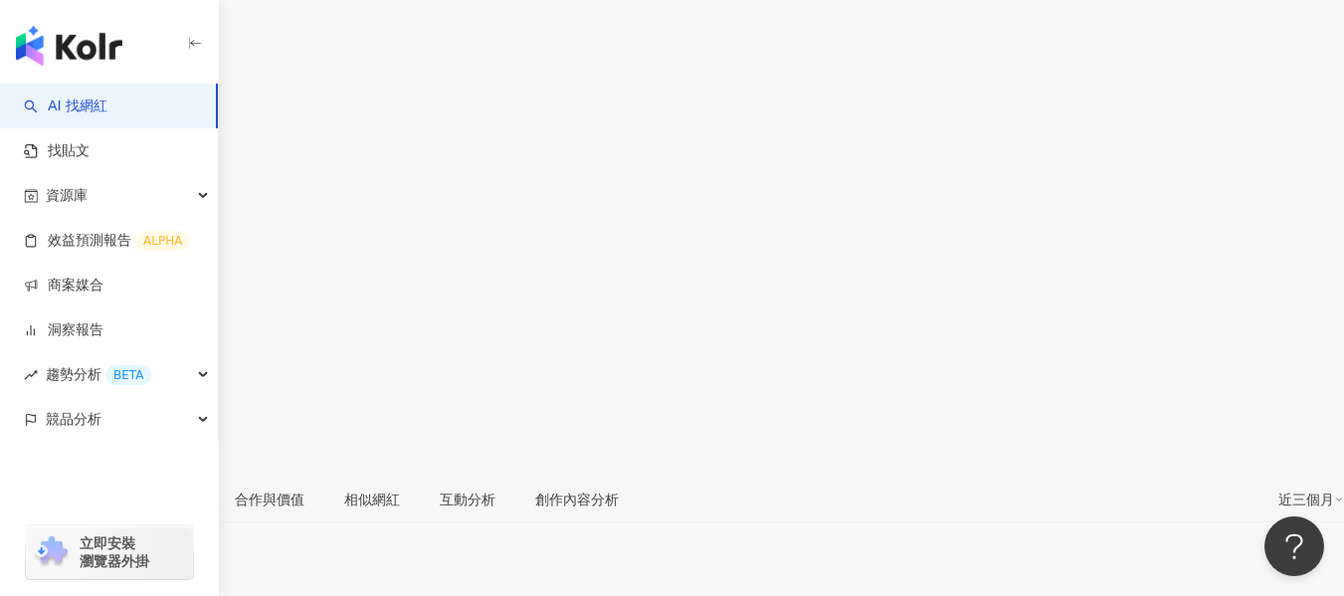
scroll to position [398, 0]
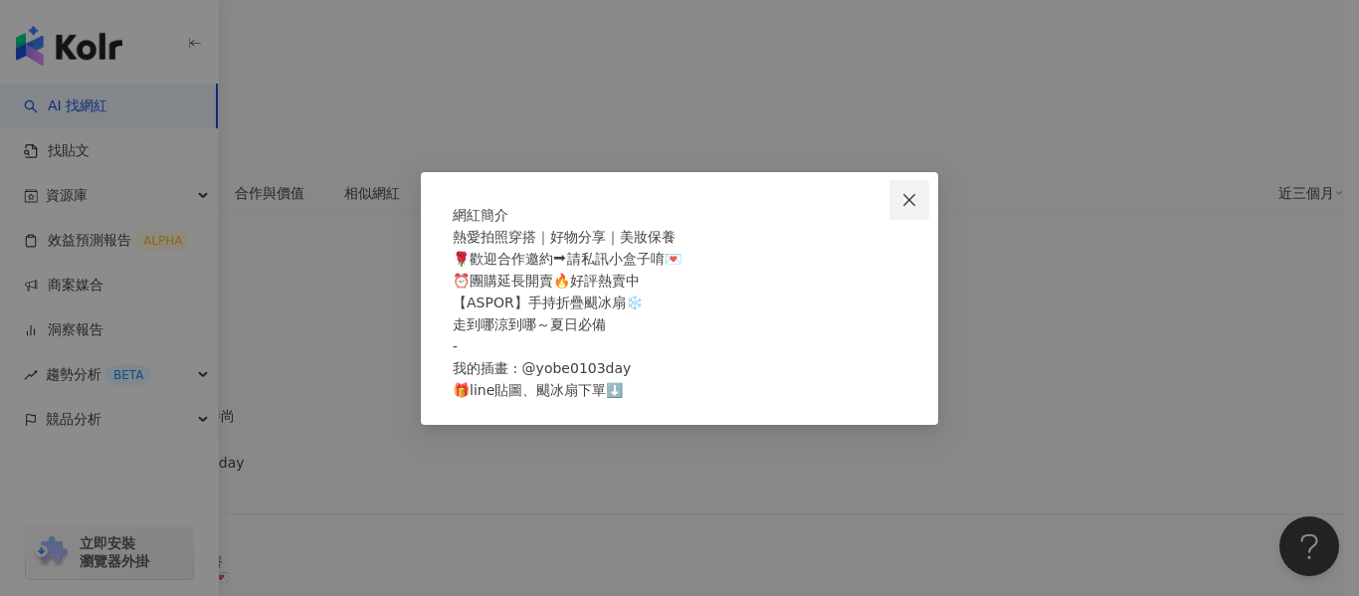
click at [908, 194] on icon "close" at bounding box center [910, 200] width 12 height 12
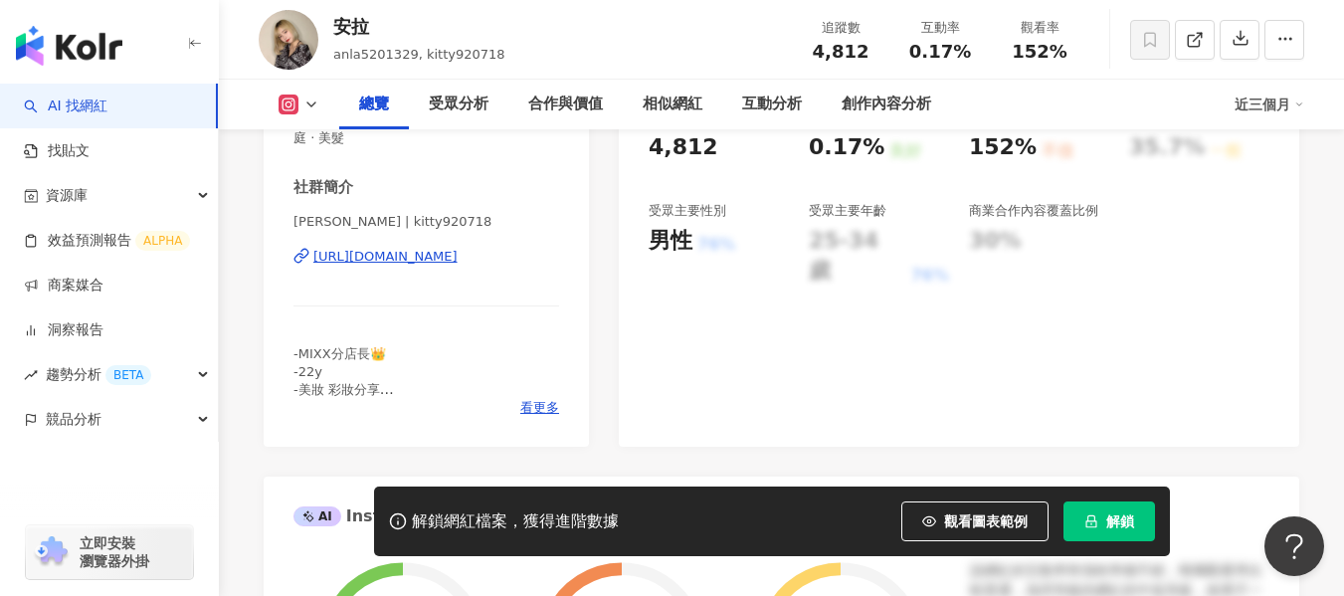
scroll to position [398, 0]
click at [544, 413] on span "看更多" at bounding box center [539, 407] width 39 height 18
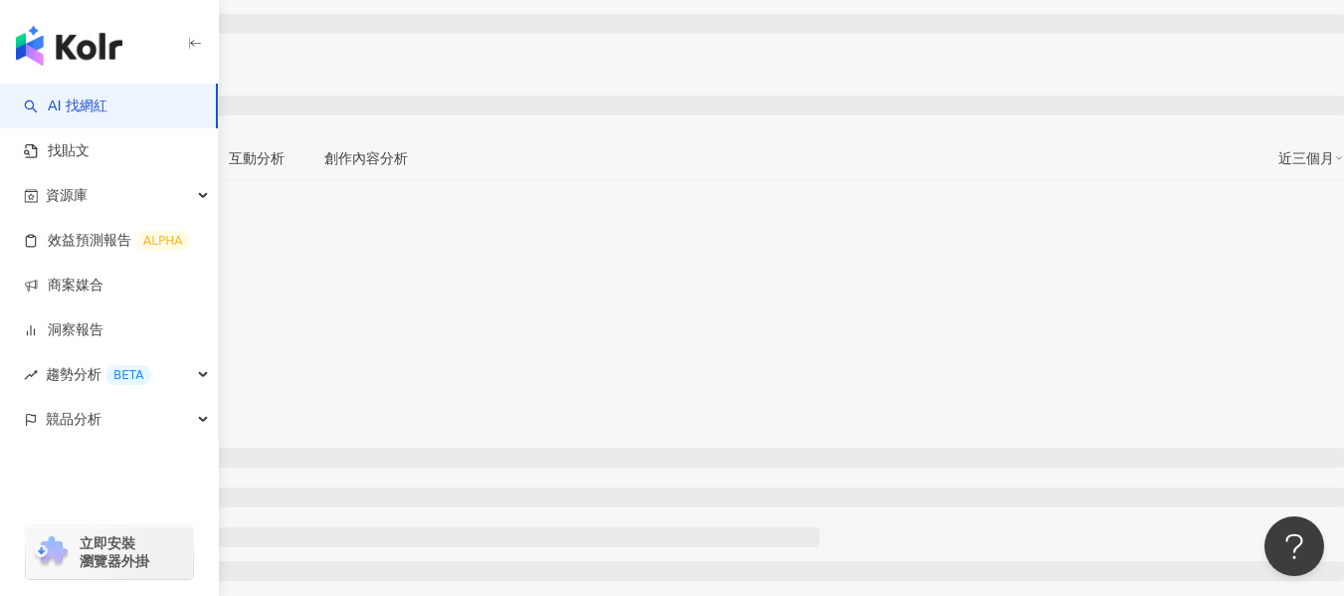
scroll to position [398, 0]
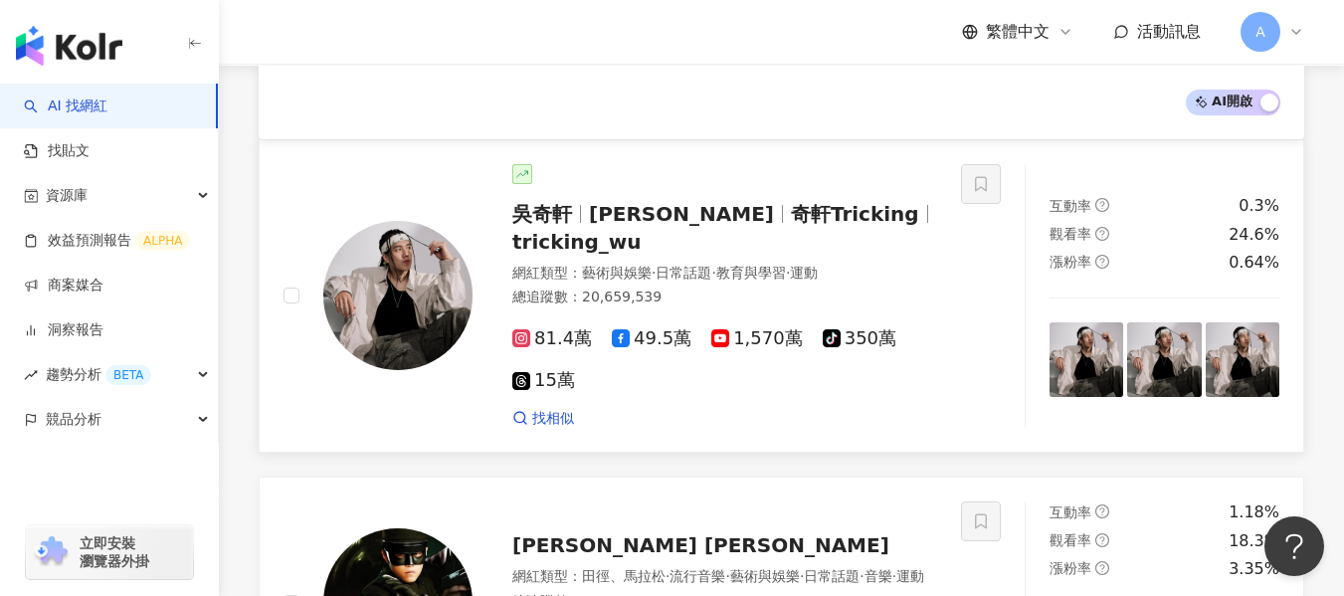
scroll to position [398, 0]
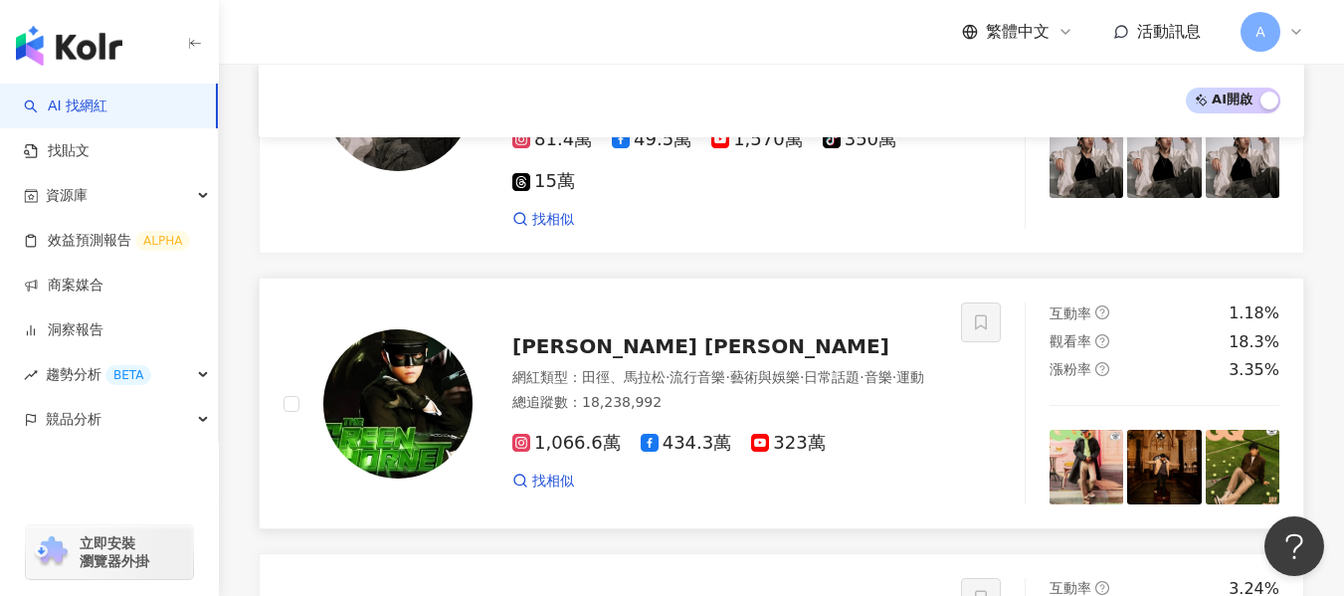
click at [441, 419] on img at bounding box center [397, 403] width 149 height 149
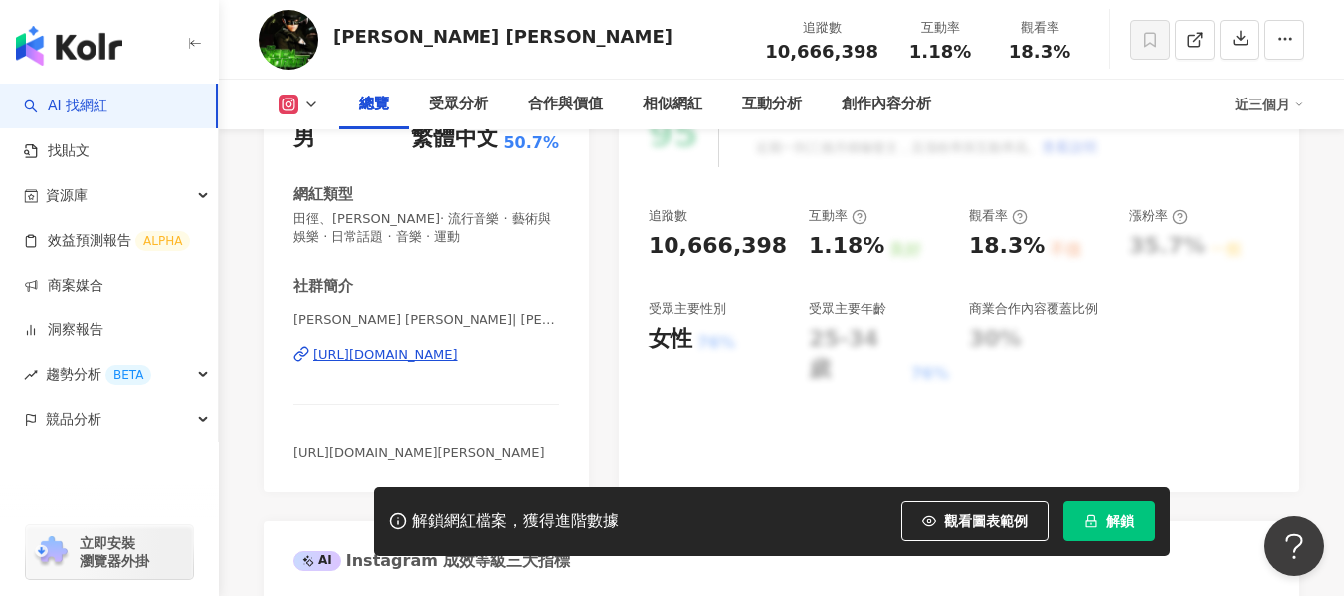
click at [458, 353] on div "[URL][DOMAIN_NAME]" at bounding box center [385, 355] width 144 height 18
